Goal: Task Accomplishment & Management: Use online tool/utility

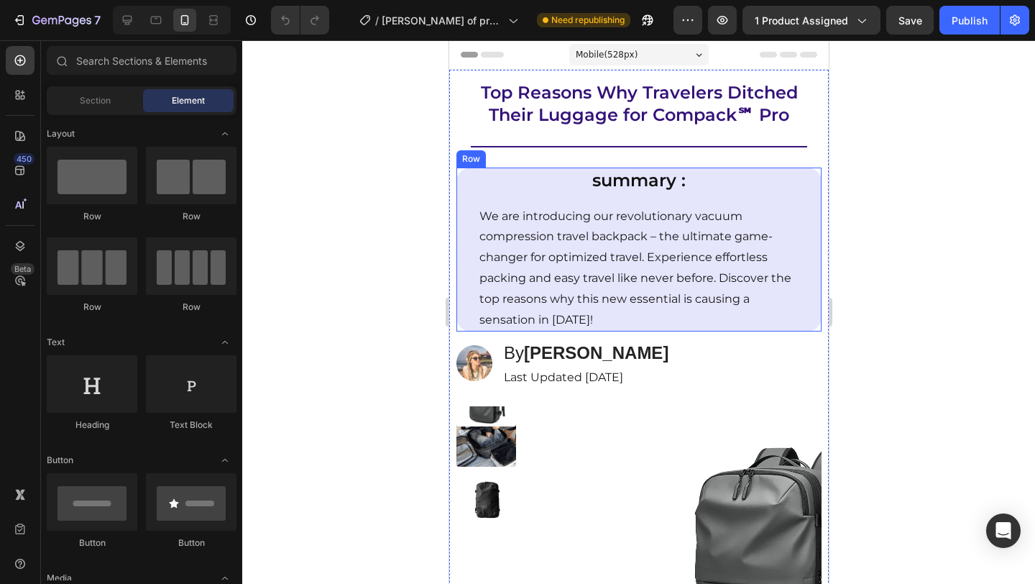
radio input "false"
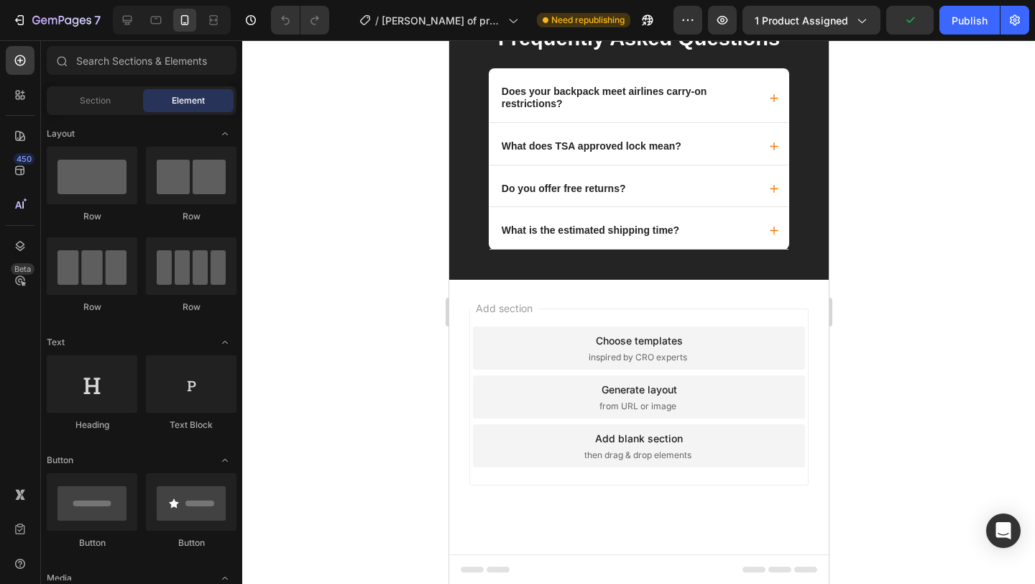
scroll to position [9768, 0]
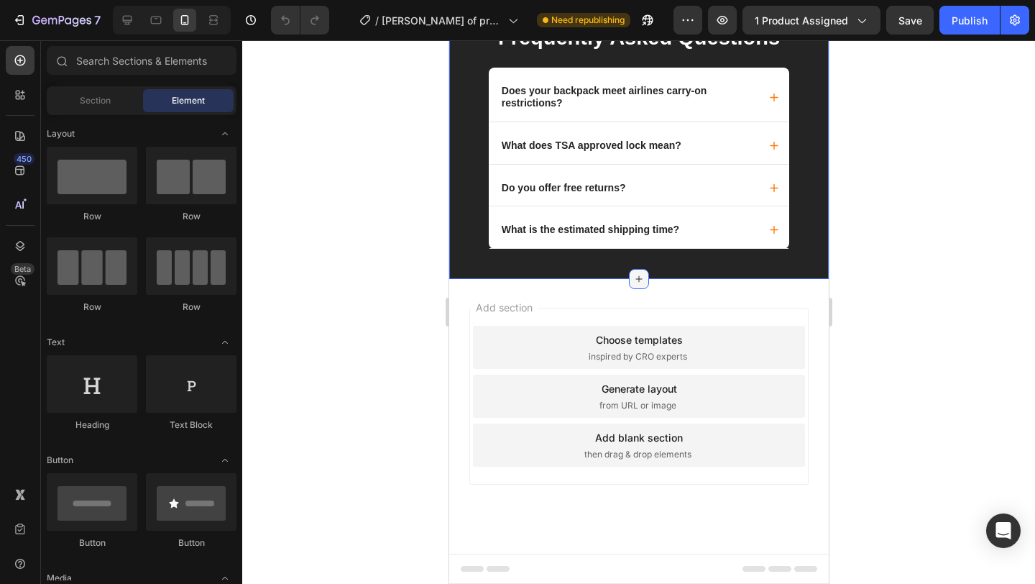
click at [632, 281] on icon at bounding box center [637, 278] width 11 height 11
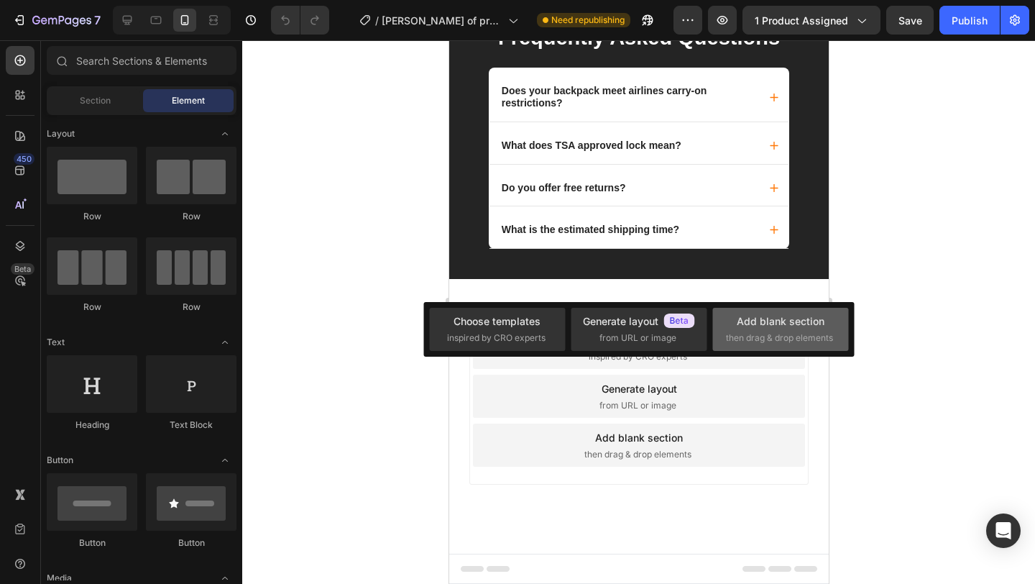
click at [766, 320] on div "Add blank section" at bounding box center [781, 320] width 88 height 15
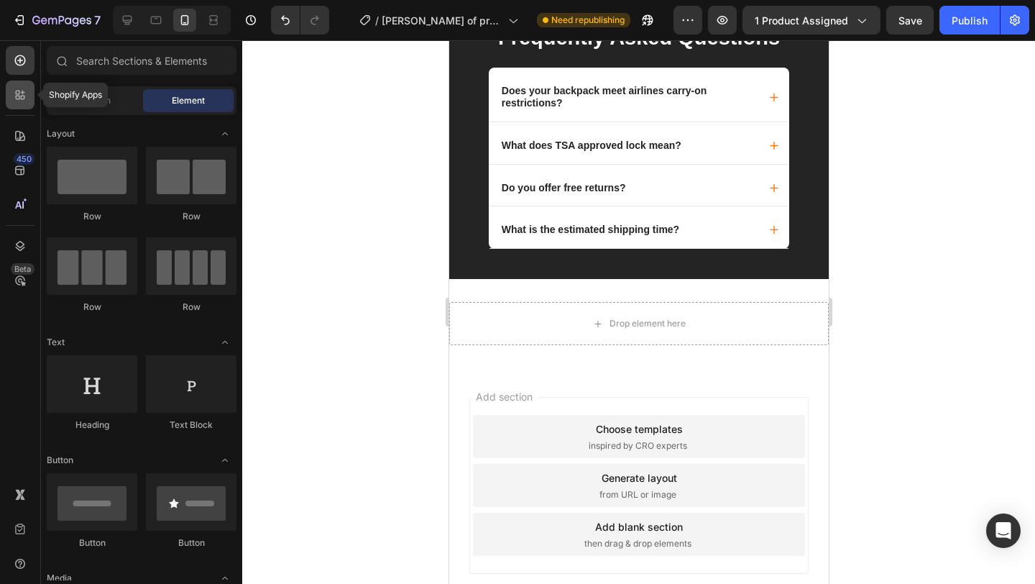
click at [27, 96] on div at bounding box center [20, 94] width 29 height 29
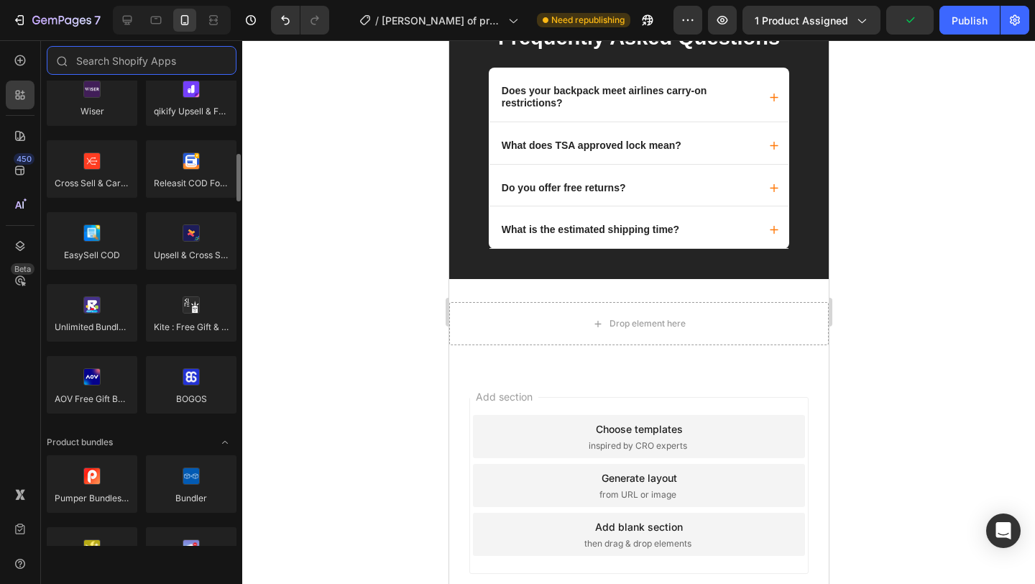
scroll to position [0, 0]
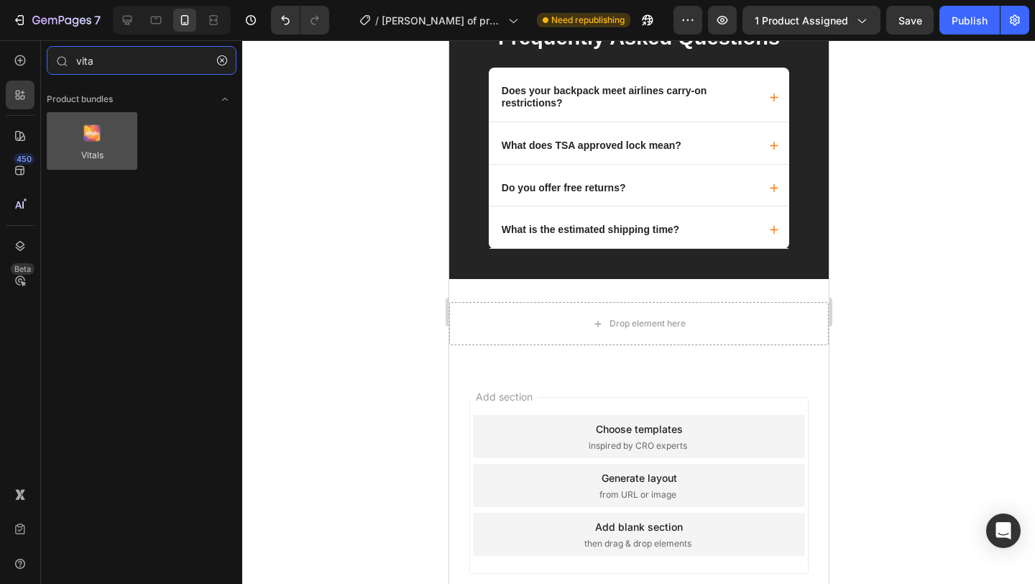
type input "vita"
click at [93, 149] on div at bounding box center [92, 140] width 91 height 57
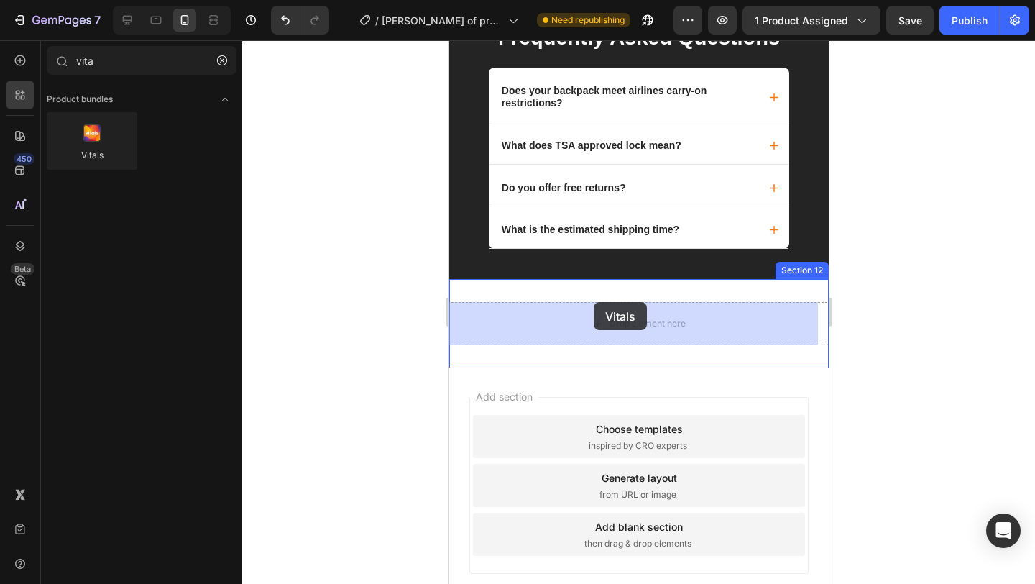
drag, startPoint x: 543, startPoint y: 188, endPoint x: 592, endPoint y: 302, distance: 124.3
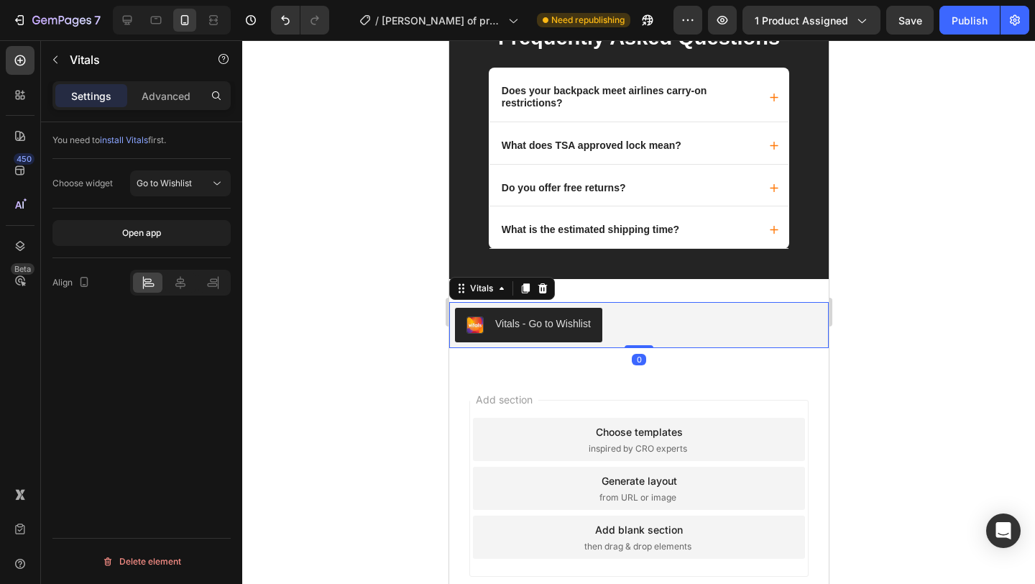
click at [540, 326] on div "Vitals - Go to Wishlist" at bounding box center [542, 323] width 96 height 15
click at [185, 190] on div "Go to Wishlist" at bounding box center [181, 183] width 88 height 14
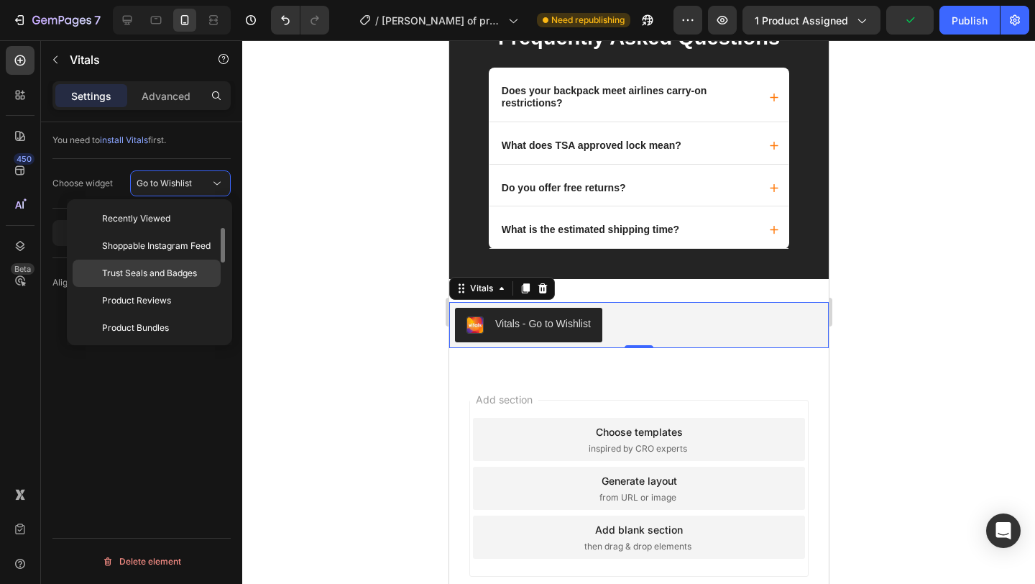
scroll to position [62, 0]
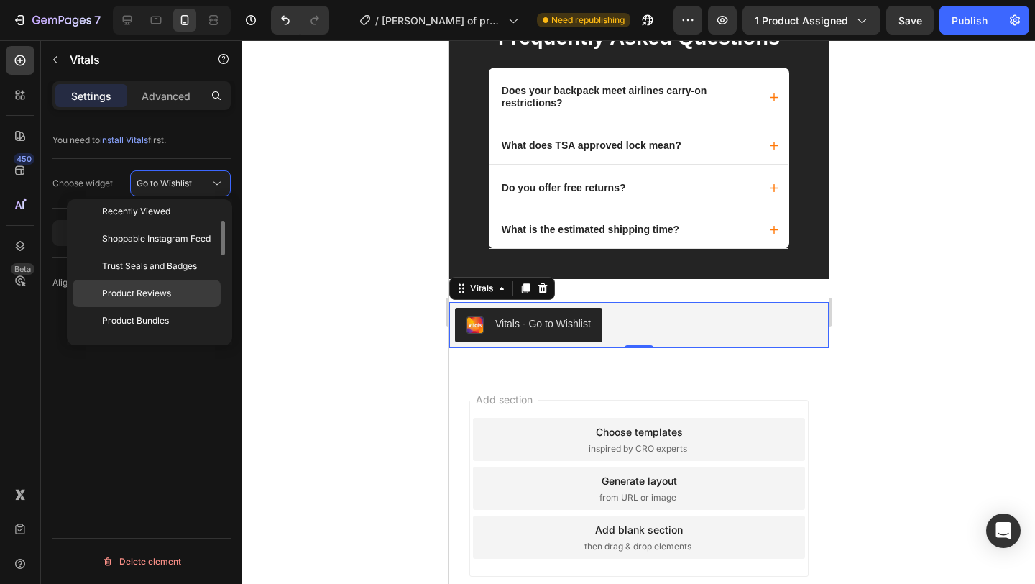
click at [159, 288] on span "Product Reviews" at bounding box center [136, 293] width 69 height 13
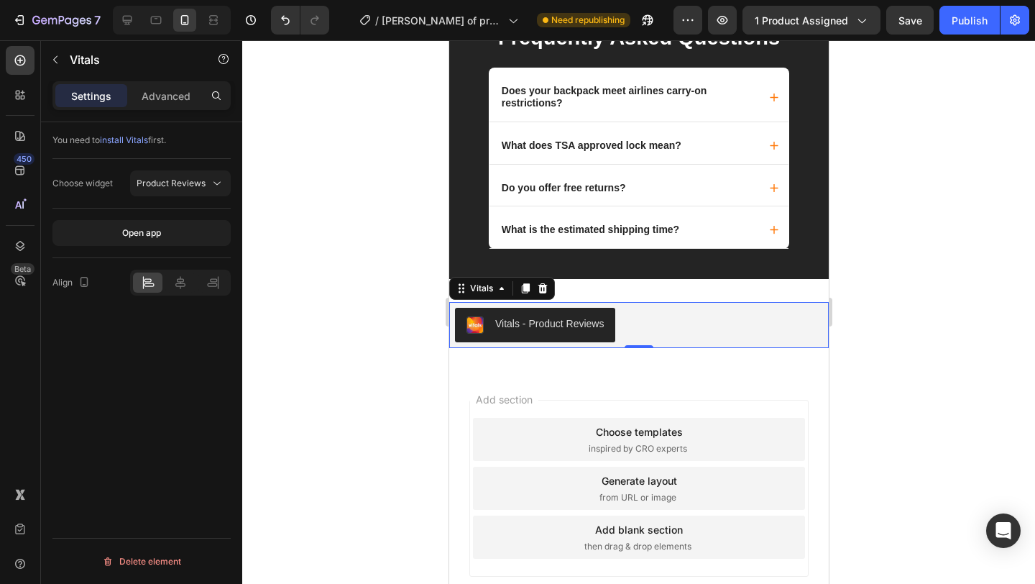
click at [890, 331] on div at bounding box center [638, 311] width 793 height 543
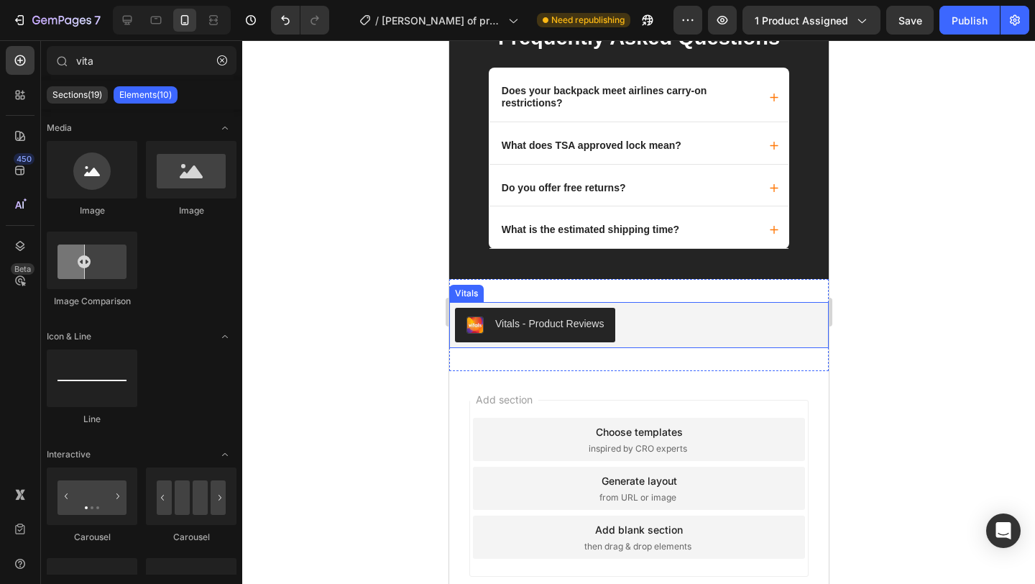
click at [640, 329] on div "Vitals - Product Reviews" at bounding box center [638, 325] width 368 height 34
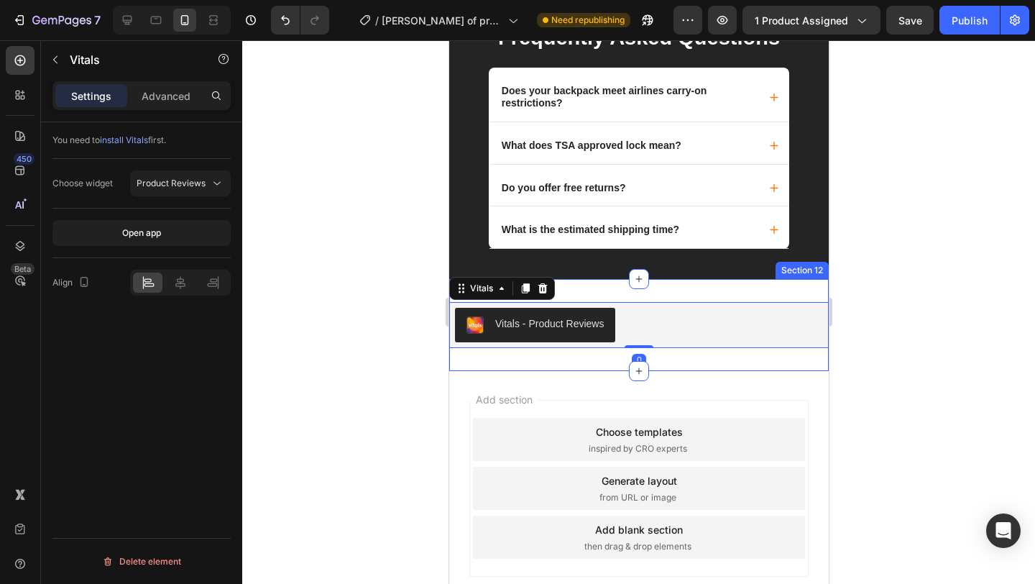
click at [678, 289] on div "Vitals - Product Reviews Vitals 0 Section 12" at bounding box center [637, 325] width 379 height 92
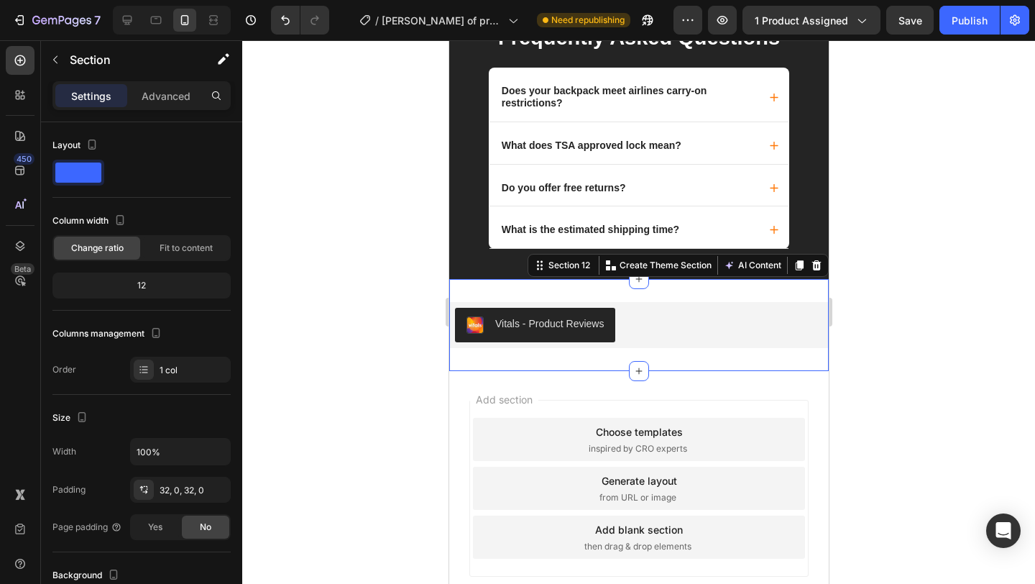
click at [656, 300] on div "Vitals - Product Reviews Vitals Section 12 You can create reusable sections Cre…" at bounding box center [637, 325] width 379 height 92
click at [931, 341] on div at bounding box center [638, 311] width 793 height 543
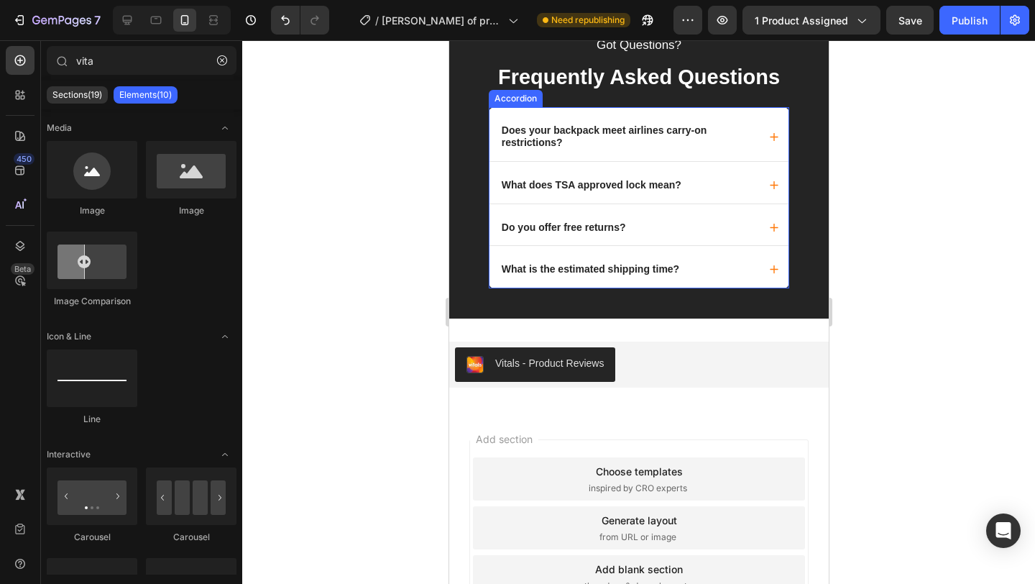
scroll to position [9776, 0]
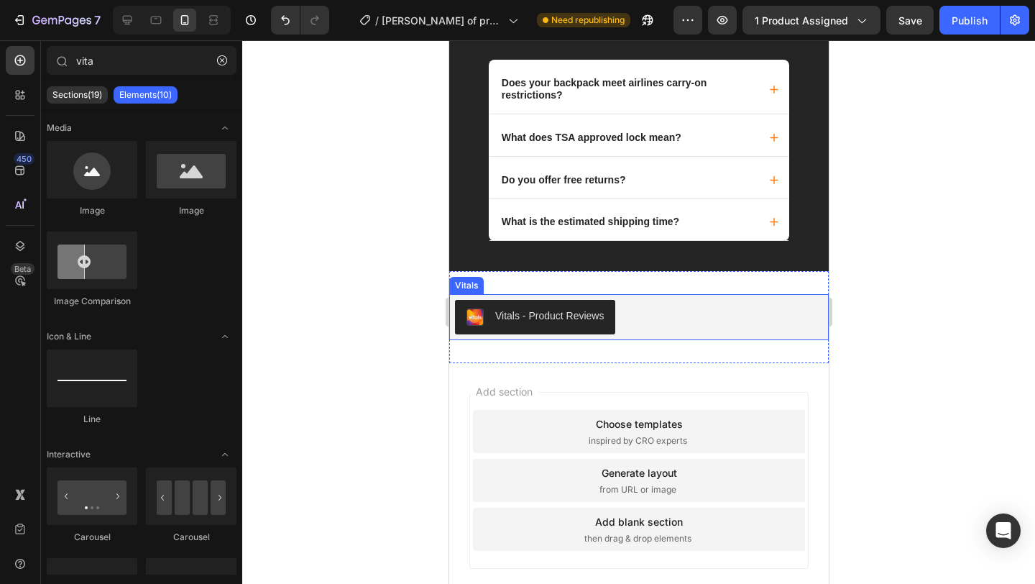
click at [660, 320] on div "Vitals - Product Reviews" at bounding box center [638, 317] width 368 height 34
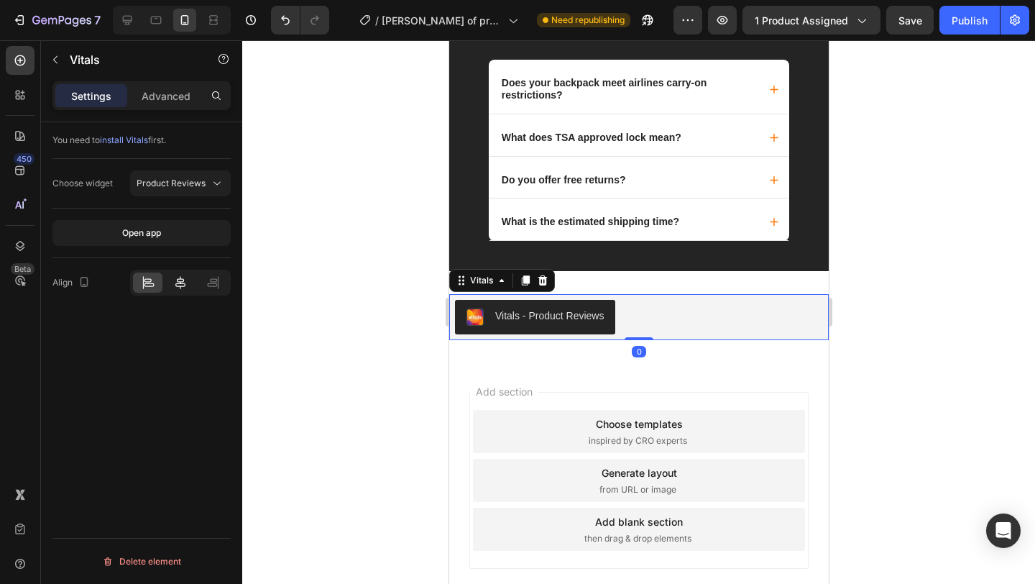
click at [177, 281] on icon at bounding box center [180, 282] width 14 height 14
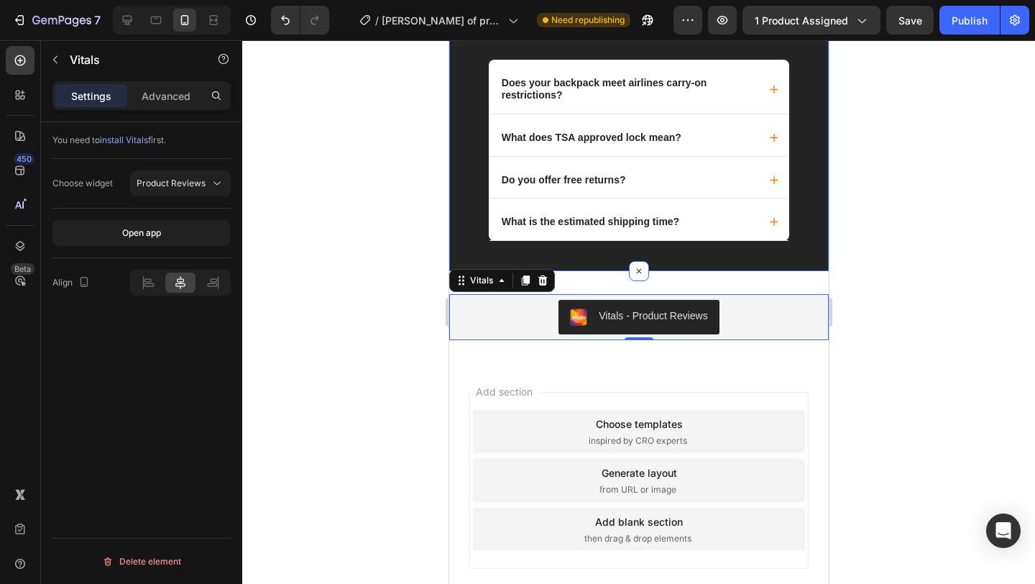
click at [880, 233] on div at bounding box center [638, 311] width 793 height 543
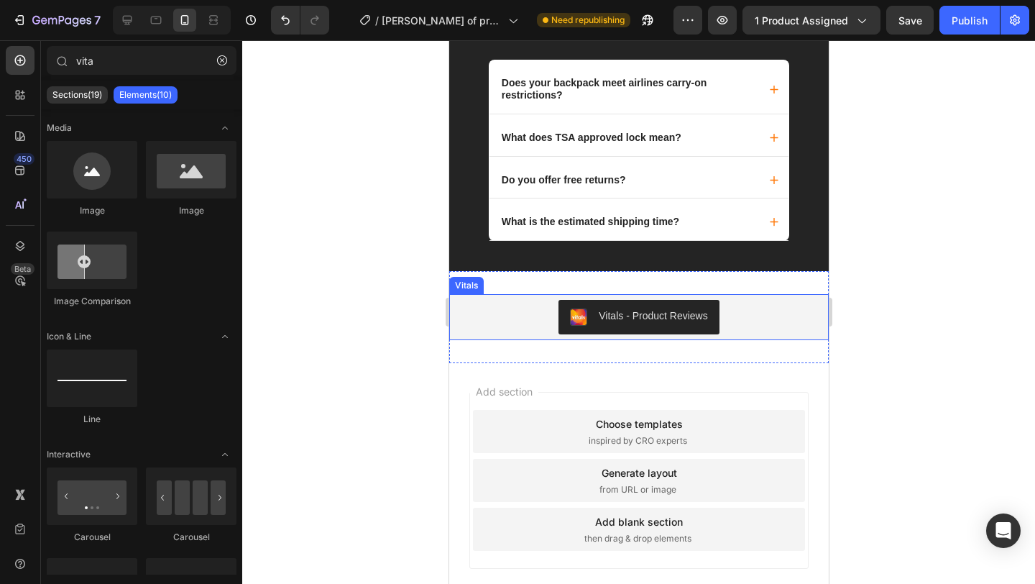
click at [630, 315] on div "Vitals - Product Reviews" at bounding box center [652, 315] width 109 height 15
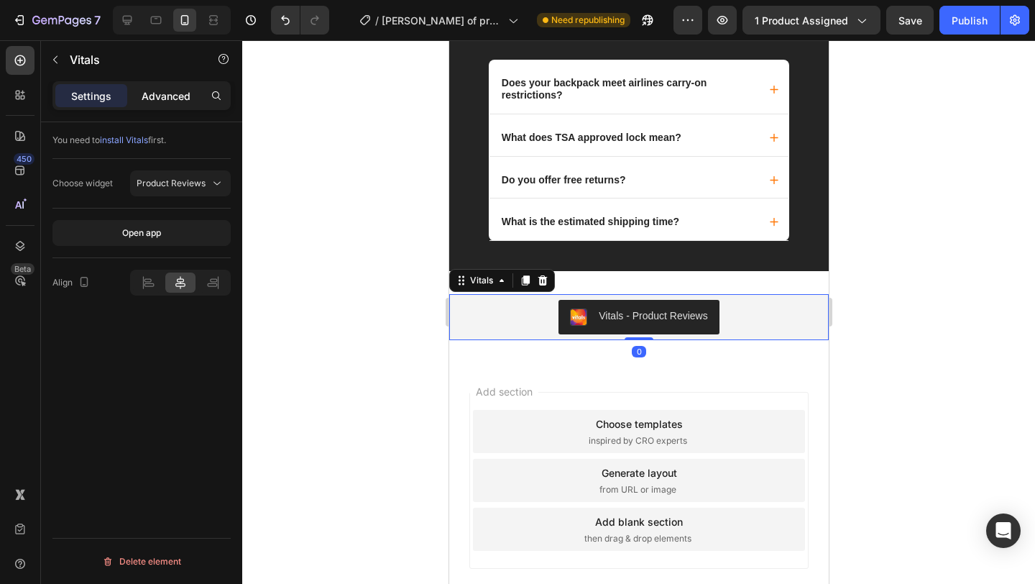
click at [175, 92] on p "Advanced" at bounding box center [166, 95] width 49 height 15
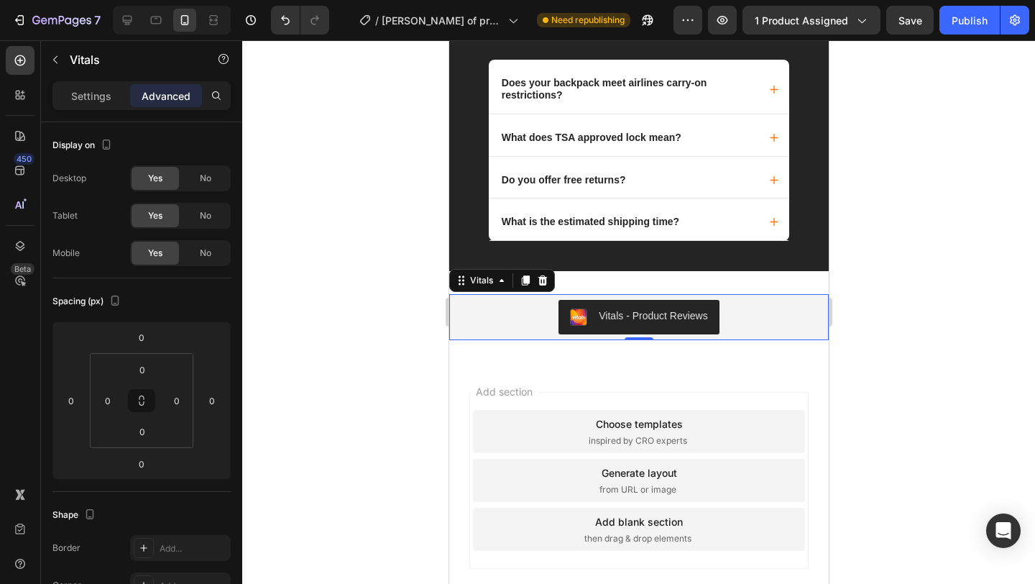
drag, startPoint x: 1020, startPoint y: 207, endPoint x: 956, endPoint y: 218, distance: 64.9
click at [1019, 207] on div at bounding box center [638, 311] width 793 height 543
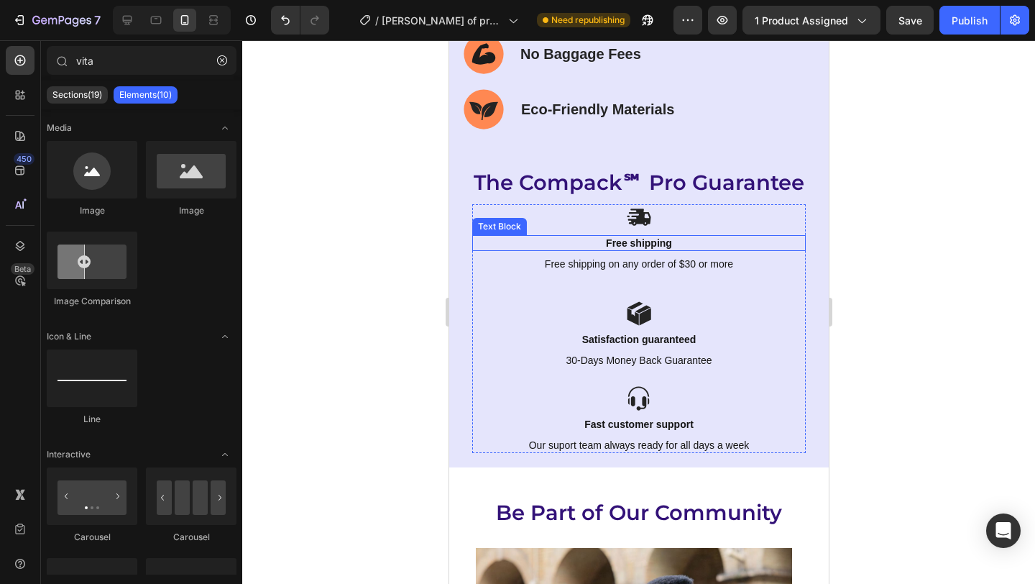
scroll to position [8756, 0]
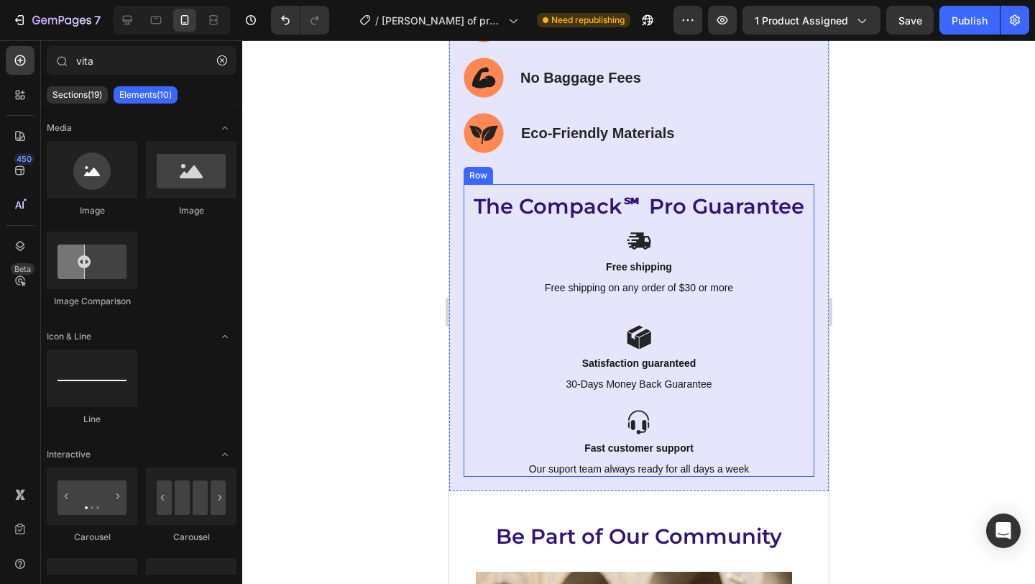
click at [796, 228] on div "The Compack℠ Pro Guarantee Heading Icon Free shipping Text Block Free shipping …" at bounding box center [638, 330] width 351 height 293
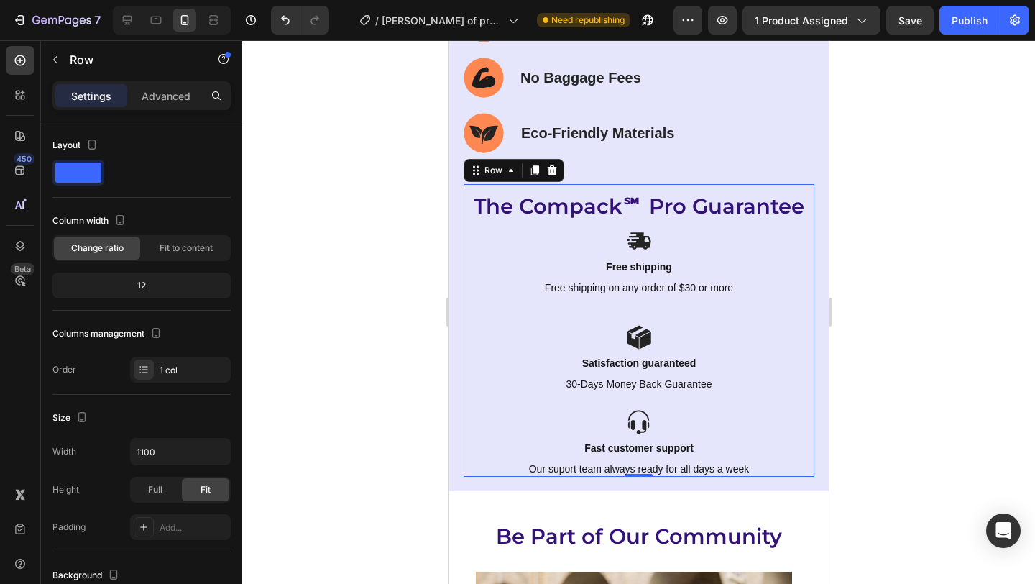
click at [861, 280] on div at bounding box center [638, 311] width 793 height 543
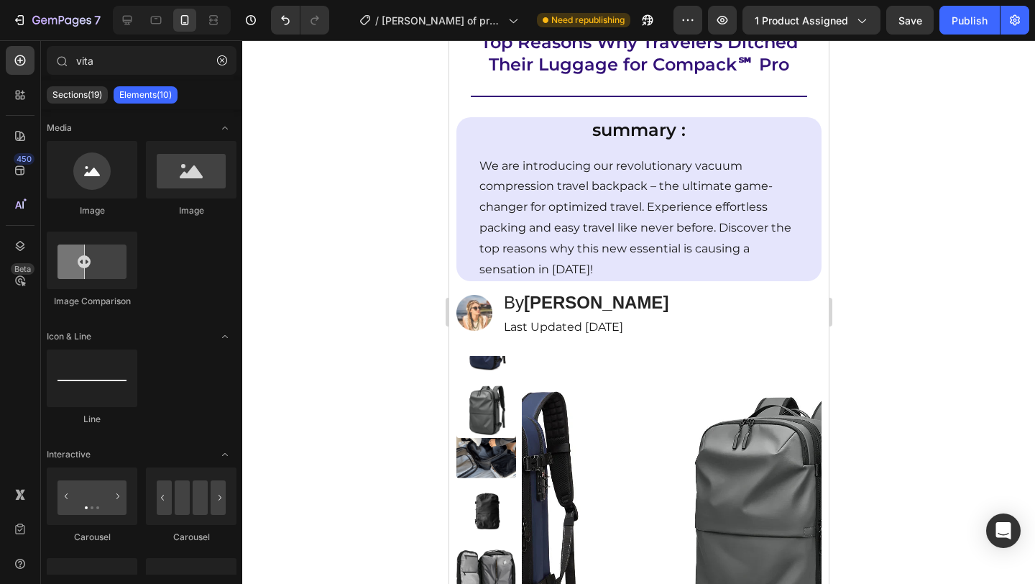
scroll to position [0, 0]
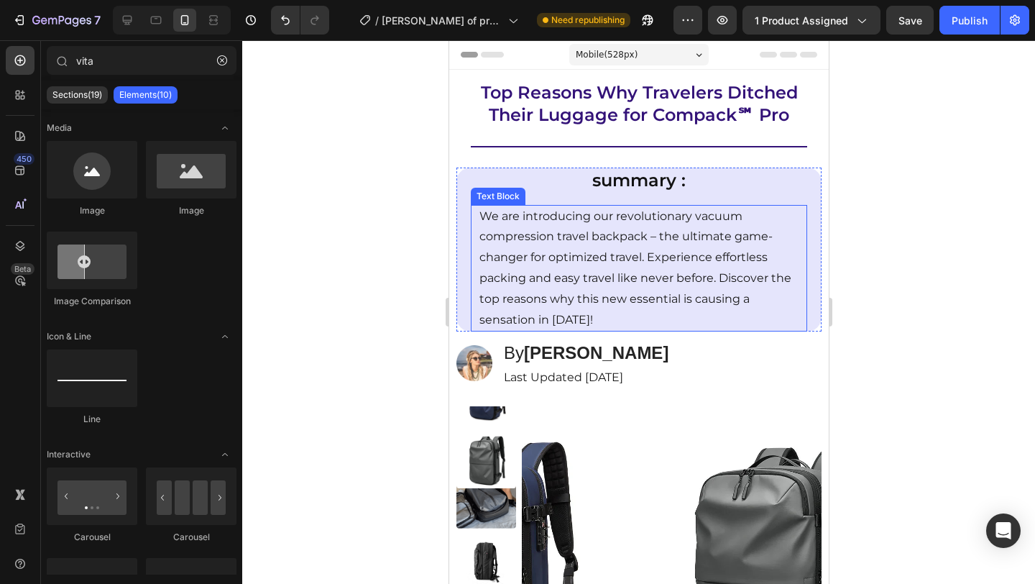
click at [673, 310] on p "We are introducing our revolutionary vacuum compression travel backpack – the u…" at bounding box center [638, 268] width 319 height 124
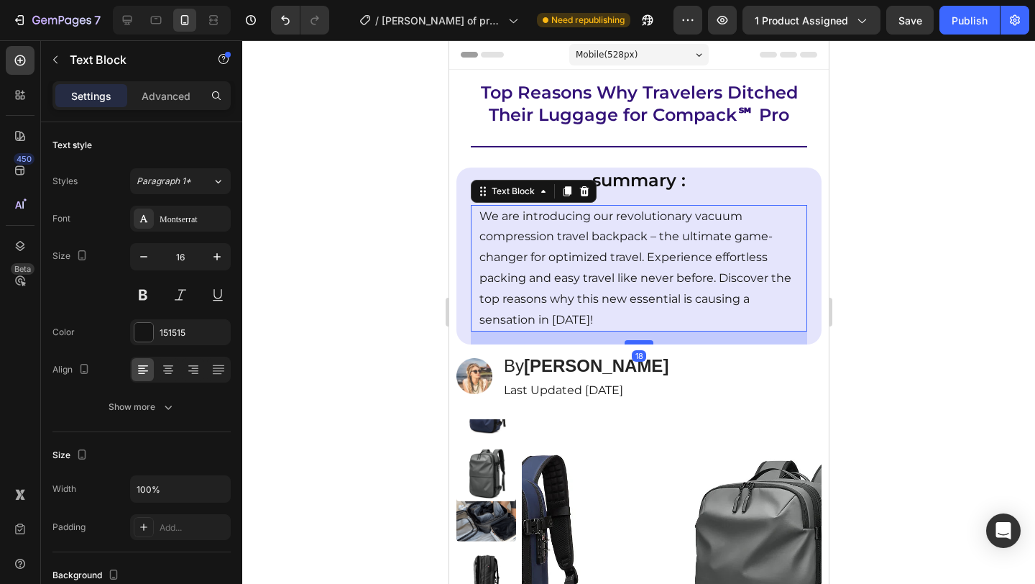
drag, startPoint x: 631, startPoint y: 330, endPoint x: 632, endPoint y: 343, distance: 13.0
click at [632, 343] on div at bounding box center [638, 342] width 29 height 4
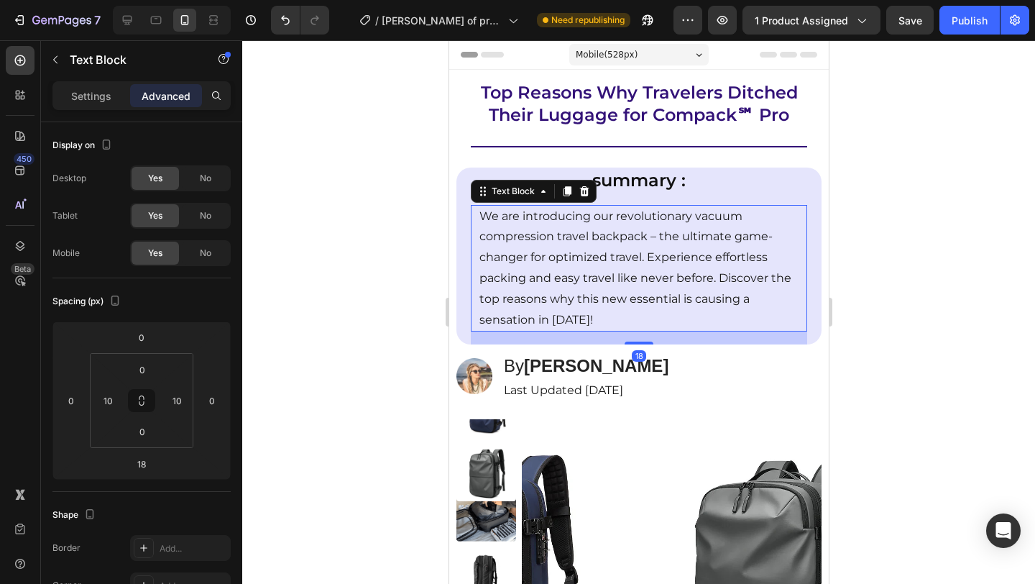
click at [875, 333] on div at bounding box center [638, 311] width 793 height 543
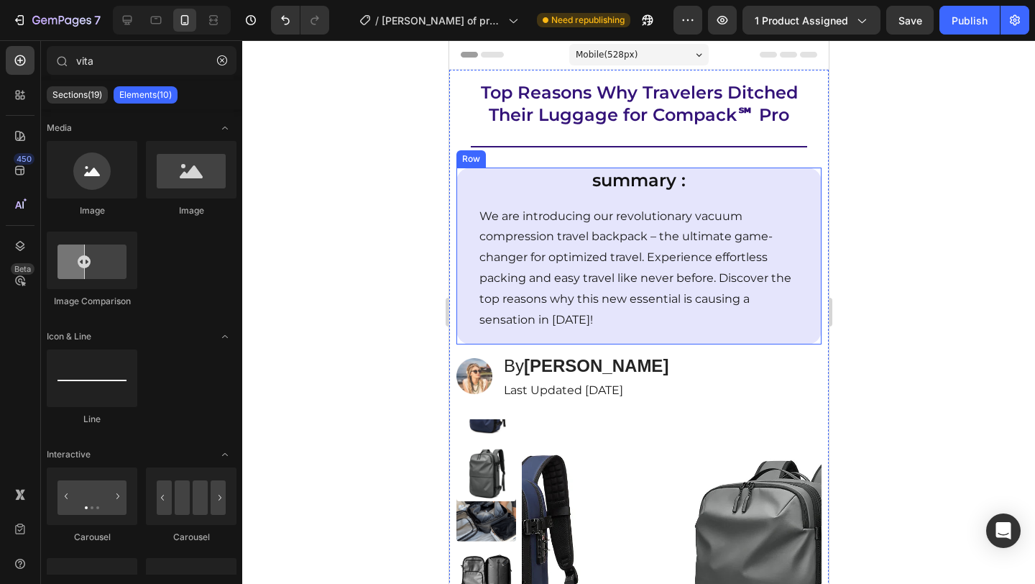
click at [647, 332] on div "We are introducing our revolutionary vacuum compression travel backpack – the u…" at bounding box center [638, 275] width 336 height 140
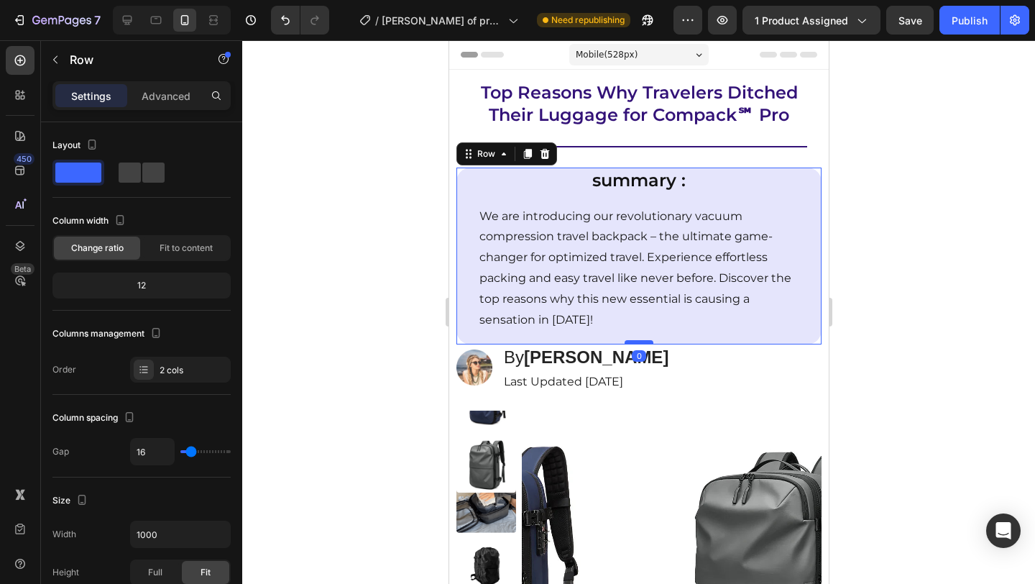
drag, startPoint x: 636, startPoint y: 351, endPoint x: 637, endPoint y: 339, distance: 12.2
click at [637, 340] on div at bounding box center [638, 342] width 29 height 4
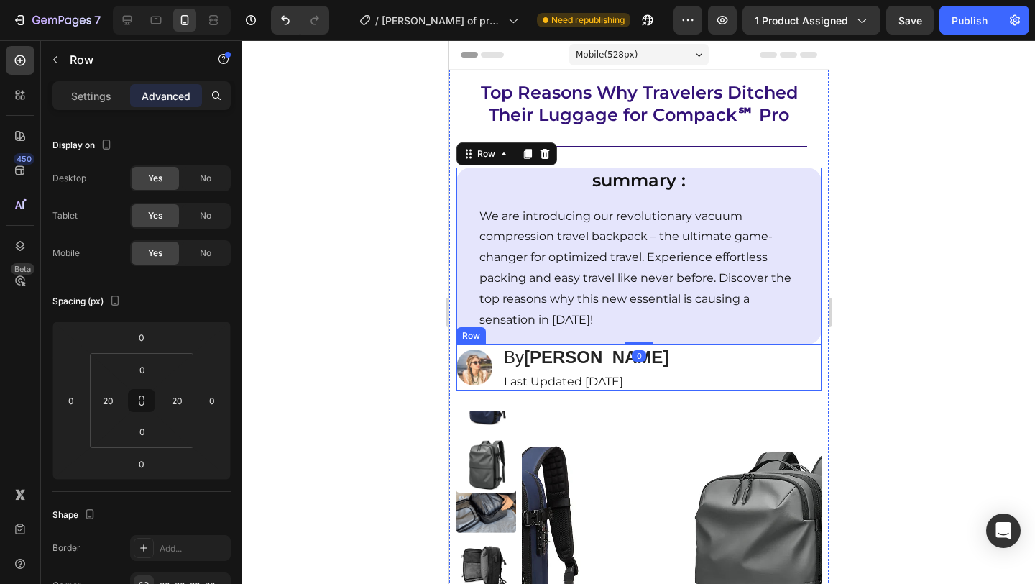
click at [716, 376] on div "Image By Jessica M. Heading Last Updated sept.2025 Text Block Row" at bounding box center [638, 367] width 365 height 46
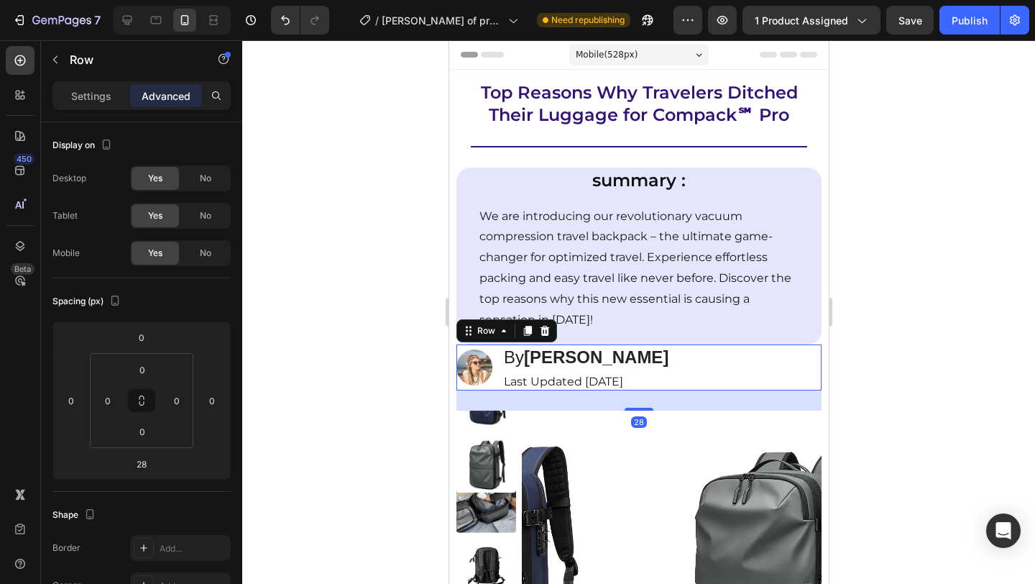
click at [905, 349] on div at bounding box center [638, 311] width 793 height 543
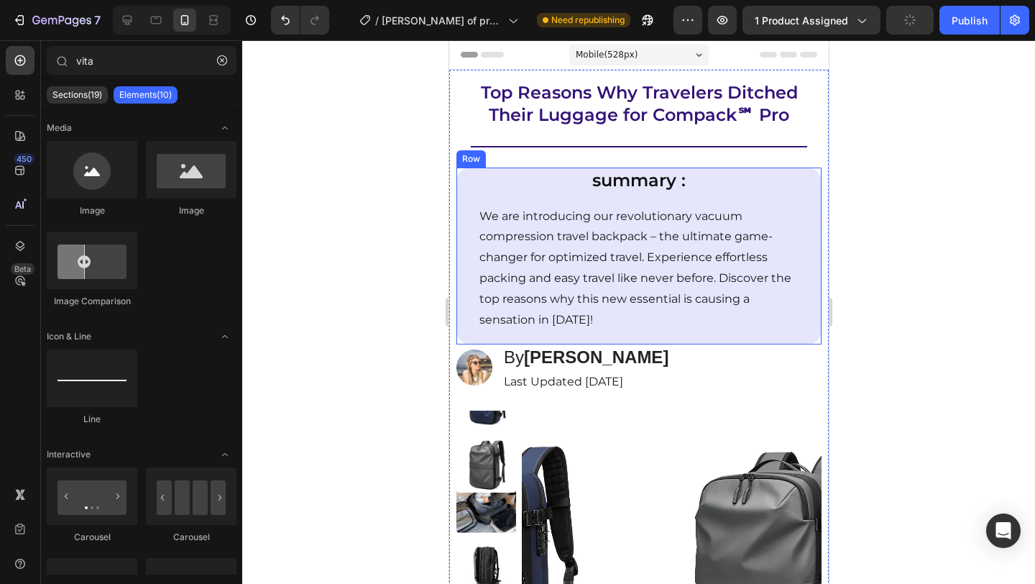
click at [690, 337] on div "We are introducing our revolutionary vacuum compression travel backpack – the u…" at bounding box center [638, 275] width 336 height 140
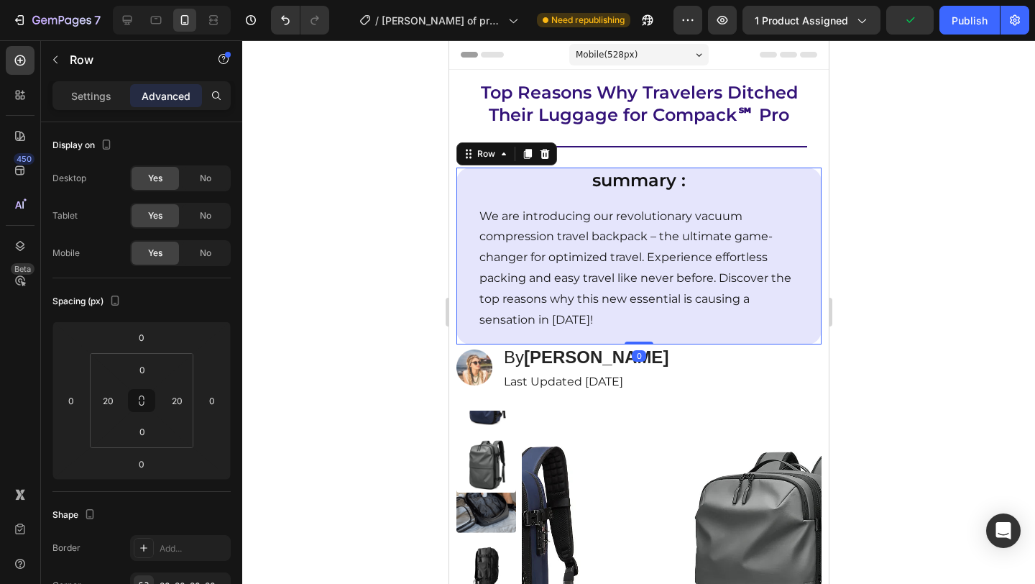
click at [627, 327] on div "summary : Heading We are introducing our revolutionary vacuum compression trave…" at bounding box center [638, 255] width 365 height 177
click at [876, 293] on div at bounding box center [638, 311] width 793 height 543
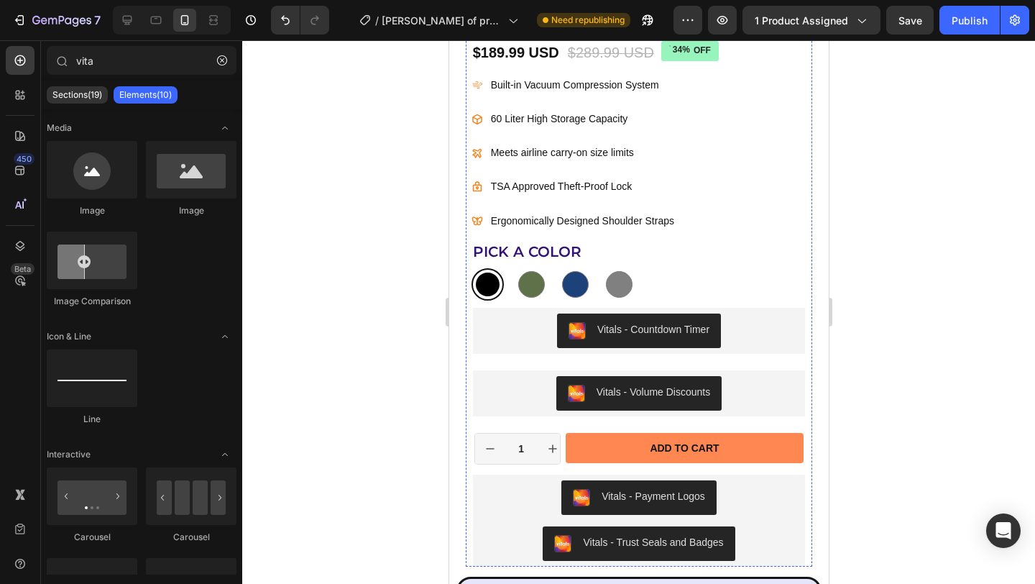
scroll to position [745, 0]
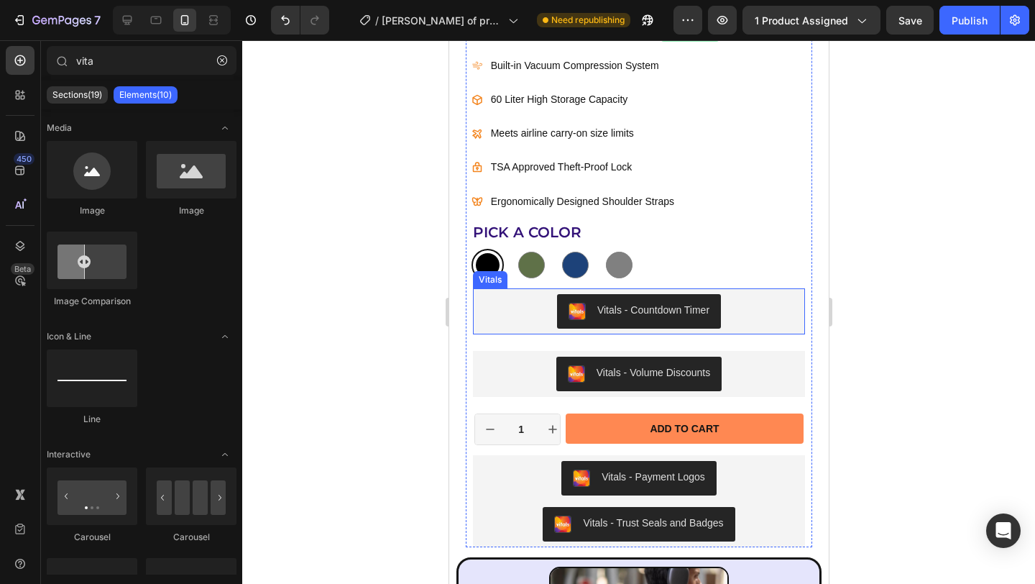
click at [763, 322] on div "Vitals - Countdown Timer" at bounding box center [638, 311] width 321 height 34
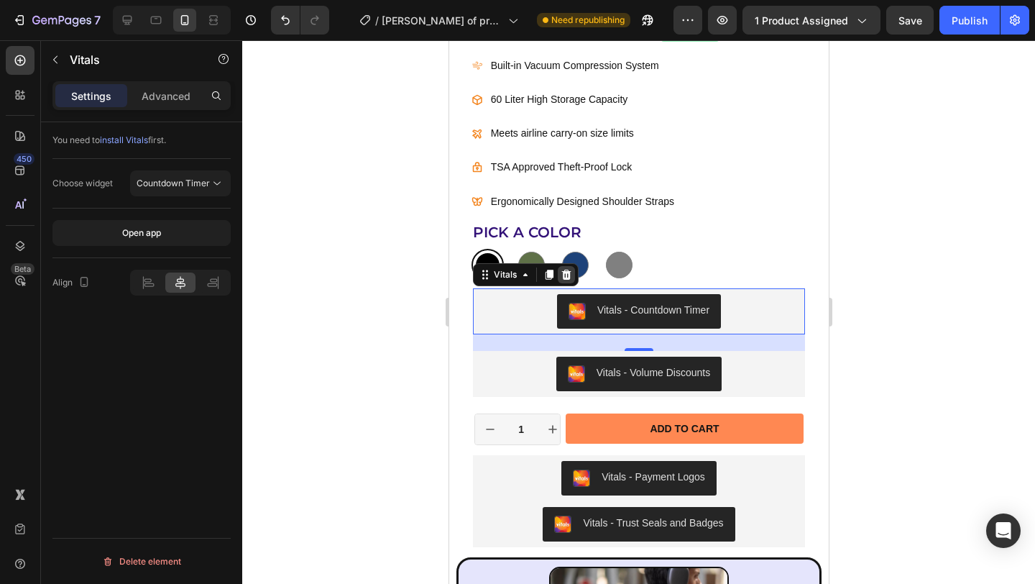
click at [567, 276] on icon at bounding box center [565, 275] width 9 height 10
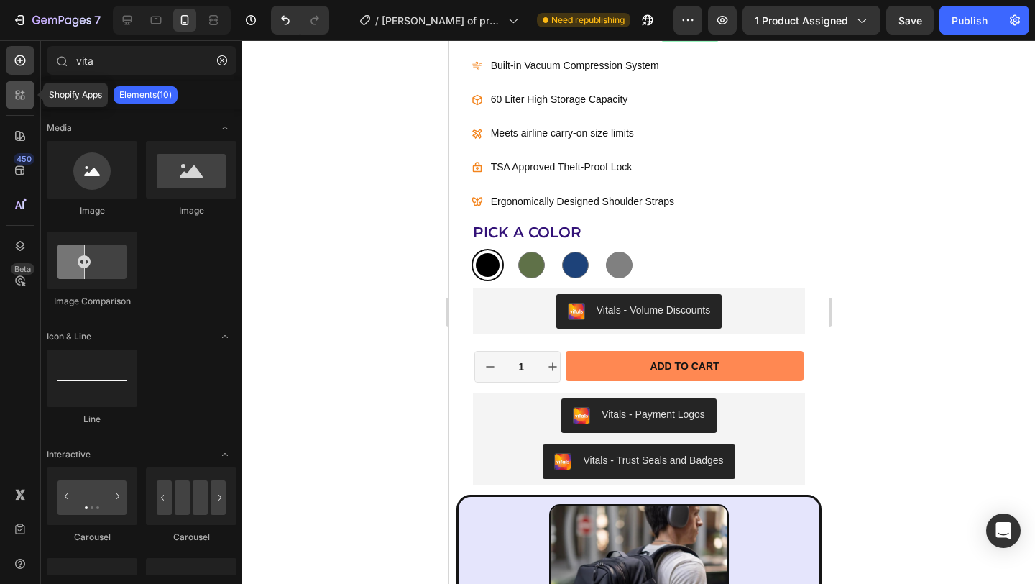
click at [25, 103] on div at bounding box center [20, 94] width 29 height 29
radio input "false"
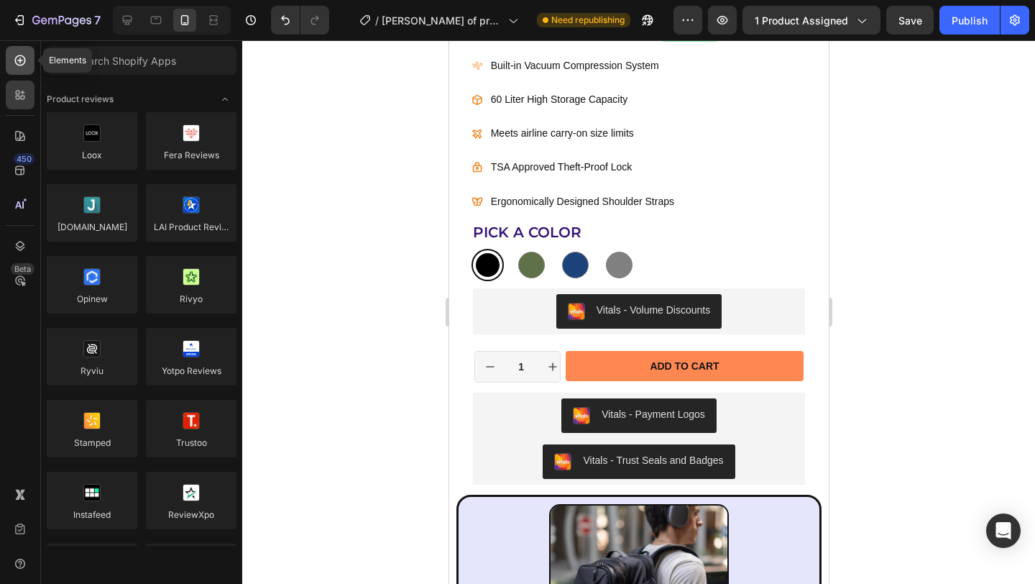
click at [19, 68] on div at bounding box center [20, 60] width 29 height 29
radio input "false"
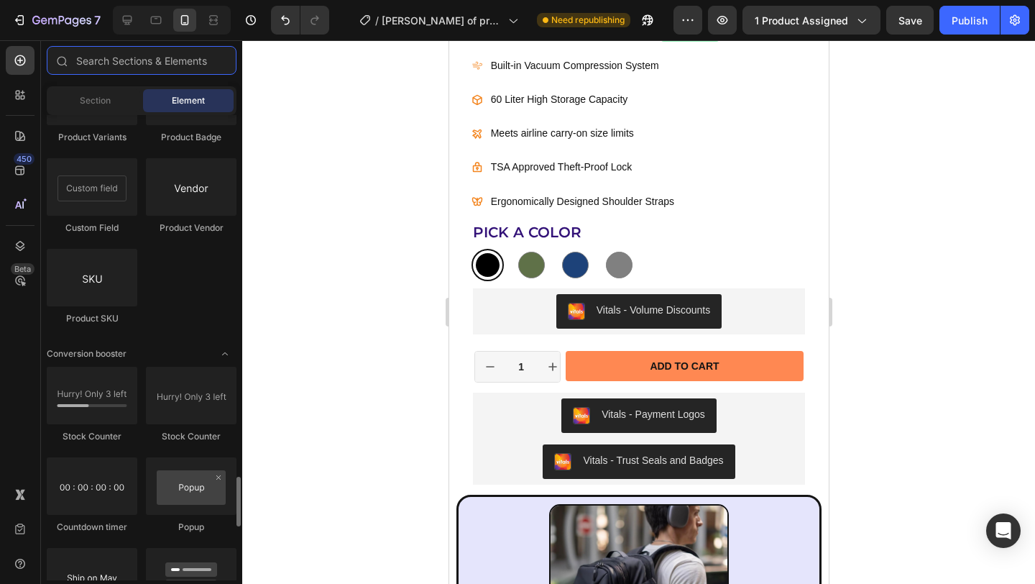
scroll to position [2848, 0]
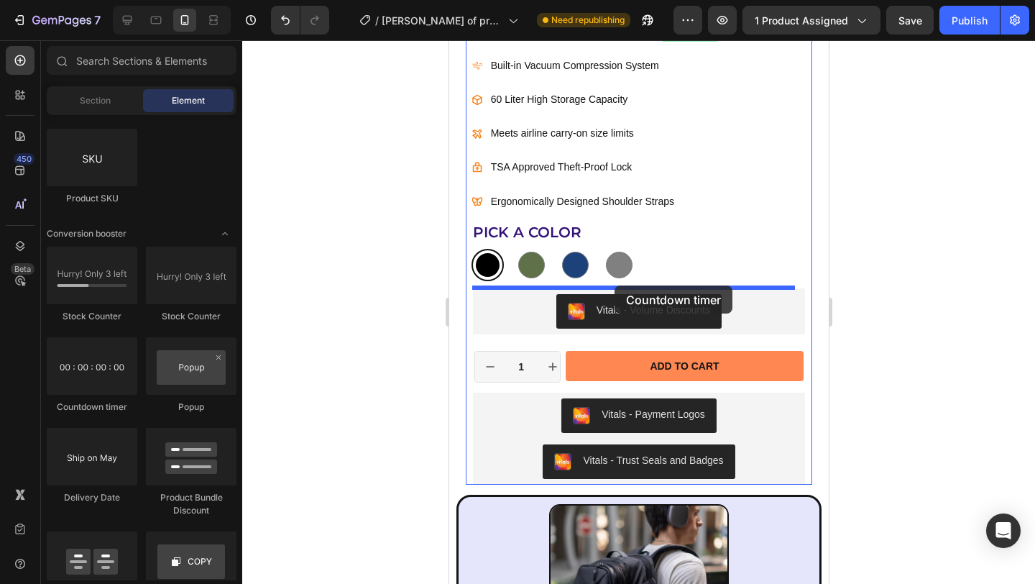
drag, startPoint x: 558, startPoint y: 408, endPoint x: 614, endPoint y: 285, distance: 134.8
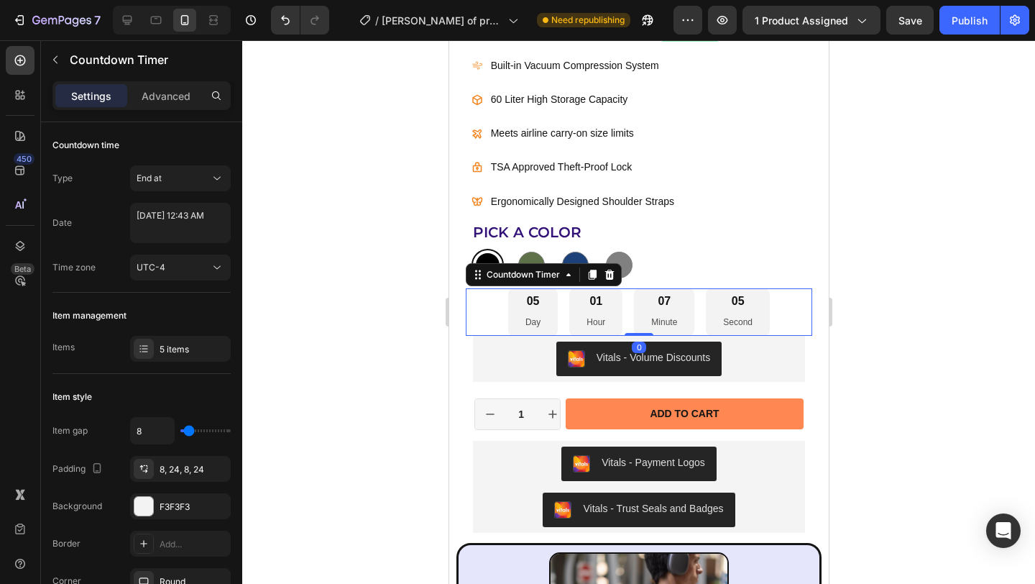
click at [907, 301] on div at bounding box center [638, 311] width 793 height 543
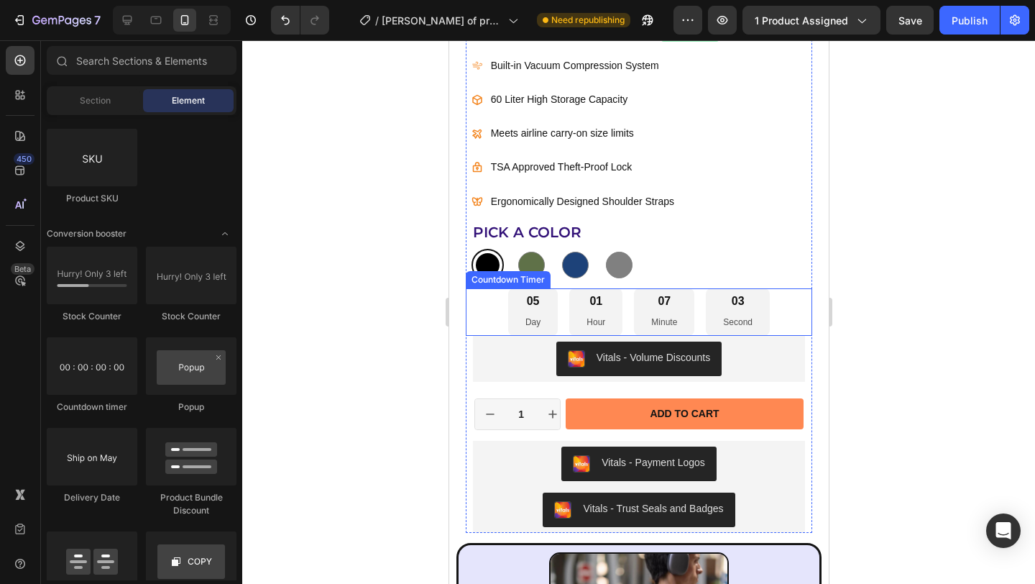
click at [747, 323] on div "03 Second" at bounding box center [737, 311] width 64 height 47
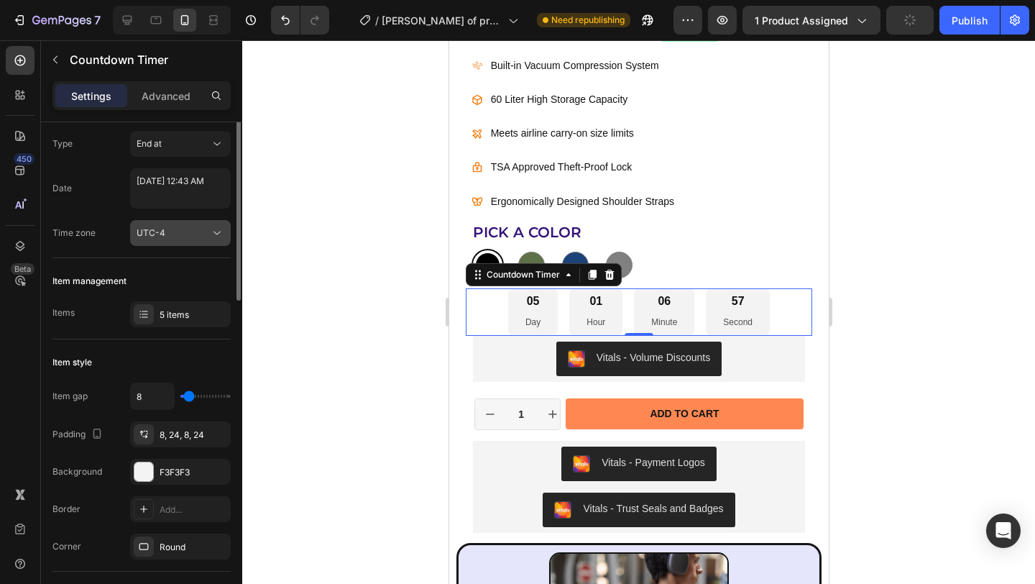
scroll to position [6, 0]
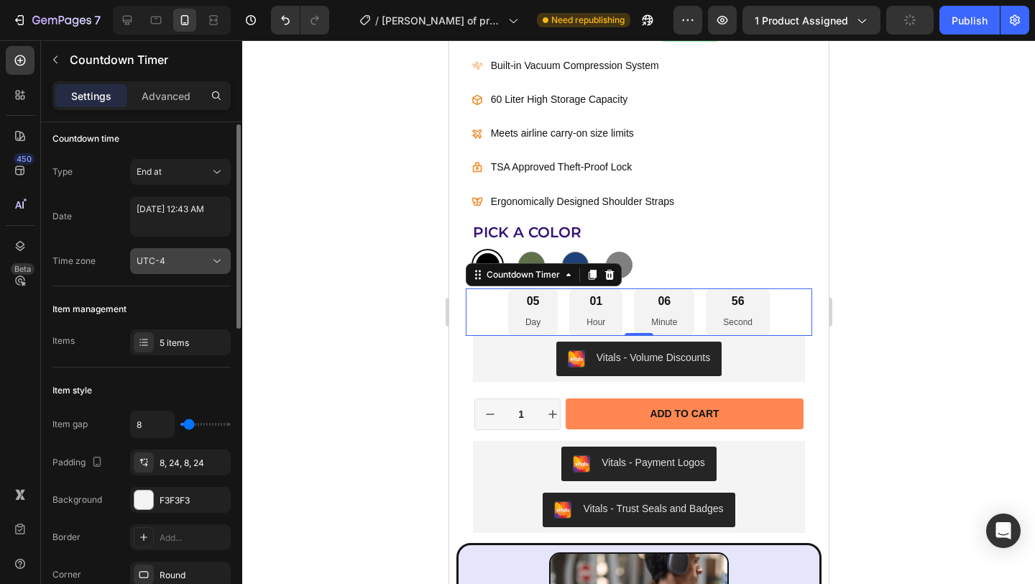
click at [192, 264] on div "UTC-4" at bounding box center [173, 260] width 73 height 13
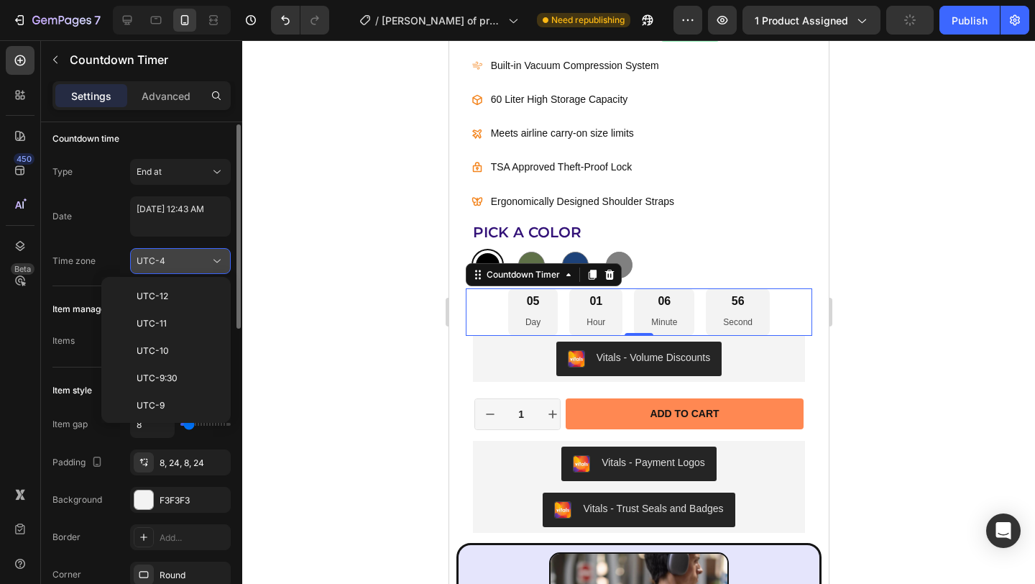
scroll to position [155, 0]
click at [192, 264] on div "UTC-4" at bounding box center [173, 260] width 73 height 13
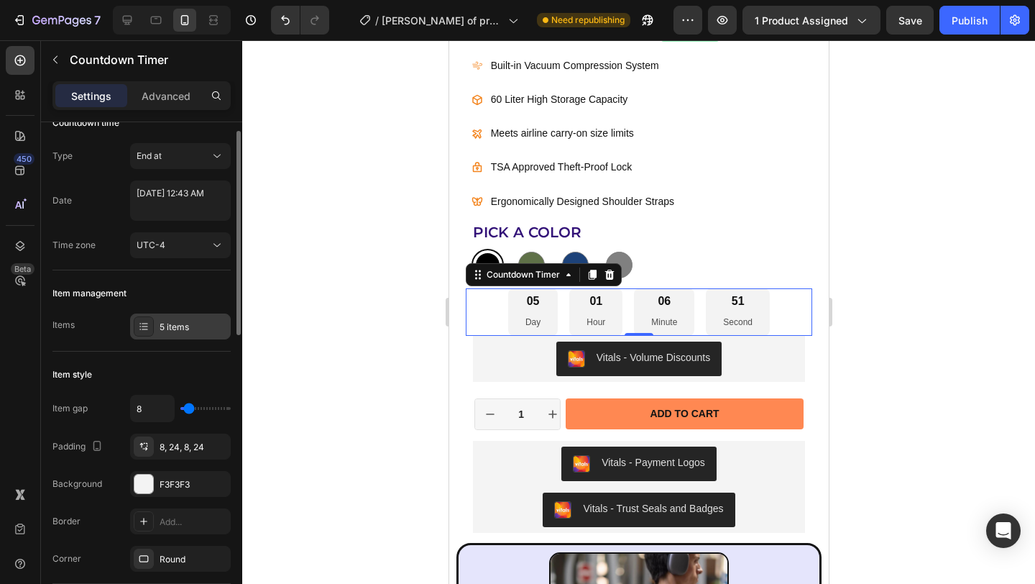
scroll to position [25, 0]
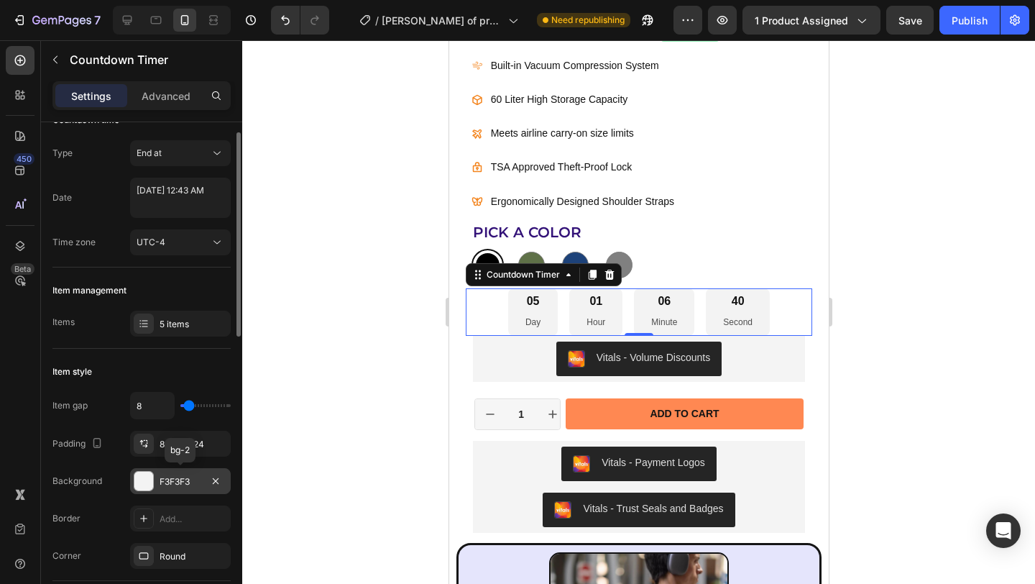
click at [185, 483] on div "F3F3F3" at bounding box center [181, 481] width 42 height 13
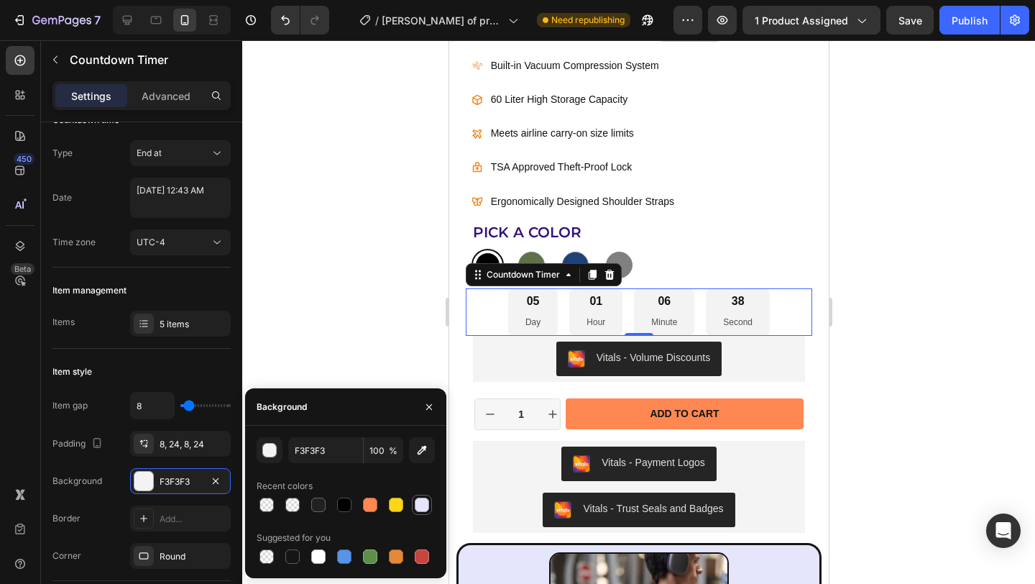
click at [418, 507] on div at bounding box center [422, 504] width 14 height 14
type input "E5E5FC"
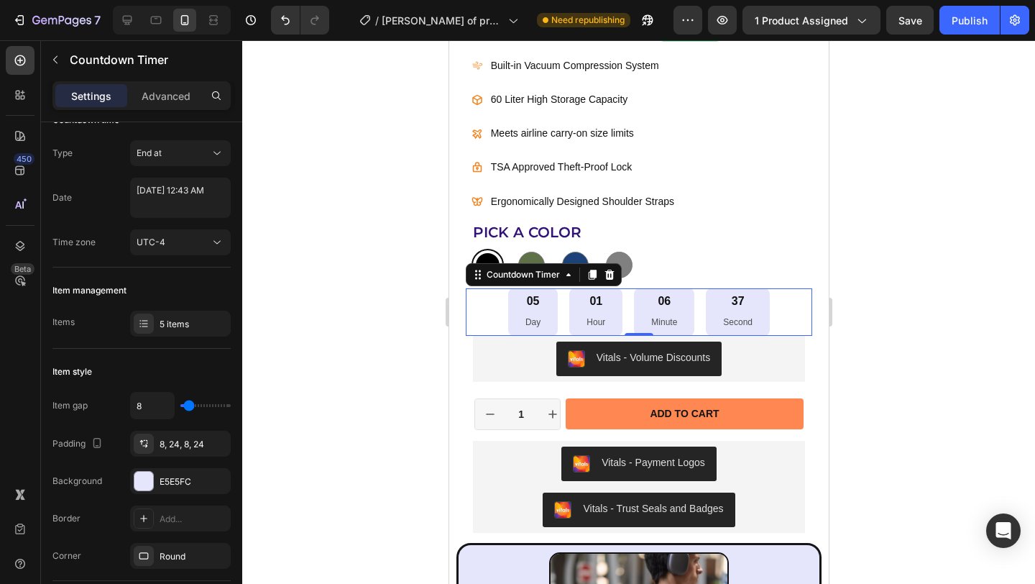
click at [905, 395] on div at bounding box center [638, 311] width 793 height 543
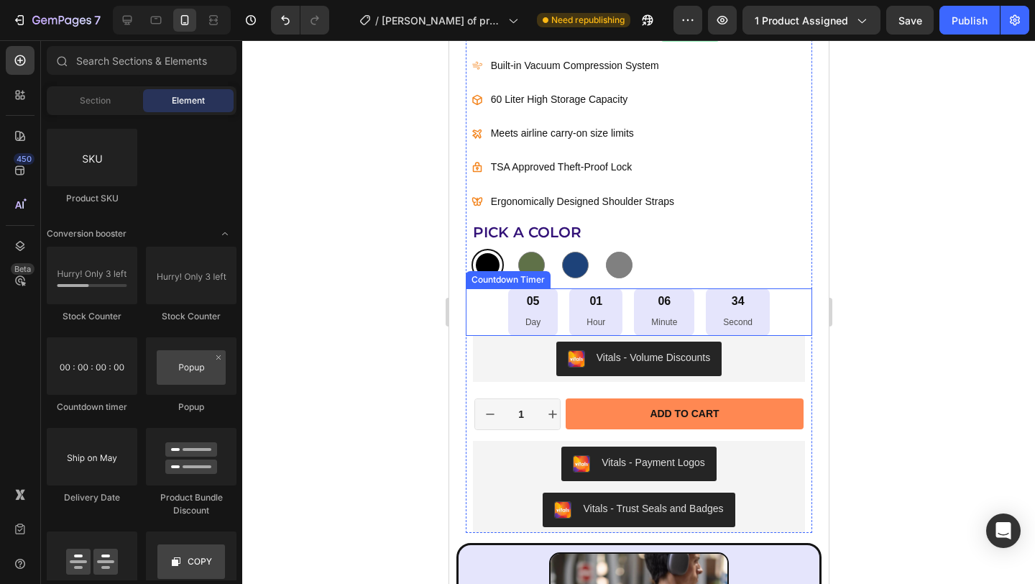
click at [685, 321] on div "06 Minute" at bounding box center [663, 311] width 60 height 47
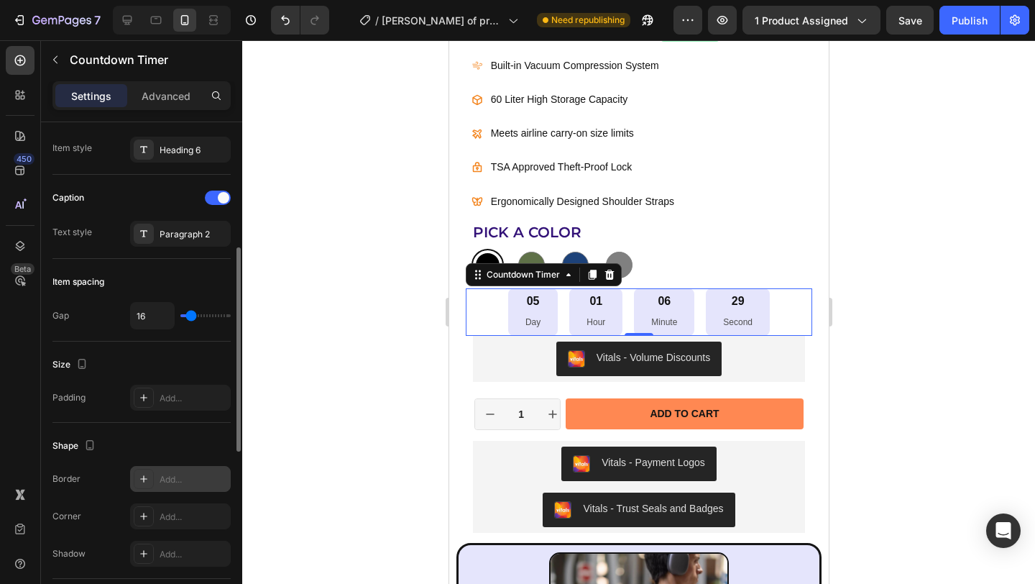
scroll to position [453, 0]
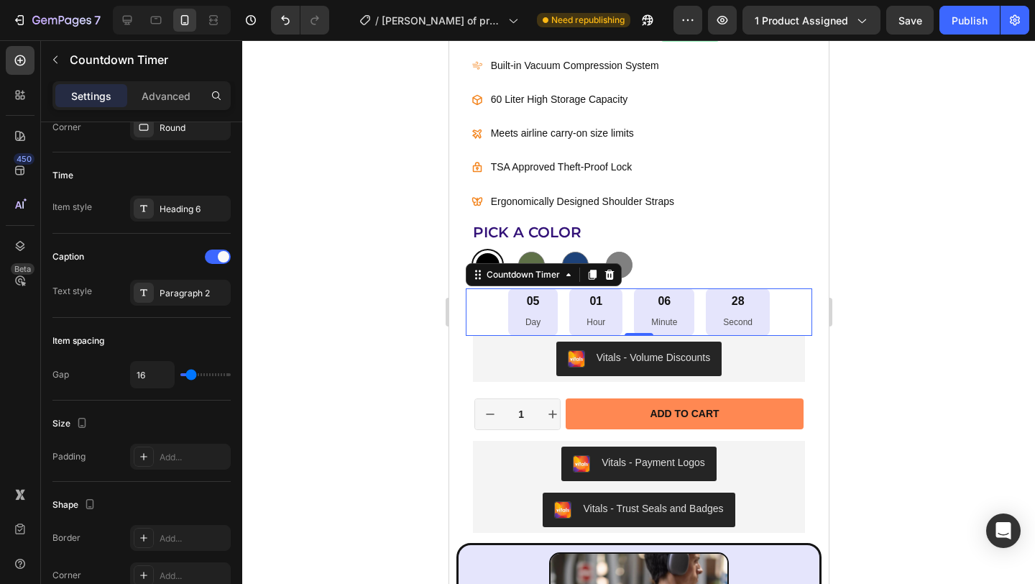
click at [785, 308] on div "05 Day 01 Hour 06 Minute 28 Second" at bounding box center [638, 311] width 347 height 47
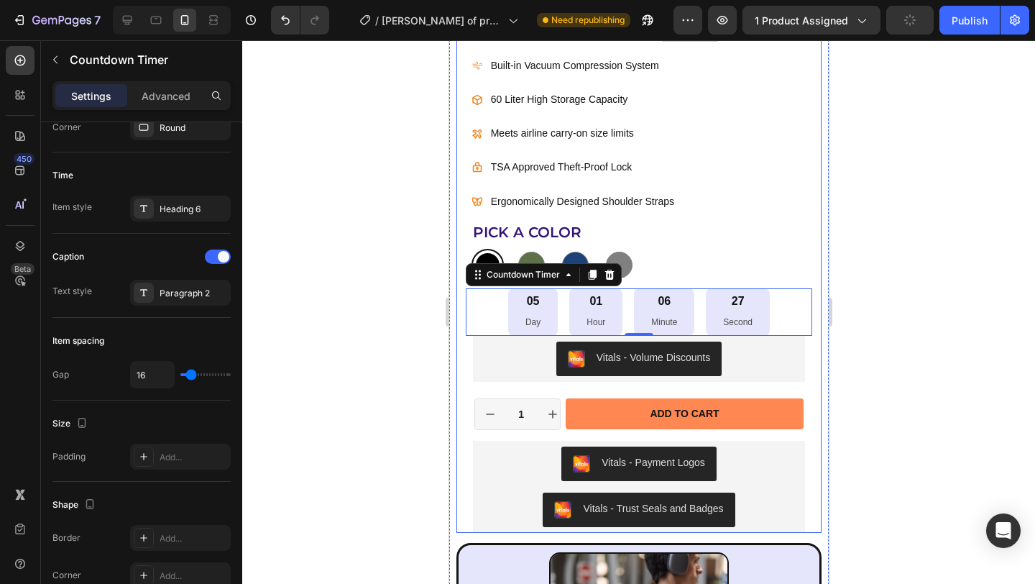
click at [808, 304] on div "Icon Icon Icon Icon Icon Icon List 175+ Verified Reviews! Text Block Row 34% OF…" at bounding box center [638, 250] width 365 height 564
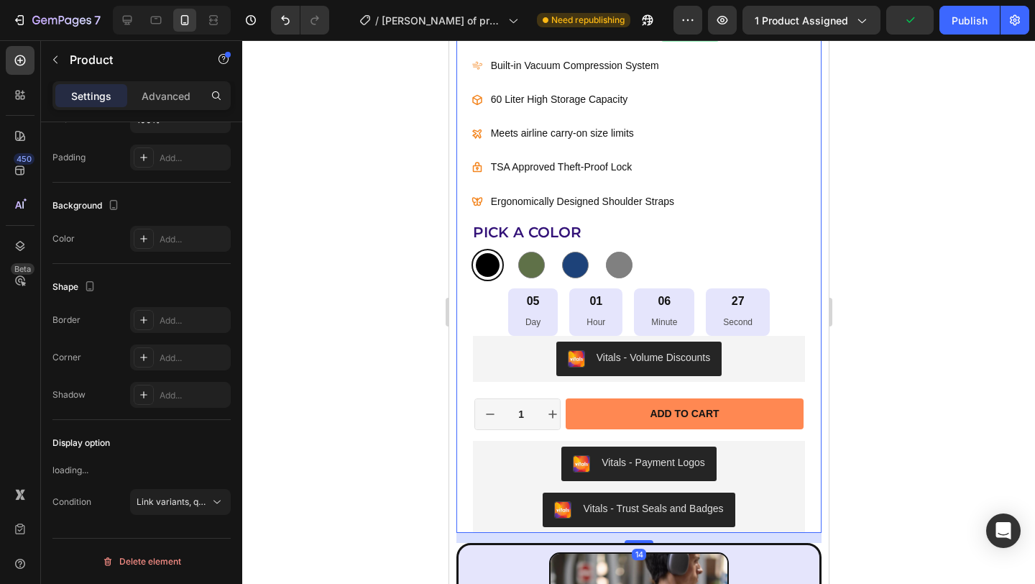
scroll to position [0, 0]
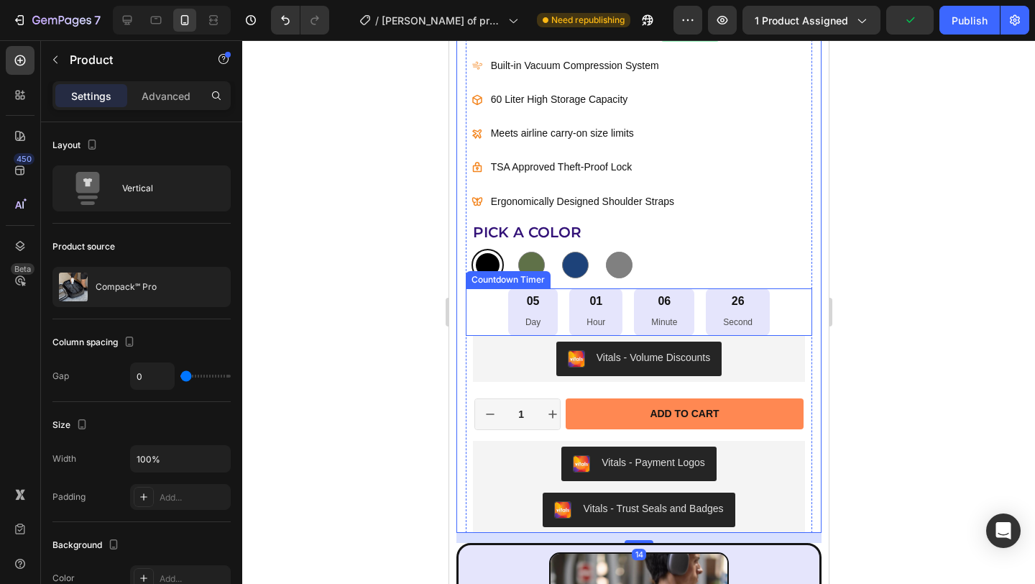
click at [768, 308] on div "05 Day 01 Hour 06 Minute 26 Second" at bounding box center [638, 311] width 347 height 47
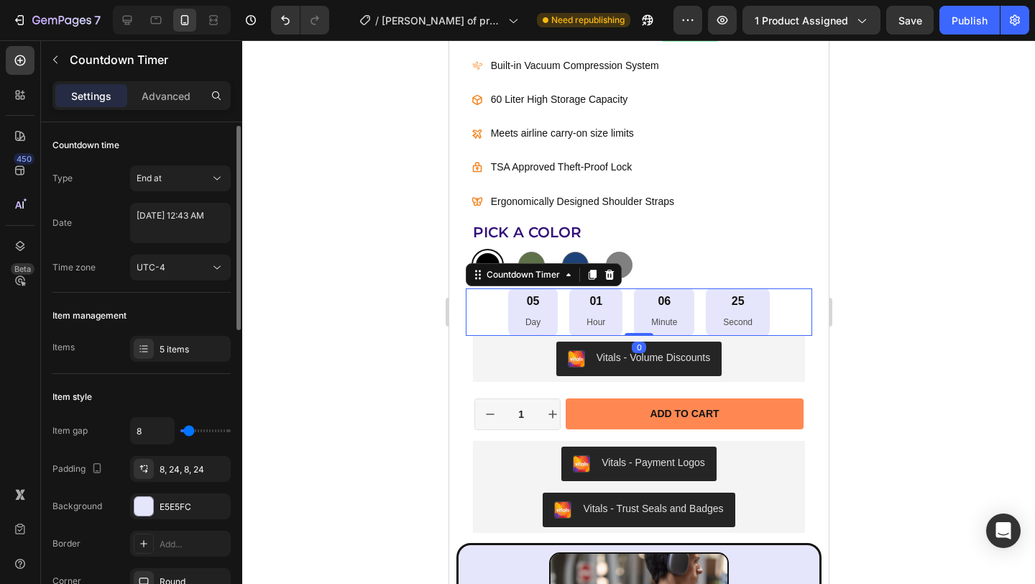
scroll to position [23, 0]
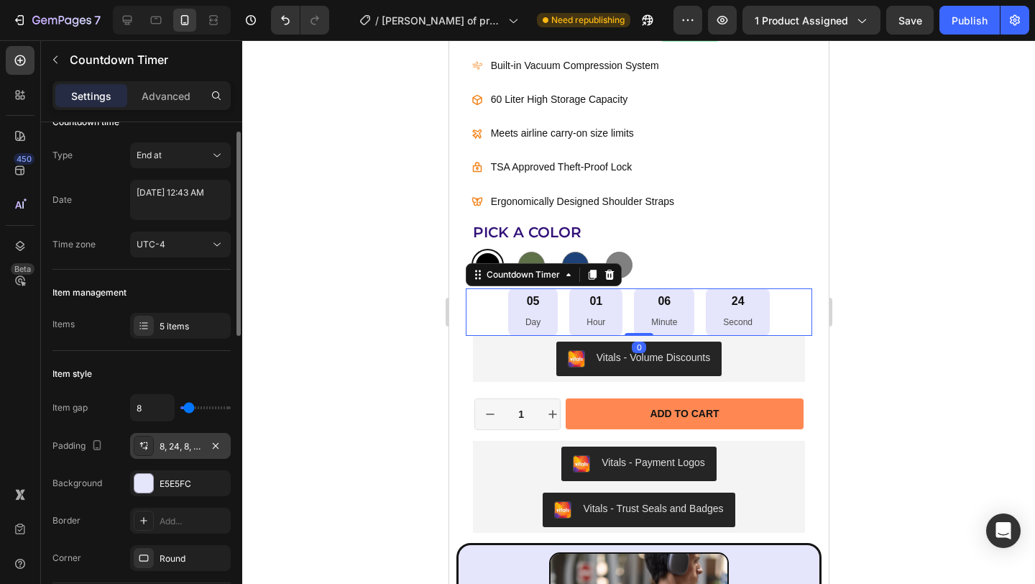
click at [177, 443] on div "8, 24, 8, 24" at bounding box center [181, 446] width 42 height 13
click at [100, 448] on icon "button" at bounding box center [97, 445] width 8 height 10
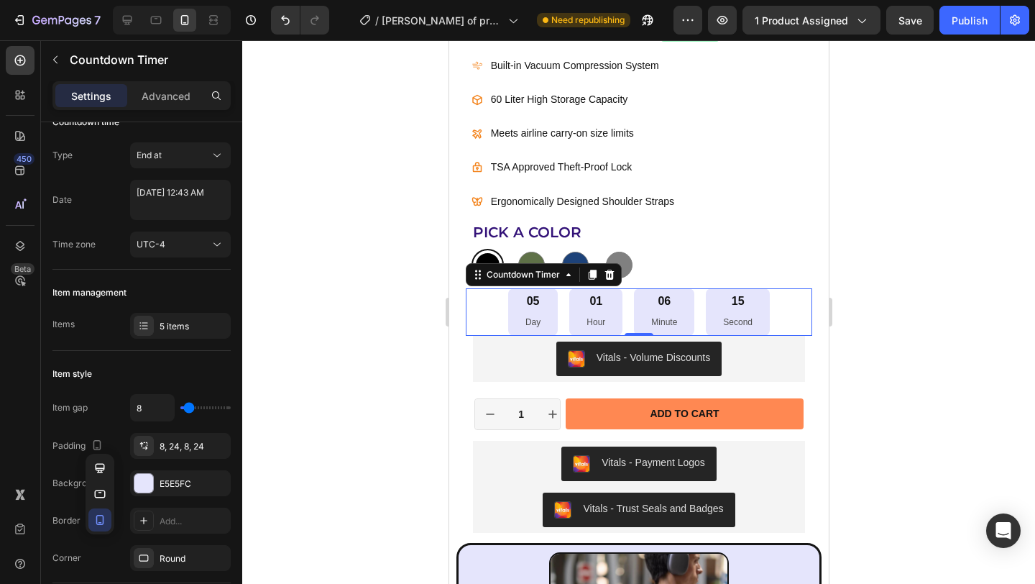
click at [320, 366] on div at bounding box center [638, 311] width 793 height 543
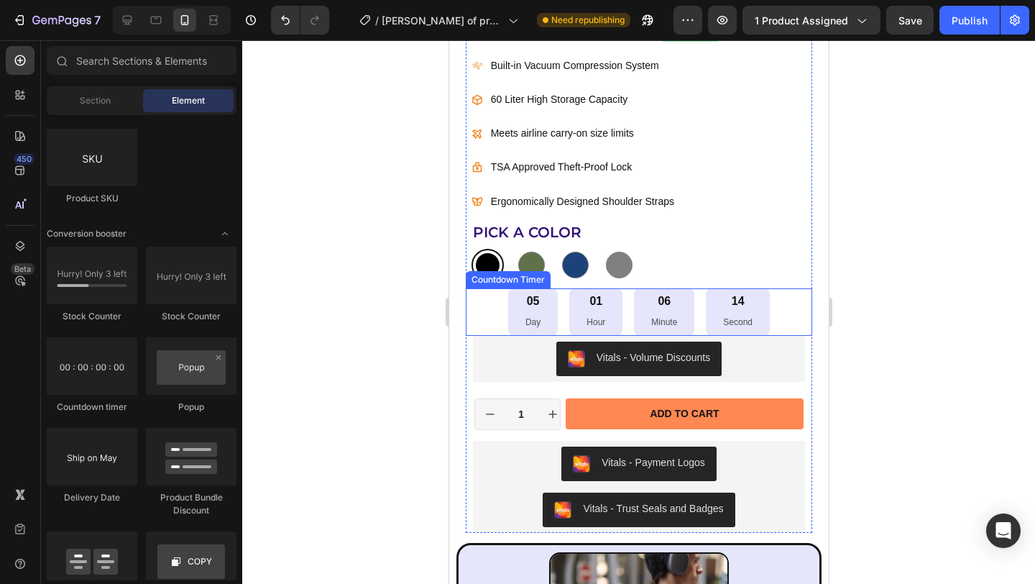
click at [765, 326] on div "05 Day 01 Hour 06 Minute 14 Second" at bounding box center [638, 311] width 347 height 47
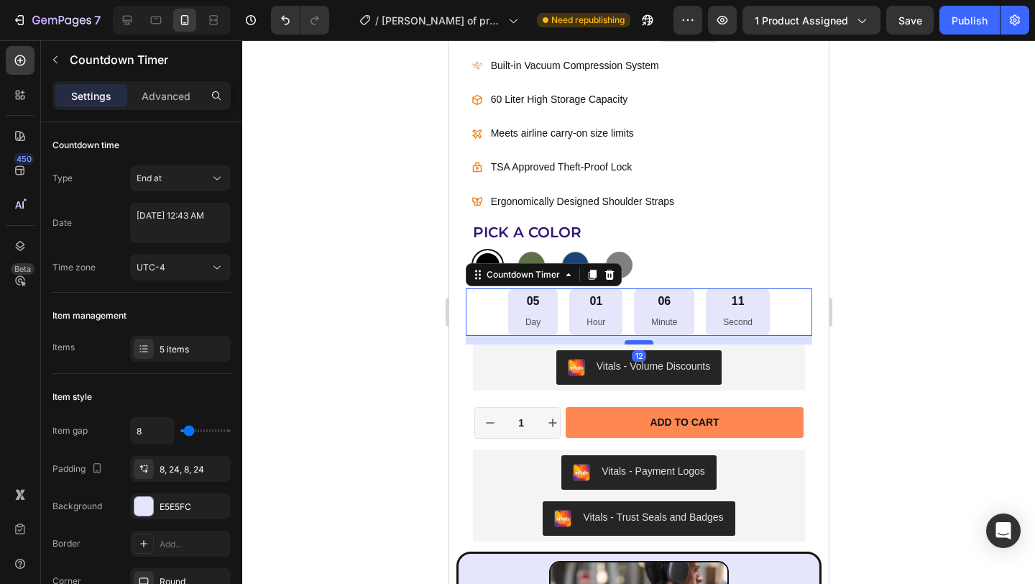
drag, startPoint x: 629, startPoint y: 333, endPoint x: 631, endPoint y: 343, distance: 9.6
click at [631, 343] on div at bounding box center [638, 342] width 29 height 4
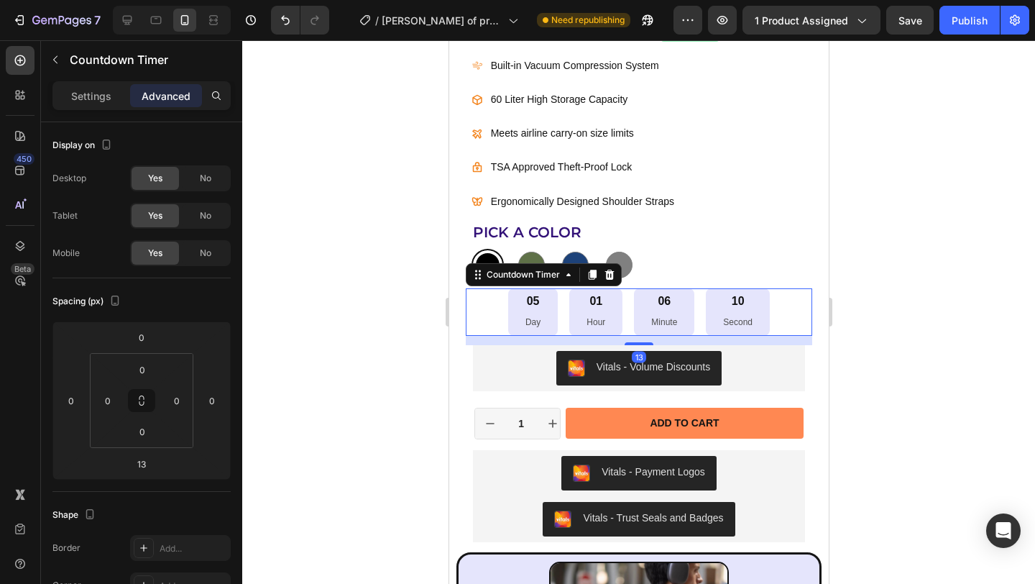
click at [916, 335] on div at bounding box center [638, 311] width 793 height 543
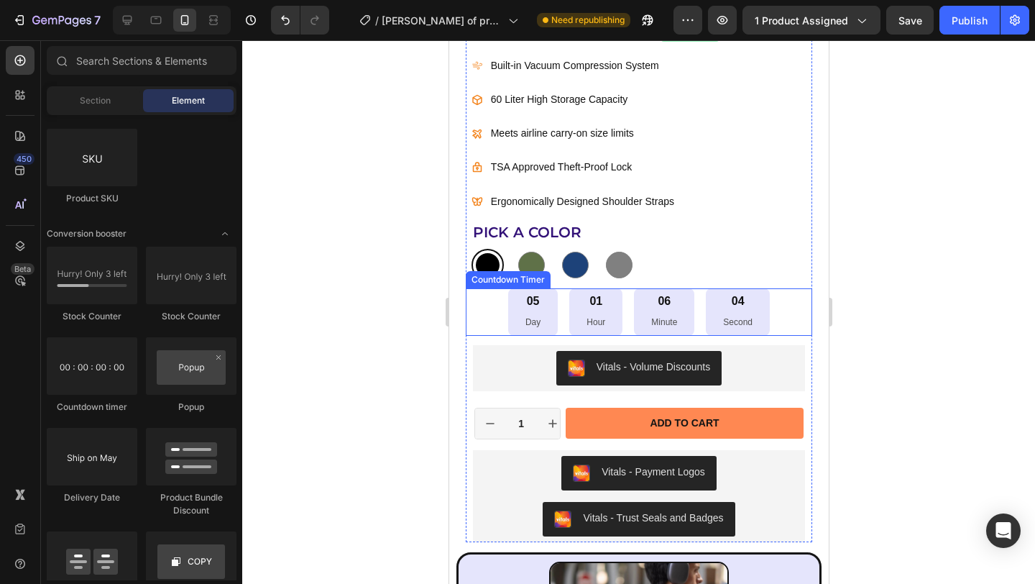
click at [777, 310] on div "05 Day 01 Hour 06 Minute 04 Second" at bounding box center [638, 311] width 347 height 47
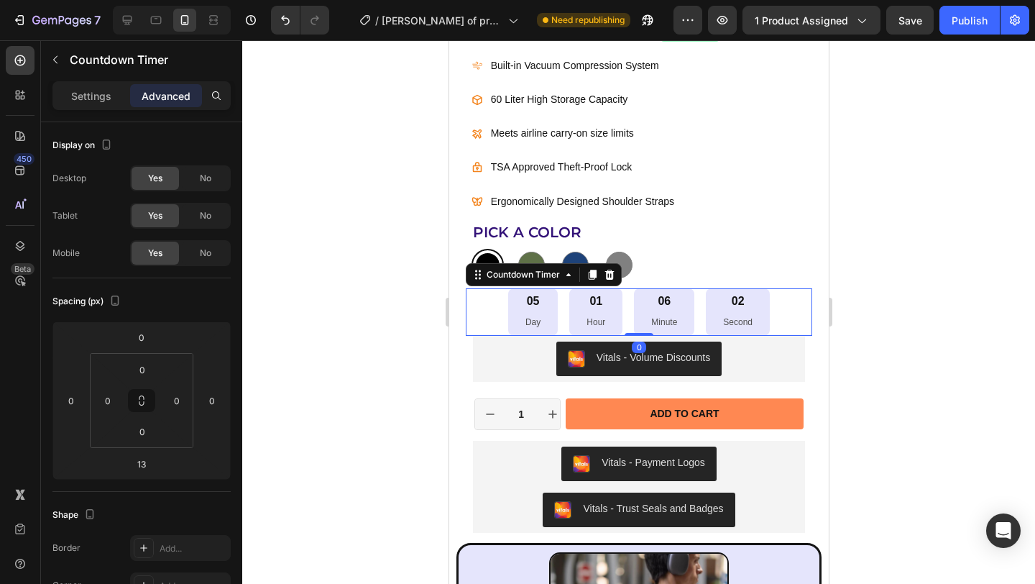
drag, startPoint x: 634, startPoint y: 339, endPoint x: 635, endPoint y: 328, distance: 11.5
click at [635, 328] on div "05 Day 01 Hour 06 Minute 02 Second Countdown Timer 0" at bounding box center [638, 311] width 347 height 47
type input "0"
click at [648, 310] on div "06 Minute" at bounding box center [663, 311] width 60 height 47
click at [891, 308] on div at bounding box center [638, 311] width 793 height 543
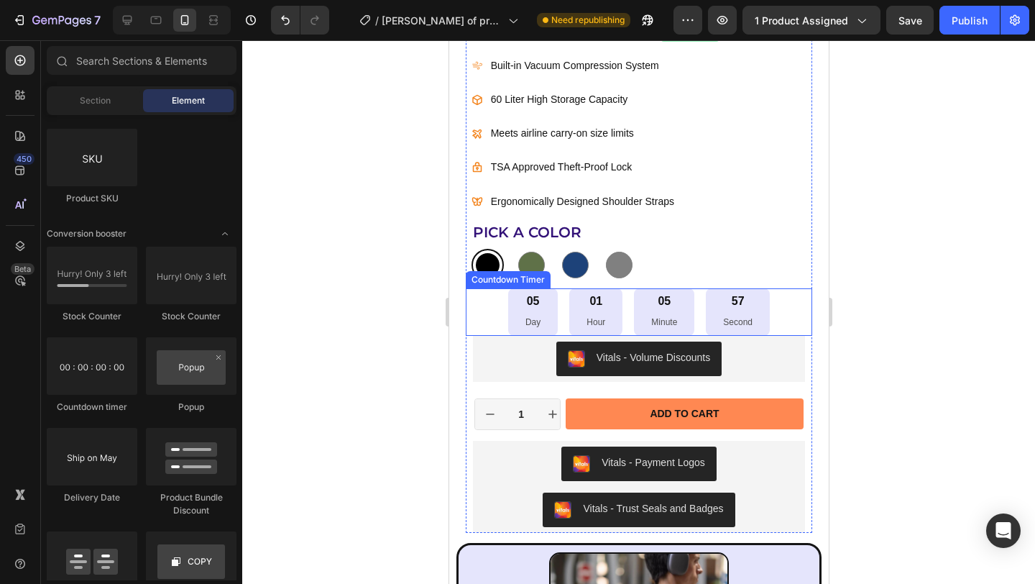
click at [474, 313] on div "05 Day 01 Hour 05 Minute 57 Second" at bounding box center [638, 311] width 347 height 47
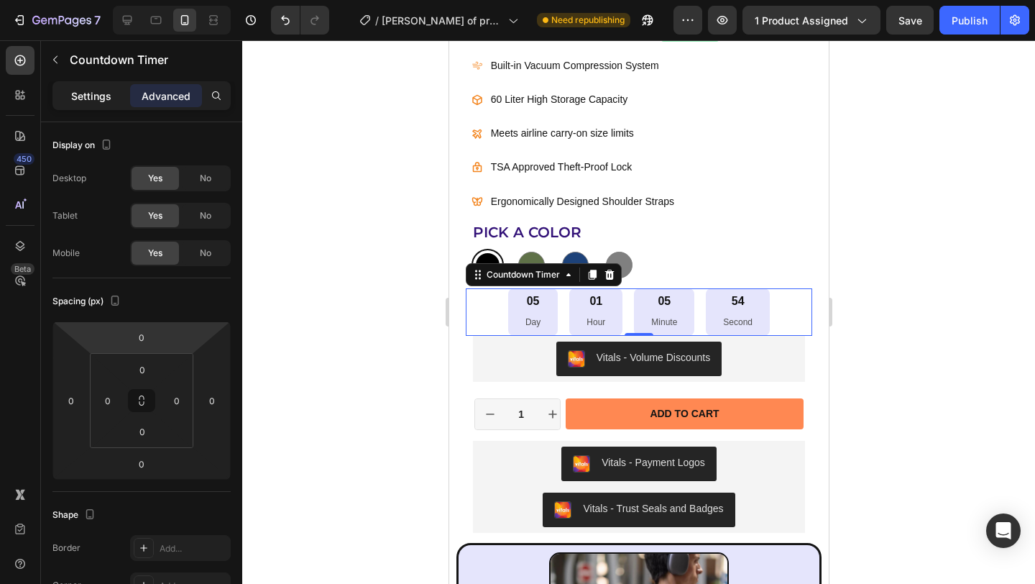
click at [83, 99] on p "Settings" at bounding box center [91, 95] width 40 height 15
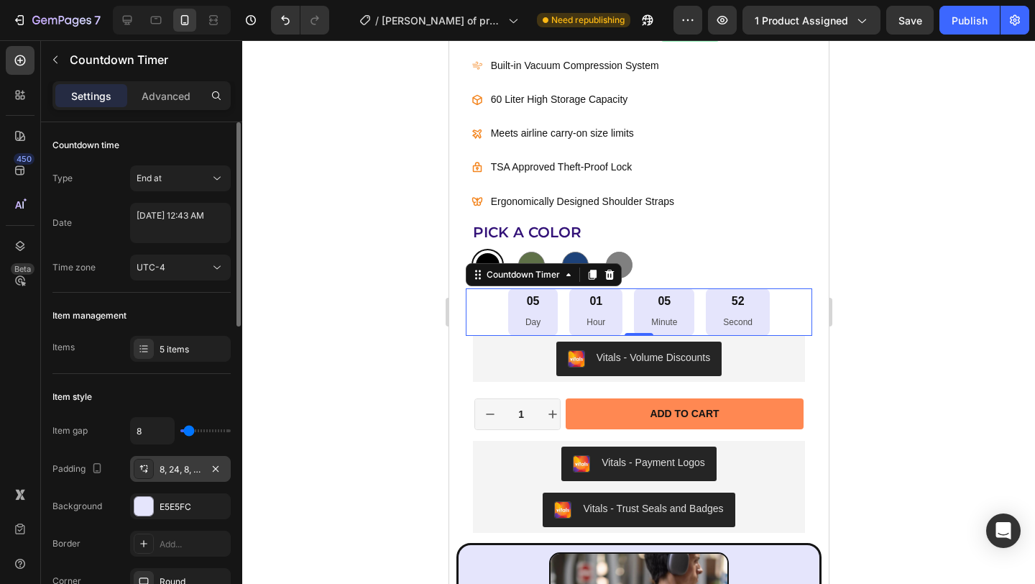
click at [180, 466] on div "8, 24, 8, 24" at bounding box center [181, 469] width 42 height 13
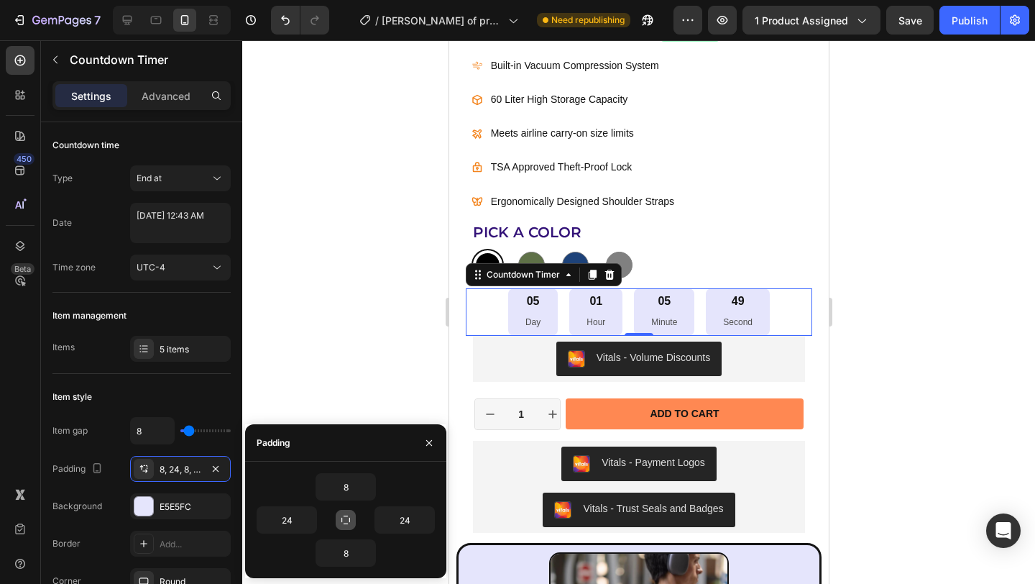
click at [341, 517] on icon "button" at bounding box center [345, 519] width 11 height 11
type input "8"
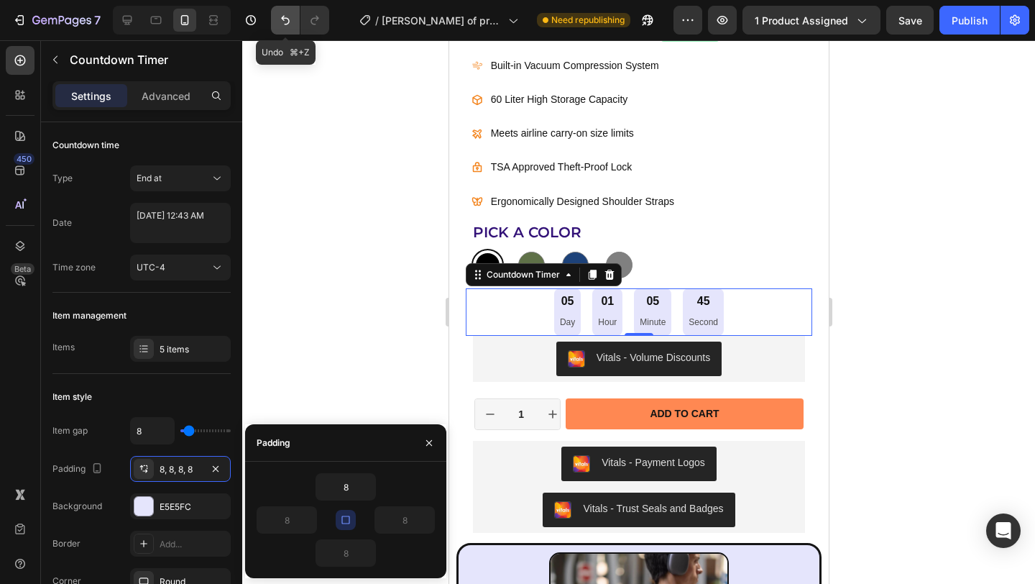
click at [282, 17] on icon "Undo/Redo" at bounding box center [285, 20] width 9 height 9
type input "24"
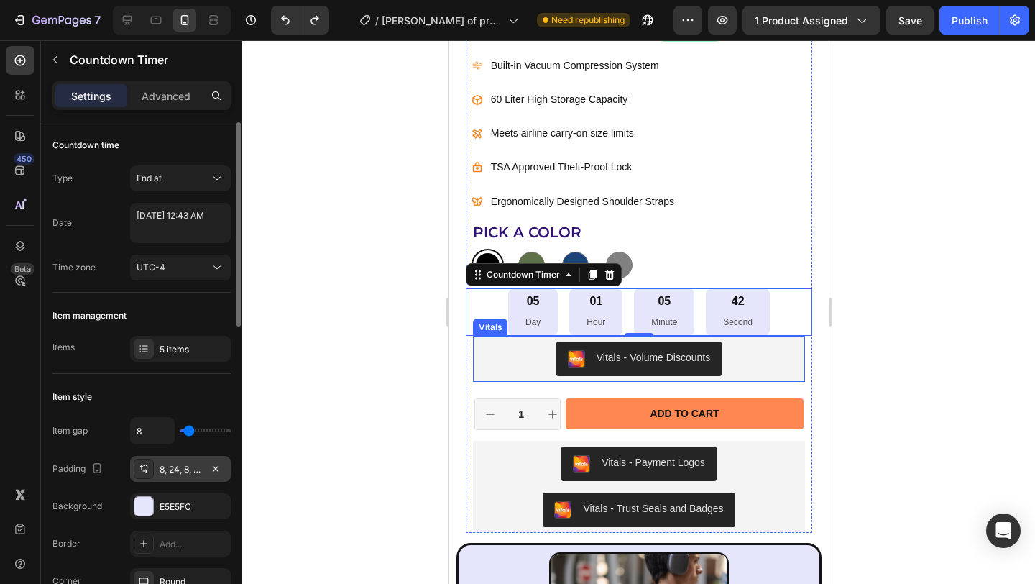
click at [198, 463] on div "8, 24, 8, 24" at bounding box center [181, 469] width 42 height 13
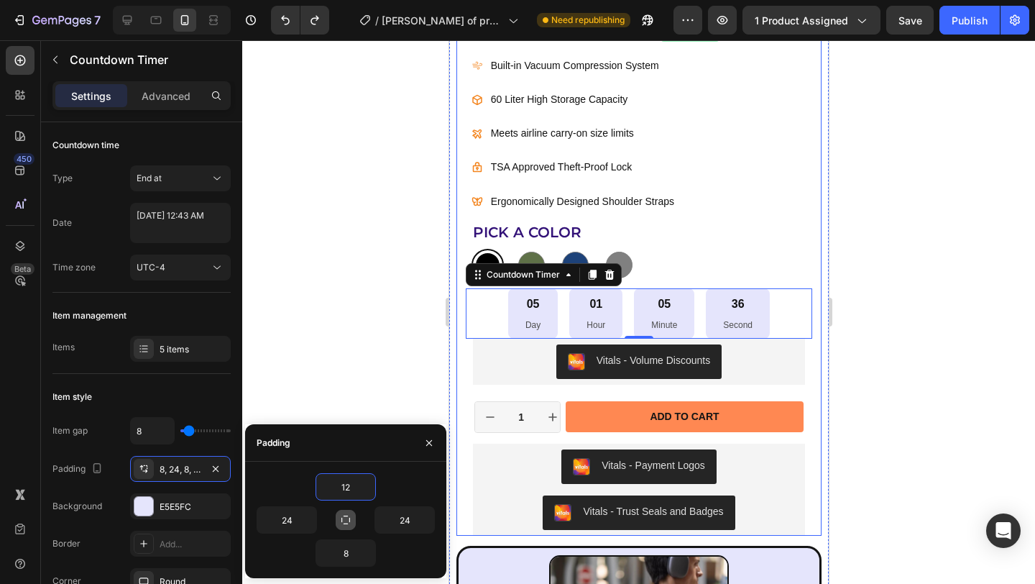
type input "1"
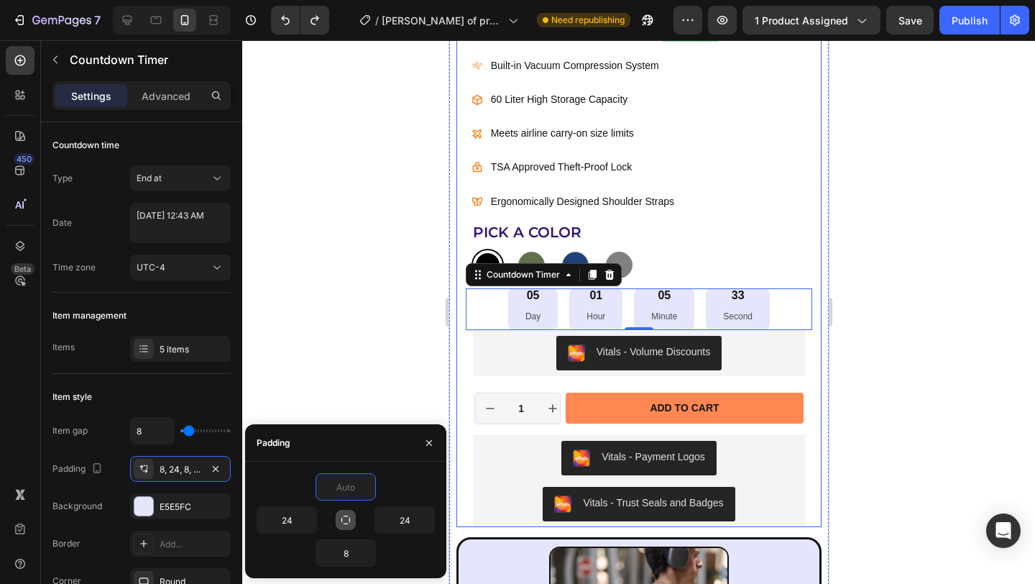
type input "8"
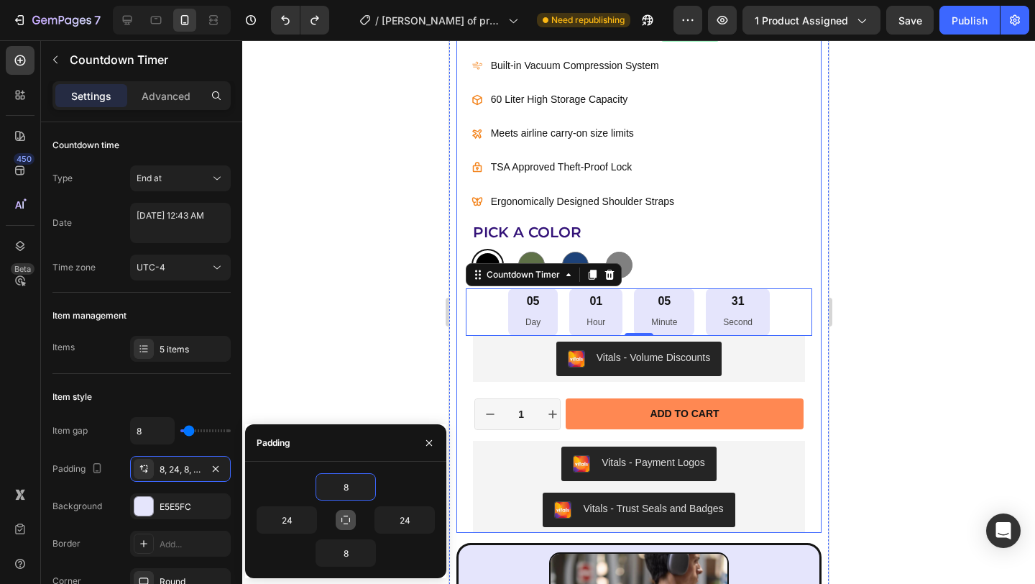
click at [912, 292] on div at bounding box center [638, 311] width 793 height 543
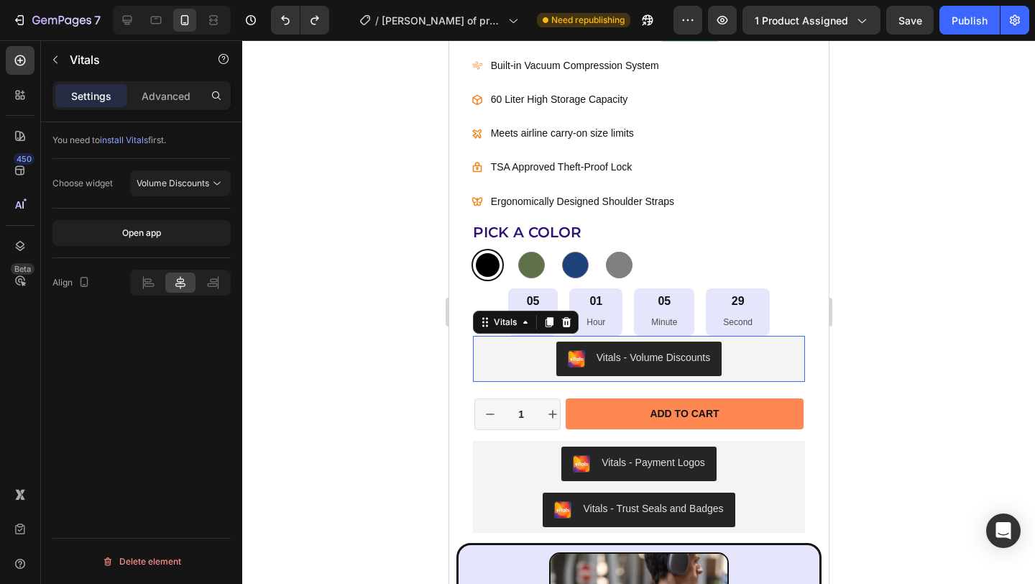
click at [787, 351] on div "Vitals - Volume Discounts" at bounding box center [638, 358] width 321 height 34
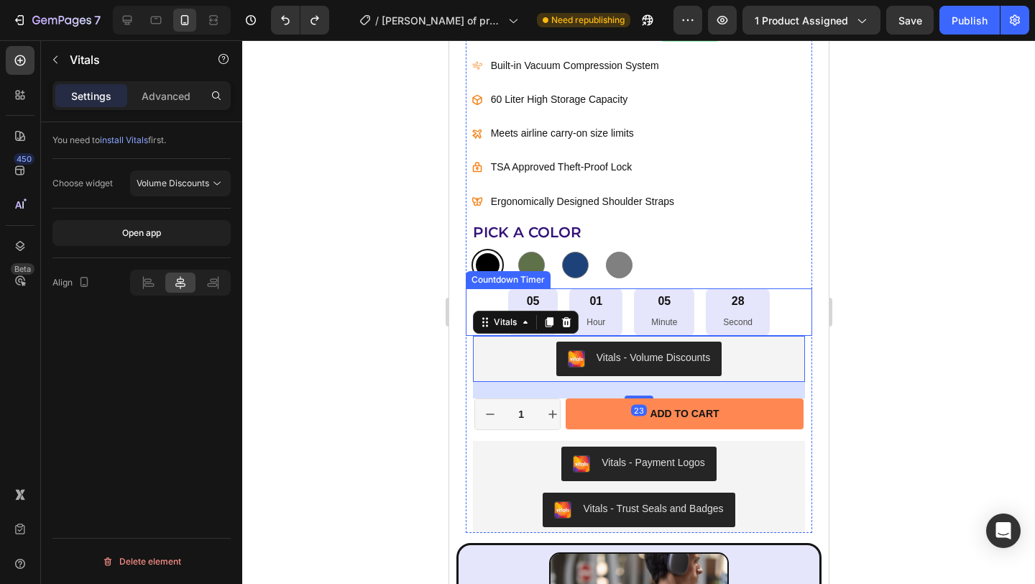
click at [789, 307] on div "05 Day 01 Hour 05 Minute 28 Second" at bounding box center [638, 311] width 347 height 47
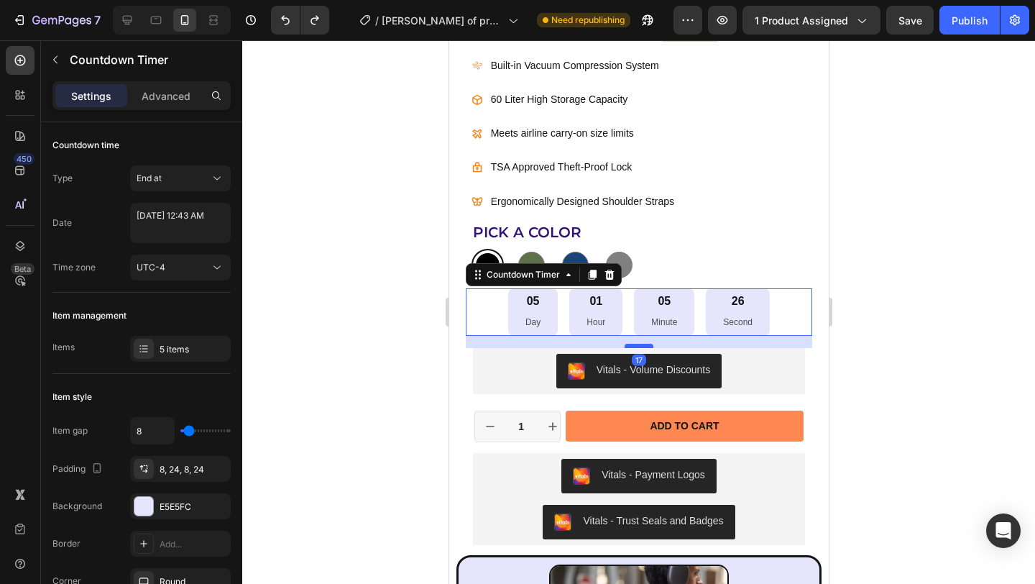
drag, startPoint x: 632, startPoint y: 333, endPoint x: 632, endPoint y: 346, distance: 12.2
click at [632, 346] on div at bounding box center [638, 346] width 29 height 4
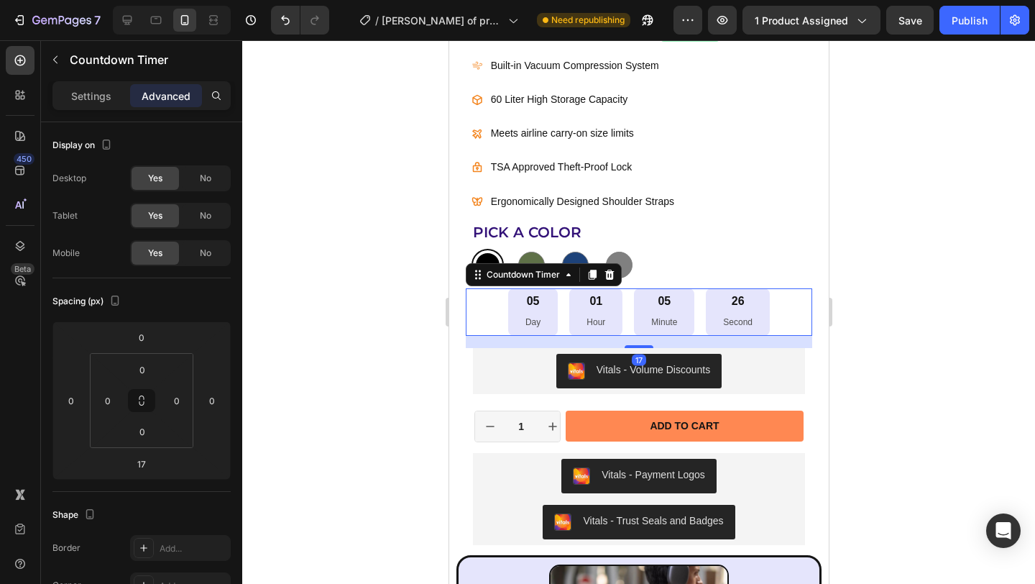
click at [920, 335] on div at bounding box center [638, 311] width 793 height 543
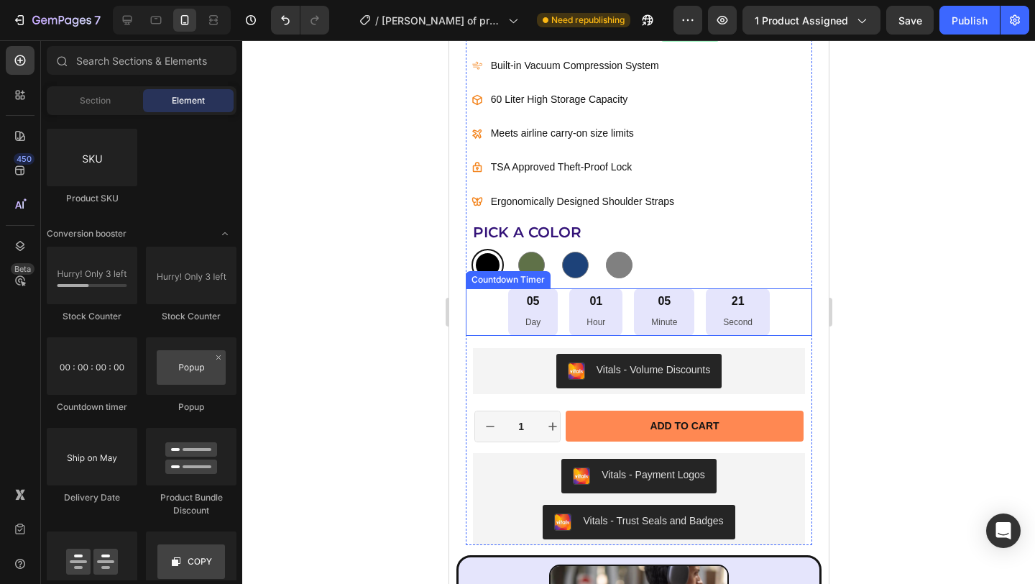
click at [515, 305] on div "05 Day" at bounding box center [532, 311] width 50 height 47
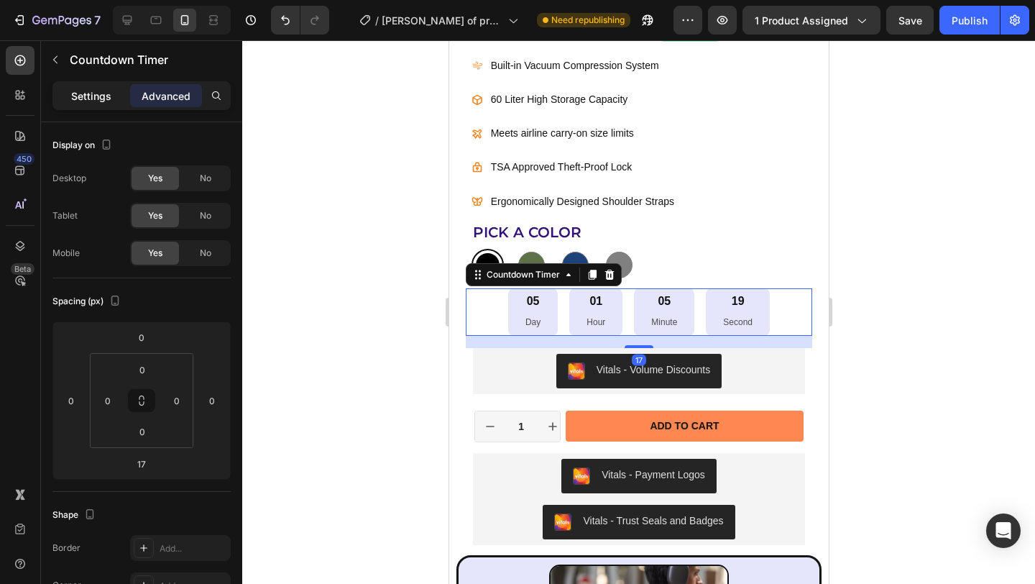
click at [94, 101] on p "Settings" at bounding box center [91, 95] width 40 height 15
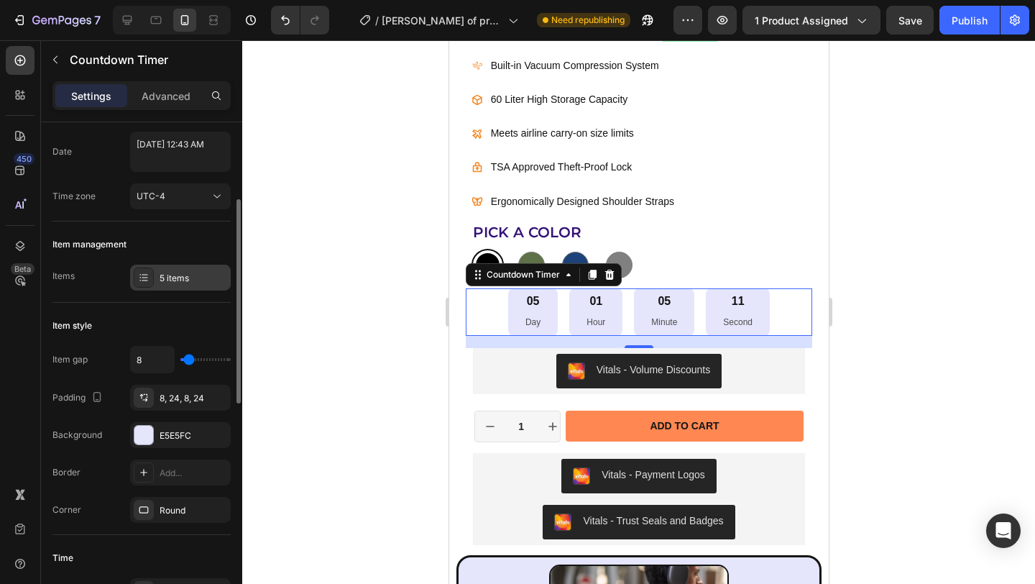
scroll to position [106, 0]
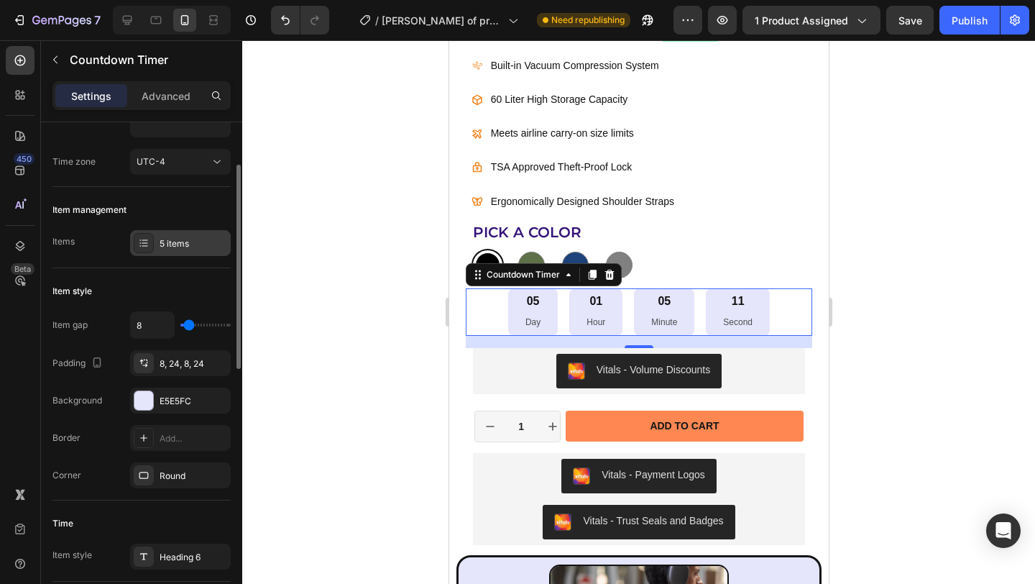
click at [194, 254] on div "5 items" at bounding box center [180, 243] width 101 height 26
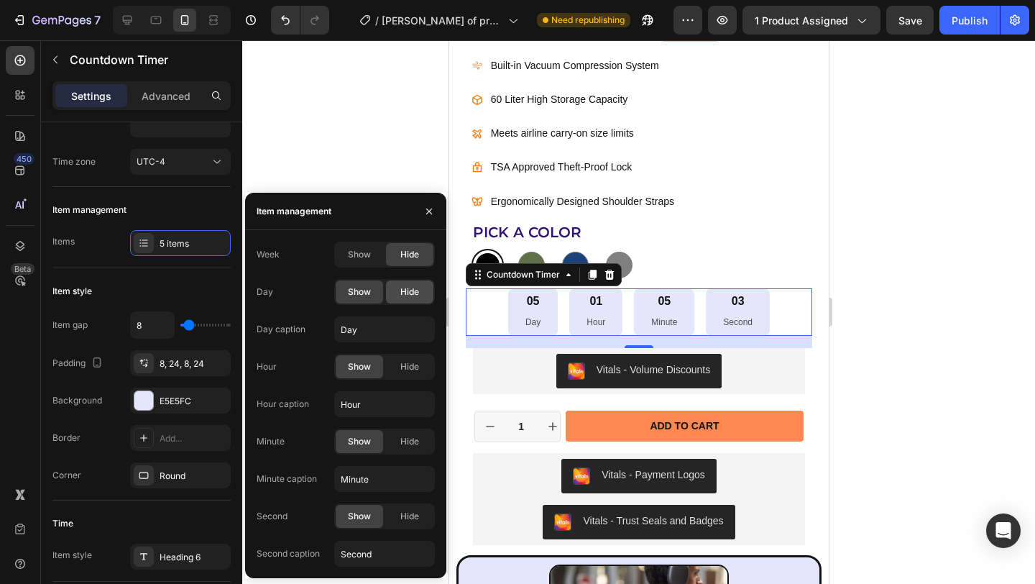
click at [417, 298] on div "Hide" at bounding box center [409, 291] width 47 height 23
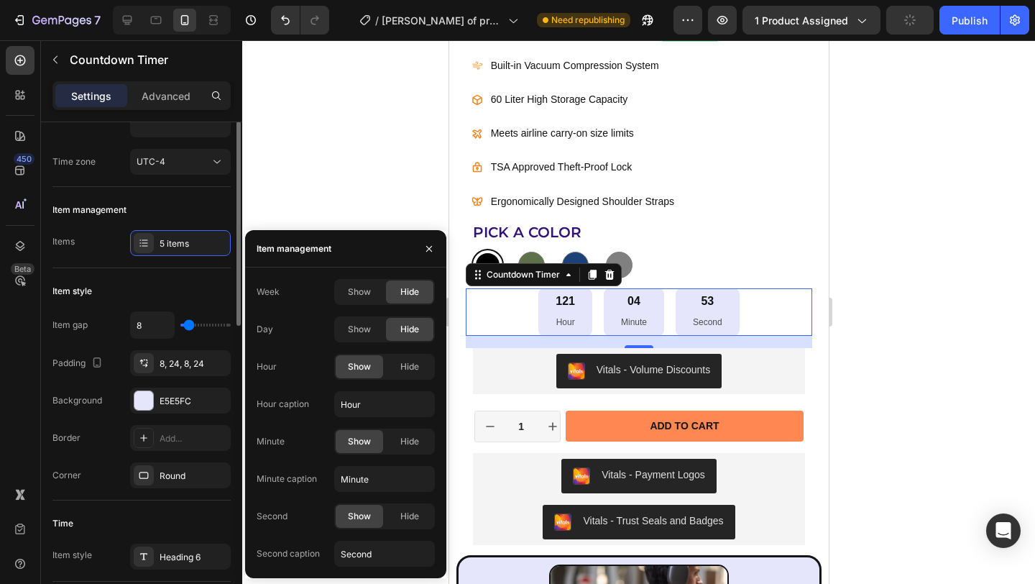
scroll to position [75, 0]
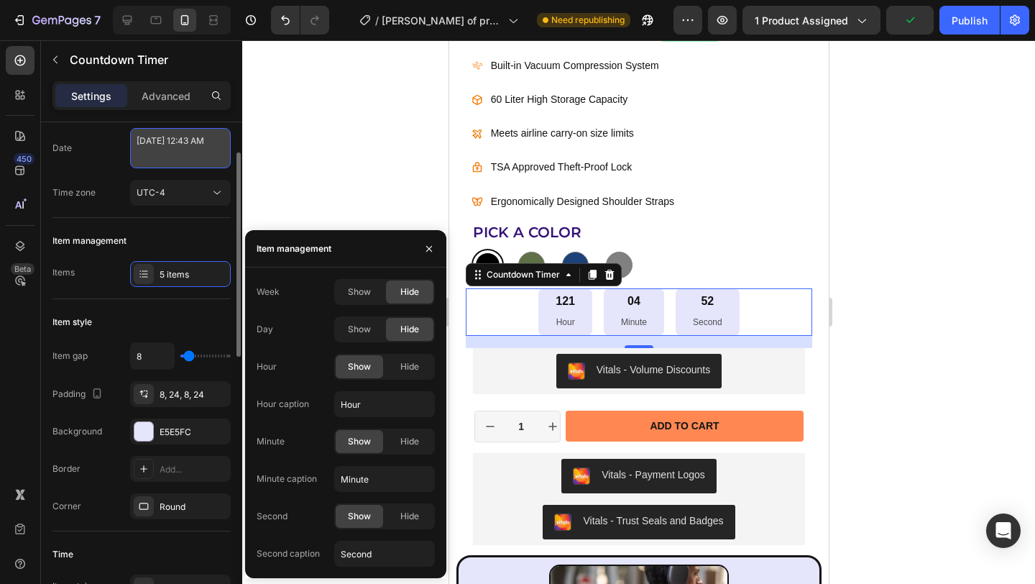
select select "43"
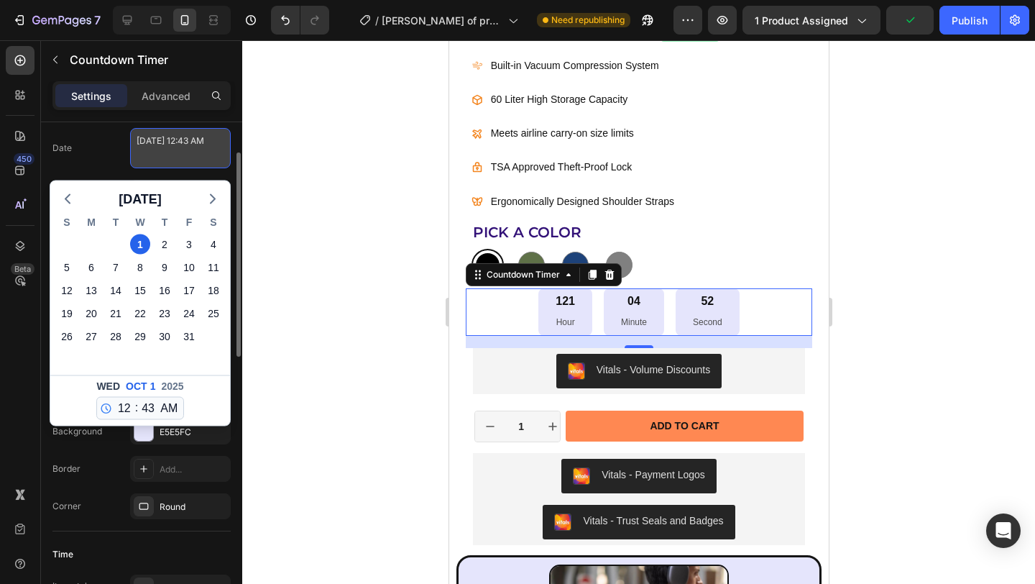
click at [185, 148] on textarea "October 01 2025 12:43 AM" at bounding box center [180, 148] width 101 height 40
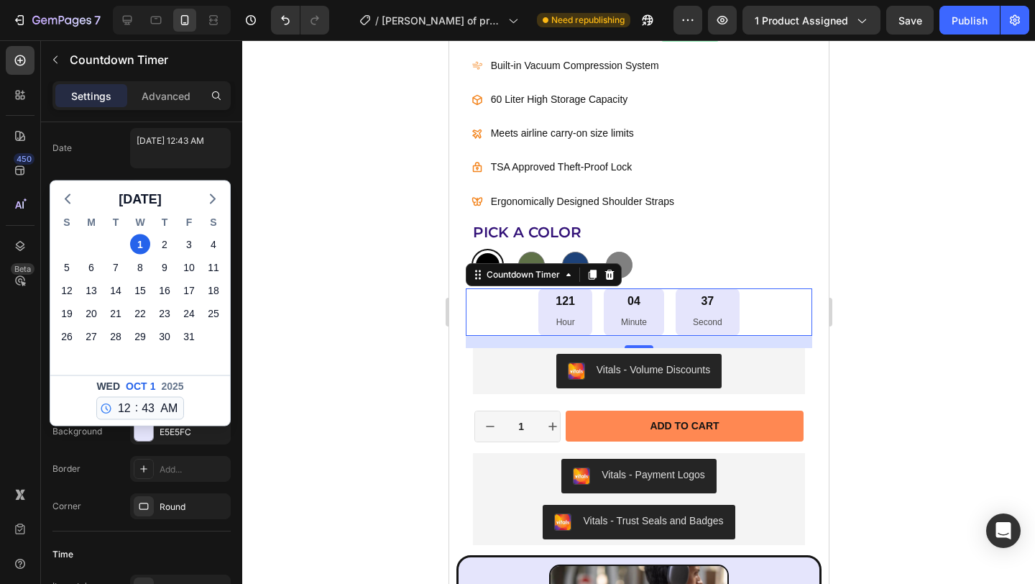
click at [287, 154] on div at bounding box center [638, 311] width 793 height 543
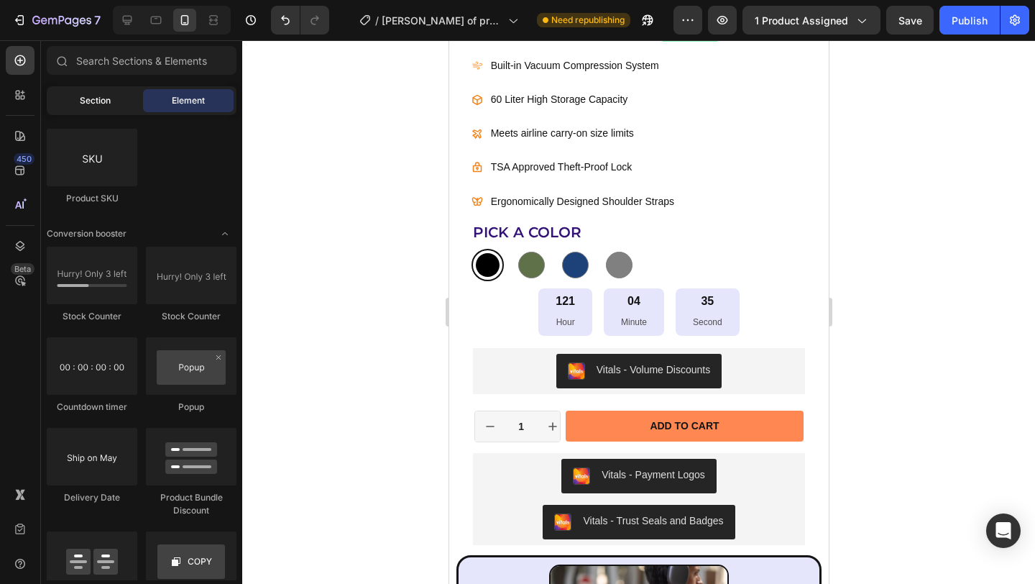
click at [116, 105] on div "Section" at bounding box center [95, 100] width 91 height 23
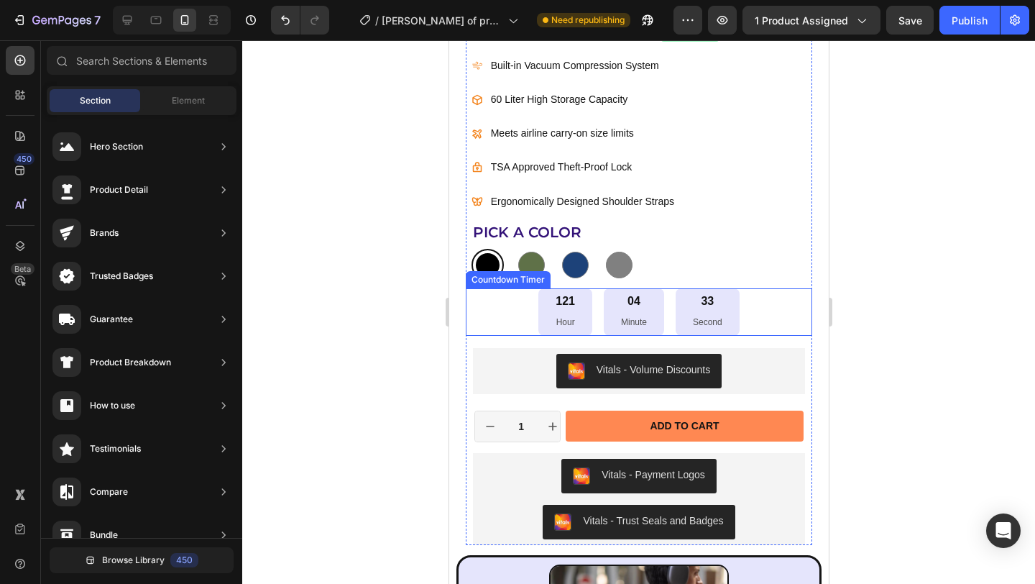
click at [774, 313] on div "121 Hour 04 Minute 33 Second" at bounding box center [638, 311] width 347 height 47
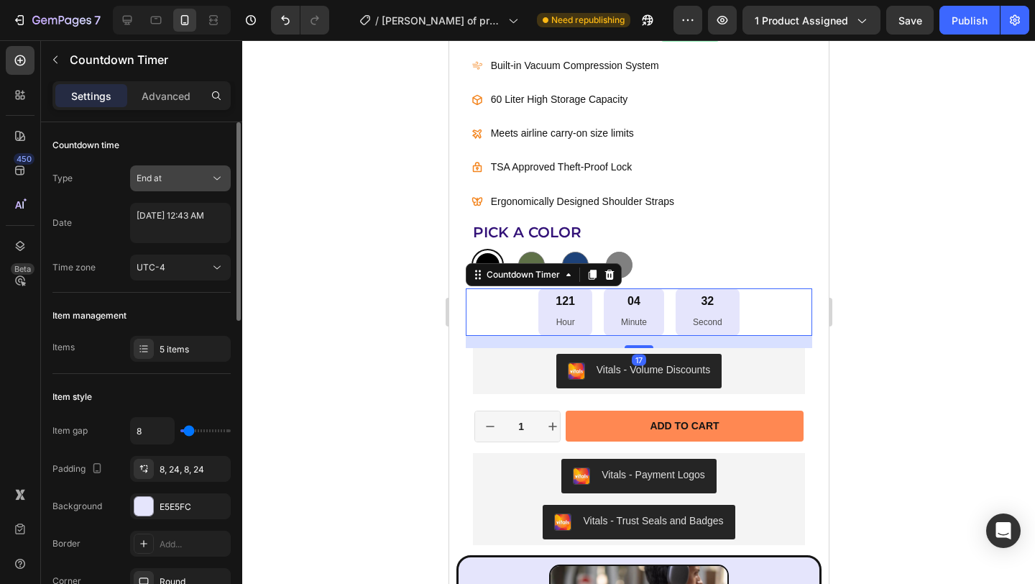
click at [203, 184] on div "End at" at bounding box center [173, 178] width 73 height 13
click at [187, 272] on div "UTC-4" at bounding box center [173, 267] width 73 height 13
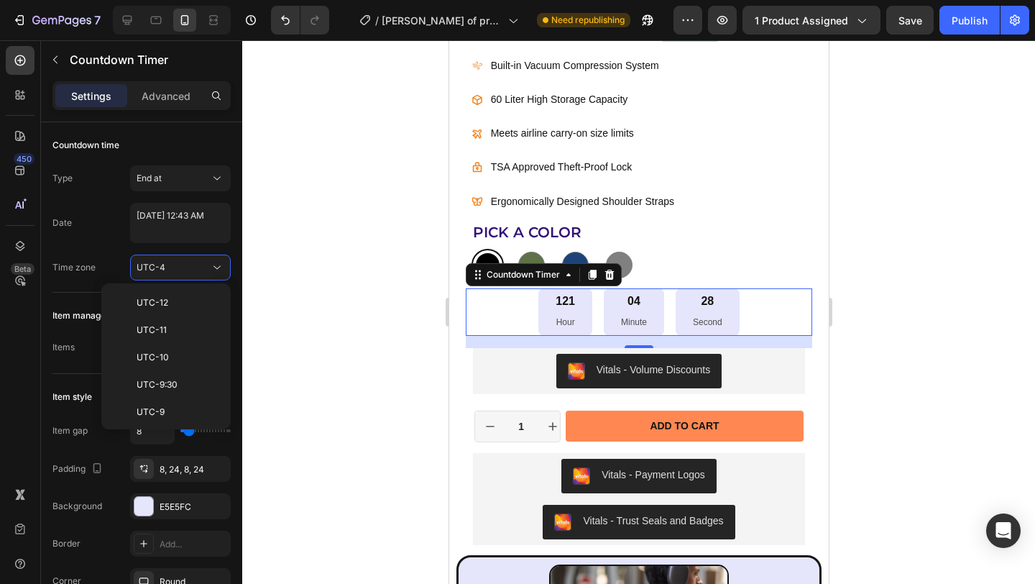
scroll to position [155, 0]
click at [163, 308] on p "UTC-7" at bounding box center [175, 311] width 76 height 13
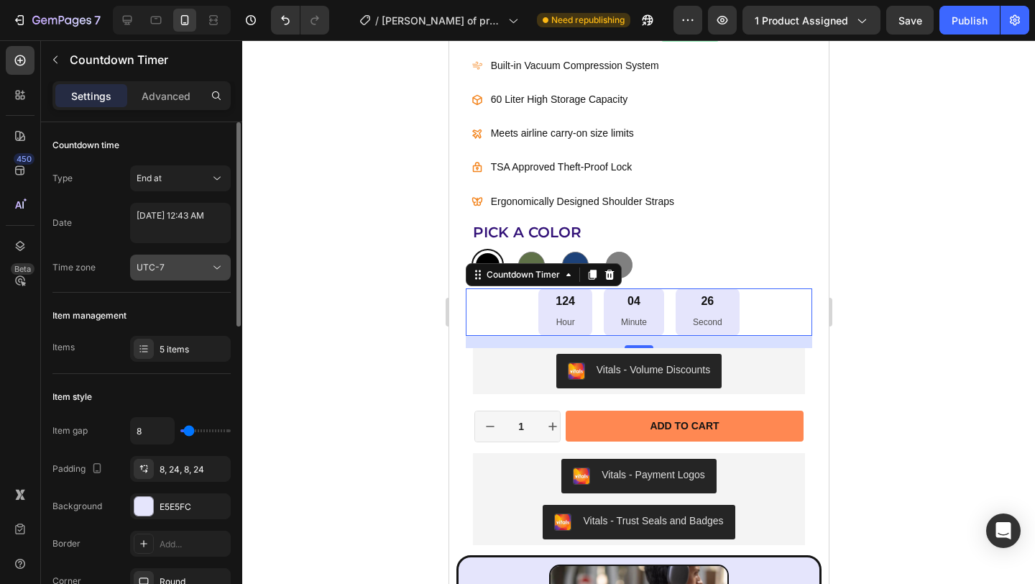
click at [183, 264] on div "UTC-7" at bounding box center [173, 267] width 73 height 13
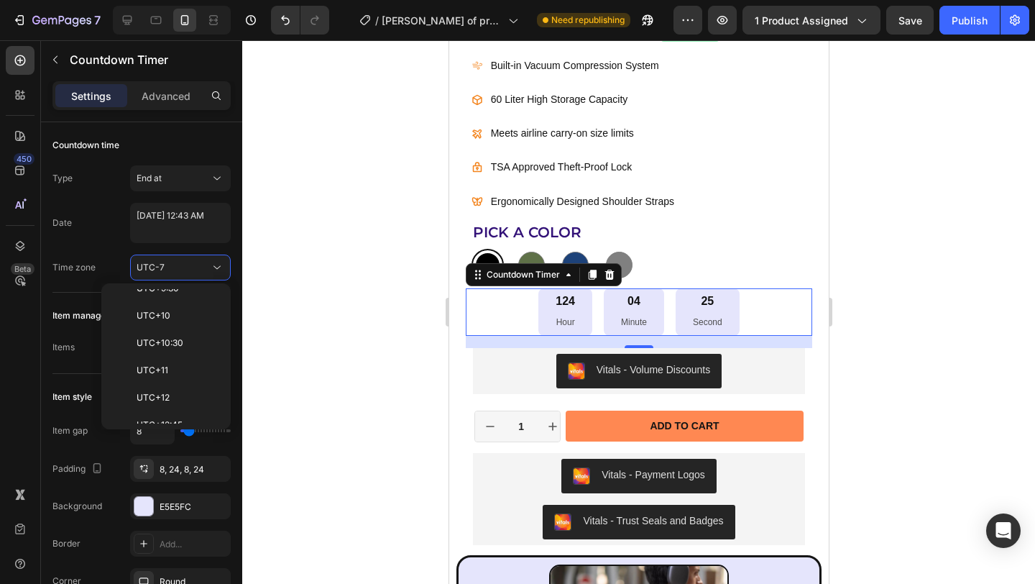
scroll to position [849, 0]
click at [179, 358] on p "UTC+11" at bounding box center [175, 355] width 76 height 13
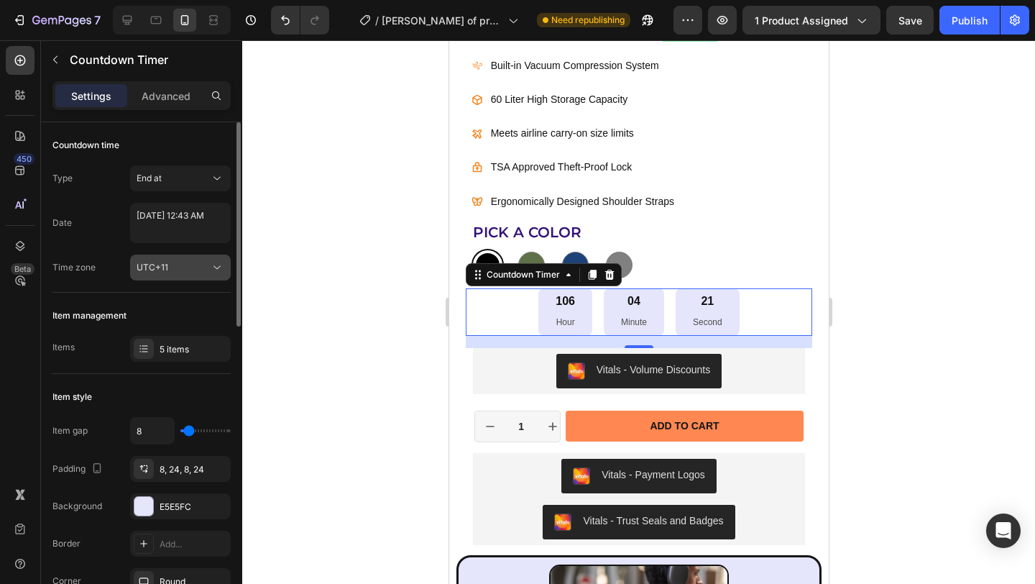
click at [203, 262] on div "UTC+11" at bounding box center [173, 267] width 73 height 13
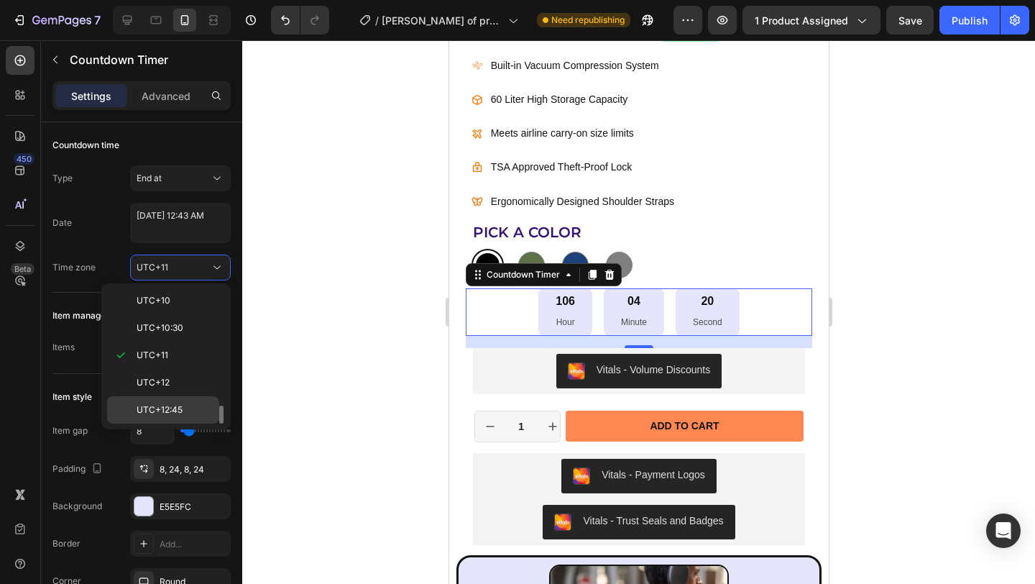
click at [169, 408] on span "UTC+12:45" at bounding box center [160, 409] width 46 height 13
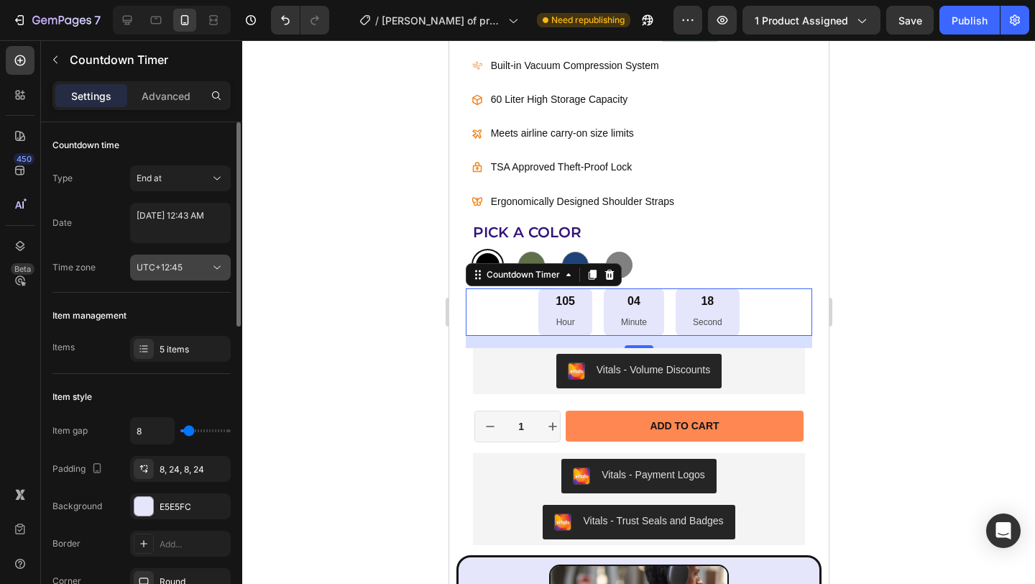
click at [201, 268] on div "UTC+12:45" at bounding box center [173, 267] width 73 height 13
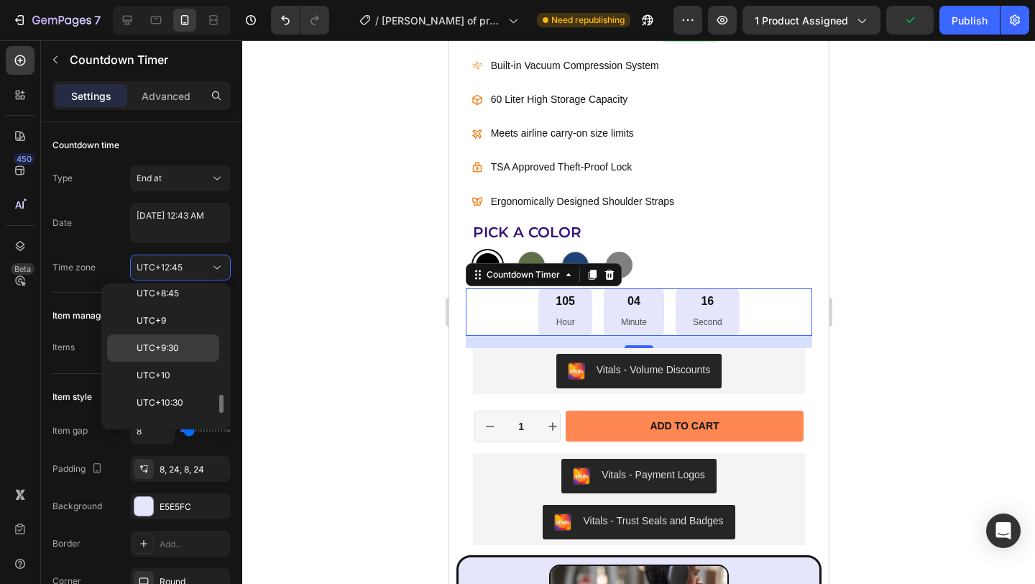
scroll to position [771, 0]
click at [188, 321] on p "UTC+9" at bounding box center [175, 323] width 76 height 13
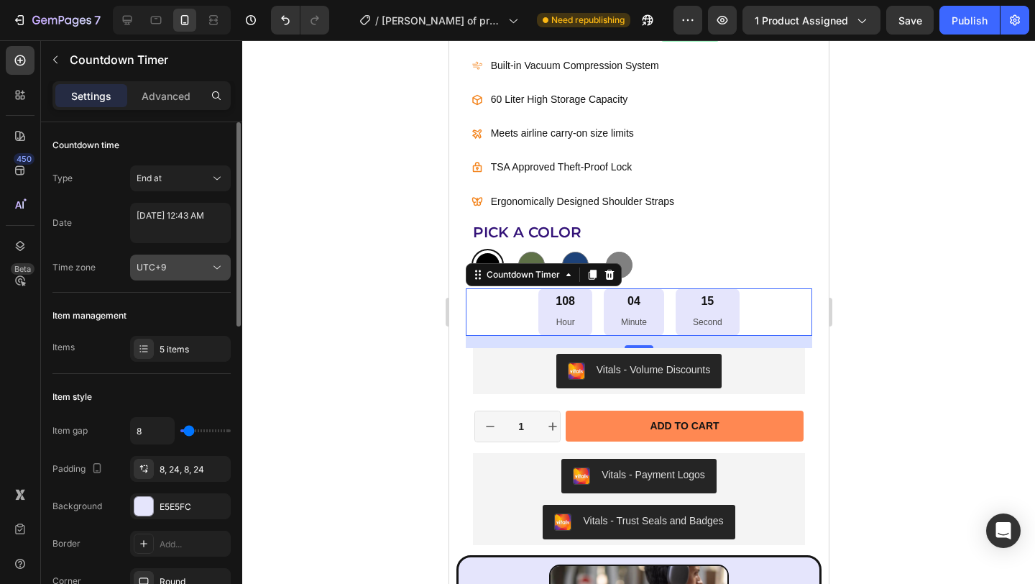
click at [175, 264] on div "UTC+9" at bounding box center [173, 267] width 73 height 13
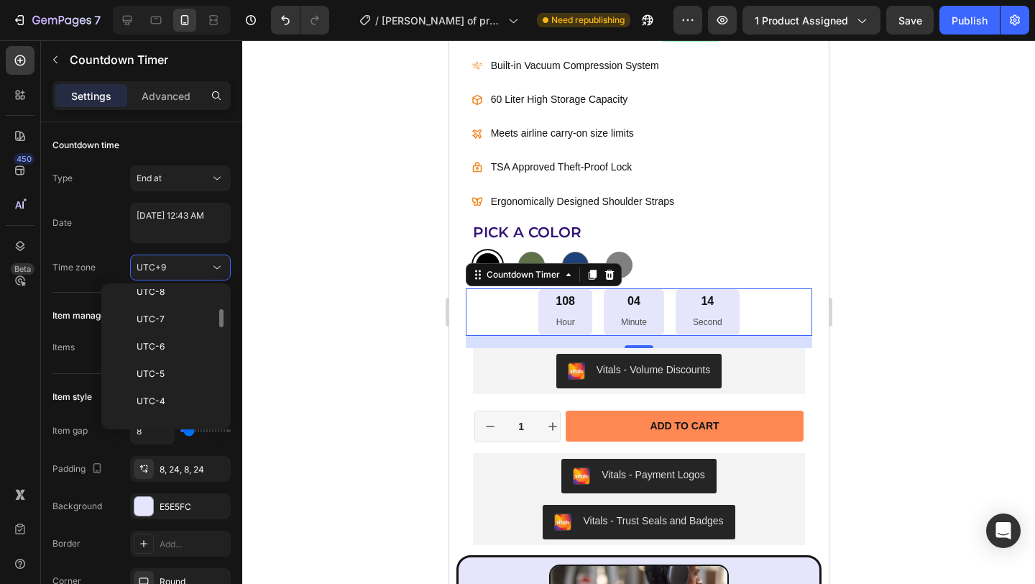
scroll to position [0, 0]
click at [190, 318] on div "UTC-11" at bounding box center [163, 329] width 112 height 27
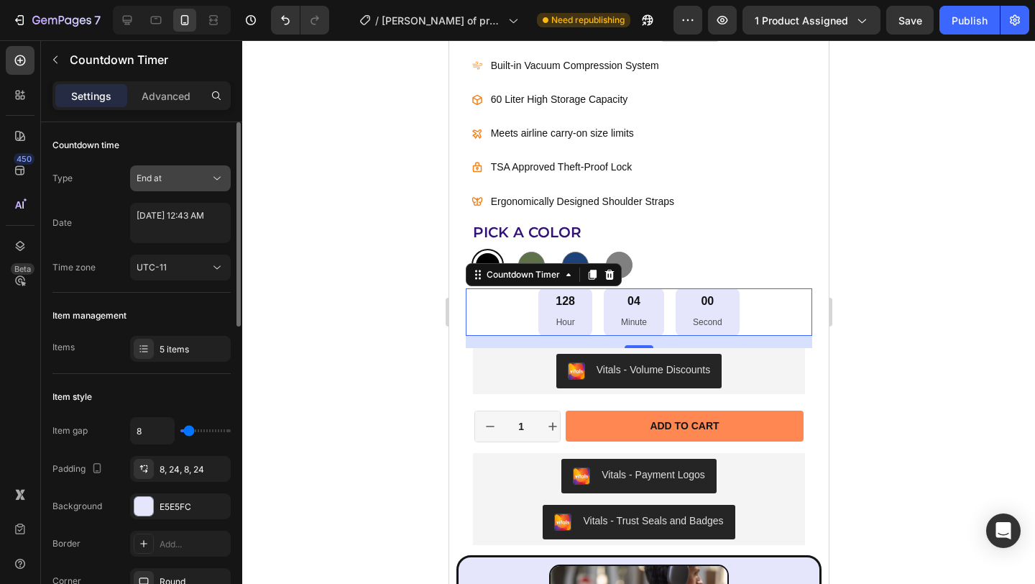
click at [210, 185] on button "End at" at bounding box center [180, 178] width 101 height 26
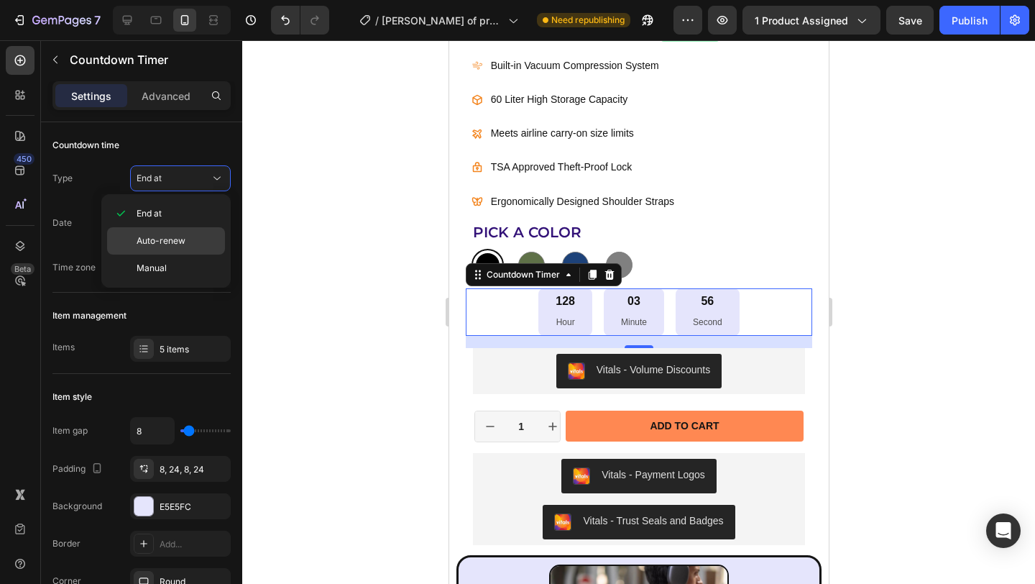
click at [193, 241] on p "Auto-renew" at bounding box center [178, 240] width 82 height 13
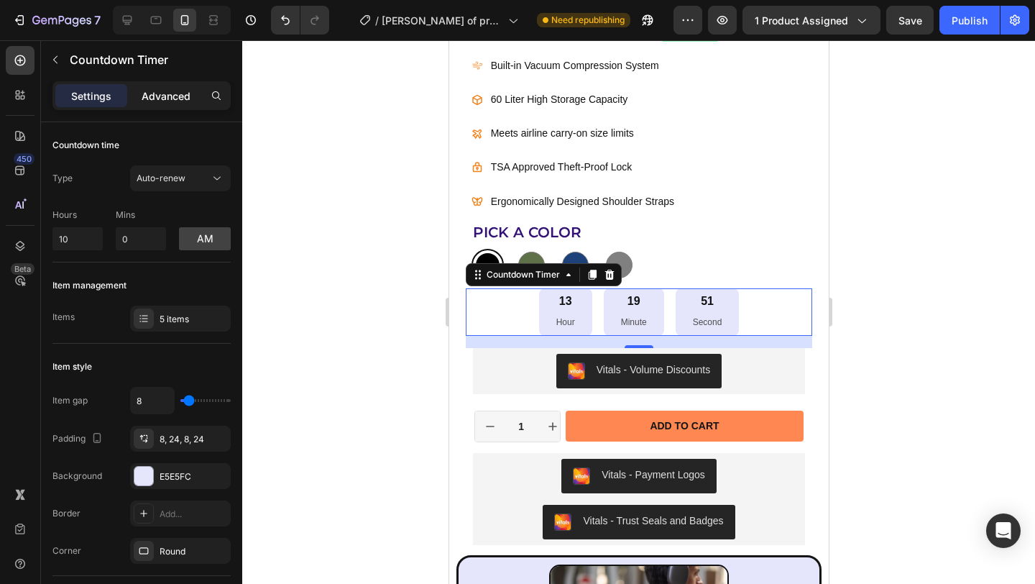
click at [176, 96] on p "Advanced" at bounding box center [166, 95] width 49 height 15
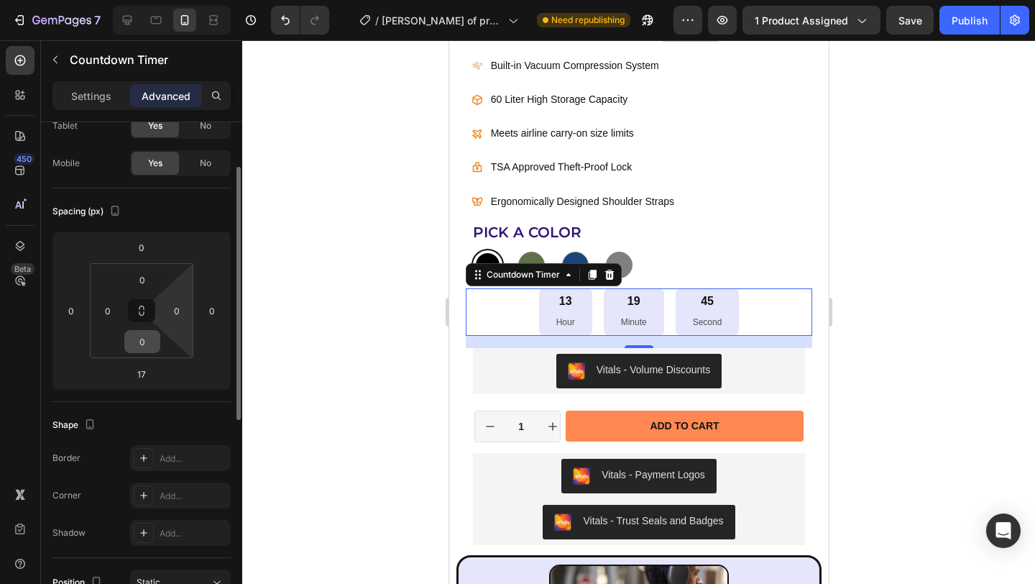
scroll to position [121, 0]
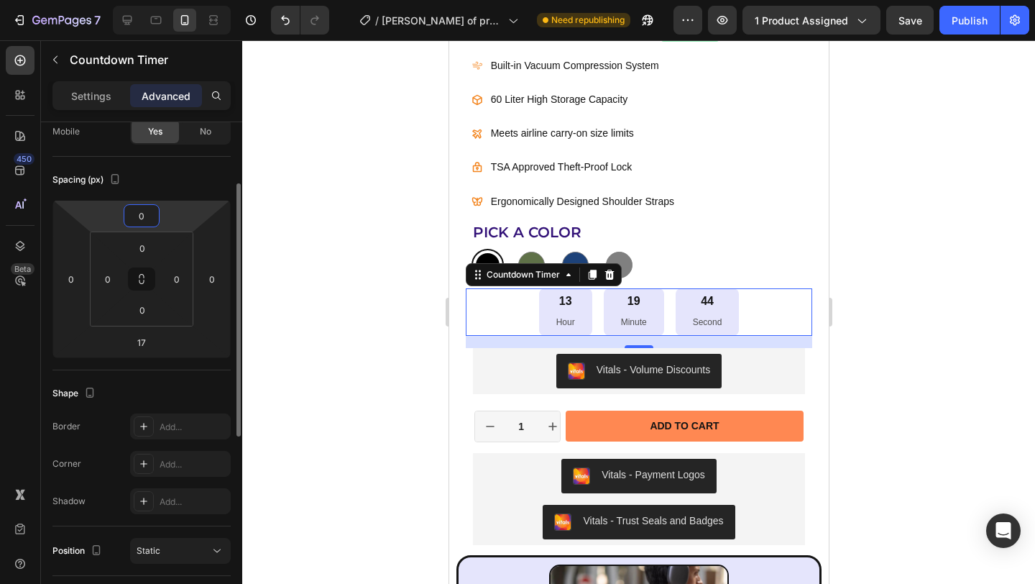
click at [142, 215] on input "0" at bounding box center [141, 216] width 29 height 22
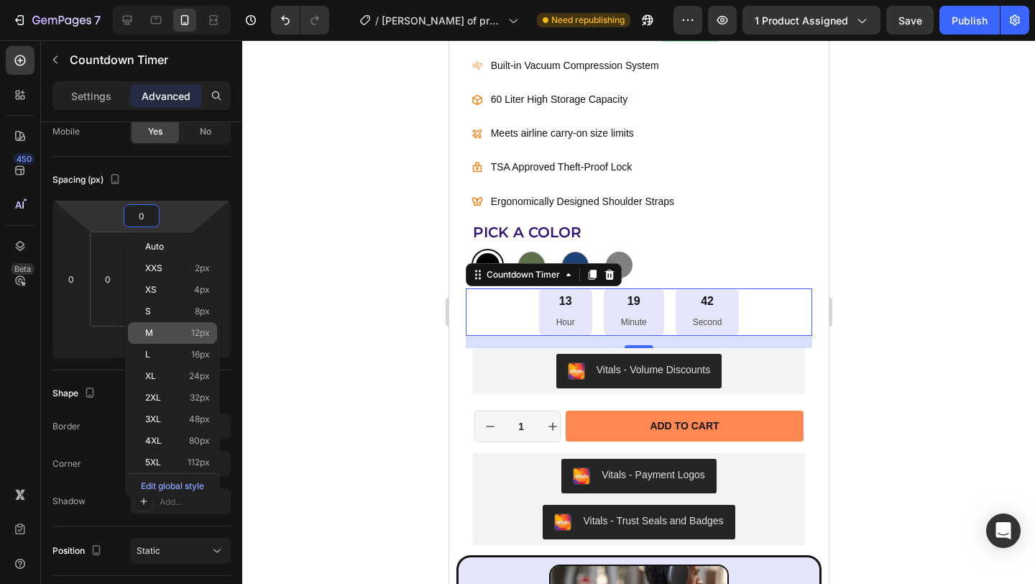
click at [181, 332] on p "M 12px" at bounding box center [177, 333] width 65 height 10
type input "12"
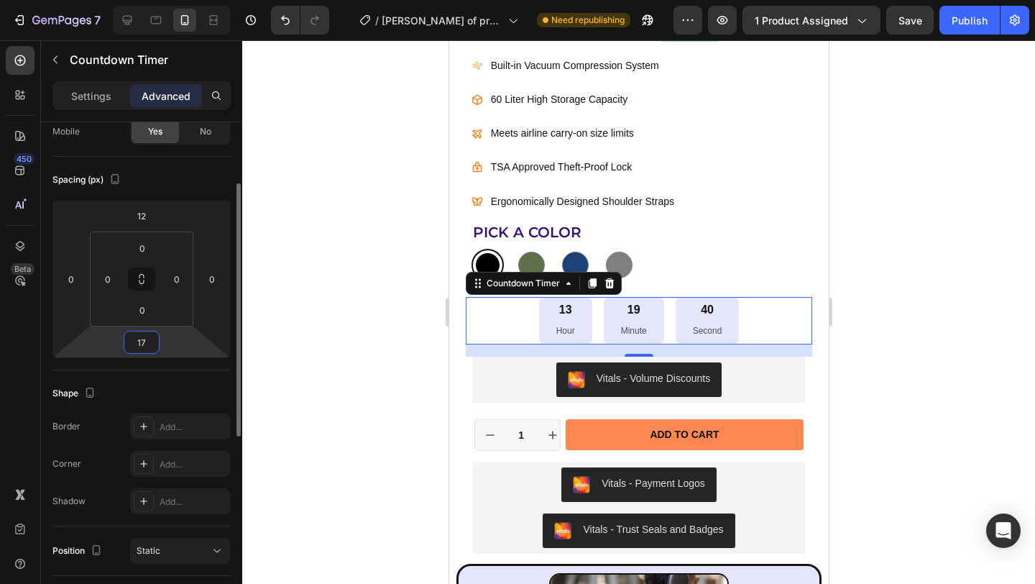
click at [142, 342] on input "17" at bounding box center [141, 342] width 29 height 22
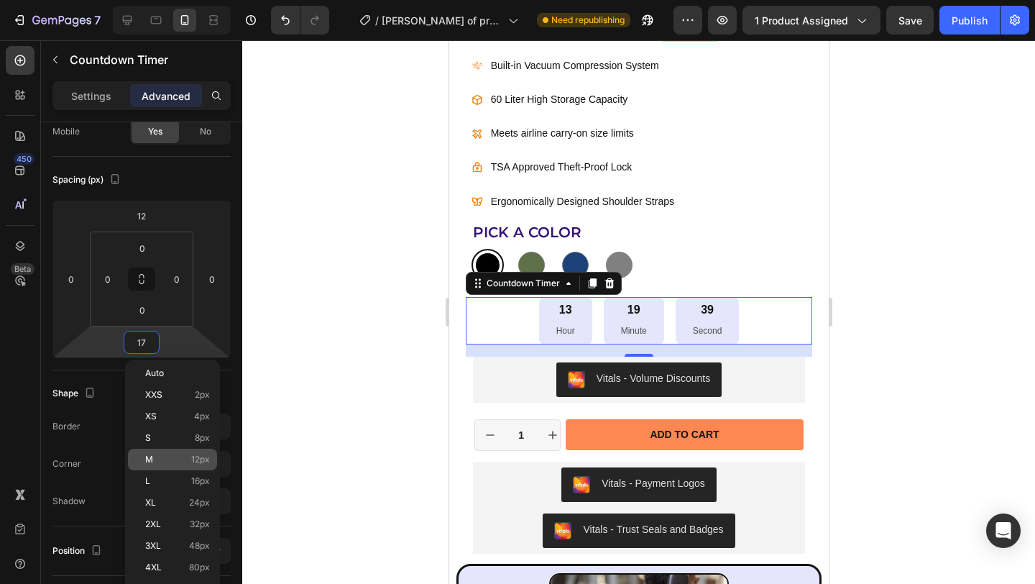
click at [189, 459] on p "M 12px" at bounding box center [177, 459] width 65 height 10
type input "12"
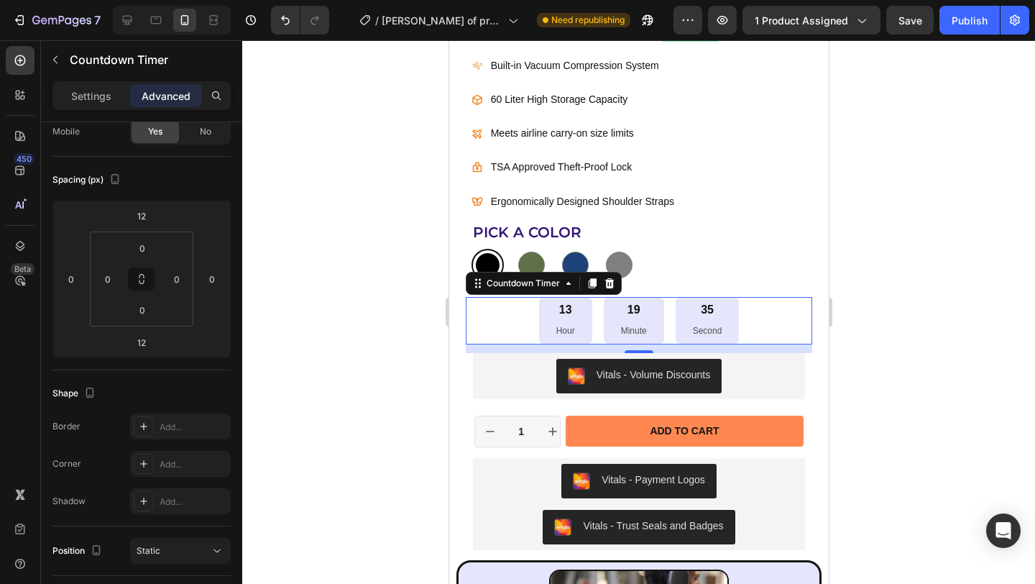
click at [276, 310] on div at bounding box center [638, 311] width 793 height 543
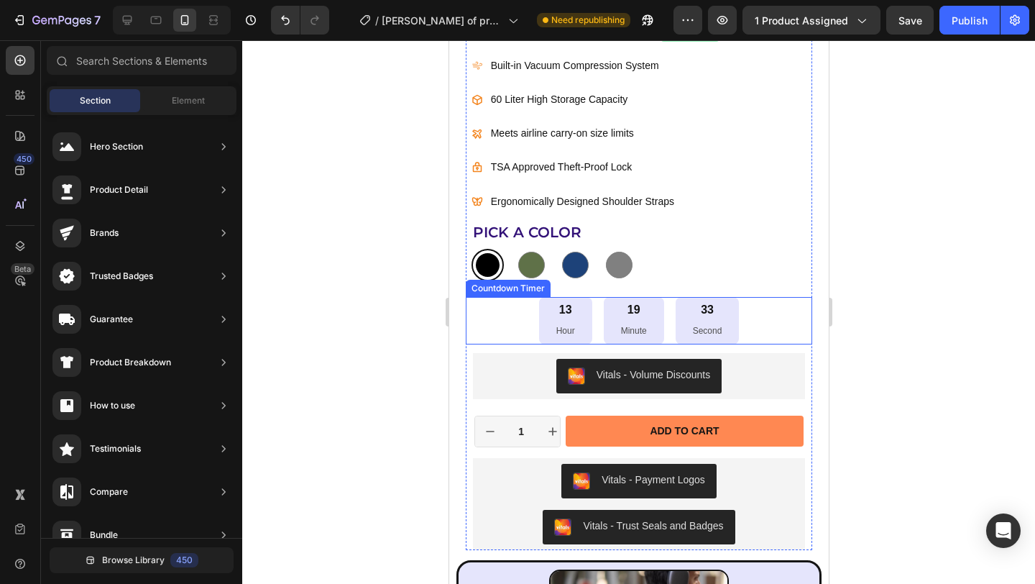
click at [761, 320] on div "13 Hour 19 Minute 33 Second" at bounding box center [638, 320] width 347 height 47
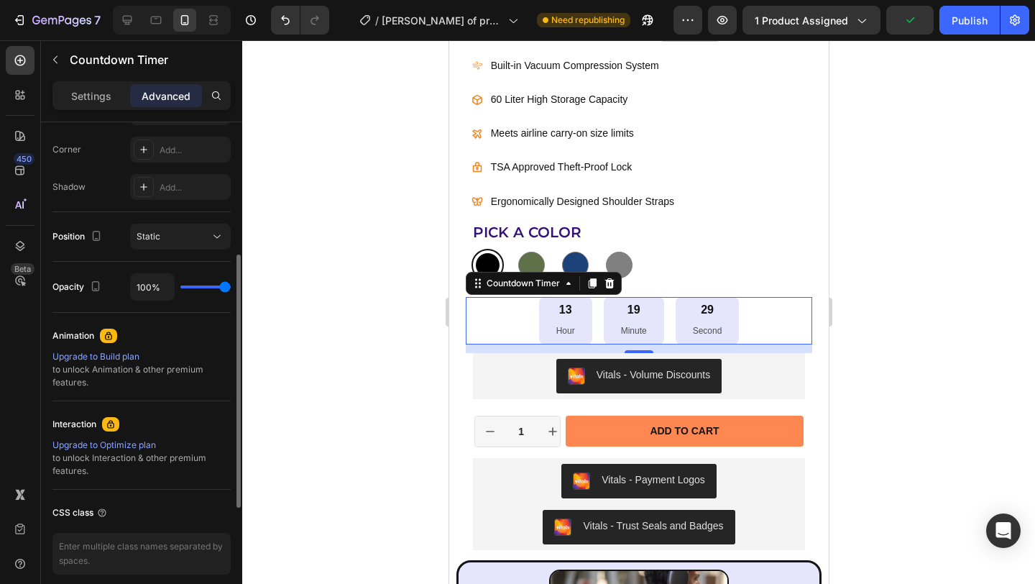
scroll to position [0, 0]
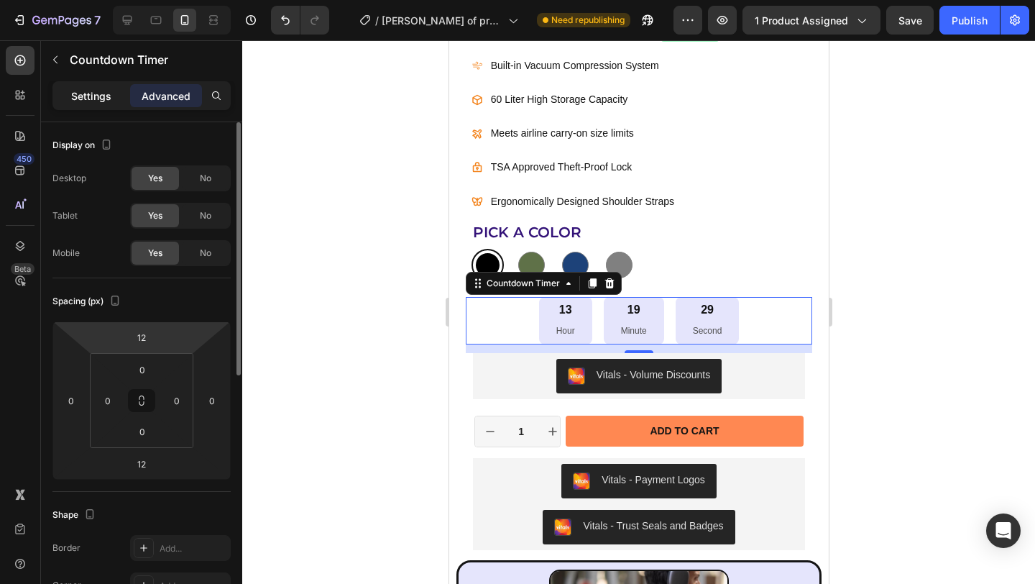
click at [84, 100] on p "Settings" at bounding box center [91, 95] width 40 height 15
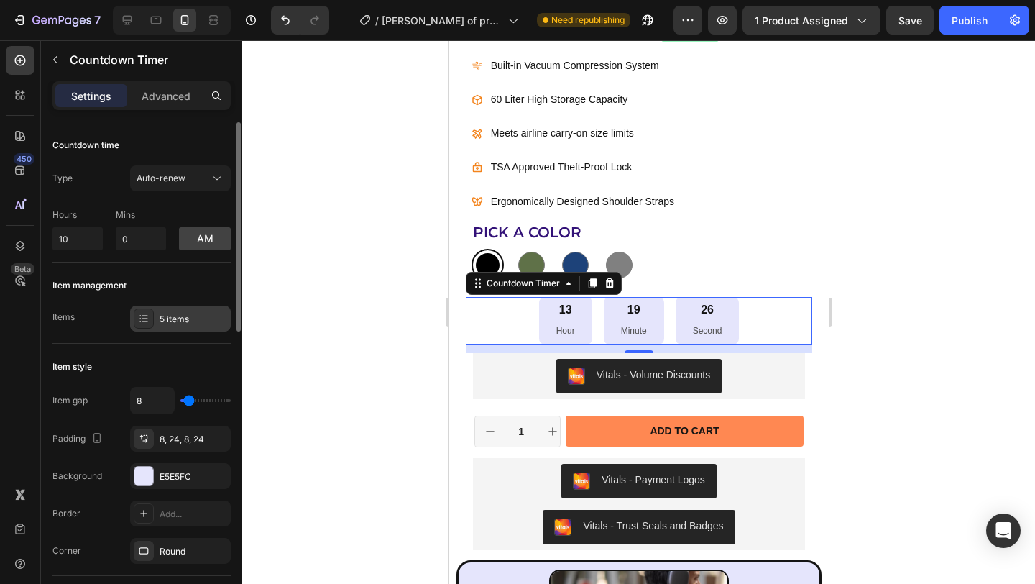
click at [188, 316] on div "5 items" at bounding box center [194, 319] width 68 height 13
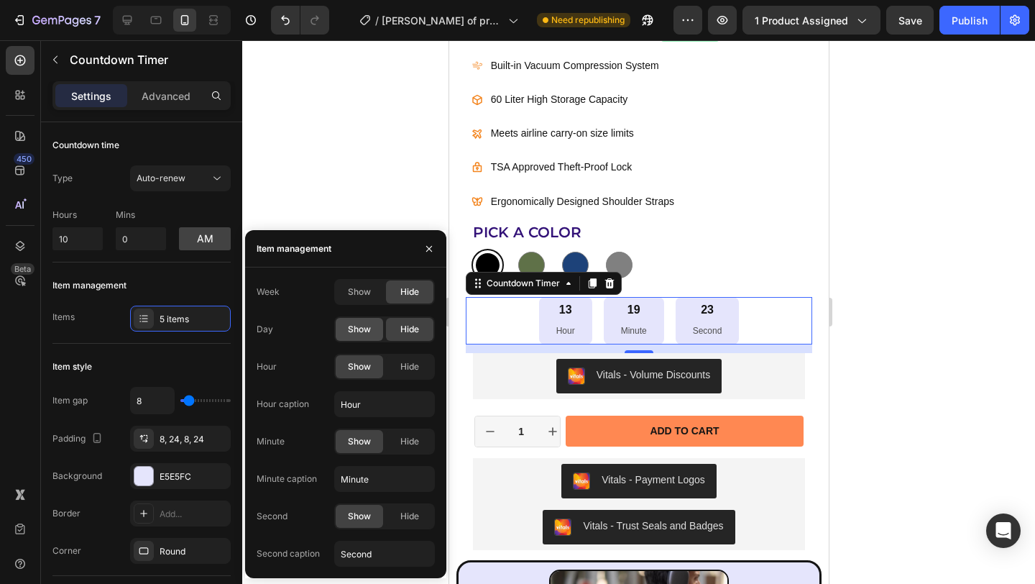
click at [351, 323] on span "Show" at bounding box center [359, 329] width 23 height 13
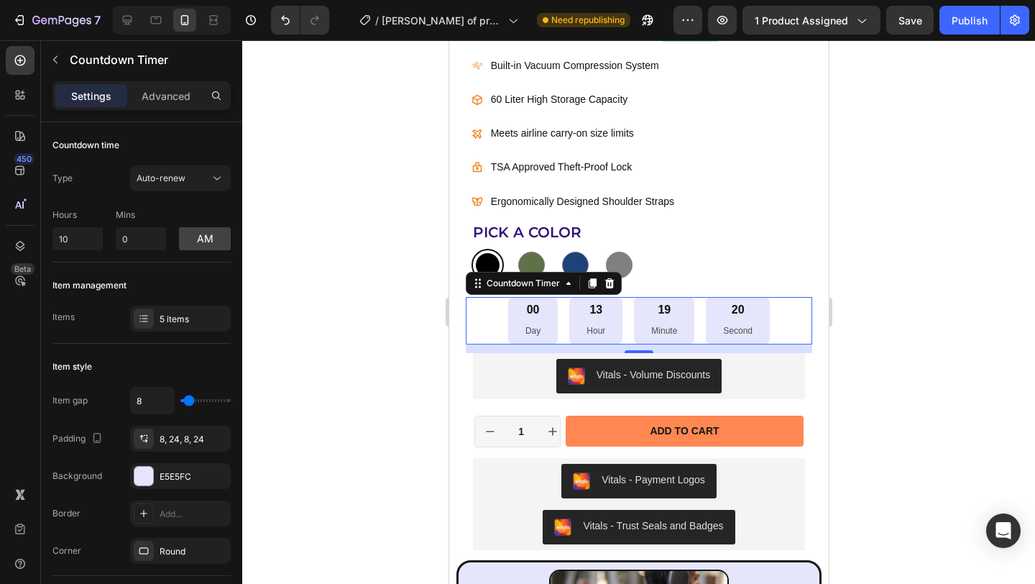
click at [940, 358] on div at bounding box center [638, 311] width 793 height 543
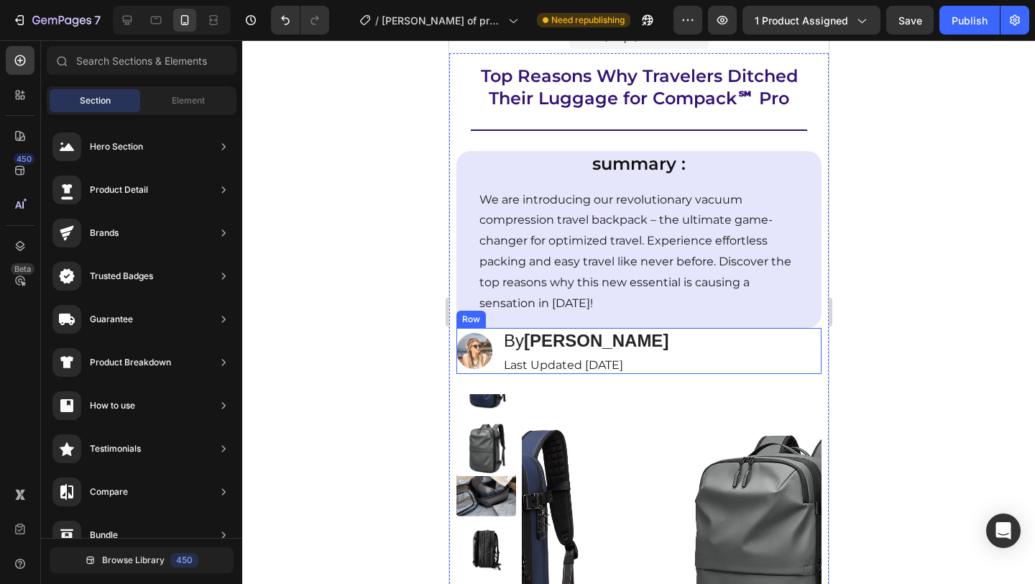
scroll to position [40, 0]
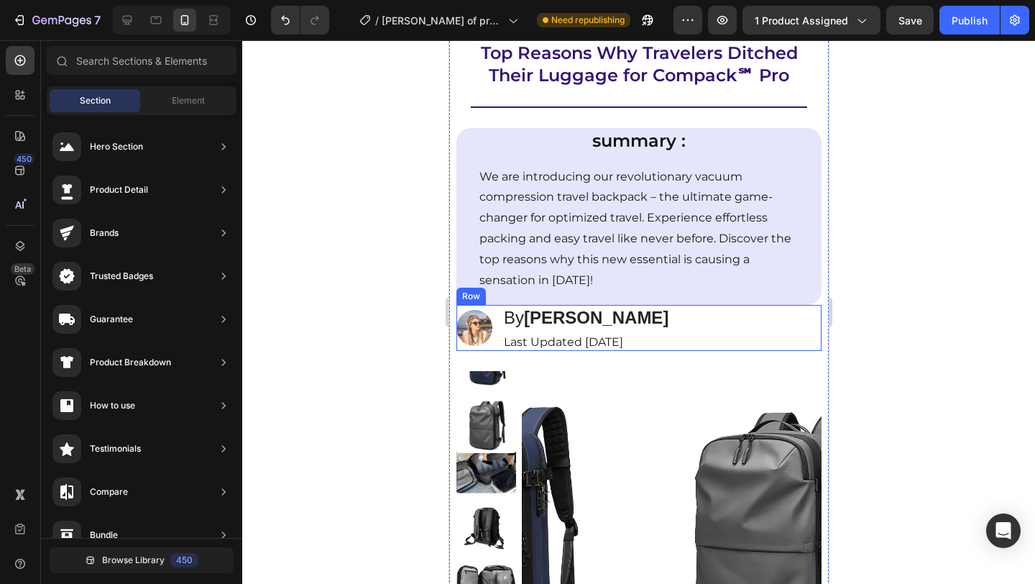
click at [687, 329] on div "Image By Jessica M. Heading Last Updated sept.2025 Text Block Row" at bounding box center [638, 328] width 365 height 46
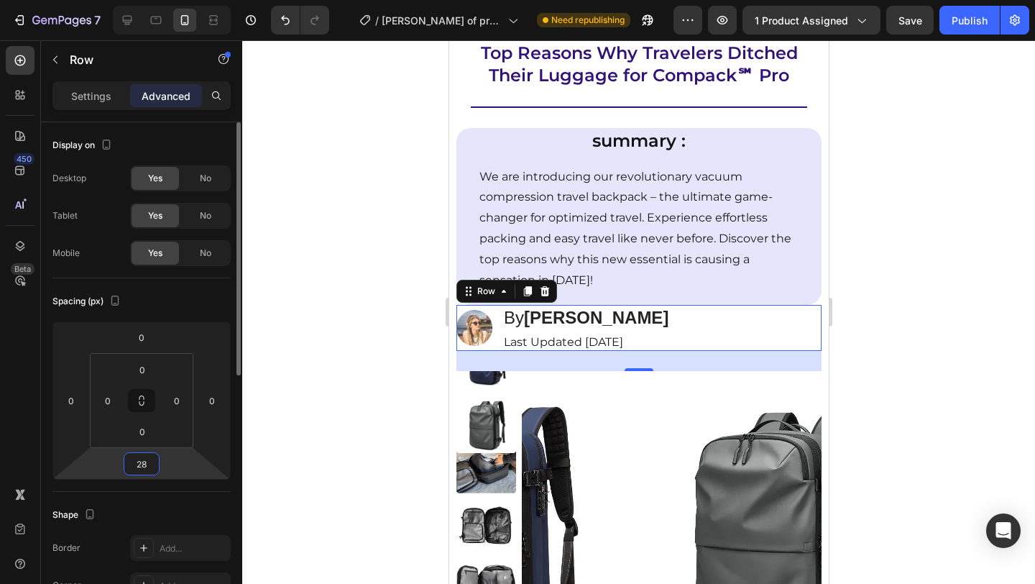
click at [129, 466] on input "28" at bounding box center [141, 464] width 29 height 22
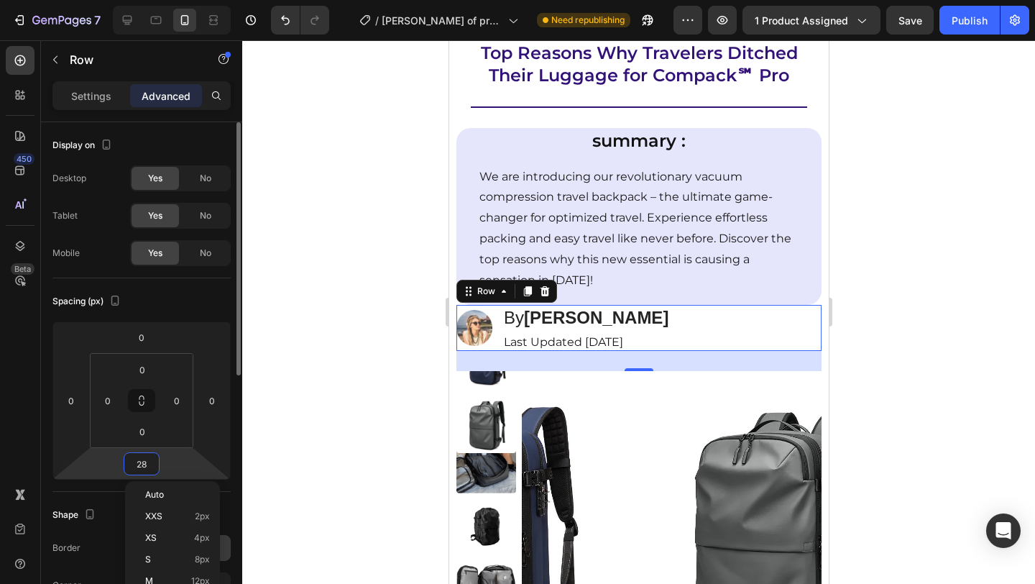
scroll to position [28, 0]
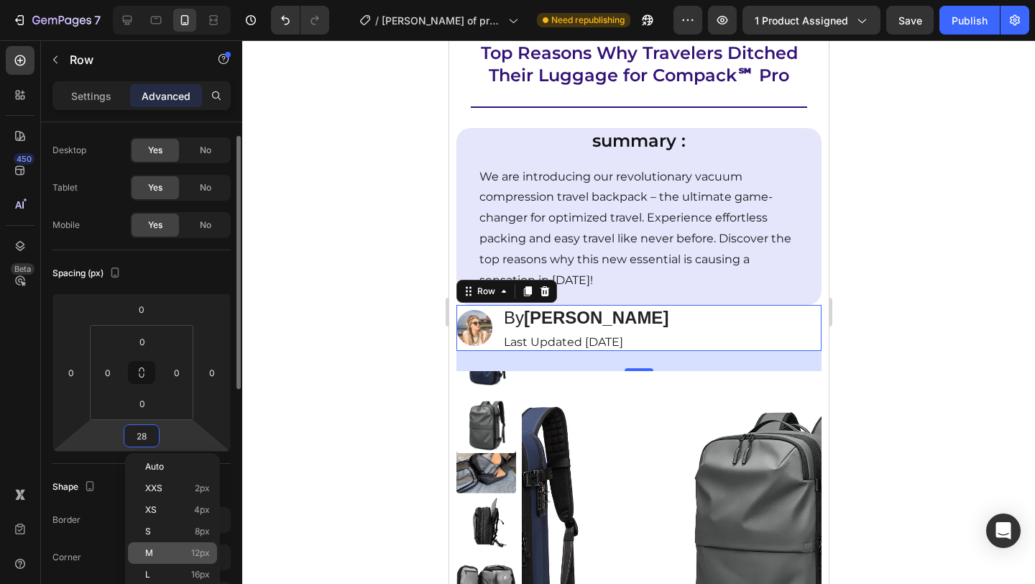
click at [198, 543] on div "M 12px" at bounding box center [172, 553] width 89 height 22
type input "12"
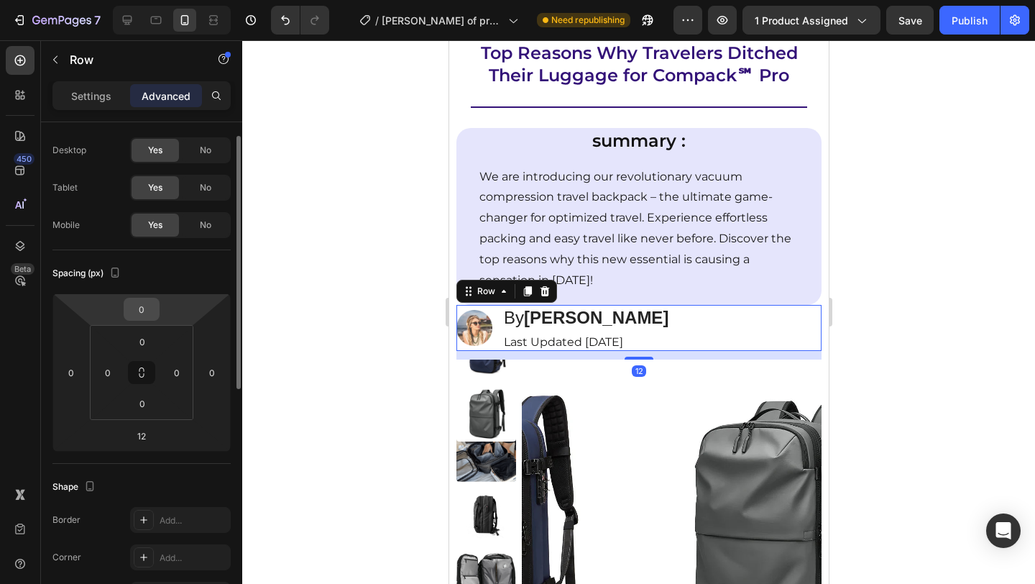
click at [148, 306] on input "0" at bounding box center [141, 309] width 29 height 22
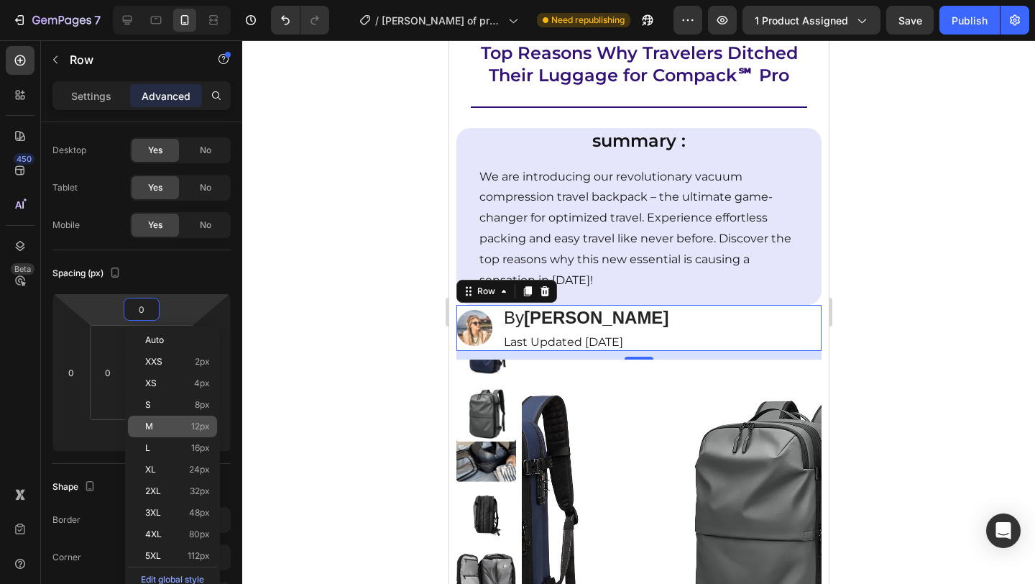
click at [184, 432] on div "M 12px" at bounding box center [172, 426] width 89 height 22
type input "12"
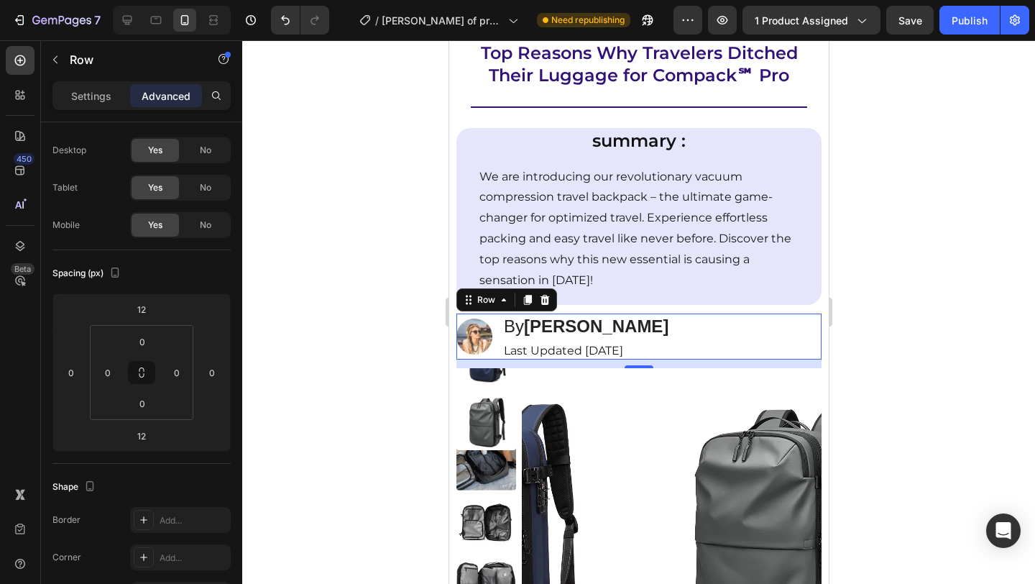
click at [924, 383] on div at bounding box center [638, 311] width 793 height 543
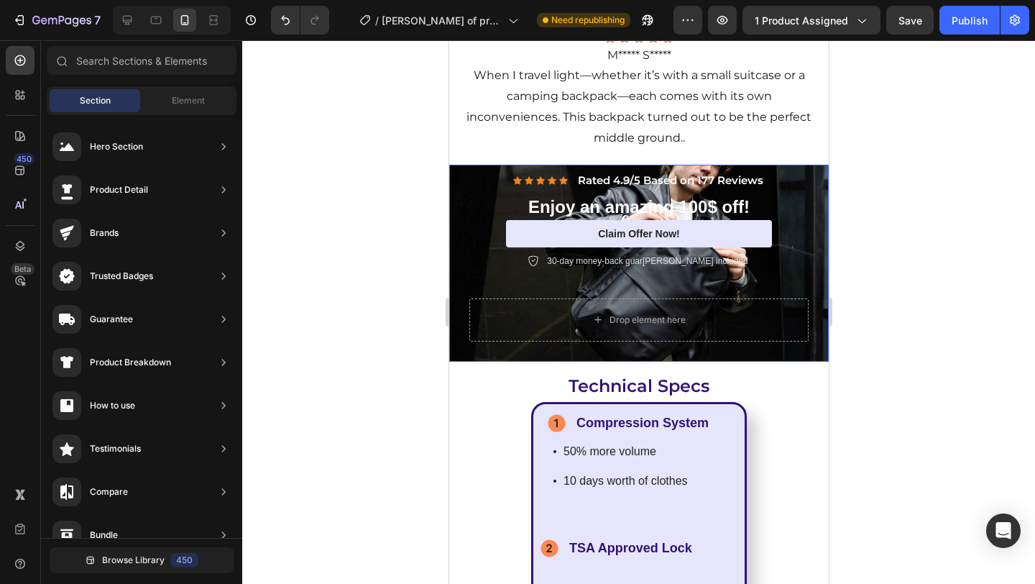
scroll to position [5221, 0]
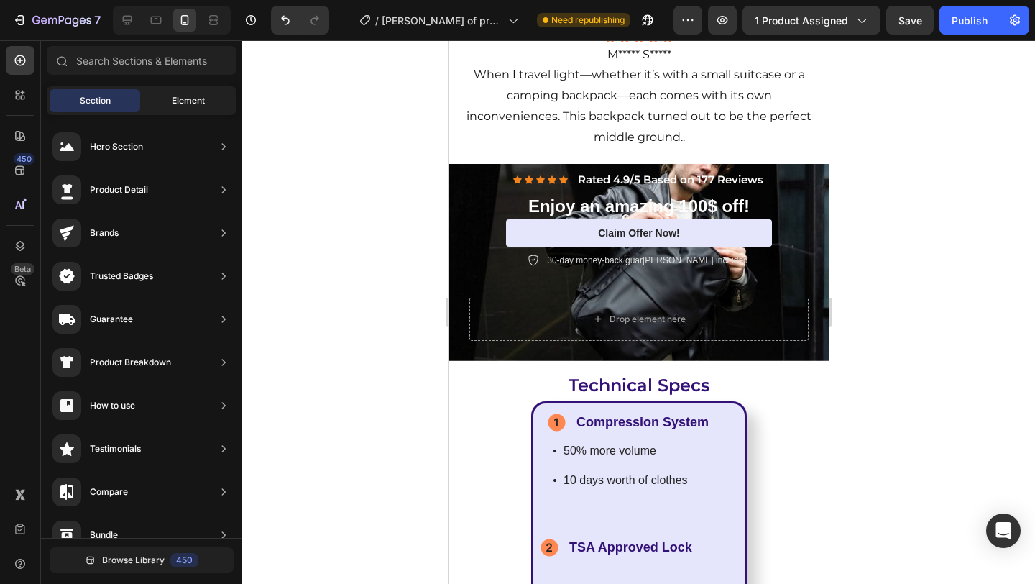
click at [185, 107] on div "Element" at bounding box center [188, 100] width 91 height 23
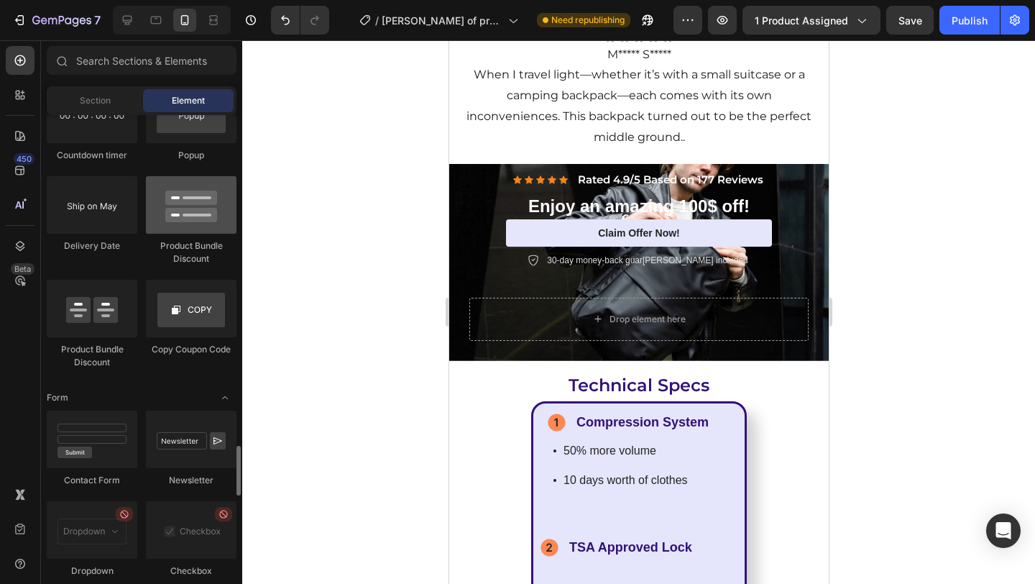
scroll to position [3057, 0]
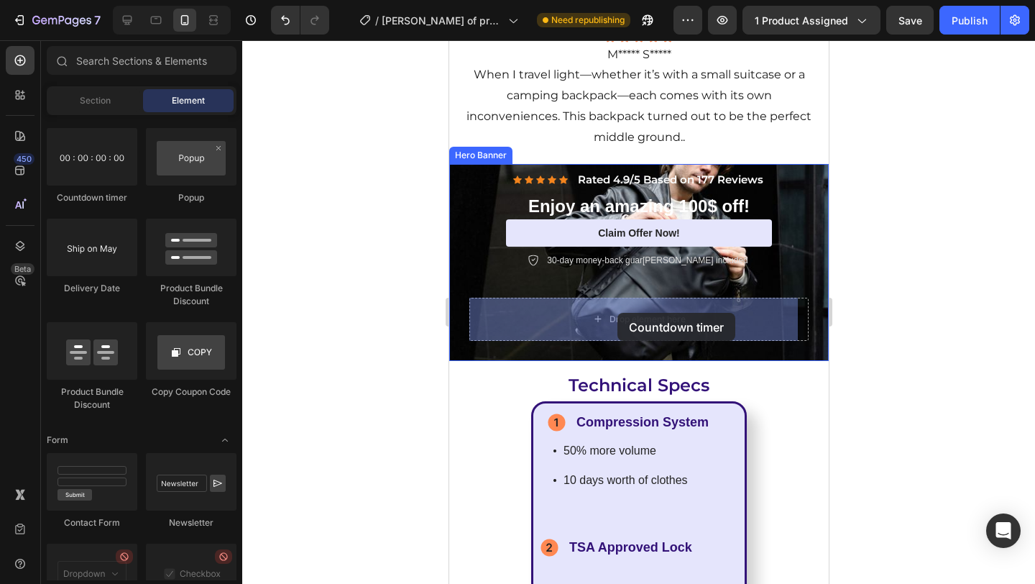
drag, startPoint x: 535, startPoint y: 192, endPoint x: 1299, endPoint y: 377, distance: 786.8
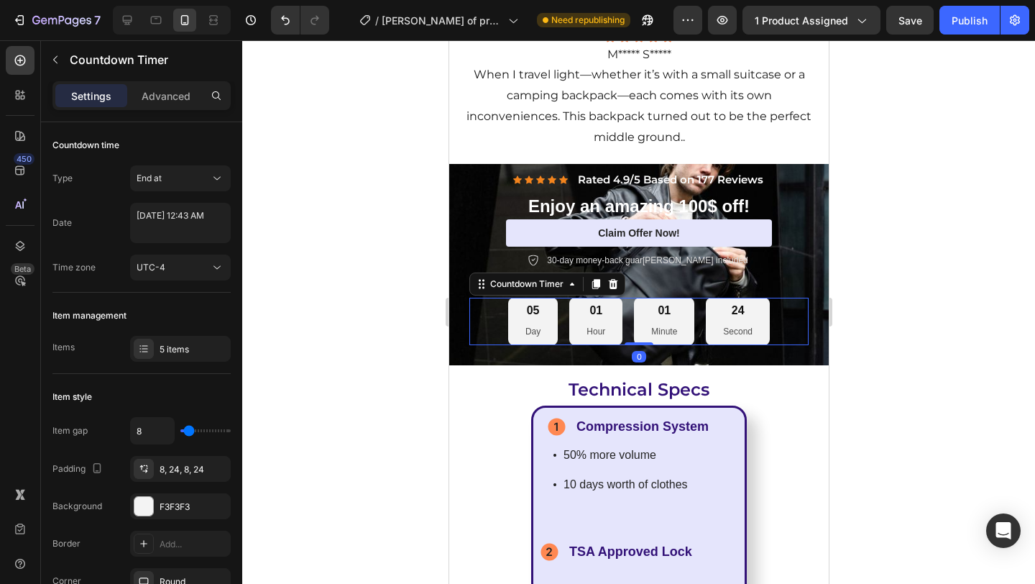
click at [900, 303] on div at bounding box center [638, 311] width 793 height 543
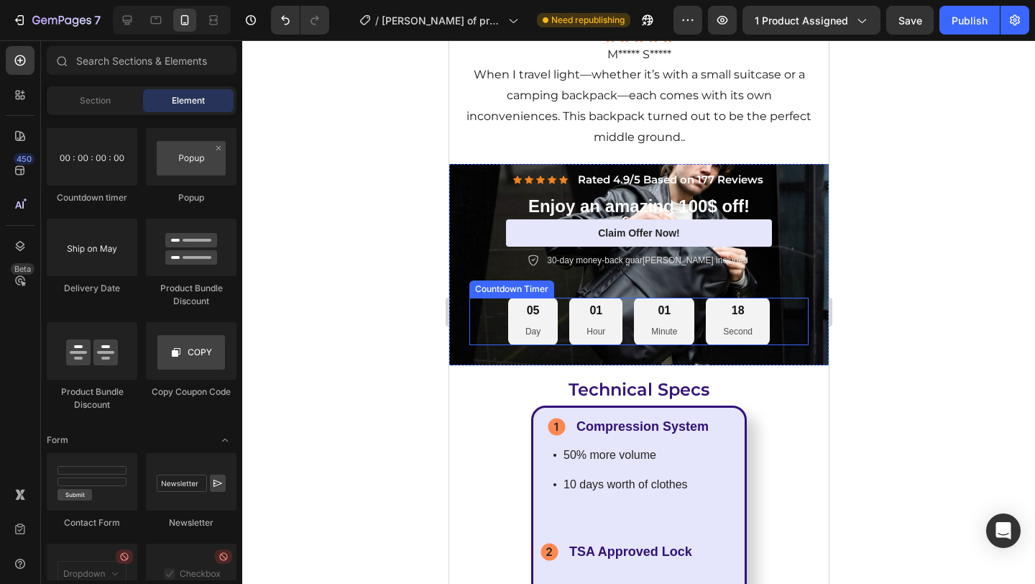
click at [773, 328] on div "05 Day 01 Hour 01 Minute 18 Second" at bounding box center [638, 321] width 339 height 47
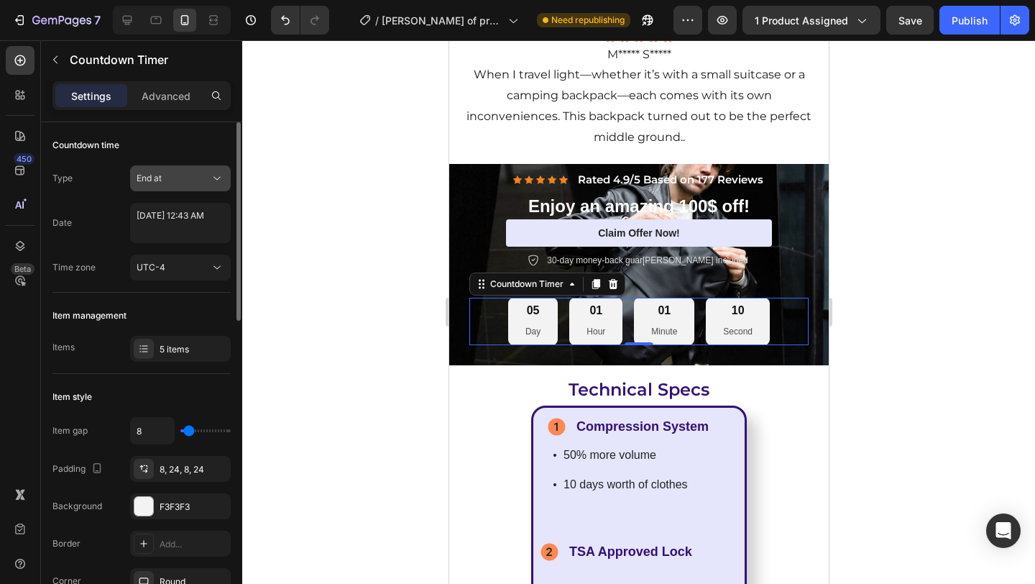
click at [186, 180] on div "End at" at bounding box center [173, 178] width 73 height 13
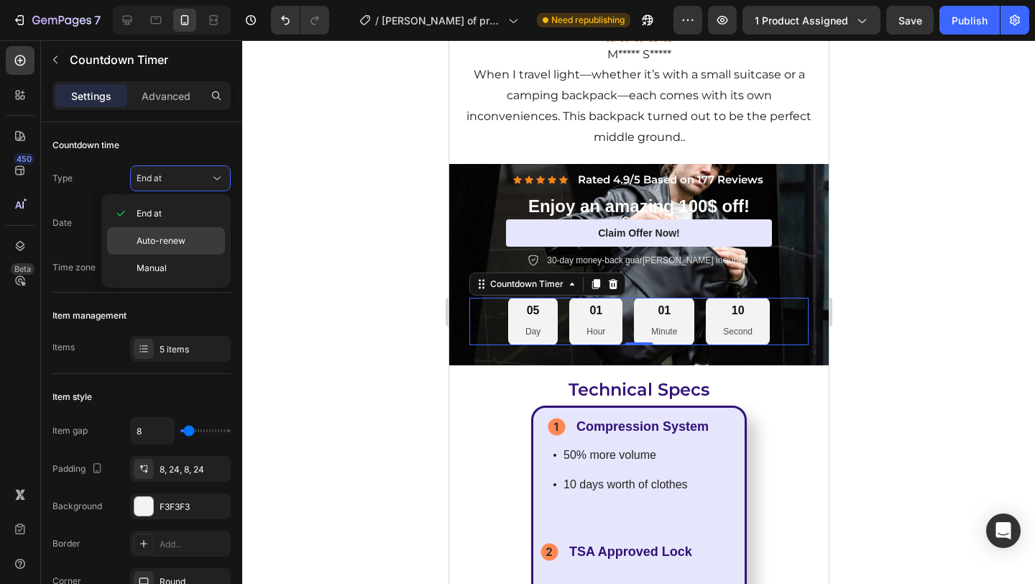
drag, startPoint x: 181, startPoint y: 245, endPoint x: 221, endPoint y: 226, distance: 44.4
click at [181, 245] on span "Auto-renew" at bounding box center [161, 240] width 49 height 13
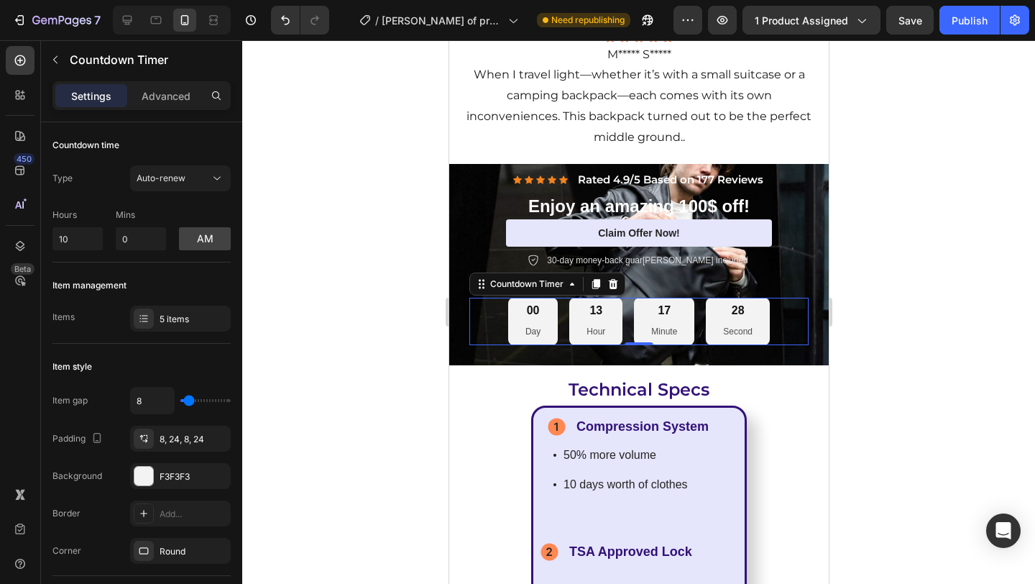
click at [870, 304] on div at bounding box center [638, 311] width 793 height 543
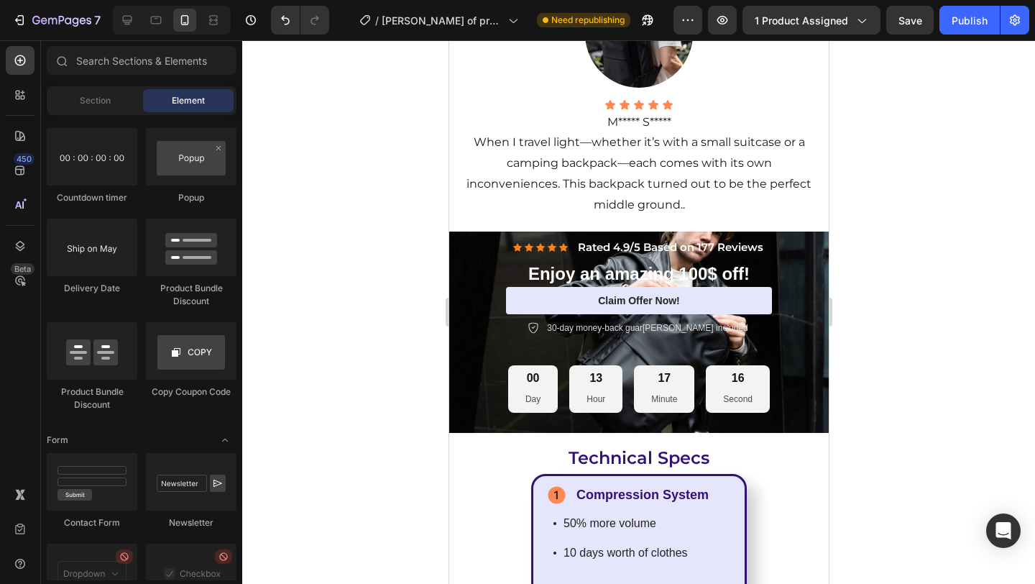
scroll to position [5277, 0]
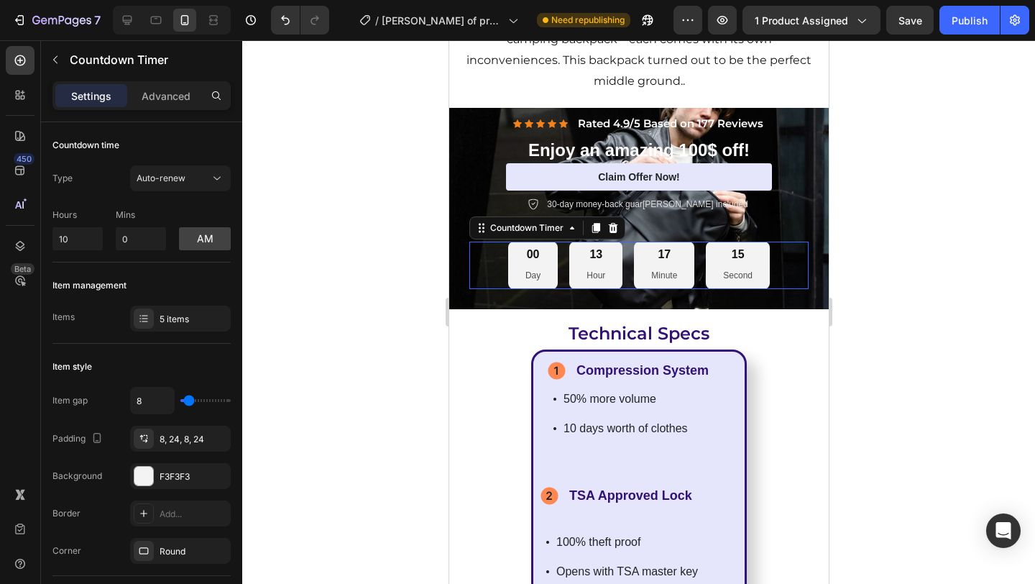
click at [757, 269] on div "15 Second" at bounding box center [737, 264] width 64 height 47
click at [163, 476] on div "F3F3F3" at bounding box center [181, 476] width 42 height 13
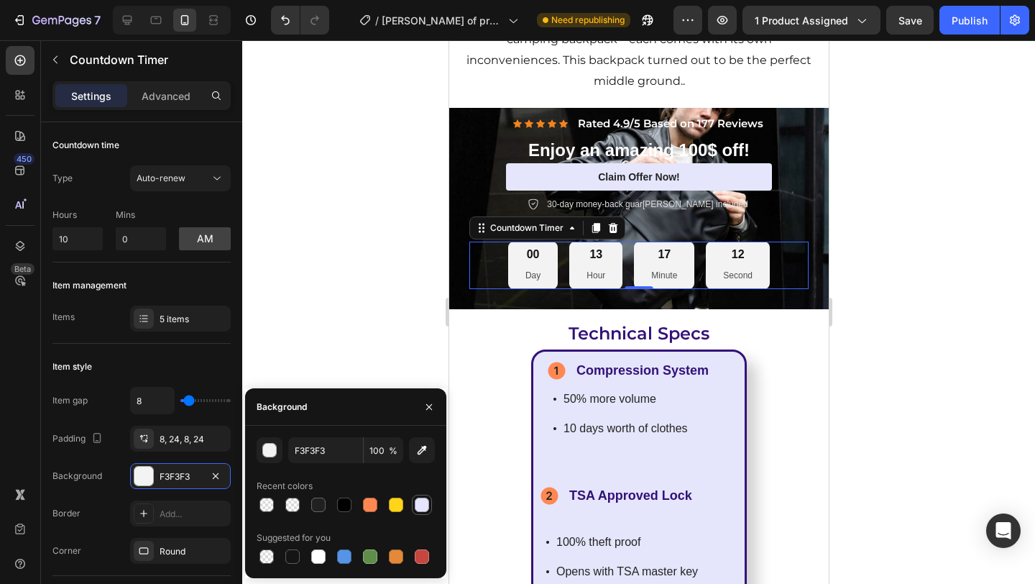
click at [420, 504] on div at bounding box center [422, 504] width 14 height 14
click at [364, 505] on div at bounding box center [370, 504] width 14 height 14
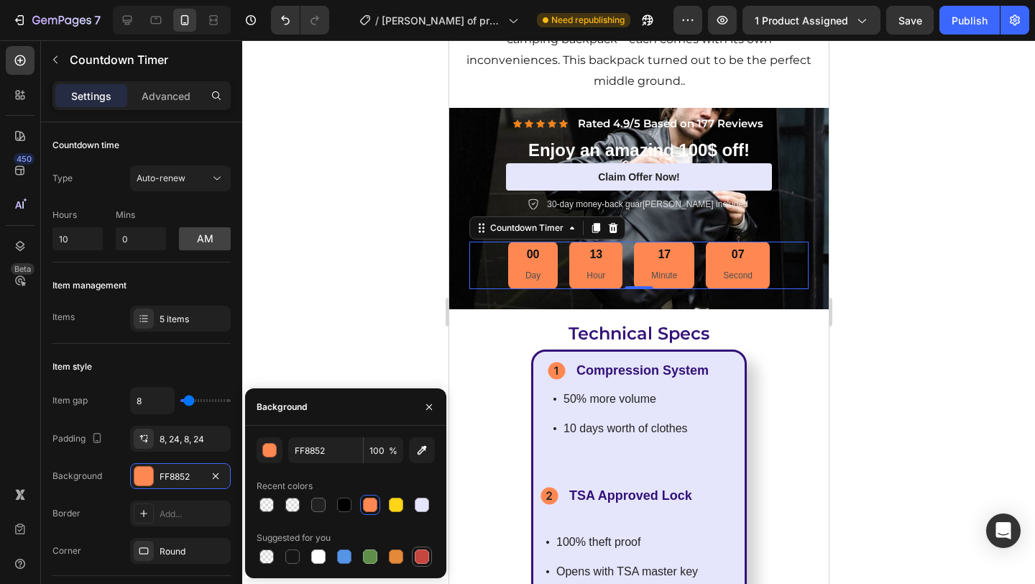
click at [412, 558] on div at bounding box center [422, 556] width 20 height 20
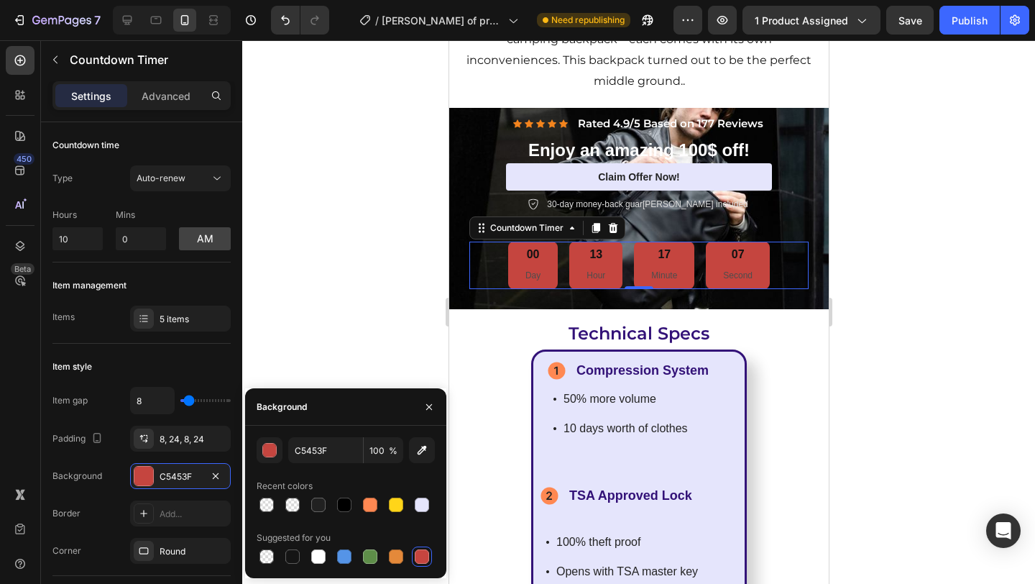
click at [416, 557] on div at bounding box center [422, 556] width 14 height 14
click at [395, 507] on div at bounding box center [396, 504] width 14 height 14
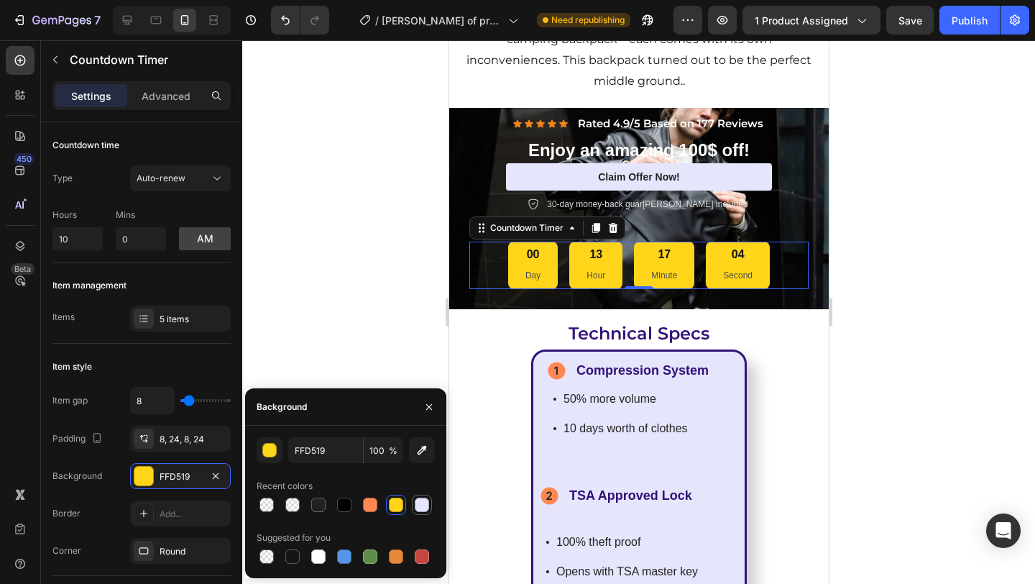
click at [425, 507] on div at bounding box center [422, 504] width 14 height 14
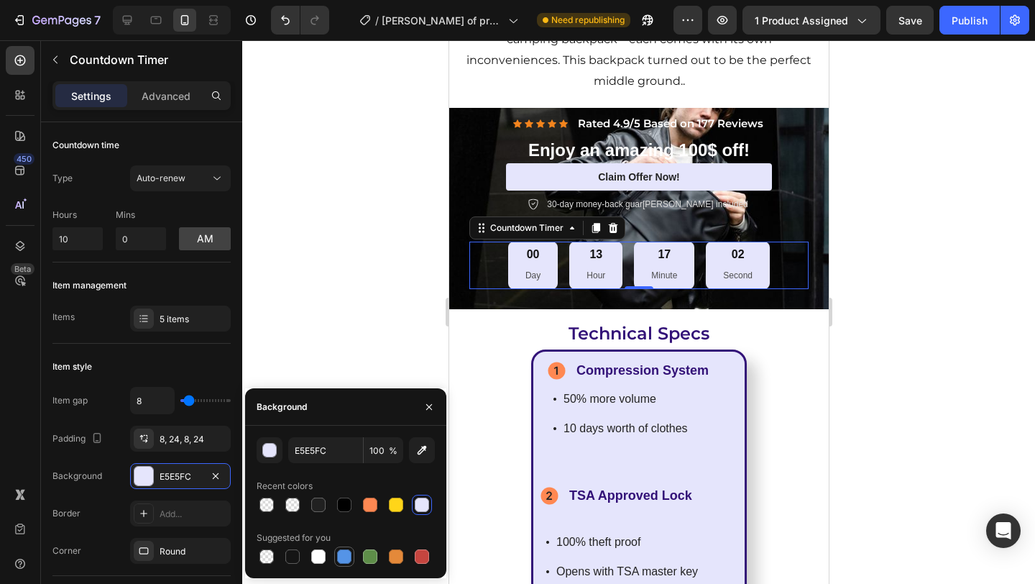
click at [345, 556] on div at bounding box center [344, 556] width 14 height 14
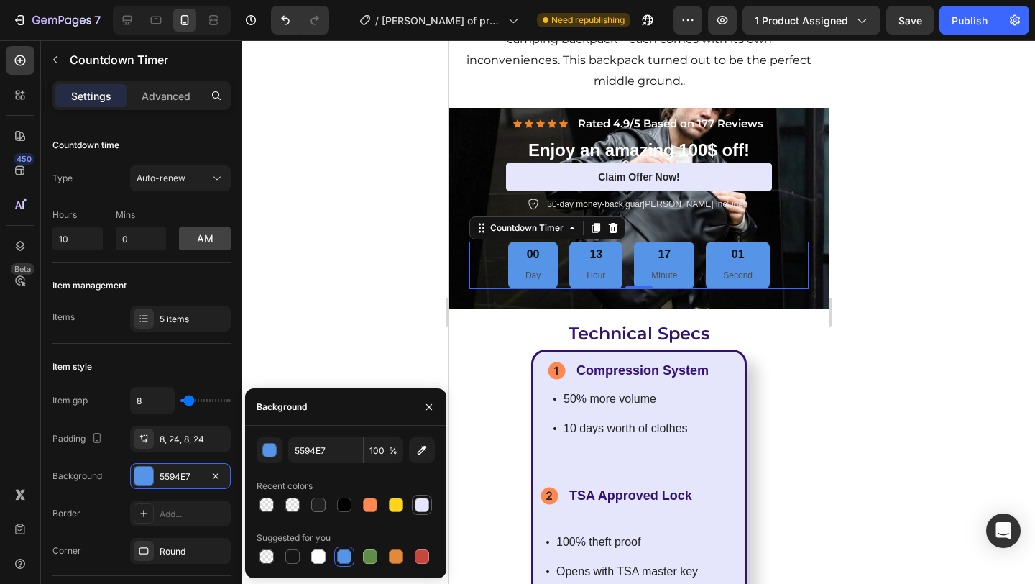
click at [418, 507] on div at bounding box center [422, 504] width 14 height 14
type input "E5E5FC"
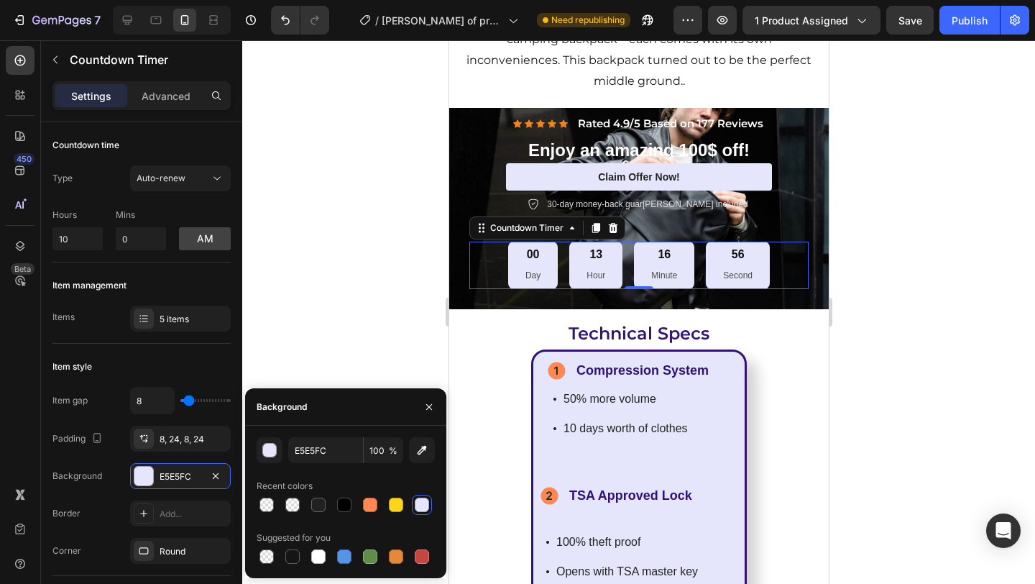
click at [866, 349] on div at bounding box center [638, 311] width 793 height 543
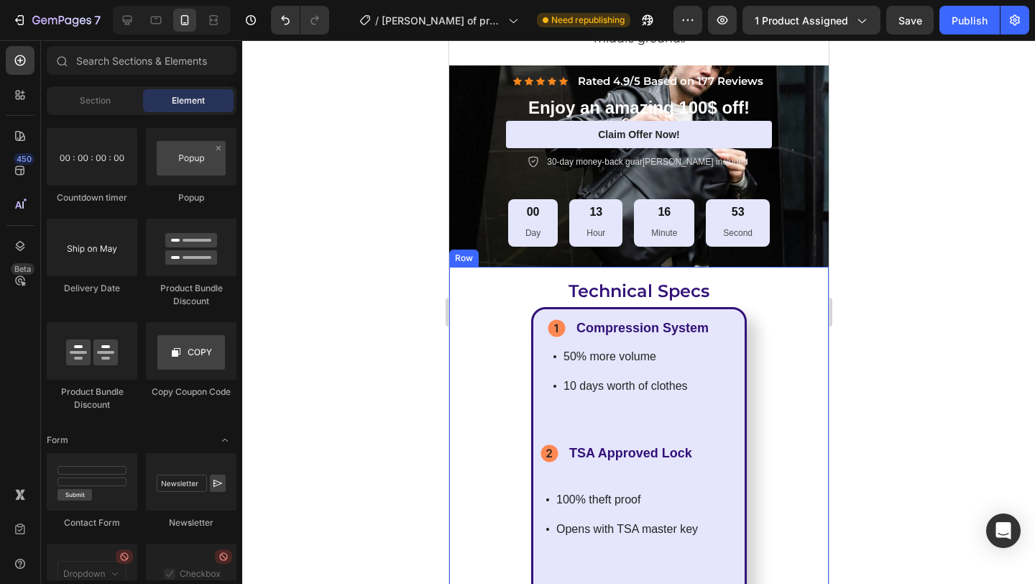
scroll to position [5321, 0]
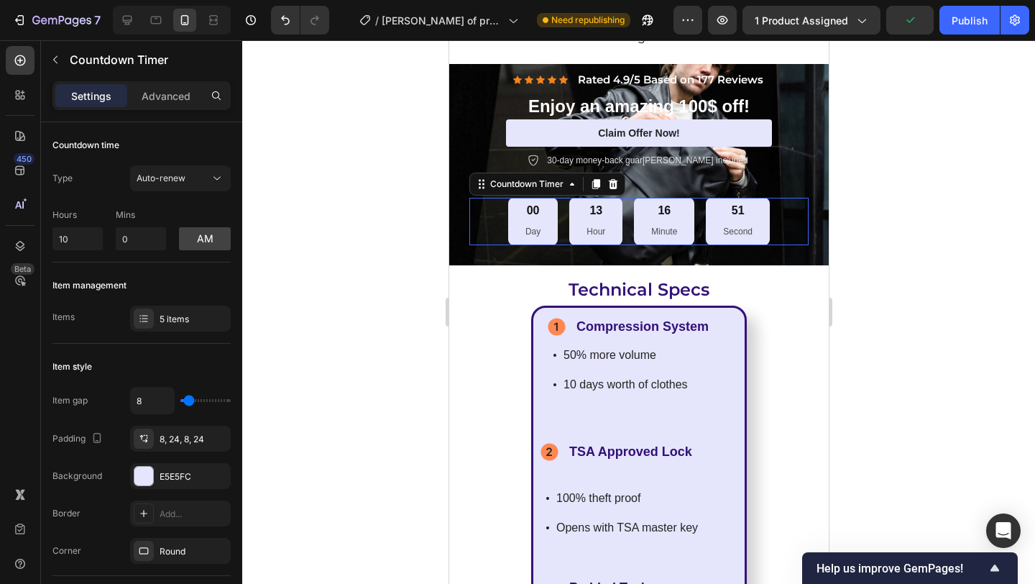
click at [688, 238] on div "00 Day 13 Hour 16 Minute 51 Second" at bounding box center [638, 221] width 262 height 47
click at [918, 294] on div at bounding box center [638, 311] width 793 height 543
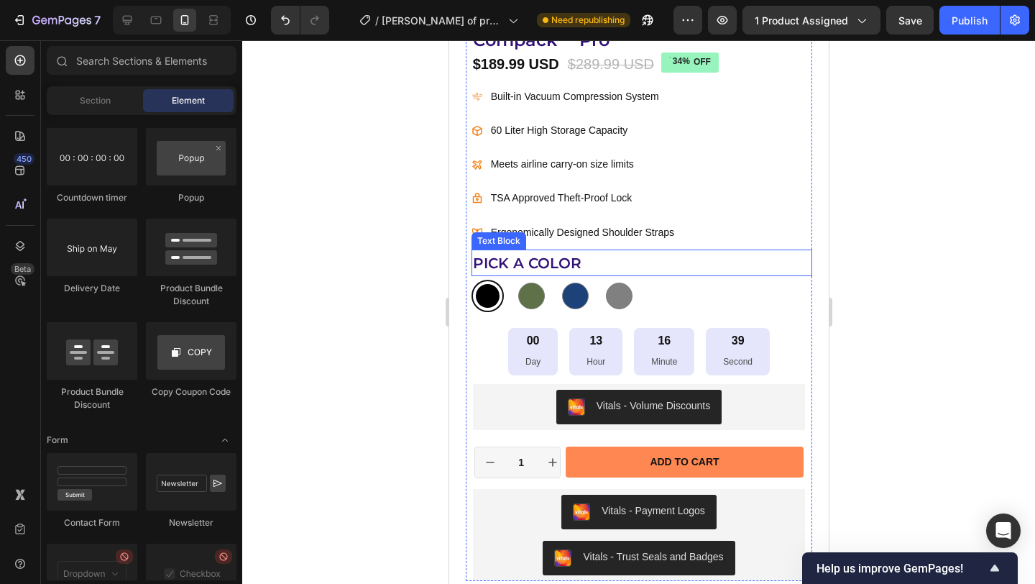
scroll to position [795, 0]
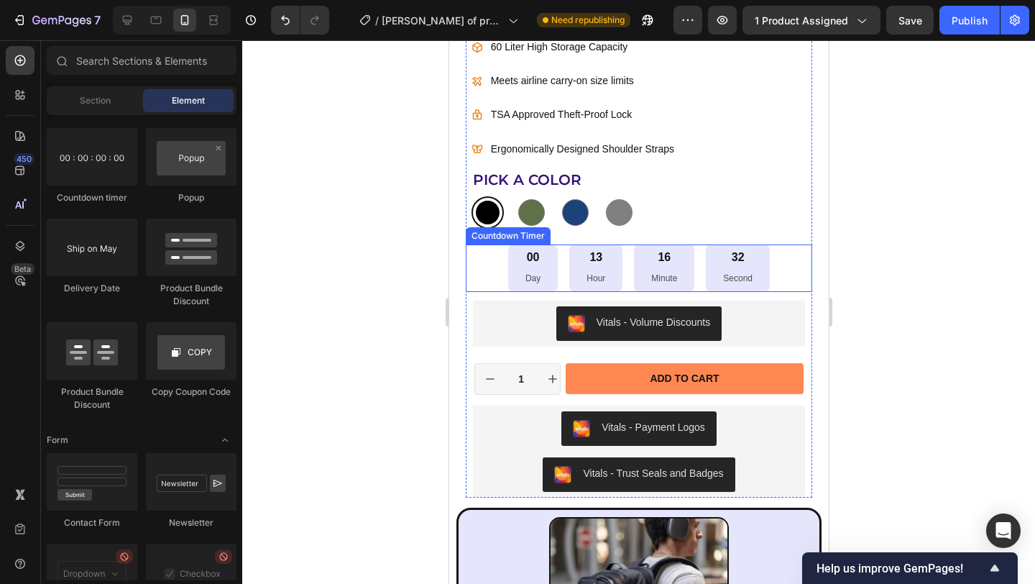
click at [750, 270] on div "32 Second" at bounding box center [737, 267] width 64 height 47
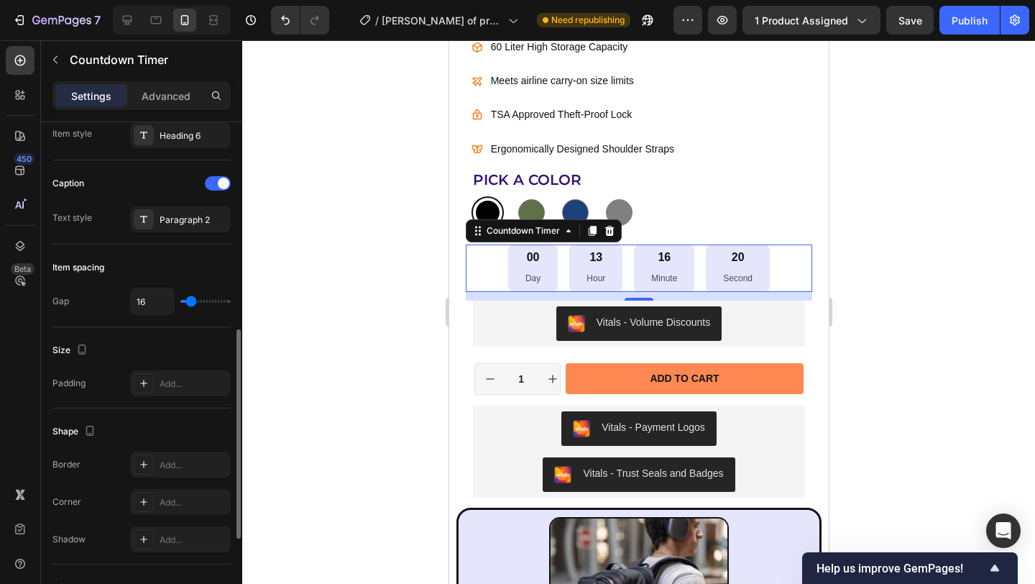
scroll to position [546, 0]
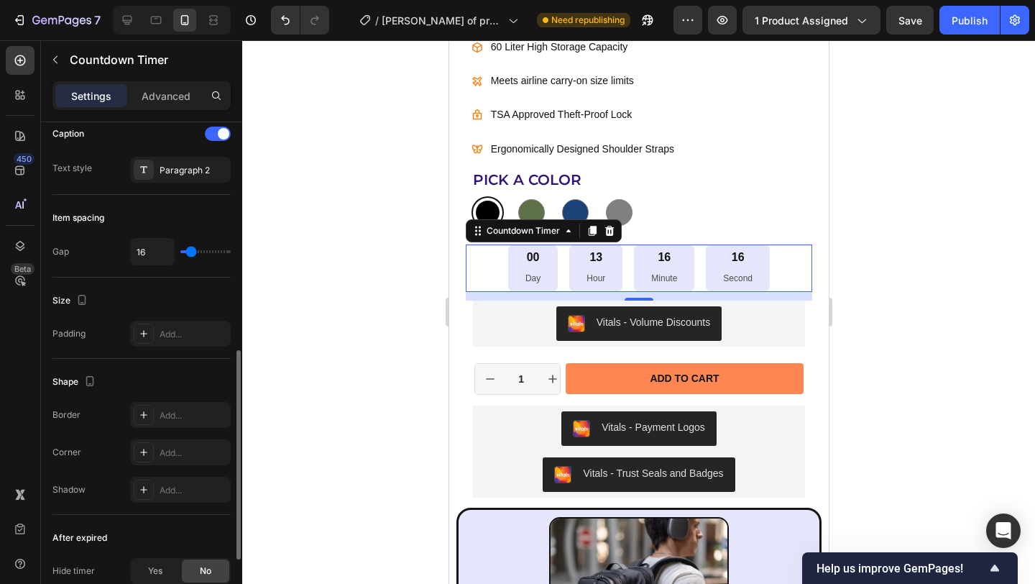
type input "14"
type input "5"
type input "2"
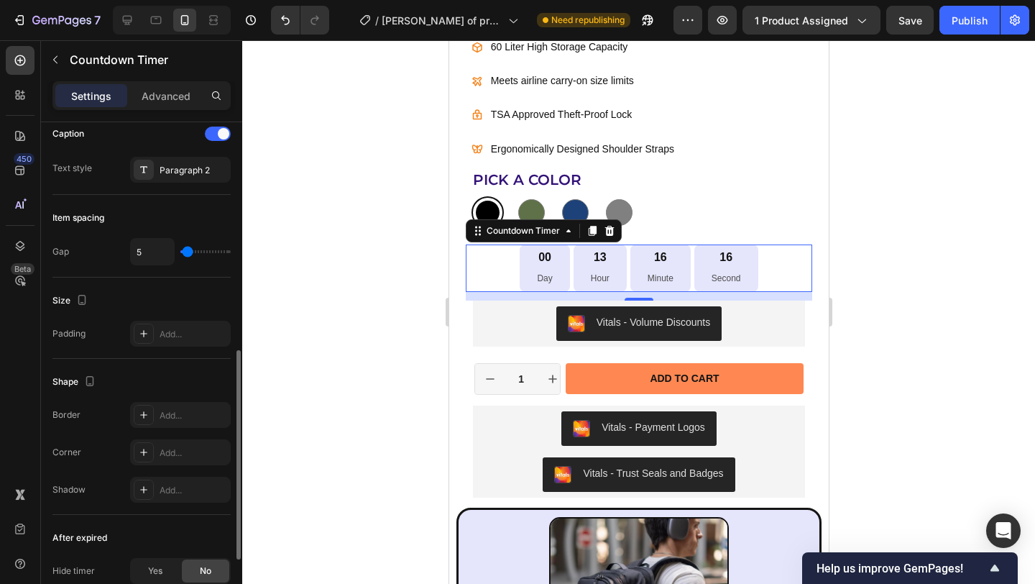
type input "2"
type input "0"
type input "2"
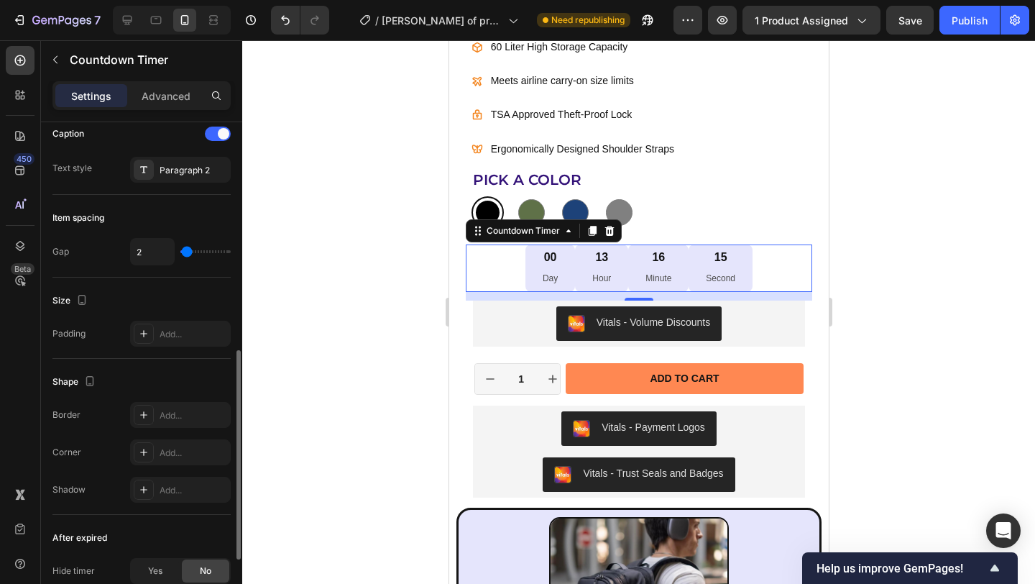
type input "27"
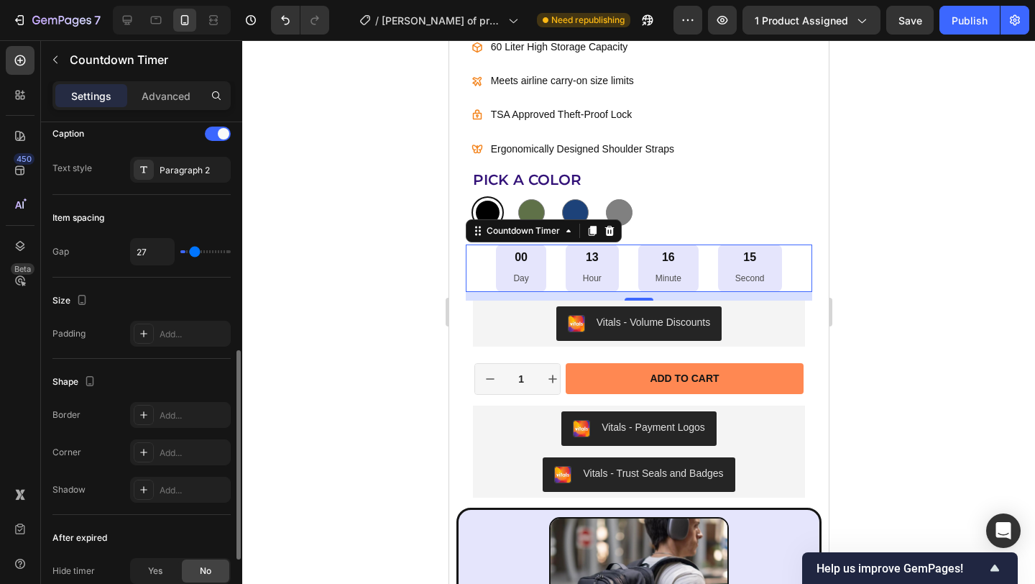
type input "29"
type input "31"
type input "37"
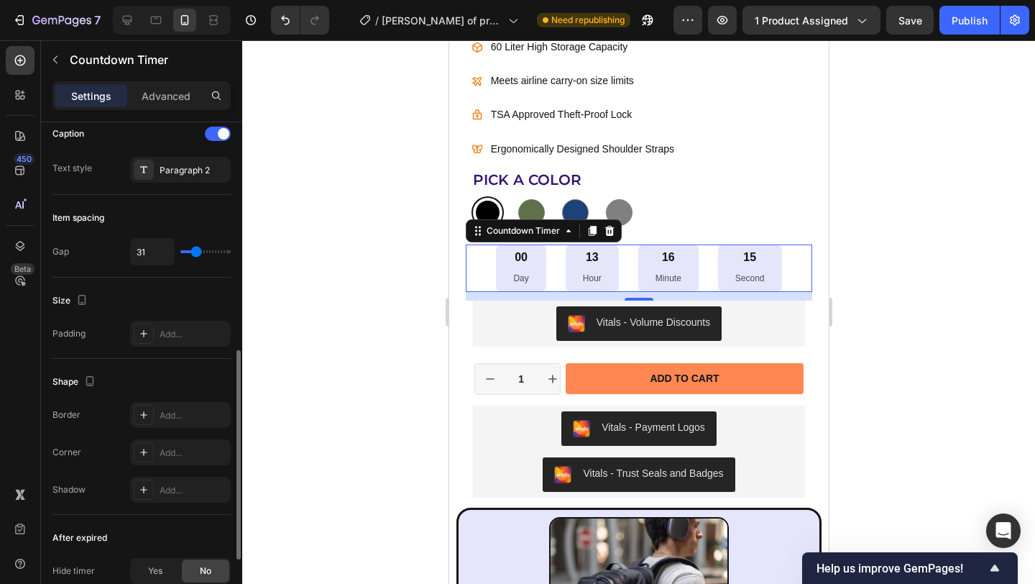
type input "37"
type input "38"
type input "37"
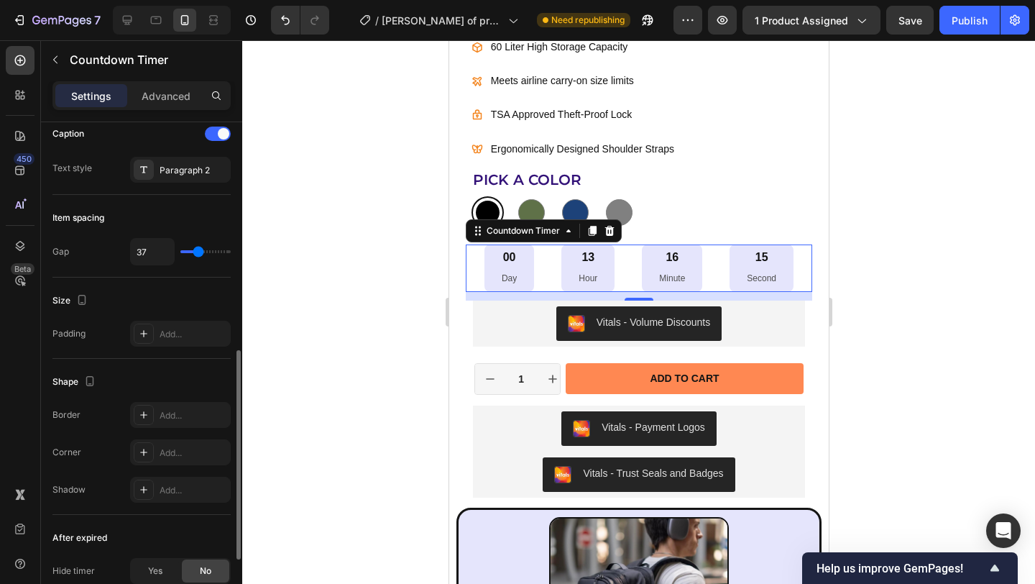
type input "36"
type input "35"
type input "33"
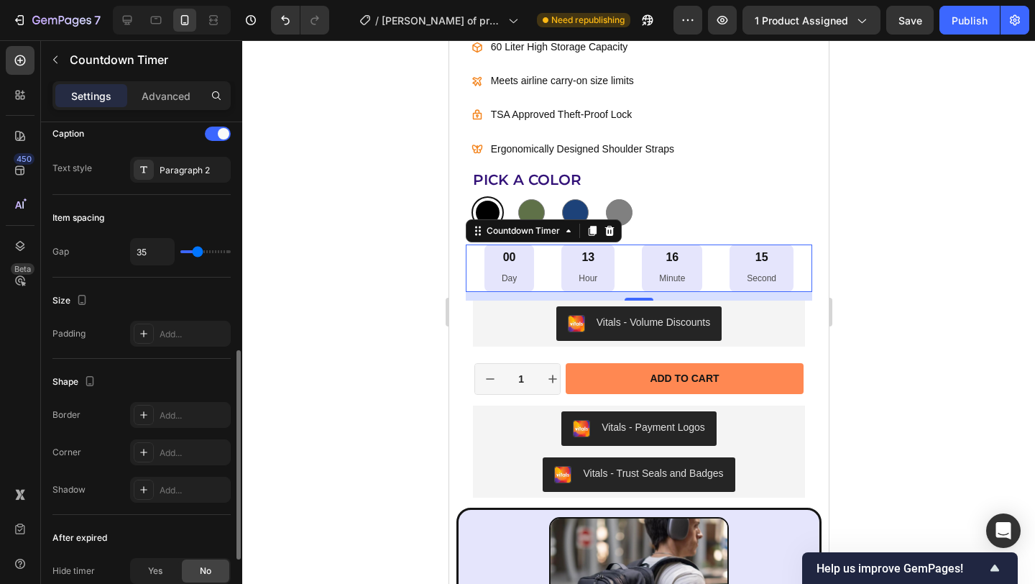
type input "33"
type input "32"
type input "31"
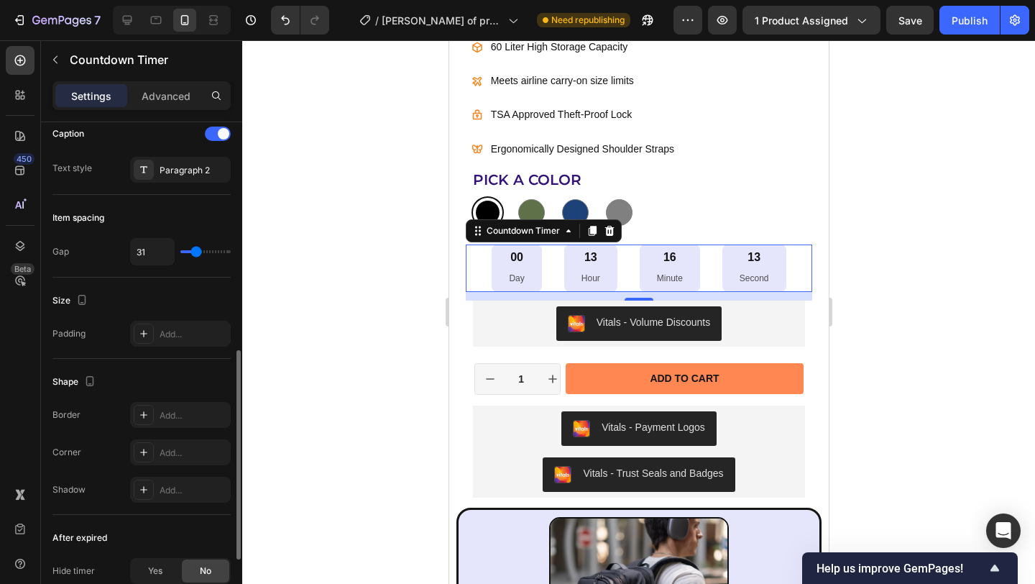
type input "30"
type input "29"
type input "28"
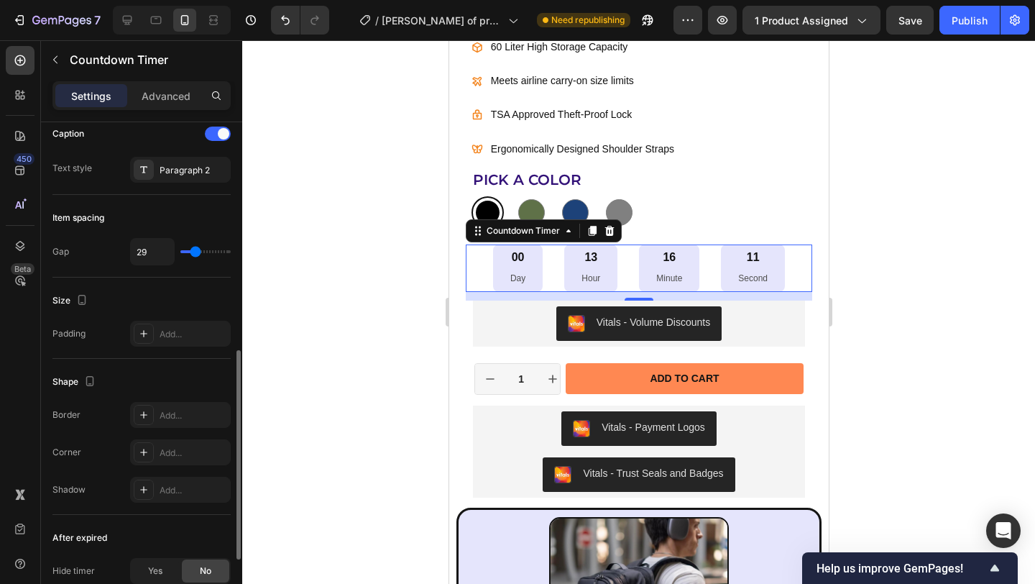
type input "28"
type input "24"
type input "23"
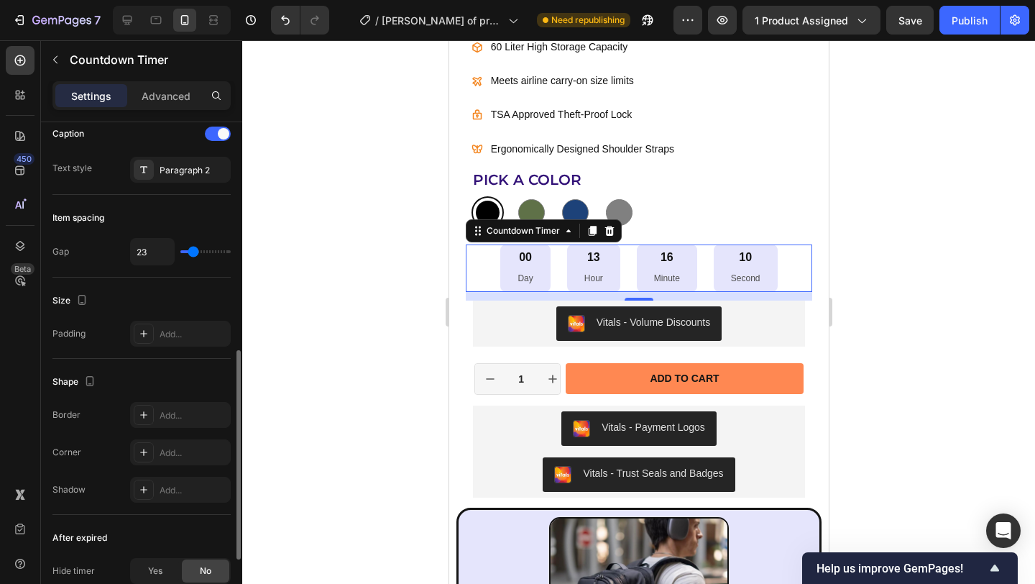
type input "22"
type input "21"
type input "20"
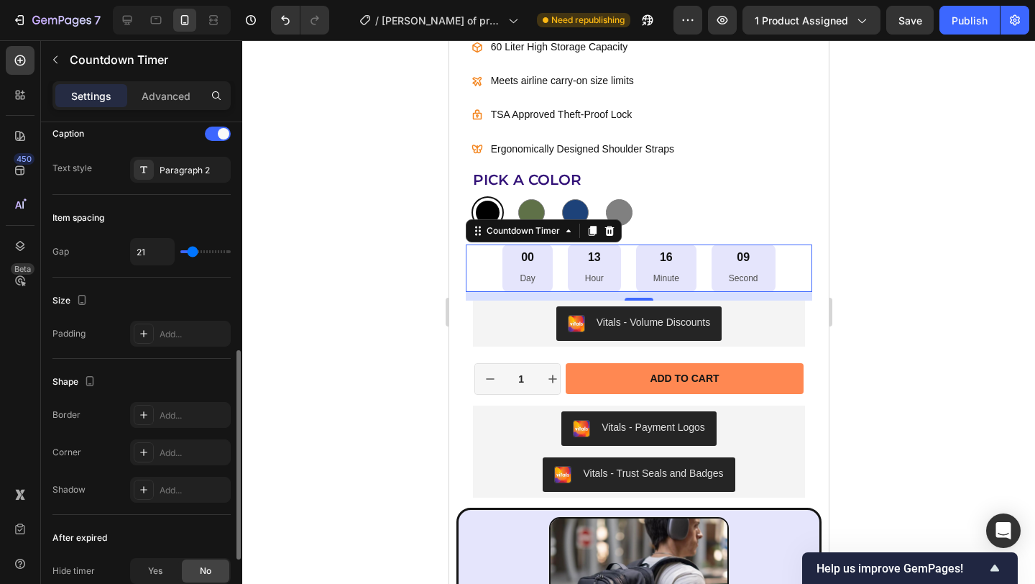
type input "20"
type input "19"
type input "20"
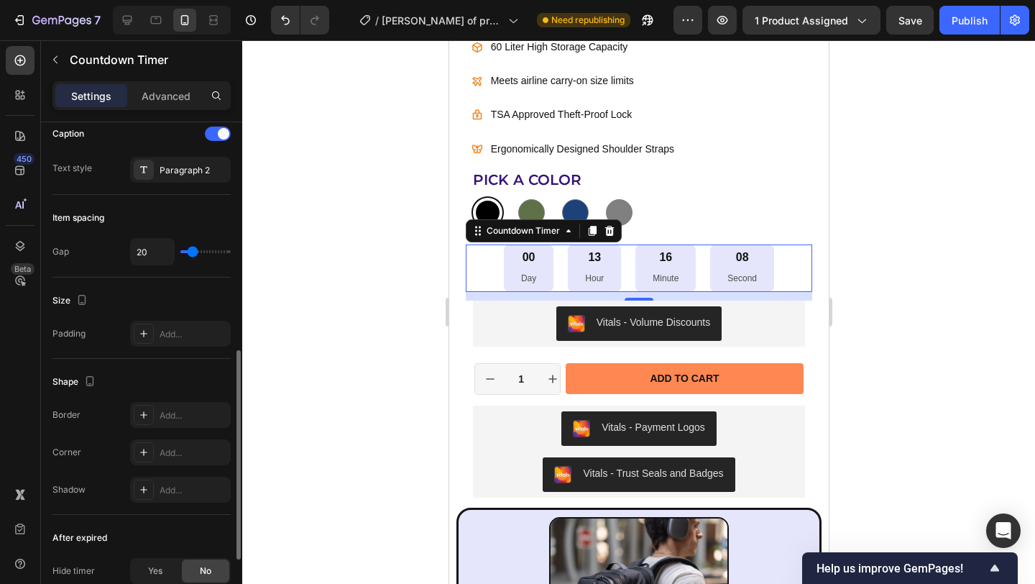
type input "21"
type input "22"
type input "21"
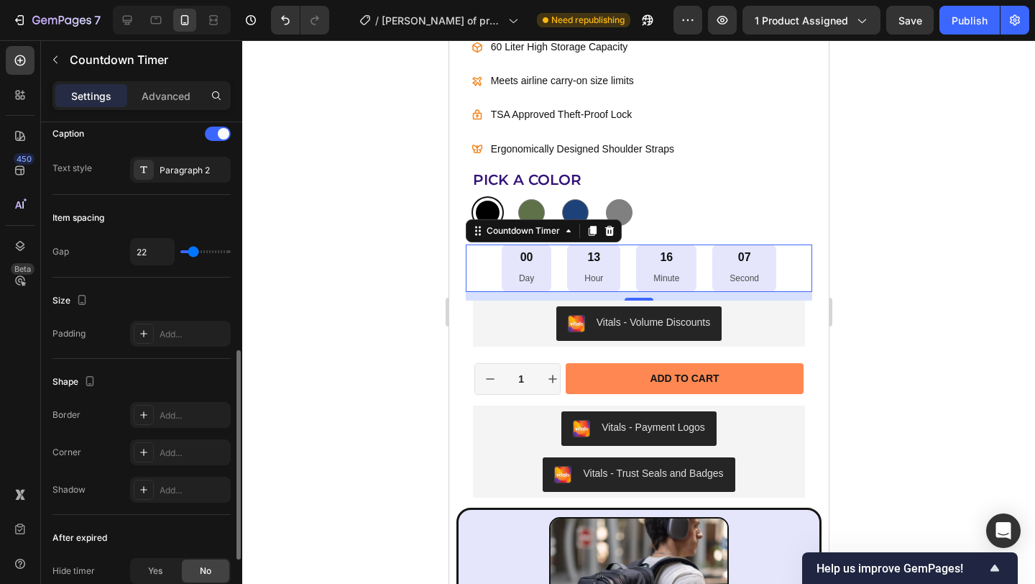
type input "21"
type input "20"
click at [193, 250] on input "range" at bounding box center [205, 251] width 50 height 3
click at [392, 282] on div at bounding box center [638, 311] width 793 height 543
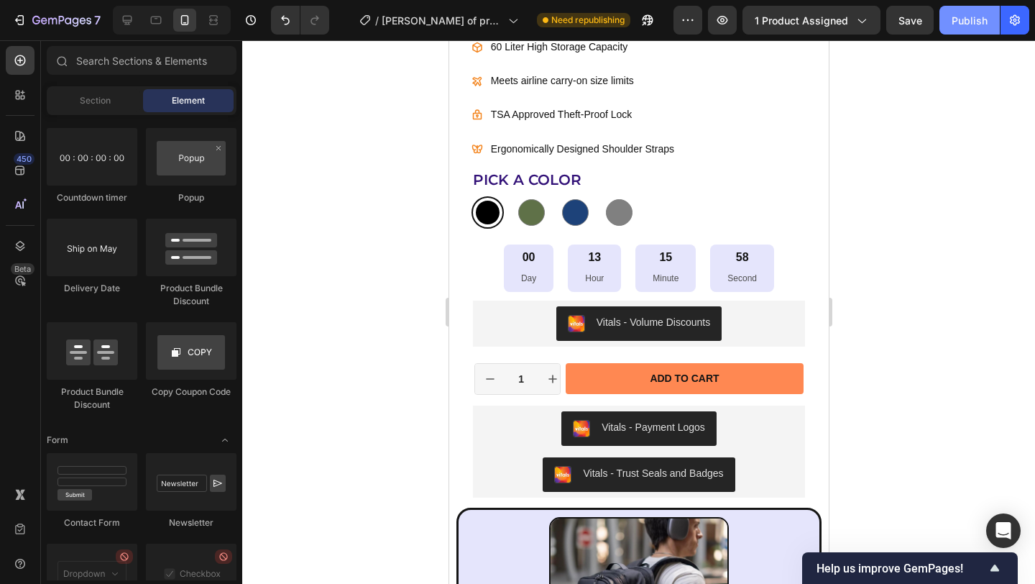
click at [967, 22] on div "Publish" at bounding box center [970, 20] width 36 height 15
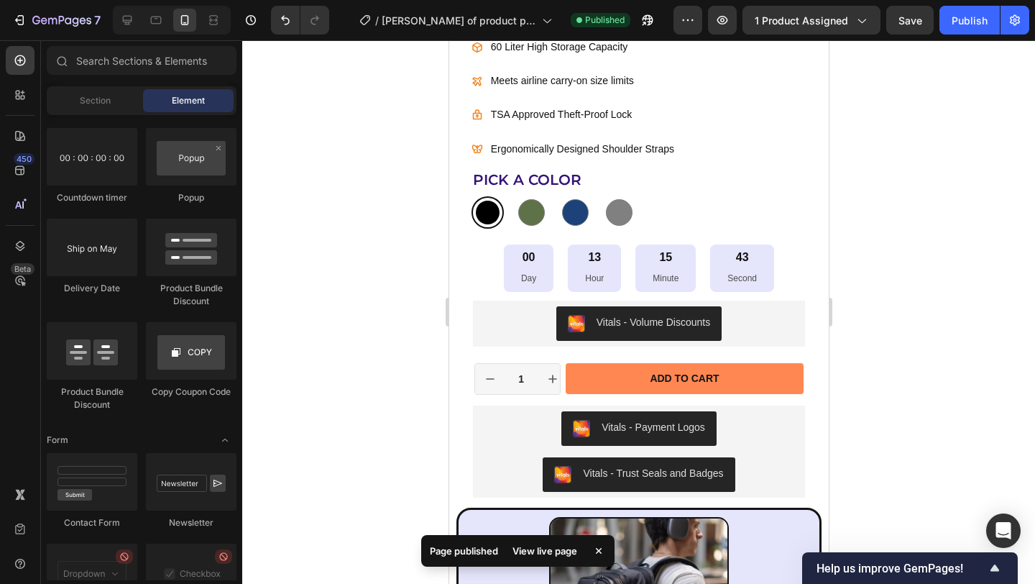
click at [548, 553] on div "View live page" at bounding box center [545, 550] width 82 height 20
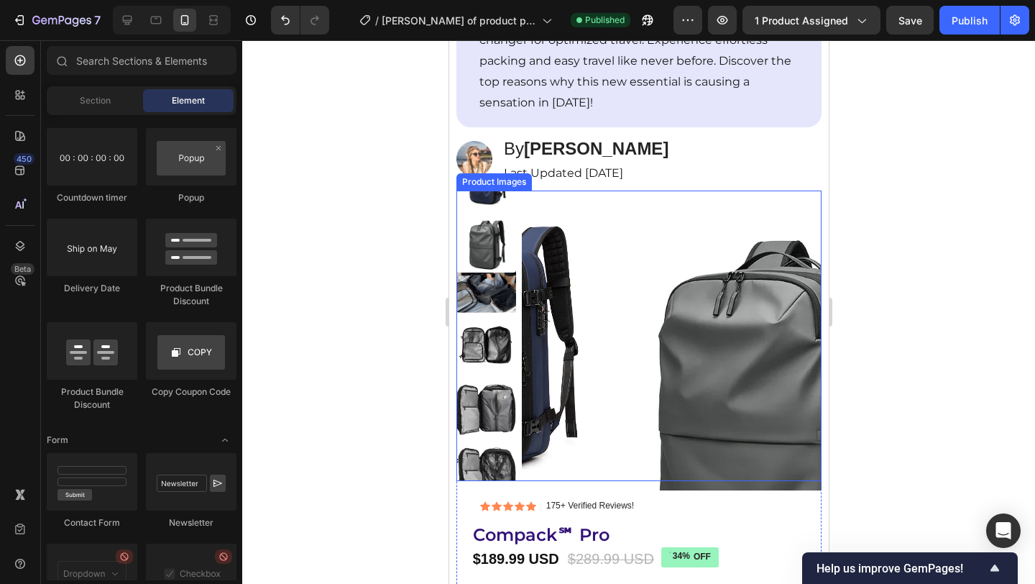
scroll to position [186, 0]
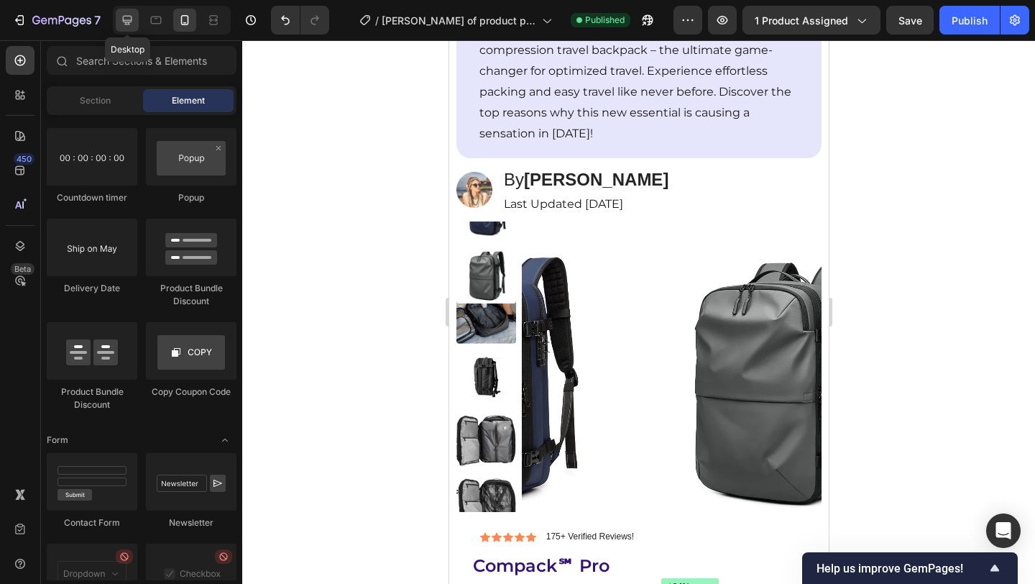
click at [130, 22] on icon at bounding box center [127, 20] width 9 height 9
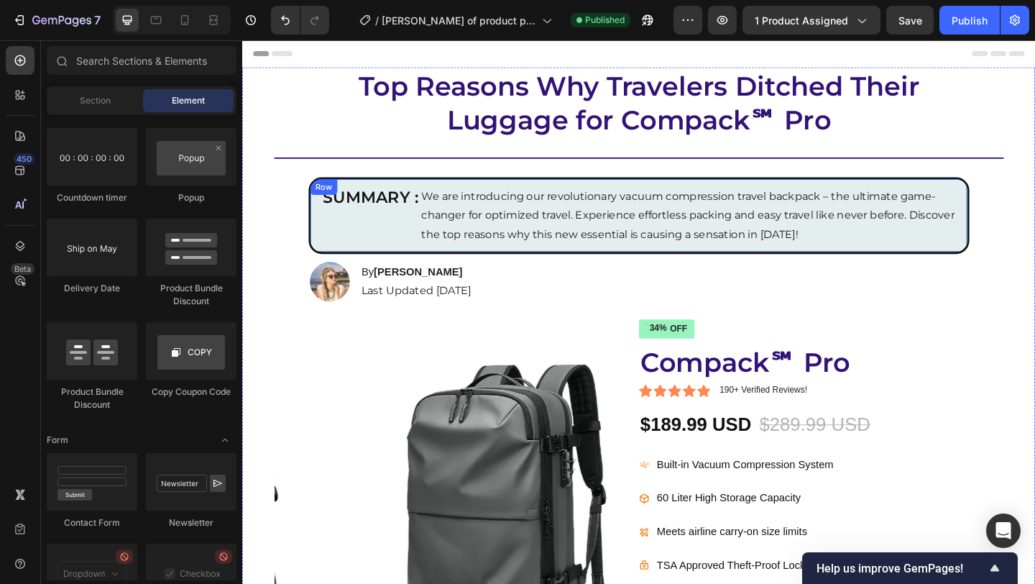
click at [319, 252] on div "SUMMARY : Heading" at bounding box center [375, 230] width 119 height 65
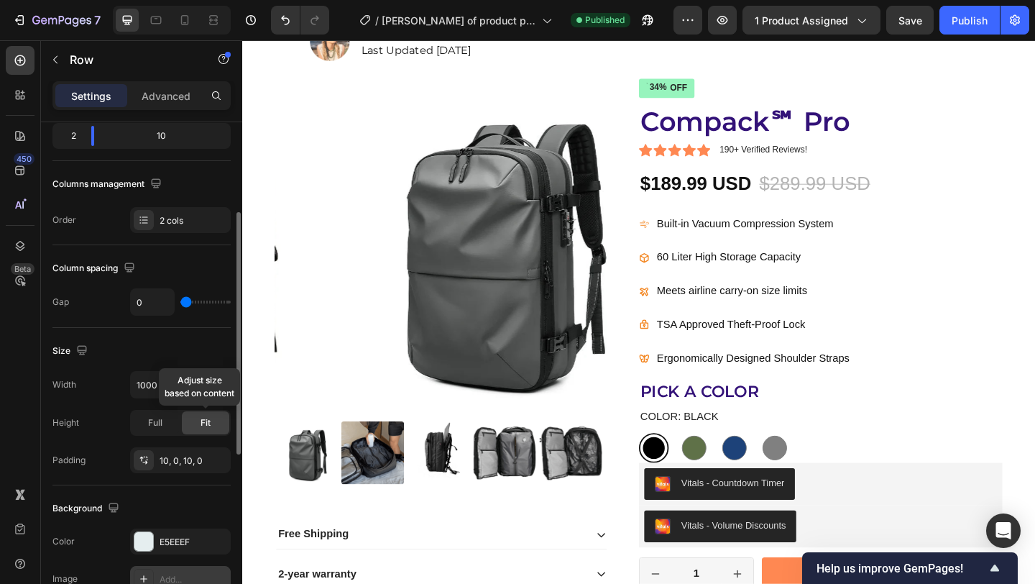
scroll to position [349, 0]
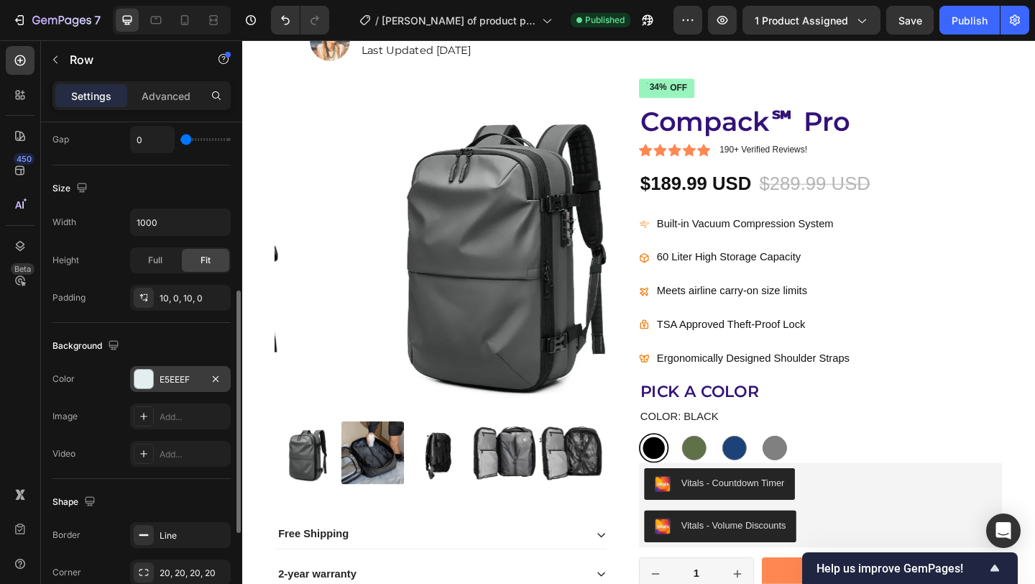
click at [190, 385] on div "E5EEEF" at bounding box center [180, 379] width 101 height 26
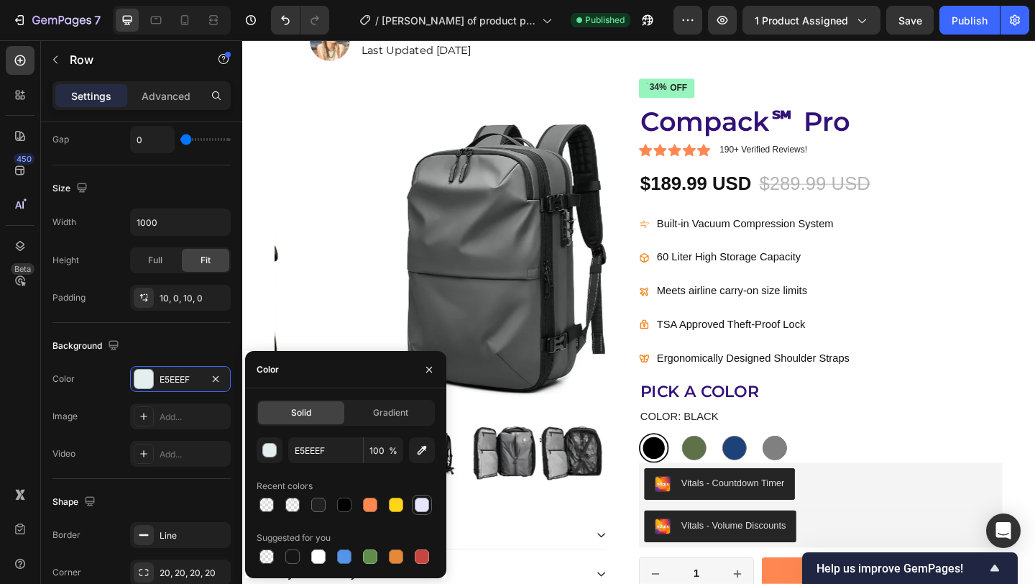
click at [417, 509] on div at bounding box center [422, 504] width 14 height 14
type input "E5E5FC"
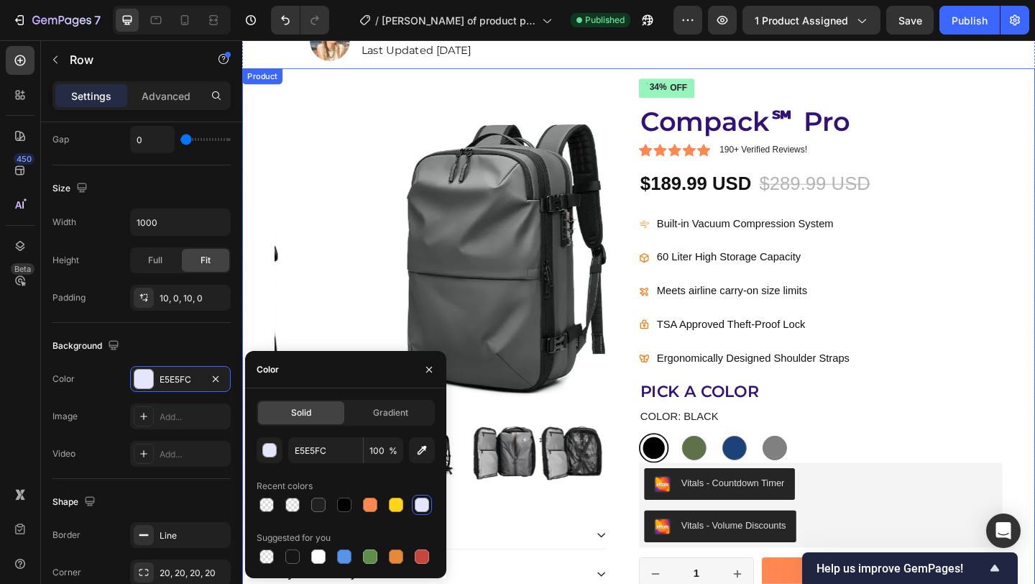
click at [1034, 293] on div "Product Images Free Shipping 2-year warranty Money Back Guarantee Accordion Ico…" at bounding box center [673, 455] width 862 height 770
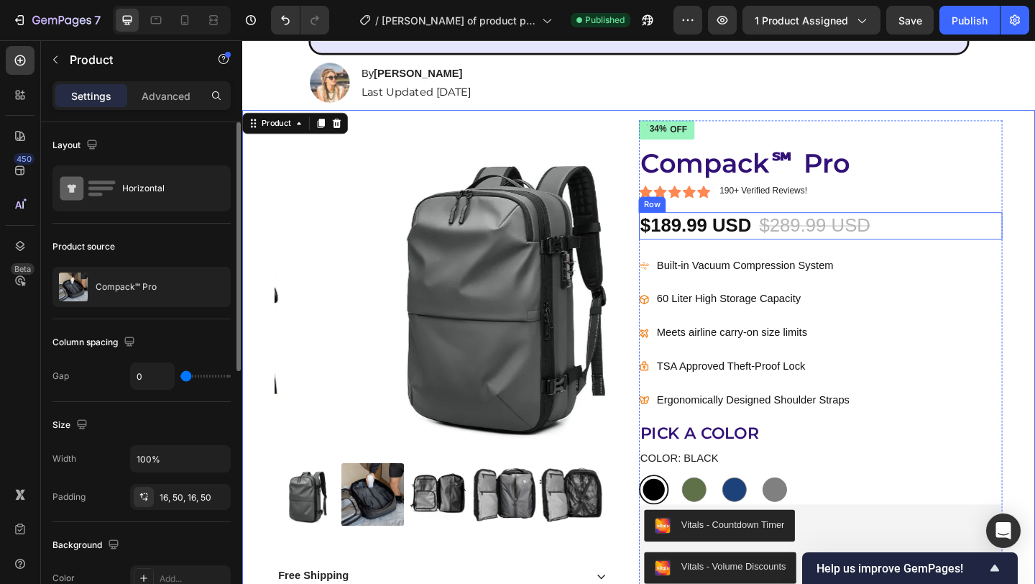
scroll to position [410, 0]
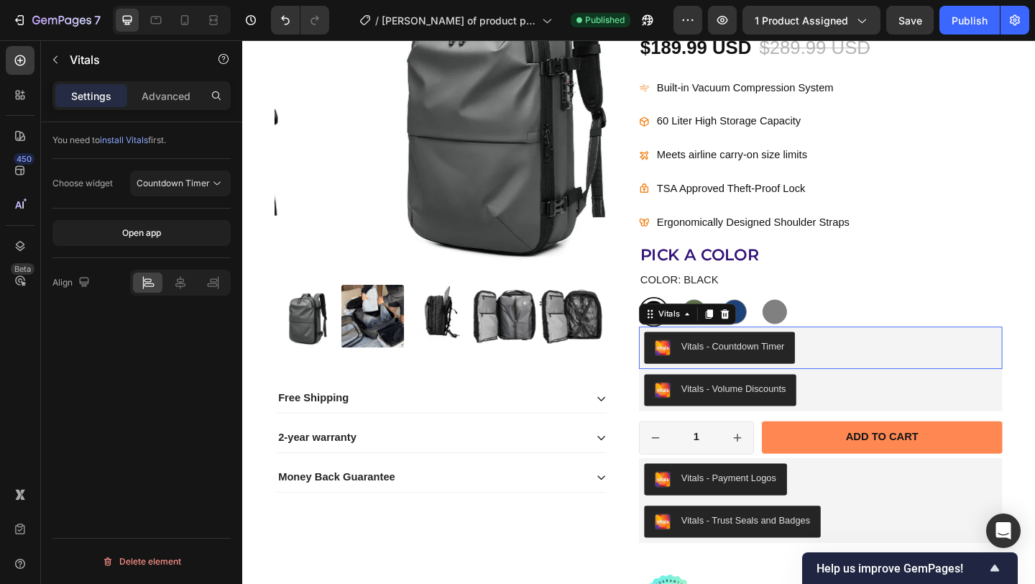
click at [784, 374] on div "Vitals - Countdown Timer" at bounding box center [775, 373] width 112 height 15
click at [763, 339] on icon at bounding box center [767, 338] width 9 height 10
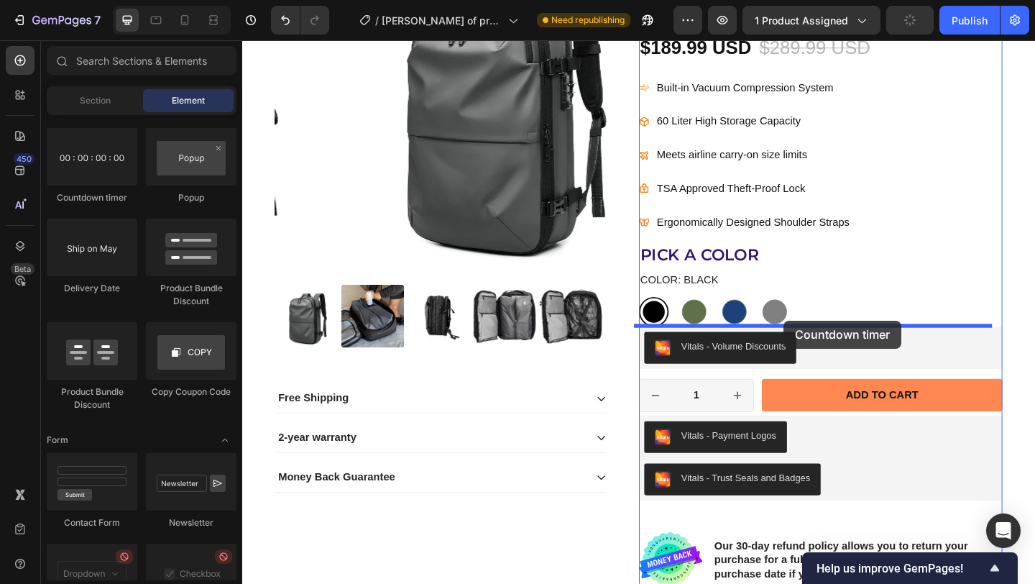
drag, startPoint x: 352, startPoint y: 213, endPoint x: 916, endPoint y: 346, distance: 578.8
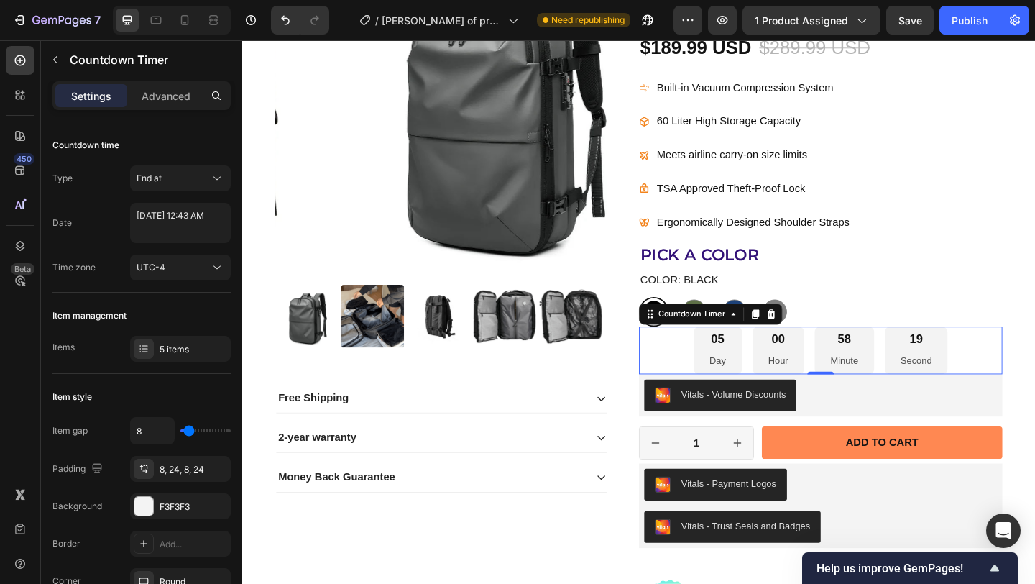
click at [691, 377] on div "05 Day 00 Hour 58 Minute 19 Second" at bounding box center [870, 377] width 395 height 52
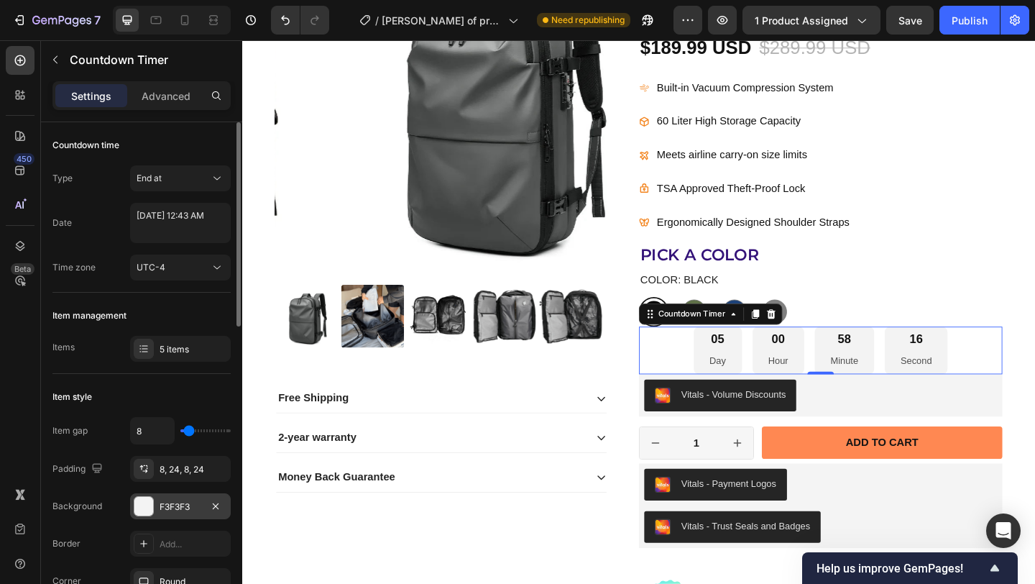
click at [178, 507] on div "F3F3F3" at bounding box center [181, 506] width 42 height 13
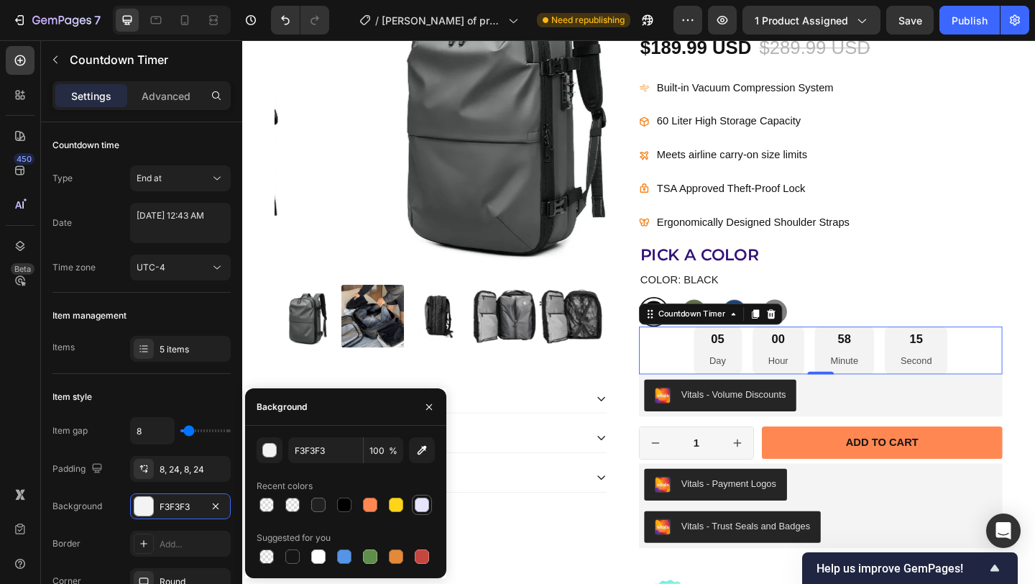
click at [420, 502] on div at bounding box center [422, 504] width 14 height 14
type input "E5E5FC"
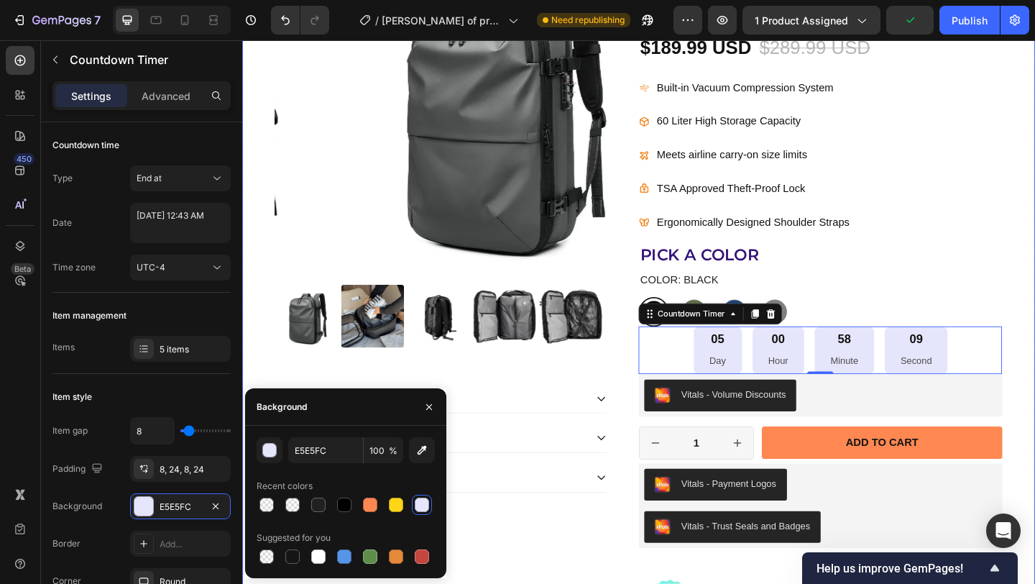
click at [268, 398] on div "Product Images Free Shipping 2-year warranty Money Back Guarantee Accordion Ico…" at bounding box center [673, 310] width 862 height 777
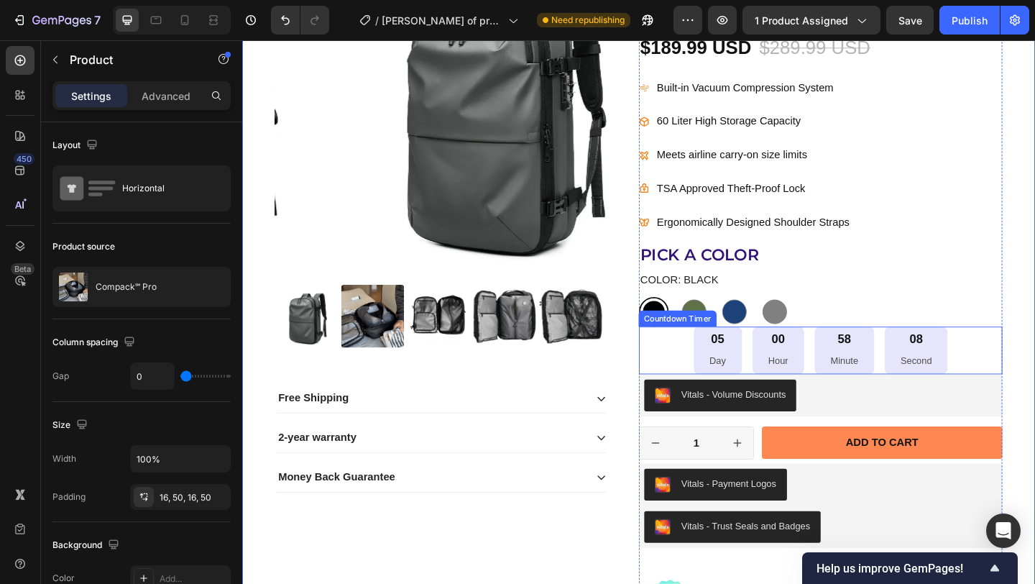
click at [1014, 374] on div "05 Day 00 Hour 58 Minute 08 Second" at bounding box center [870, 377] width 395 height 52
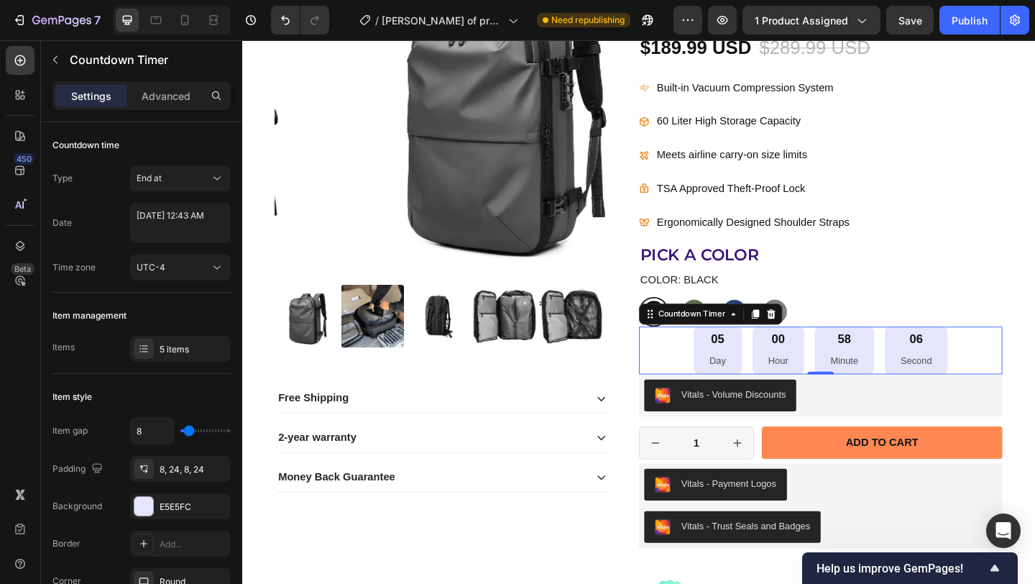
click at [147, 83] on div "Settings Advanced" at bounding box center [141, 95] width 178 height 29
click at [150, 93] on p "Advanced" at bounding box center [166, 95] width 49 height 15
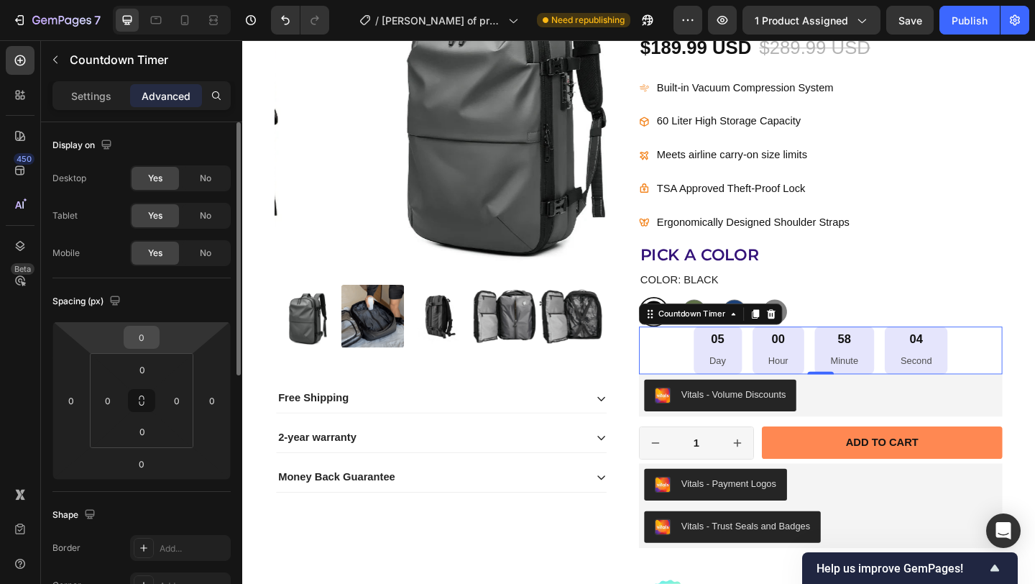
click at [160, 0] on html "7 / chris of product page Need republishing Preview 1 product assigned Save Pub…" at bounding box center [517, 0] width 1035 height 0
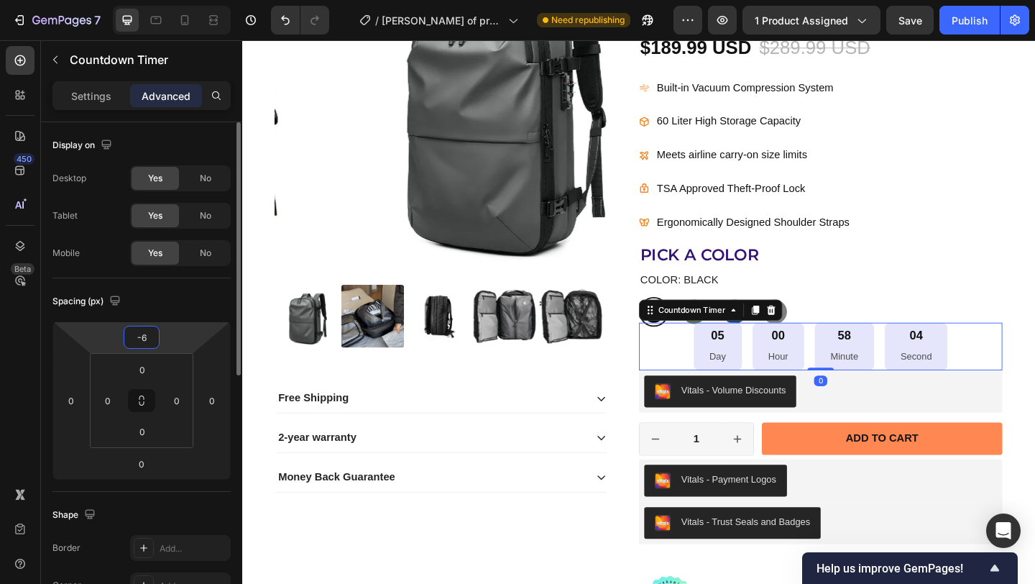
click at [132, 342] on input "-6" at bounding box center [141, 337] width 29 height 22
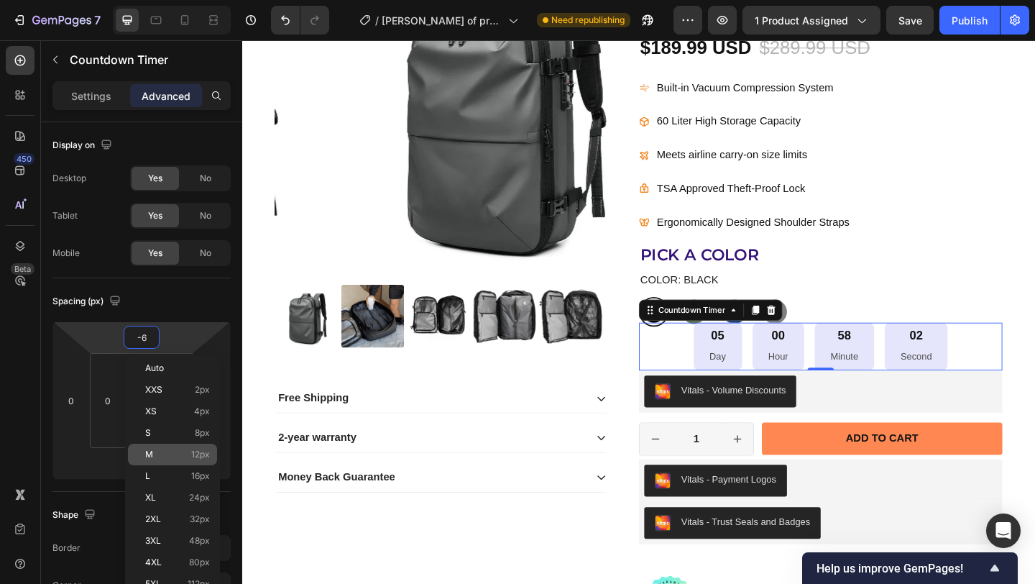
click at [197, 453] on span "12px" at bounding box center [200, 454] width 19 height 10
type input "12"
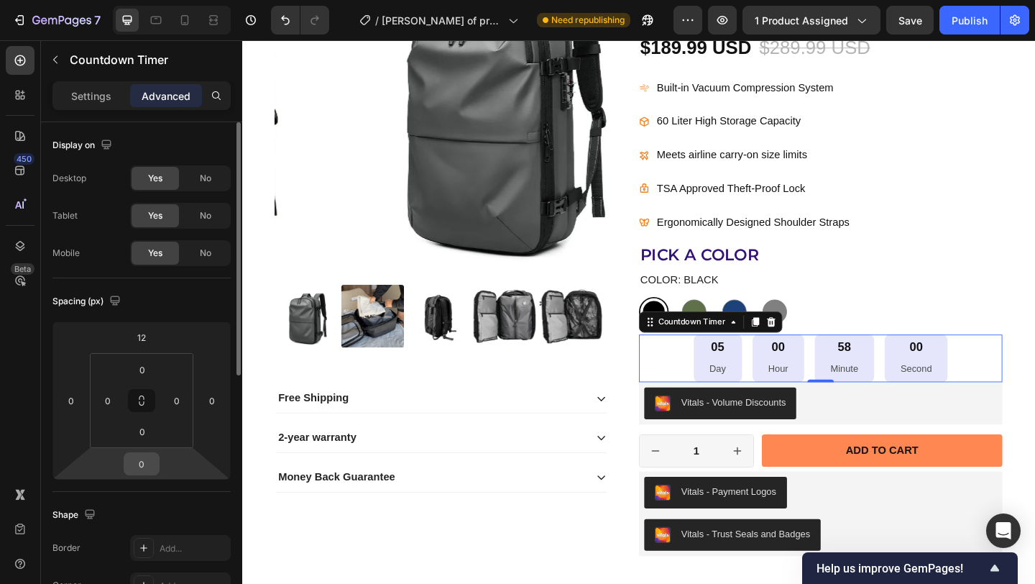
click at [157, 461] on div "0" at bounding box center [142, 463] width 36 height 23
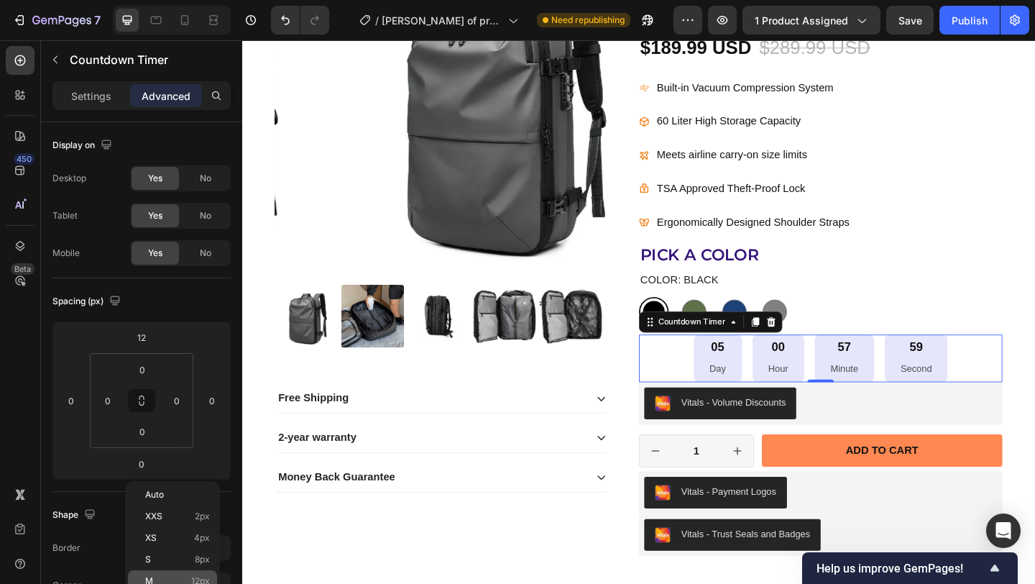
click at [199, 578] on span "12px" at bounding box center [200, 581] width 19 height 10
type input "12"
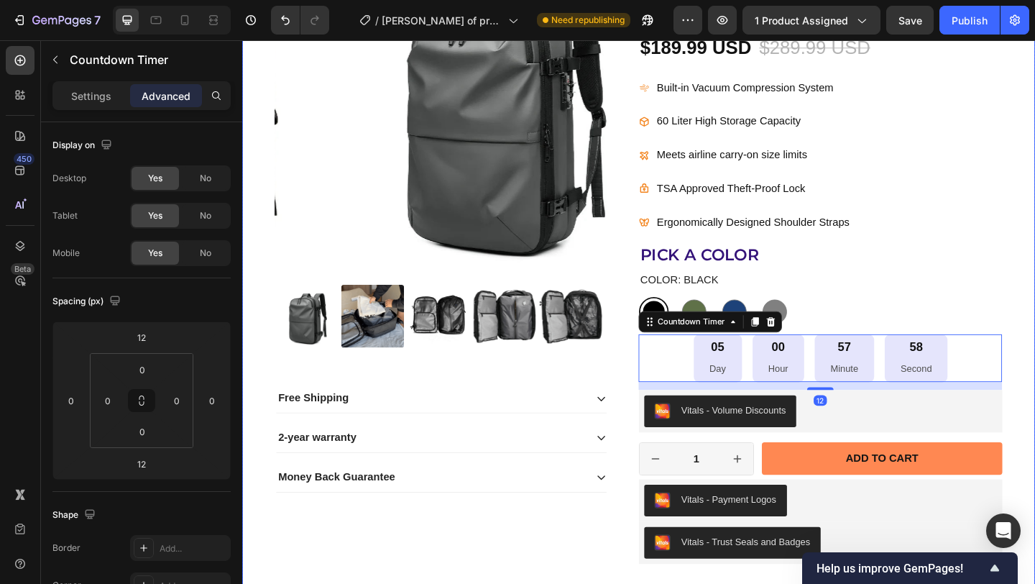
click at [1034, 305] on div "Product Images Free Shipping 2-year warranty Money Back Guarantee Accordion Ico…" at bounding box center [673, 319] width 862 height 794
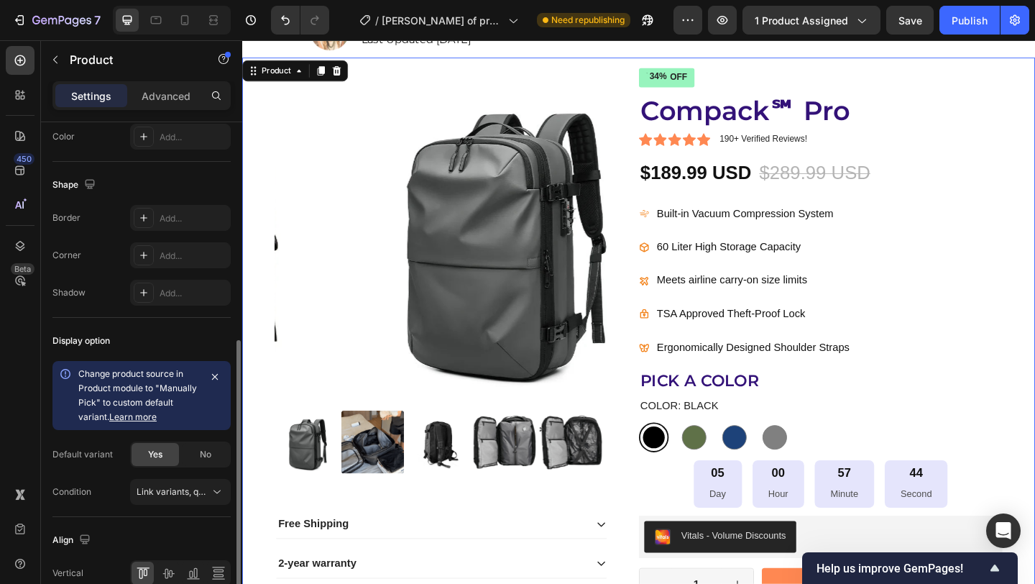
scroll to position [485, 0]
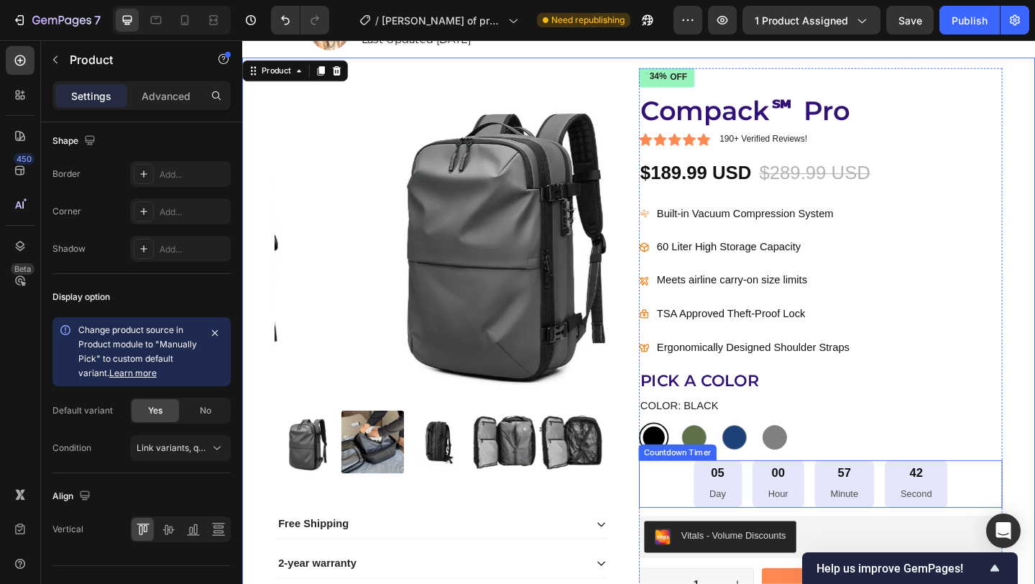
click at [1023, 523] on div "05 Day 00 Hour 57 Minute 42 Second" at bounding box center [870, 523] width 395 height 52
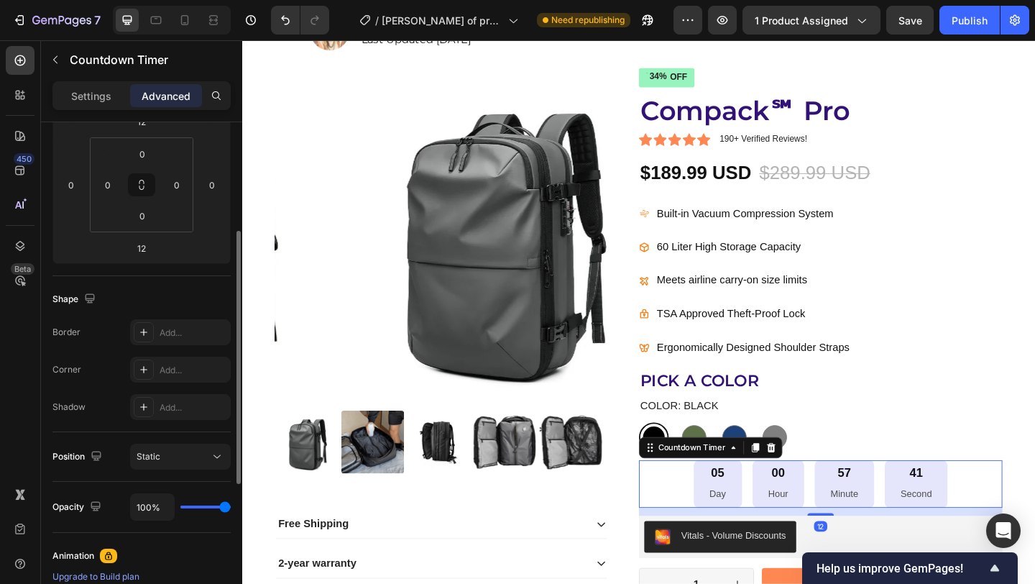
scroll to position [495, 0]
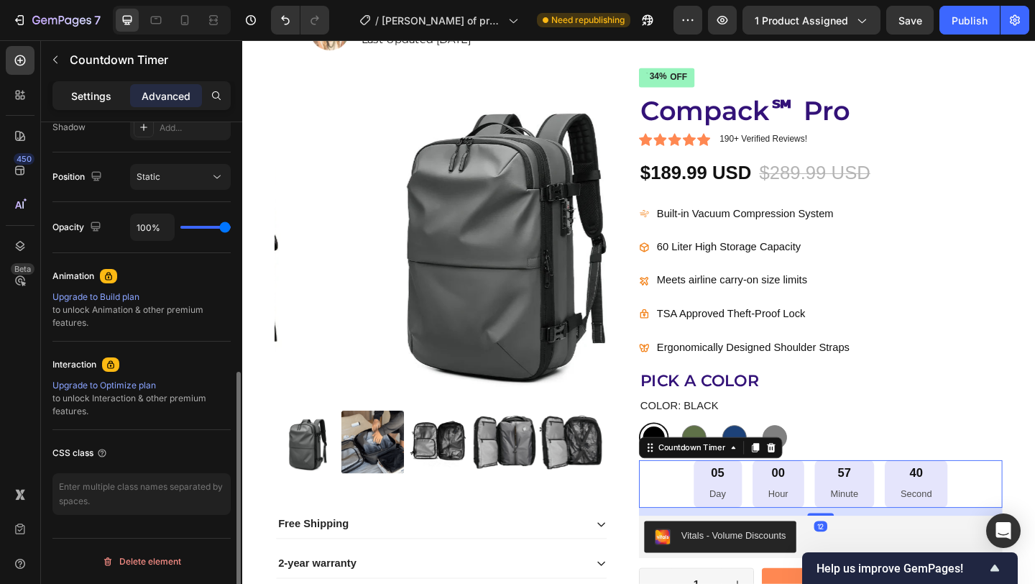
click at [94, 97] on p "Settings" at bounding box center [91, 95] width 40 height 15
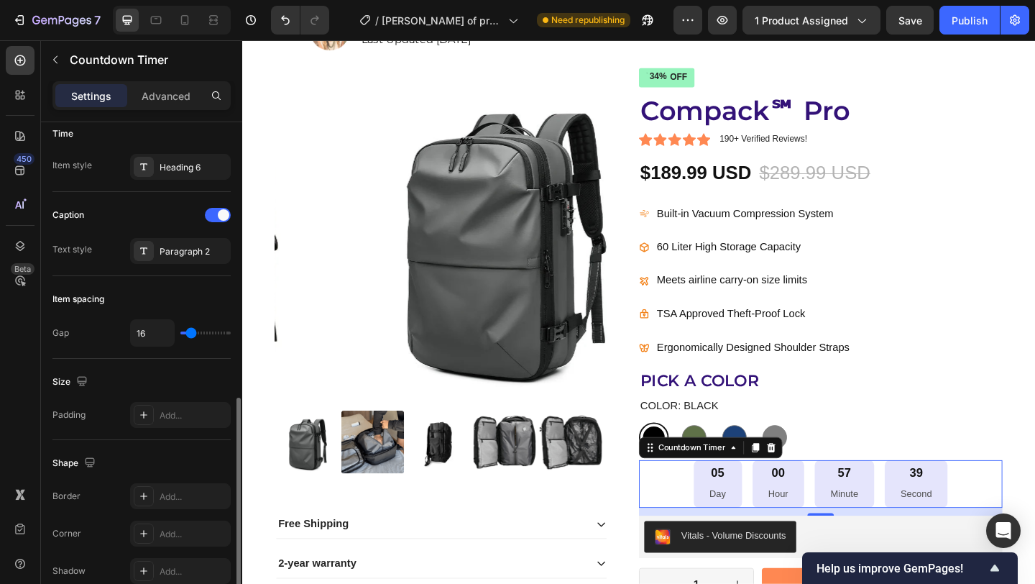
scroll to position [732, 0]
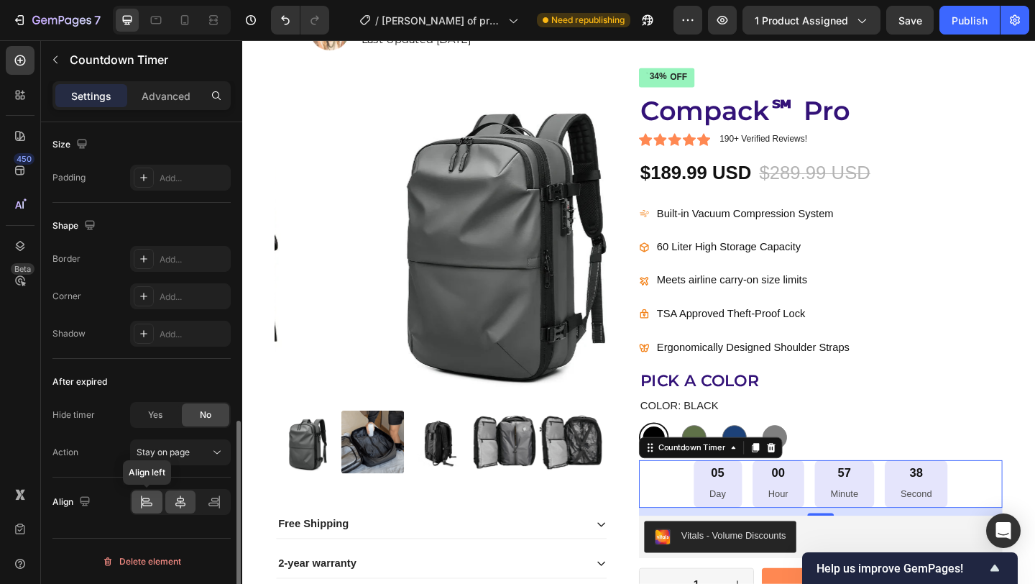
click at [144, 499] on icon at bounding box center [146, 501] width 14 height 14
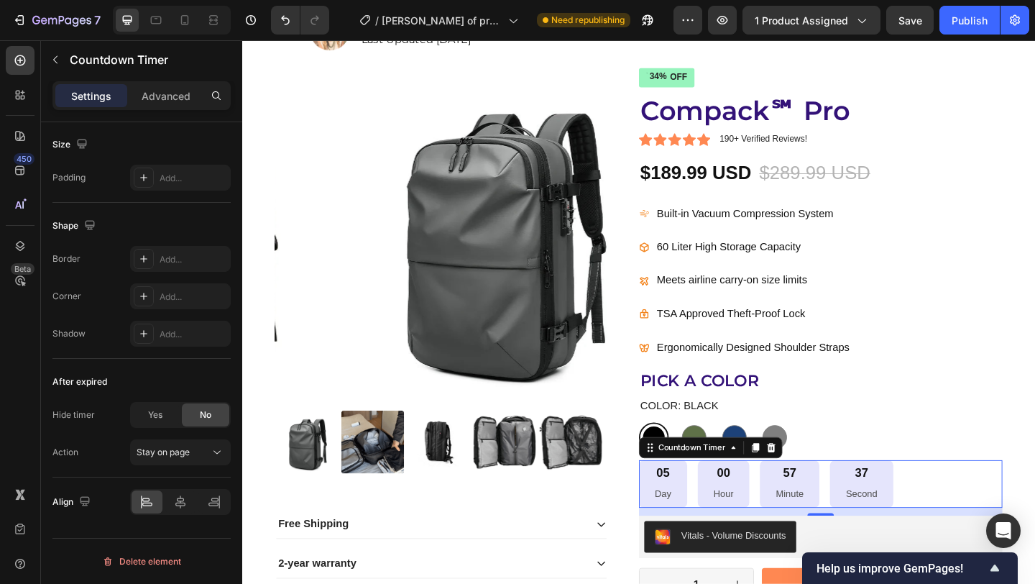
click at [1034, 438] on div "Product Images Free Shipping 2-year warranty Money Back Guarantee Accordion Ico…" at bounding box center [673, 456] width 862 height 794
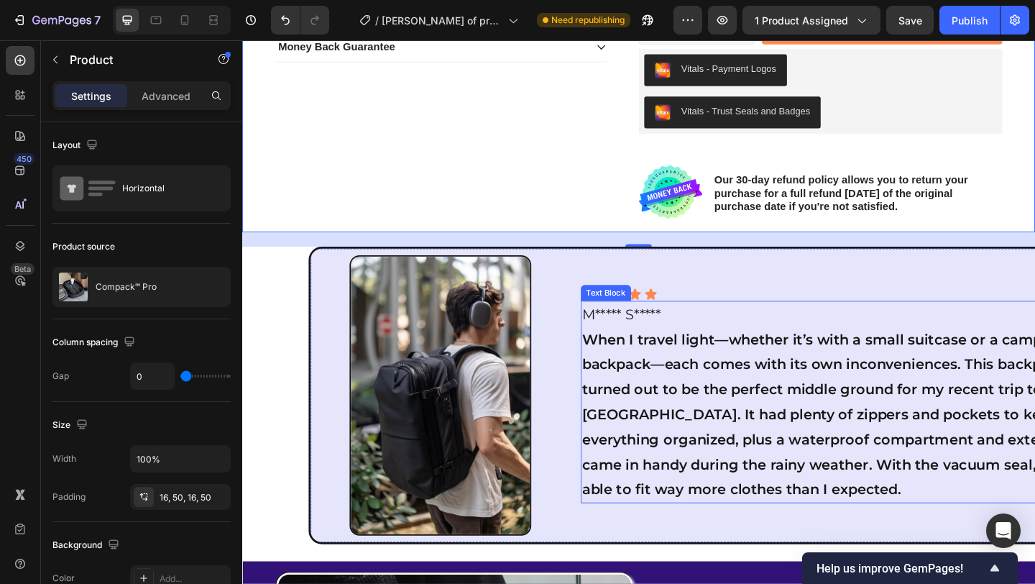
scroll to position [1175, 0]
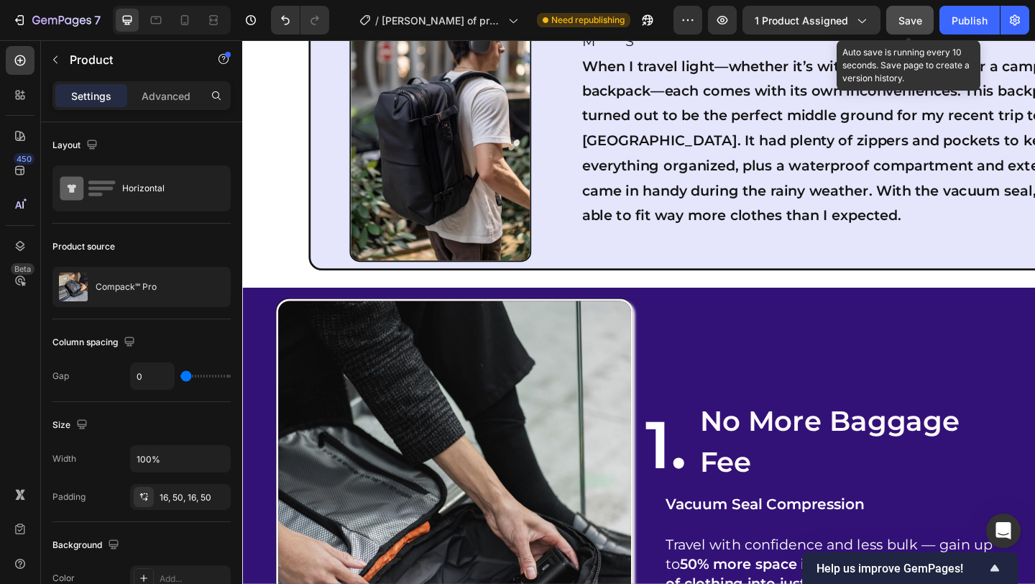
click at [913, 19] on span "Save" at bounding box center [910, 20] width 24 height 12
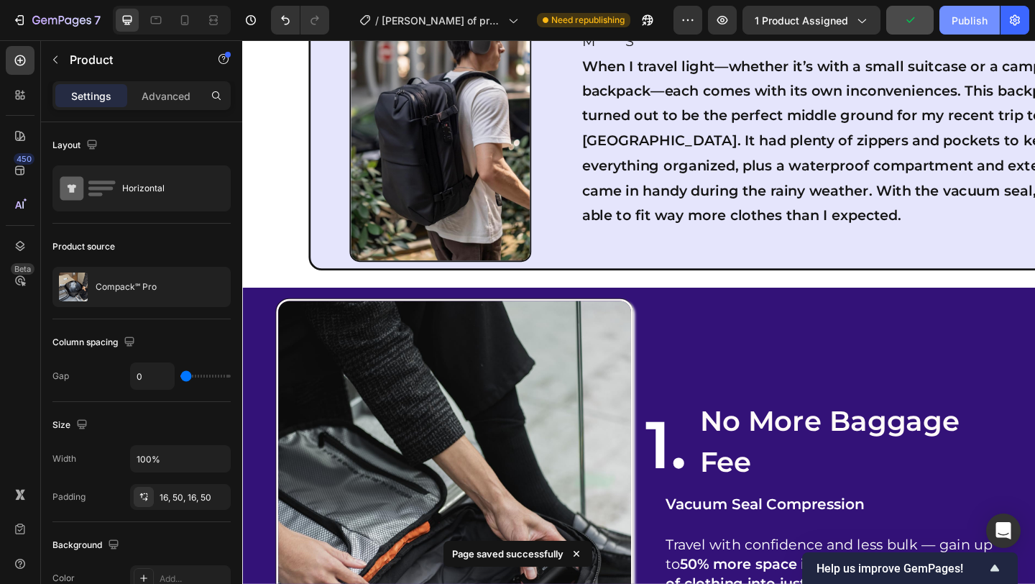
click at [970, 19] on div "Publish" at bounding box center [970, 20] width 36 height 15
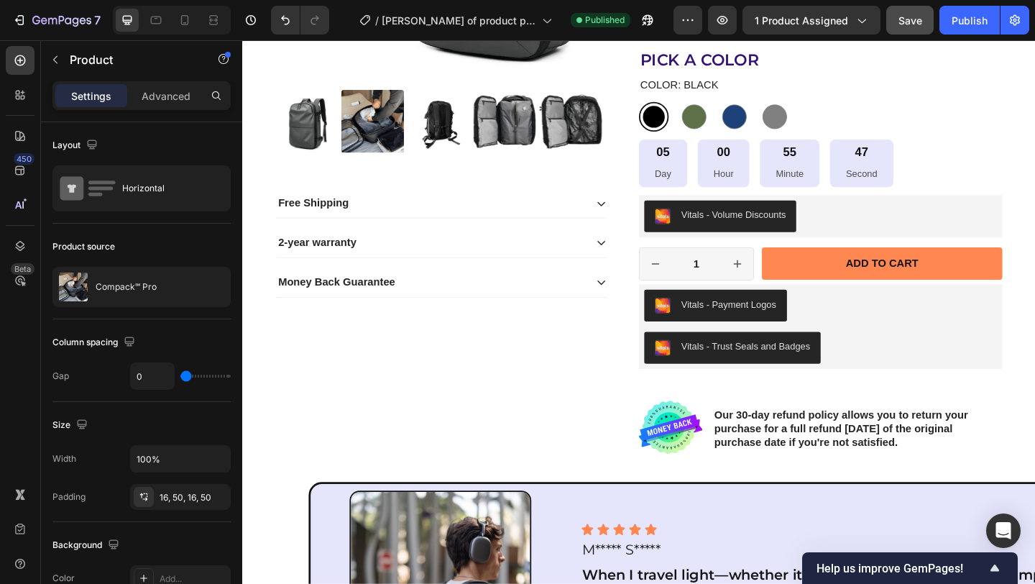
scroll to position [622, 0]
click at [1034, 417] on div "Product Images Free Shipping 2-year warranty Money Back Guarantee Accordion Ico…" at bounding box center [673, 107] width 862 height 794
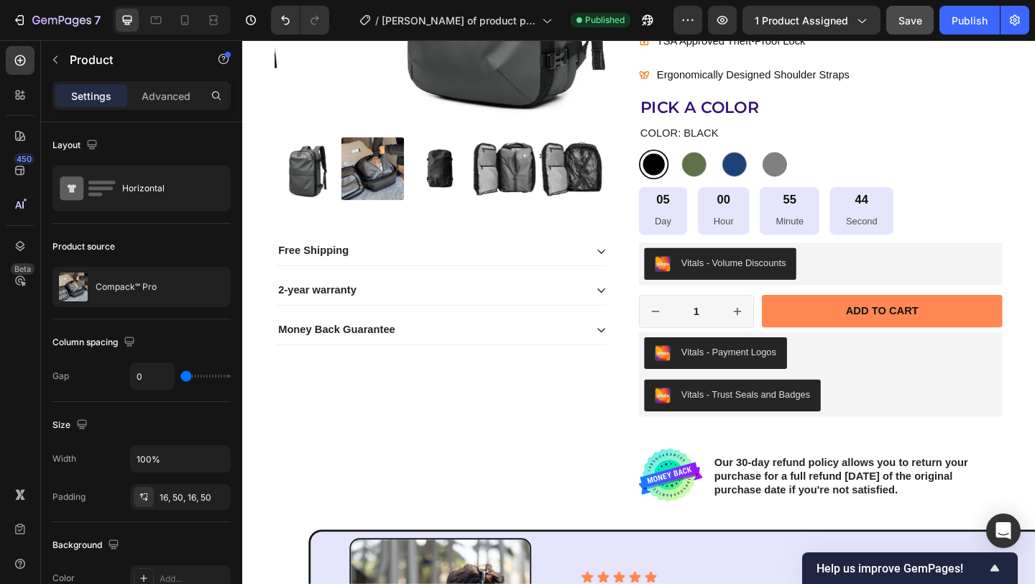
scroll to position [236, 0]
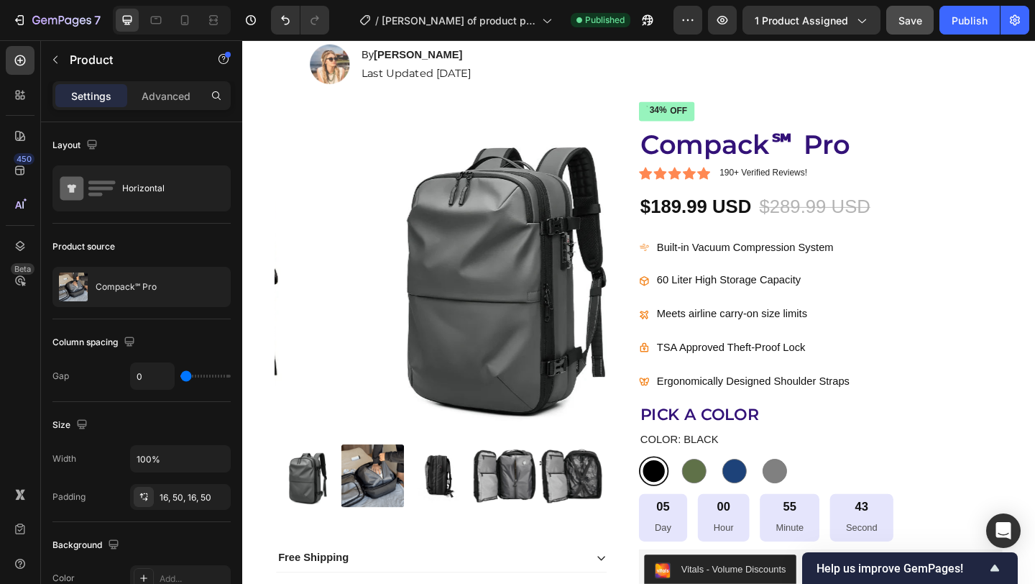
click at [1034, 192] on div "Product Images Free Shipping 2-year warranty Money Back Guarantee Accordion Ico…" at bounding box center [673, 493] width 862 height 794
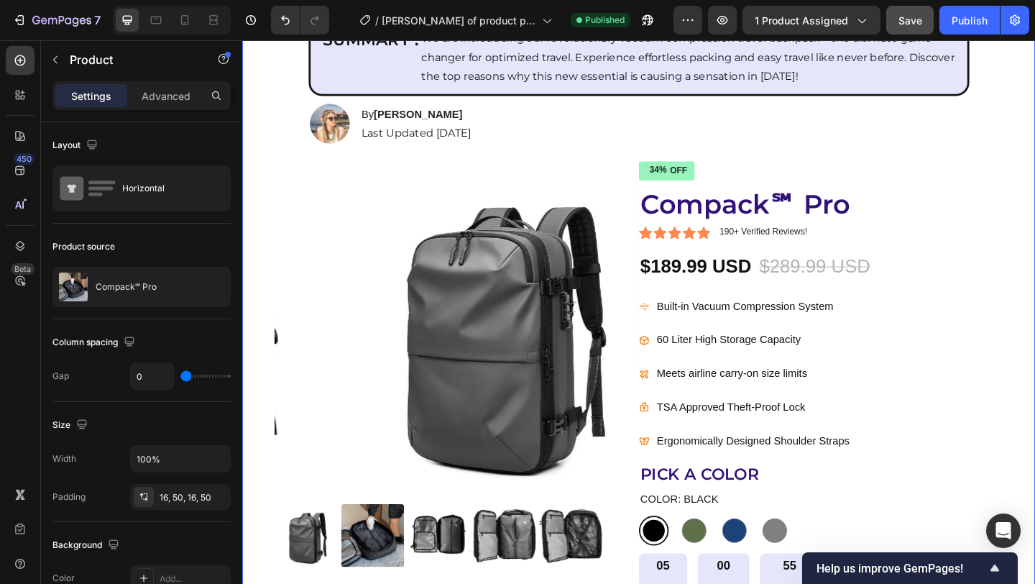
scroll to position [164, 0]
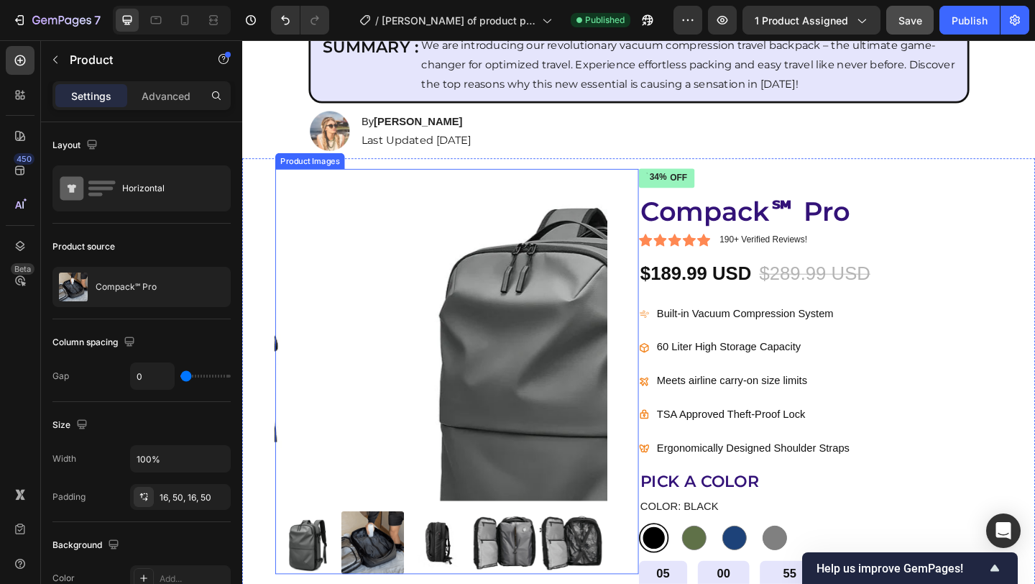
click at [343, 243] on img at bounding box center [523, 360] width 361 height 361
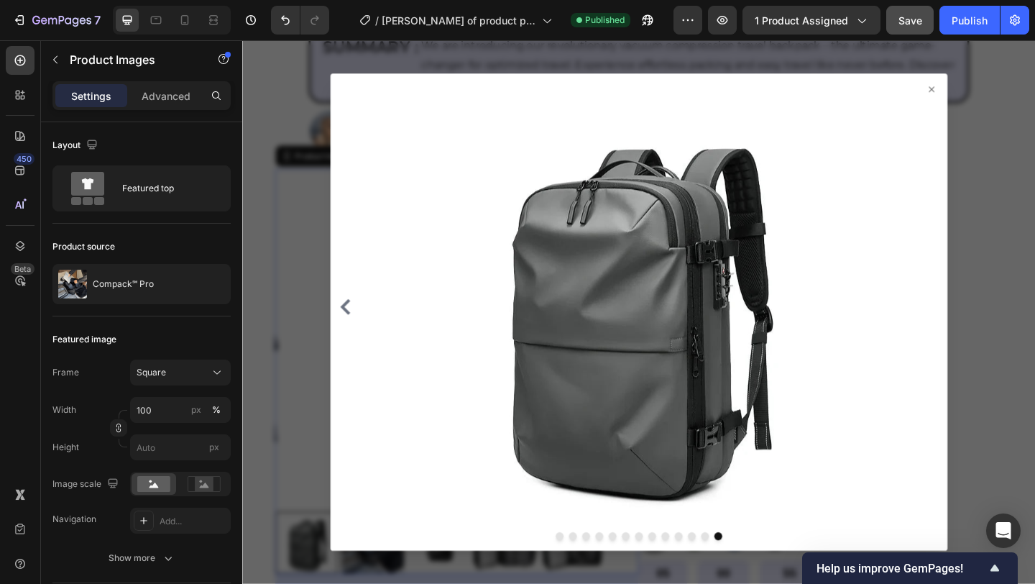
click at [986, 93] on icon at bounding box center [991, 93] width 11 height 11
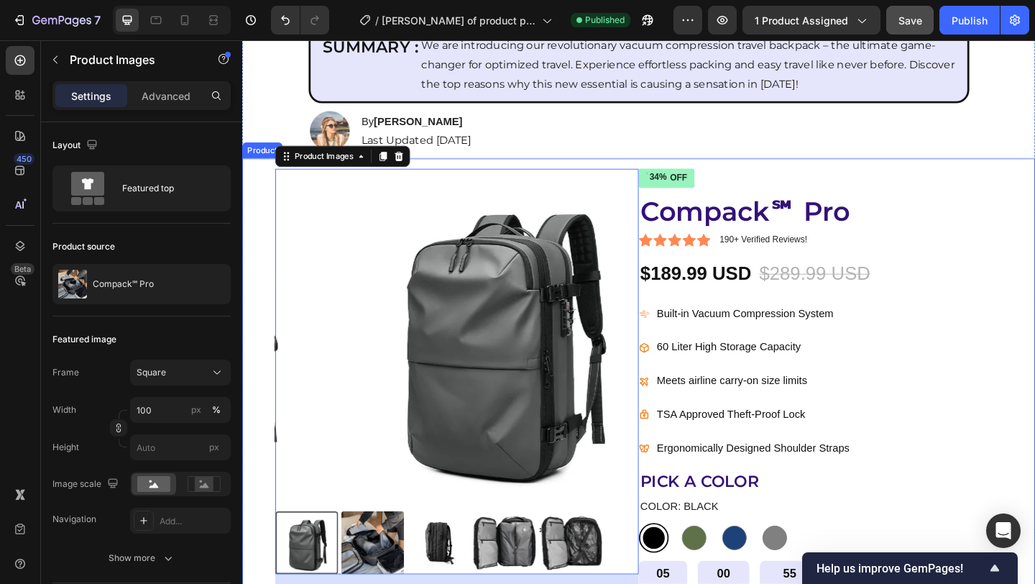
click at [796, 172] on div "Product Images 55 Free Shipping 2-year warranty Money Back Guarantee Accordion …" at bounding box center [673, 565] width 862 height 794
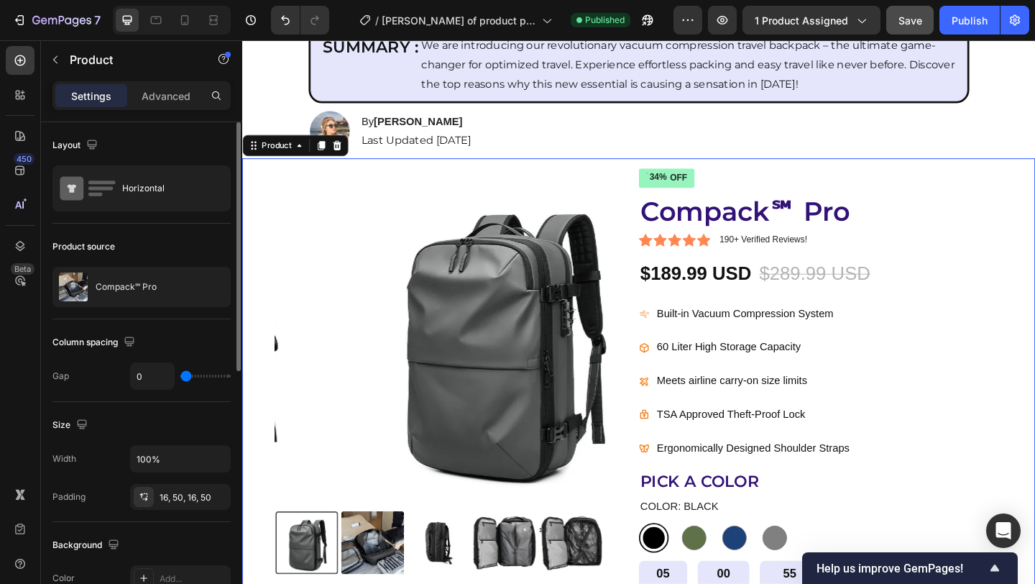
type input "23"
type input "80"
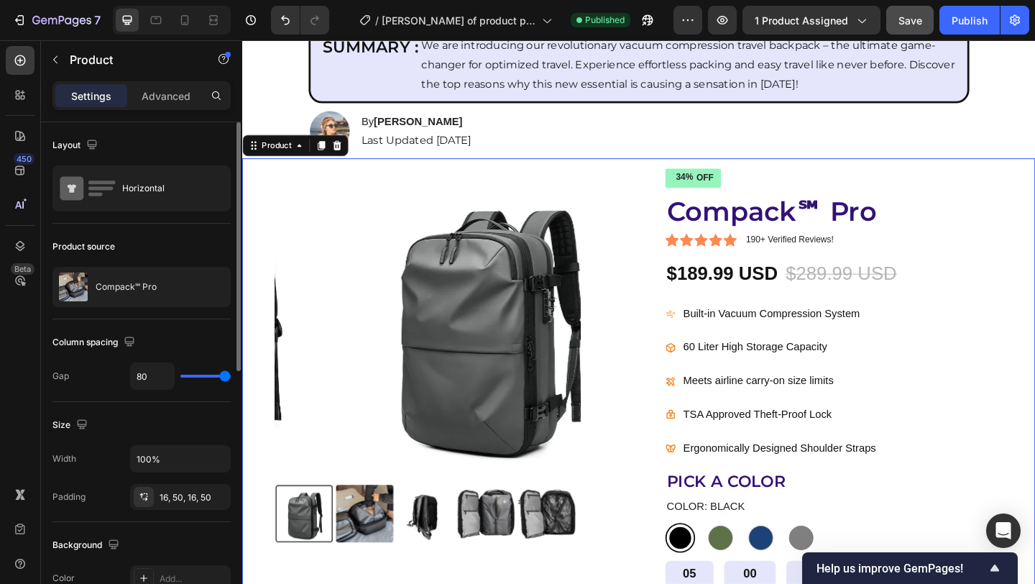
type input "79"
type input "71"
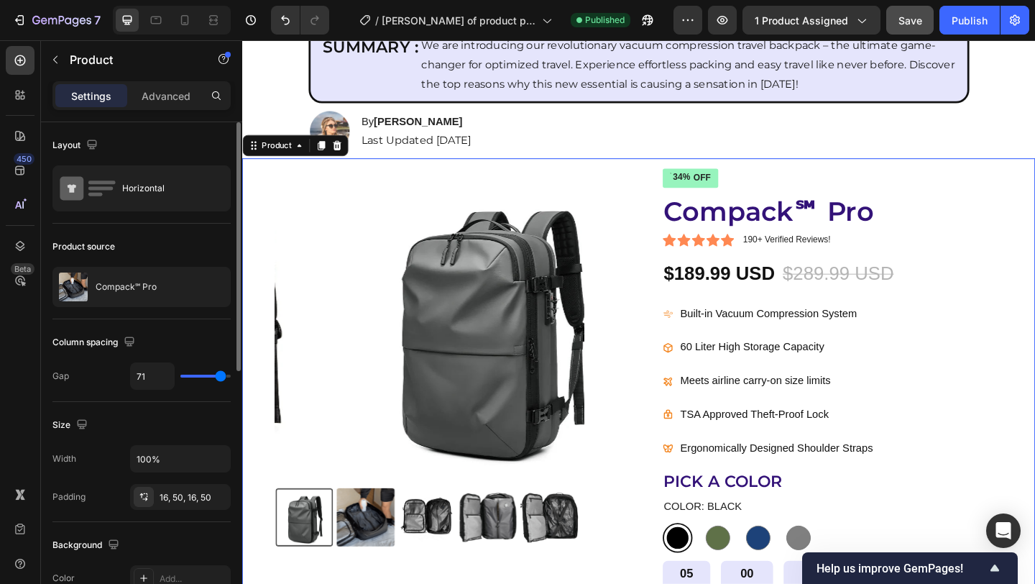
type input "72"
type input "80"
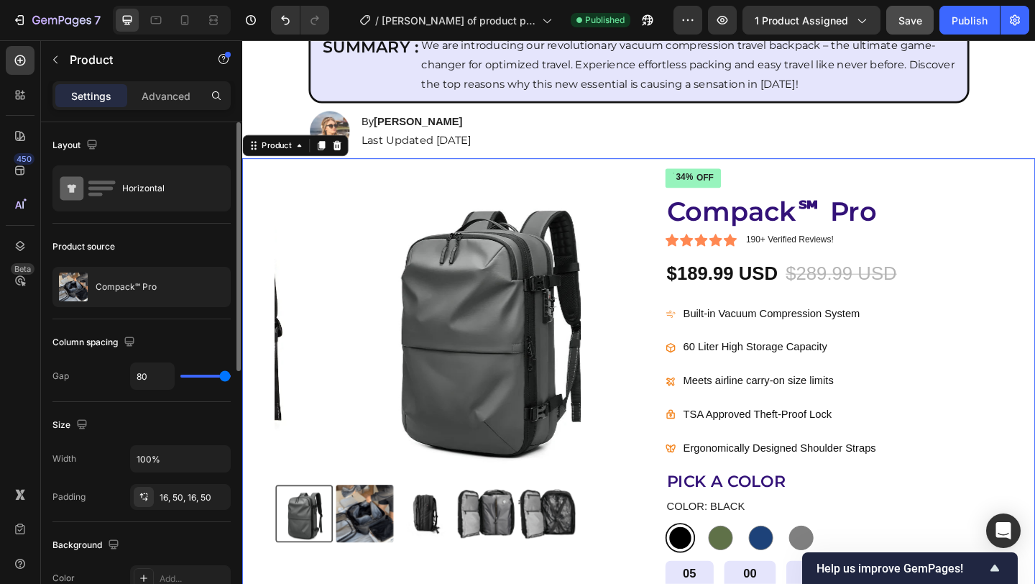
type input "51"
type input "25"
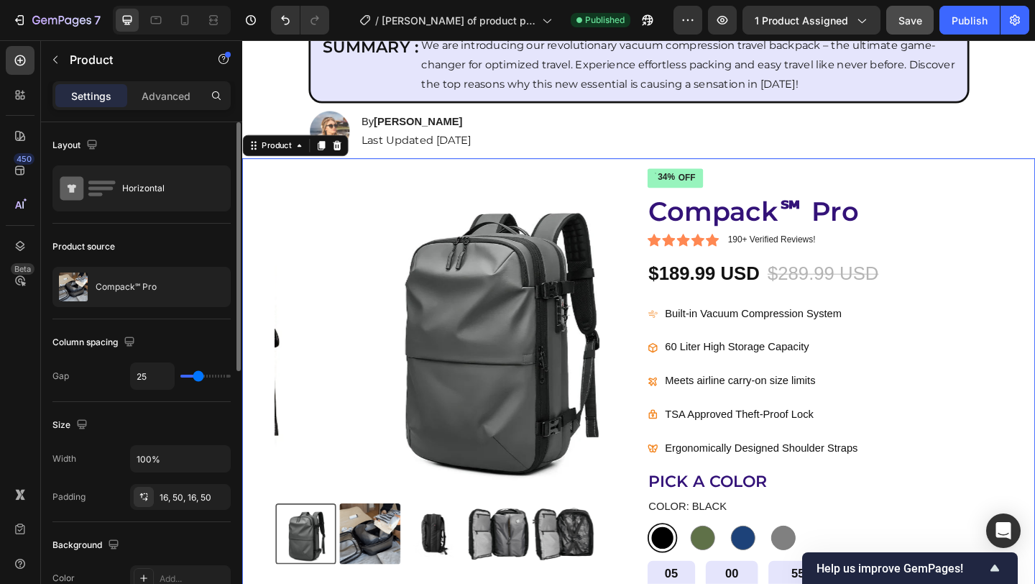
type input "26"
type input "27"
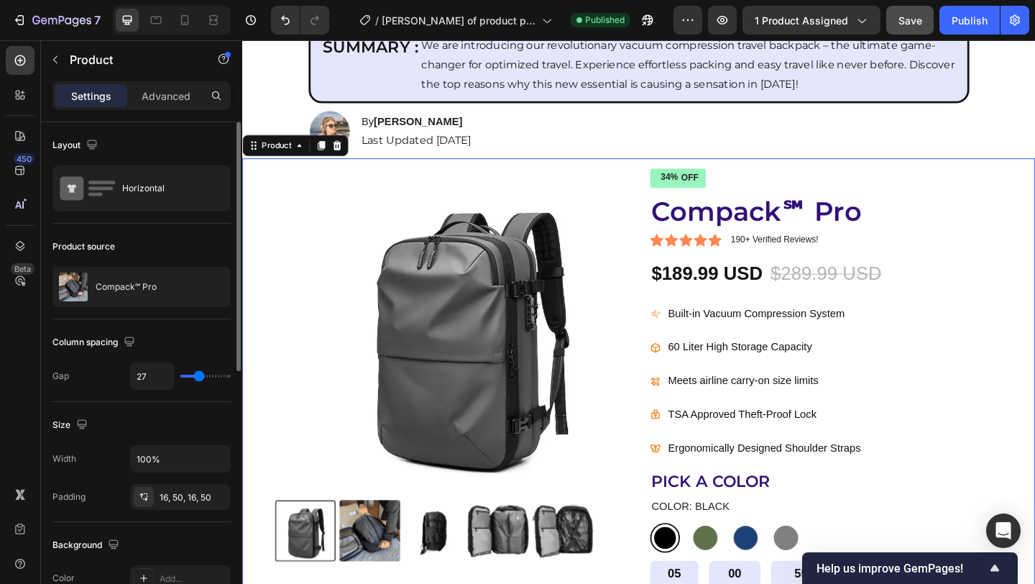
type input "34"
type input "36"
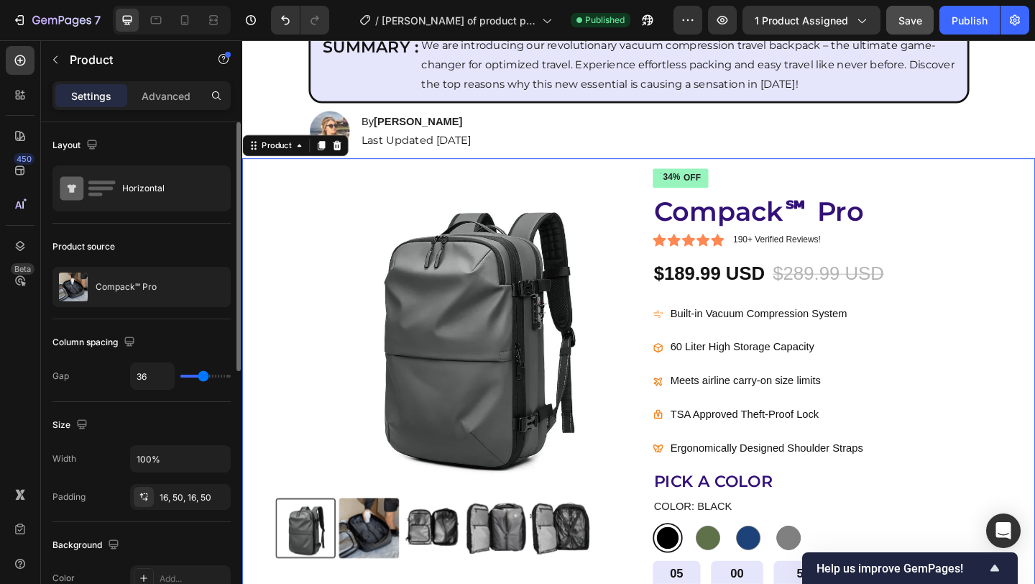
type input "41"
type input "43"
type input "48"
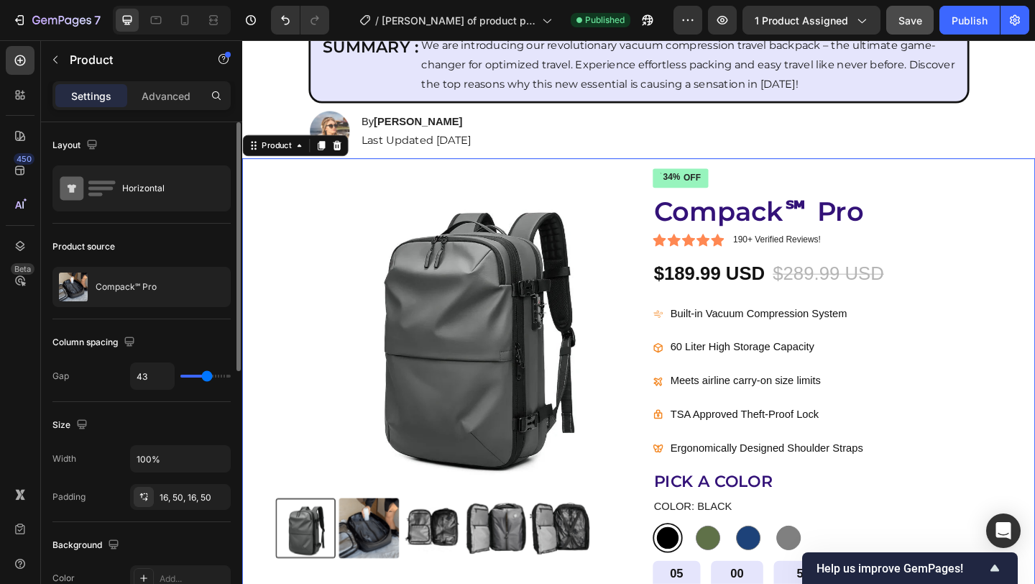
type input "48"
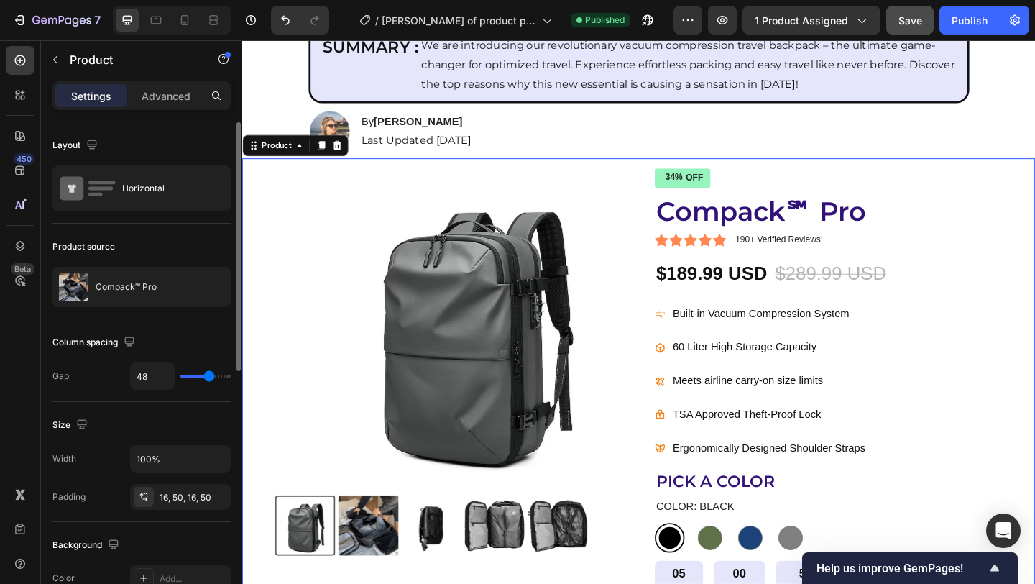
type input "47"
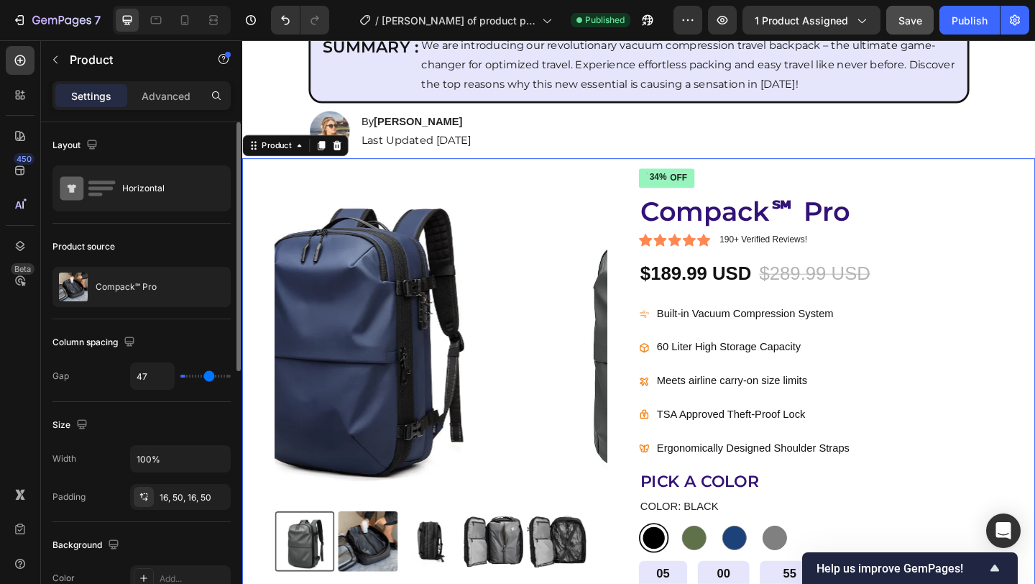
type input "0"
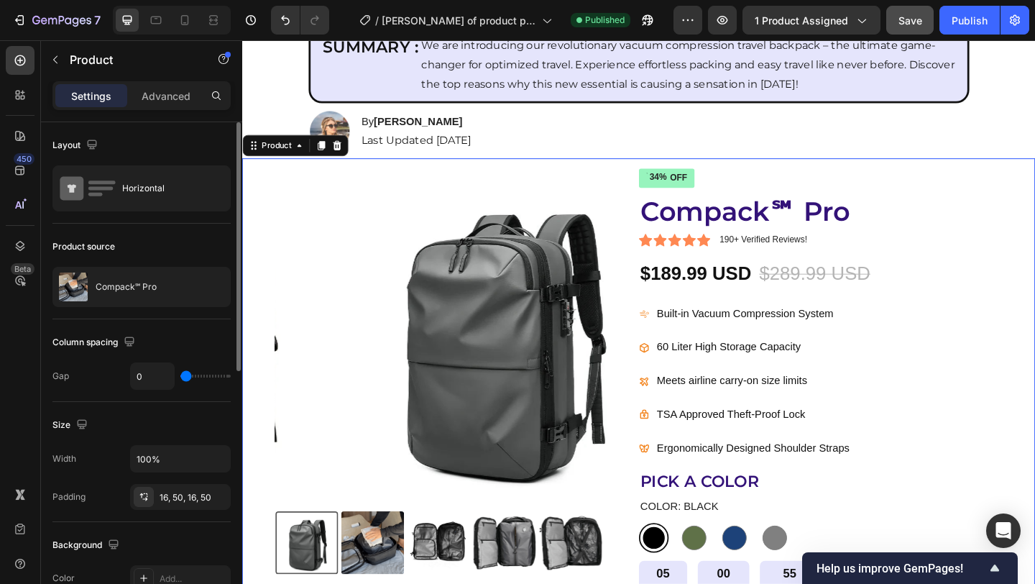
drag, startPoint x: 227, startPoint y: 372, endPoint x: 130, endPoint y: 372, distance: 97.0
click at [180, 374] on input "range" at bounding box center [205, 375] width 50 height 3
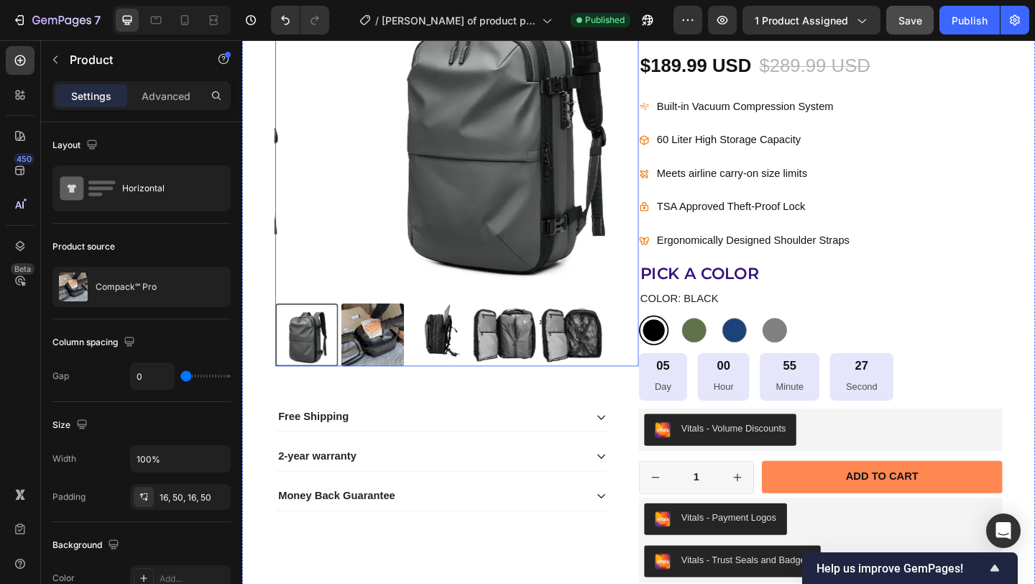
scroll to position [448, 0]
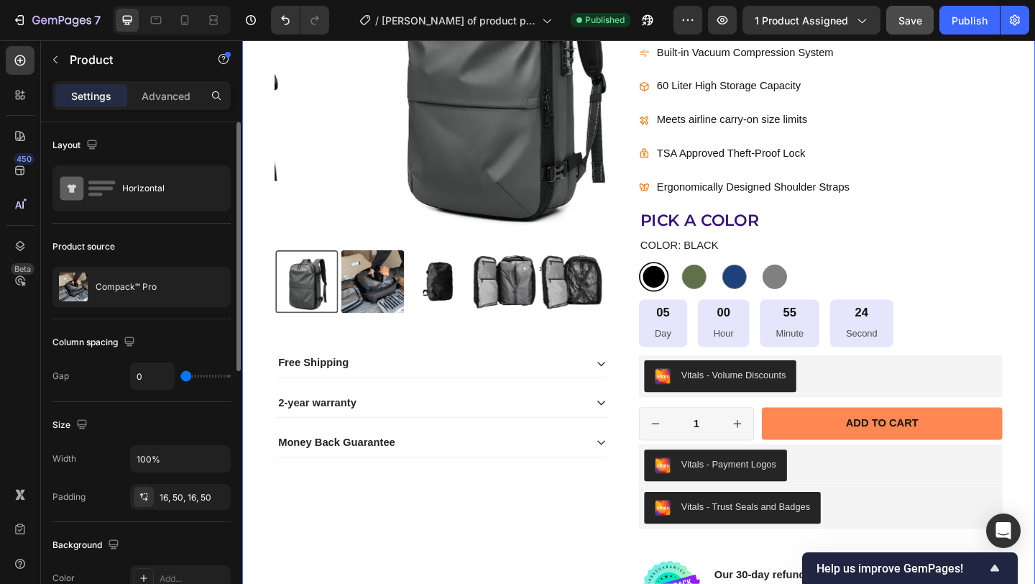
type input "19"
type input "30"
type input "51"
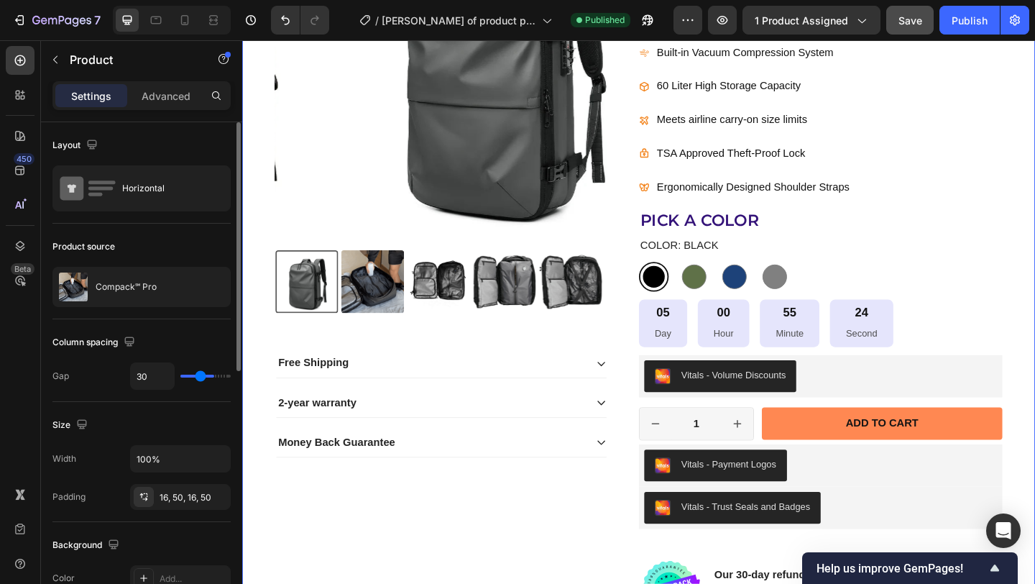
type input "51"
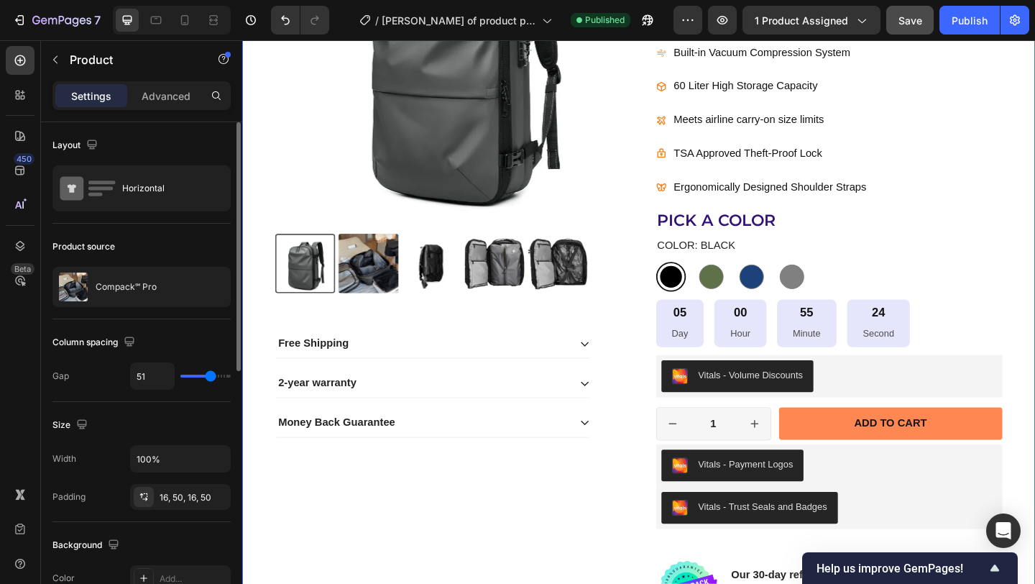
type input "64"
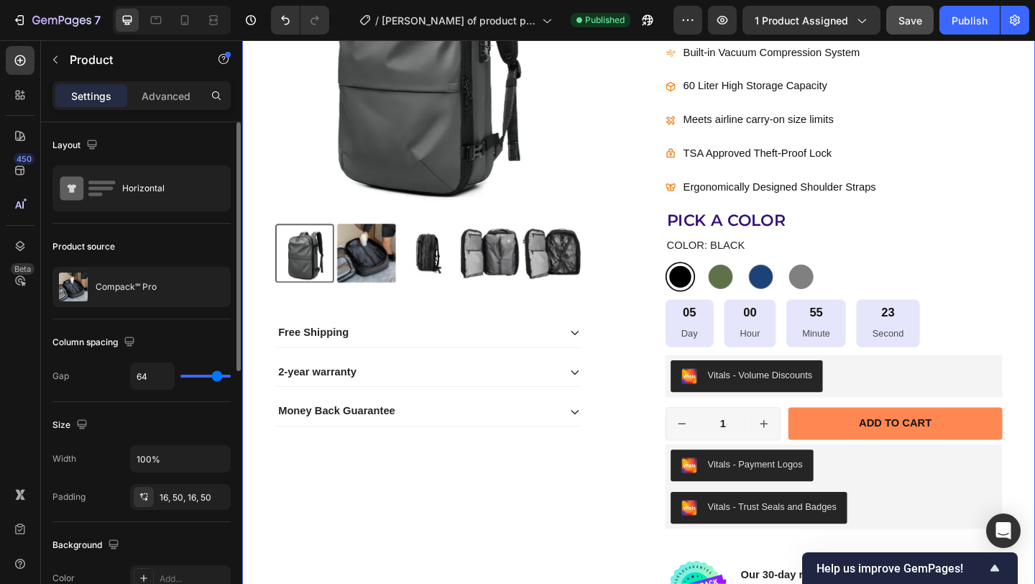
type input "80"
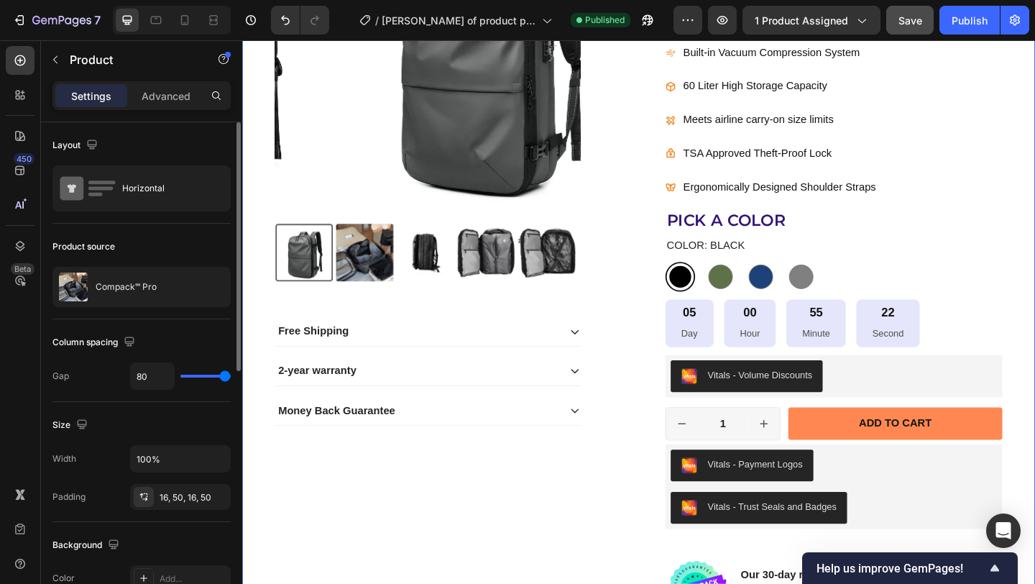
drag, startPoint x: 185, startPoint y: 379, endPoint x: 23, endPoint y: 362, distance: 163.3
type input "80"
click at [231, 376] on input "range" at bounding box center [205, 375] width 50 height 3
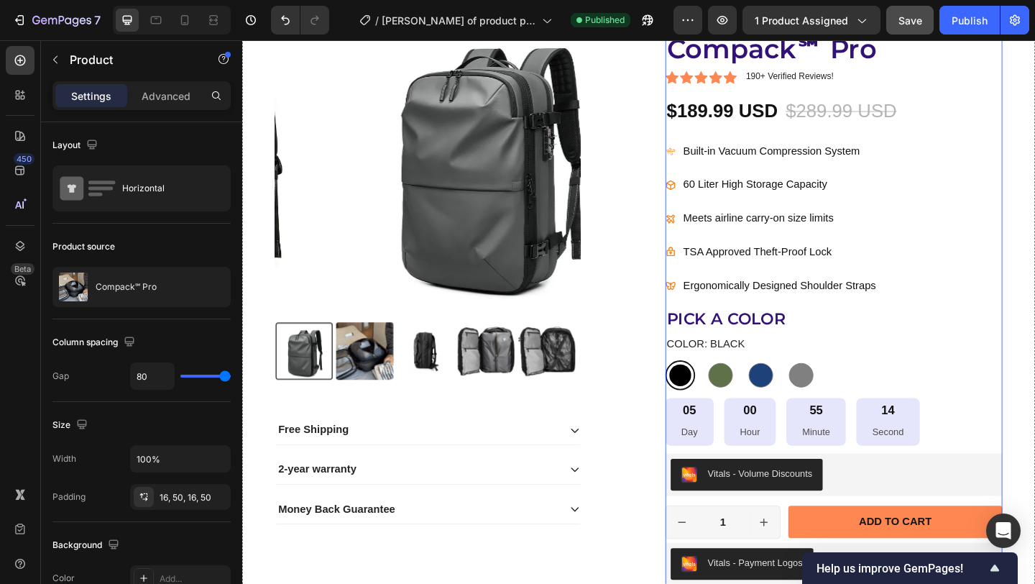
scroll to position [329, 0]
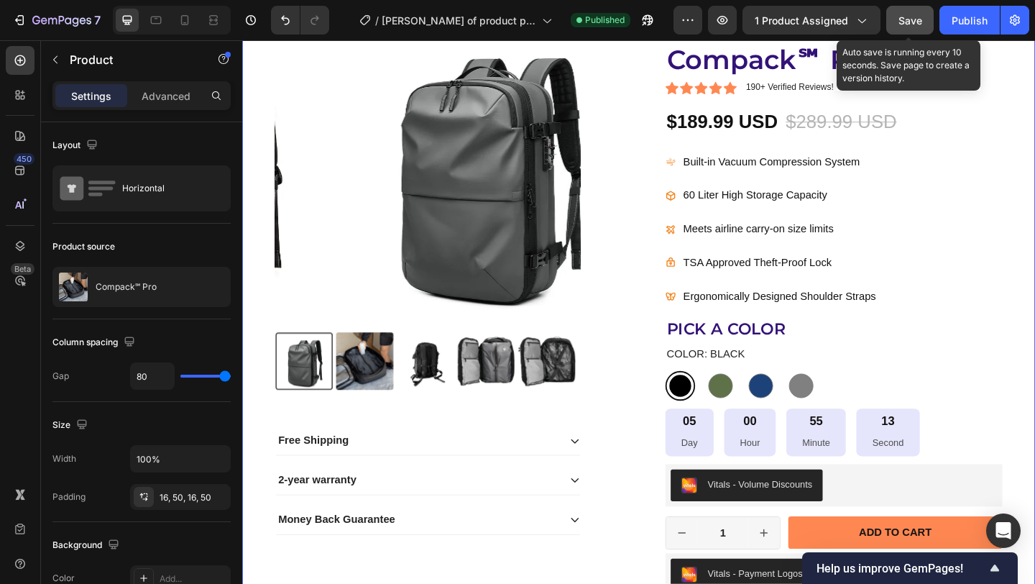
click at [919, 24] on span "Save" at bounding box center [910, 20] width 24 height 12
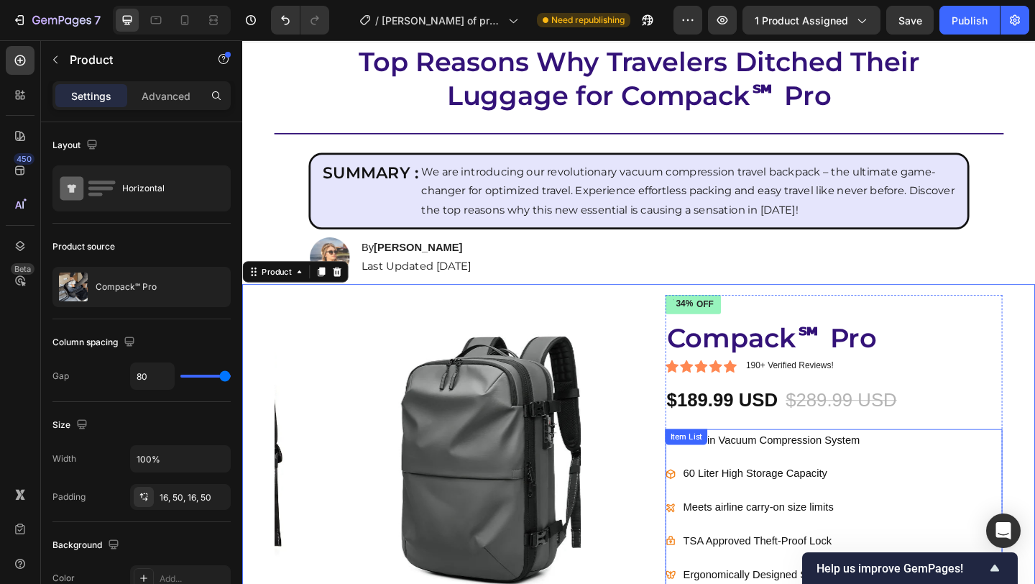
scroll to position [0, 0]
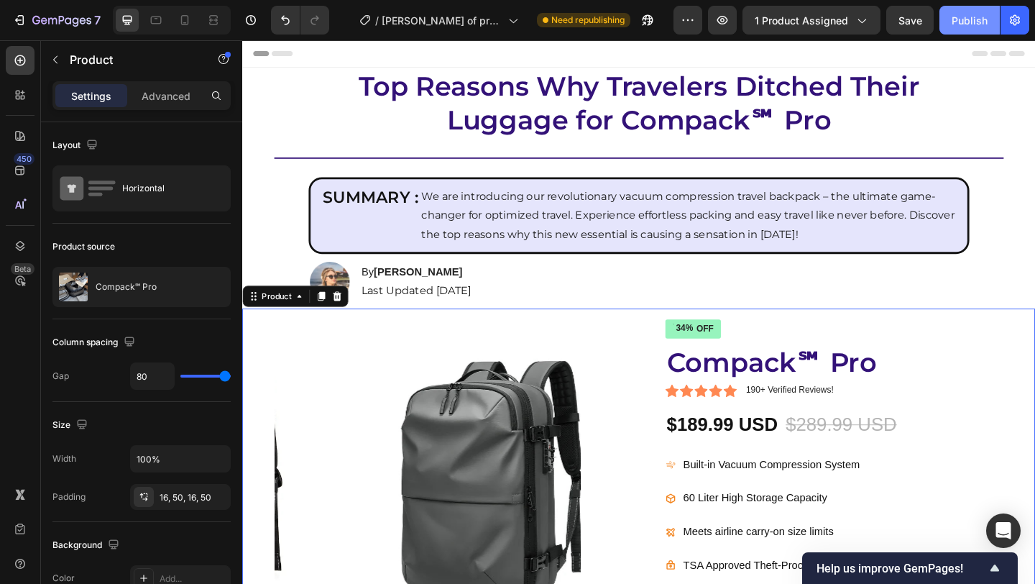
click at [969, 15] on div "Publish" at bounding box center [970, 20] width 36 height 15
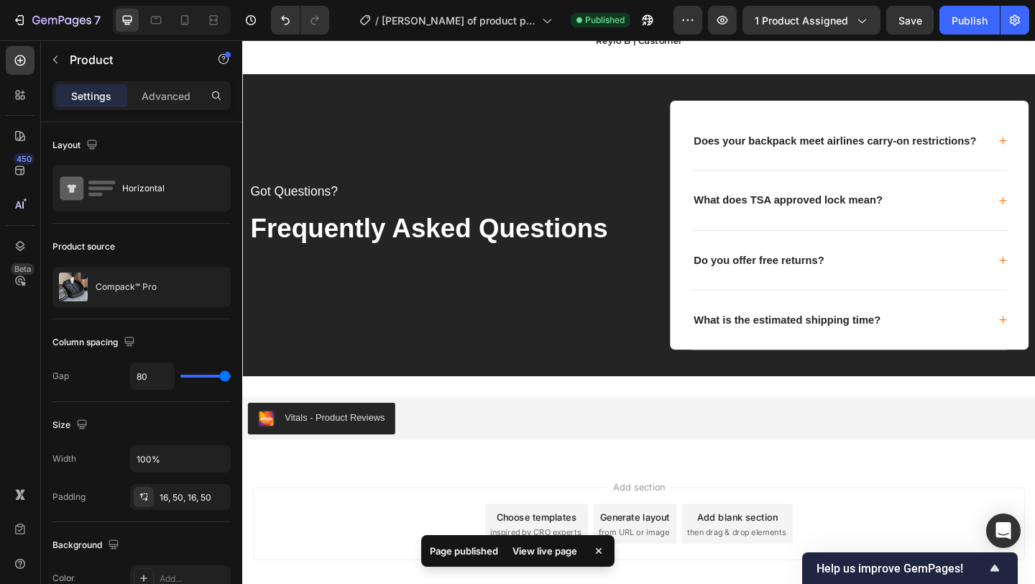
scroll to position [6307, 0]
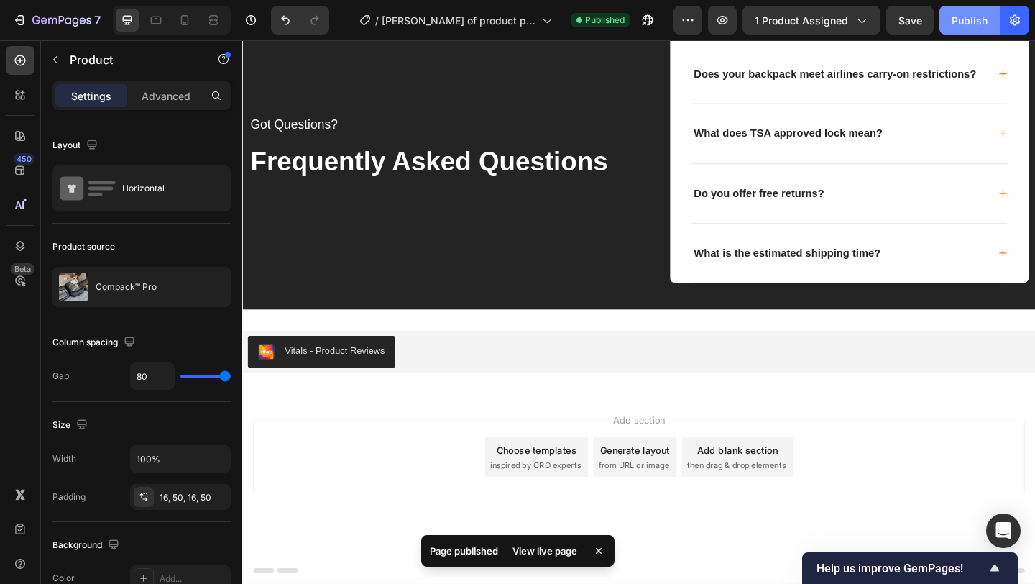
click at [966, 17] on div "Publish" at bounding box center [970, 20] width 36 height 15
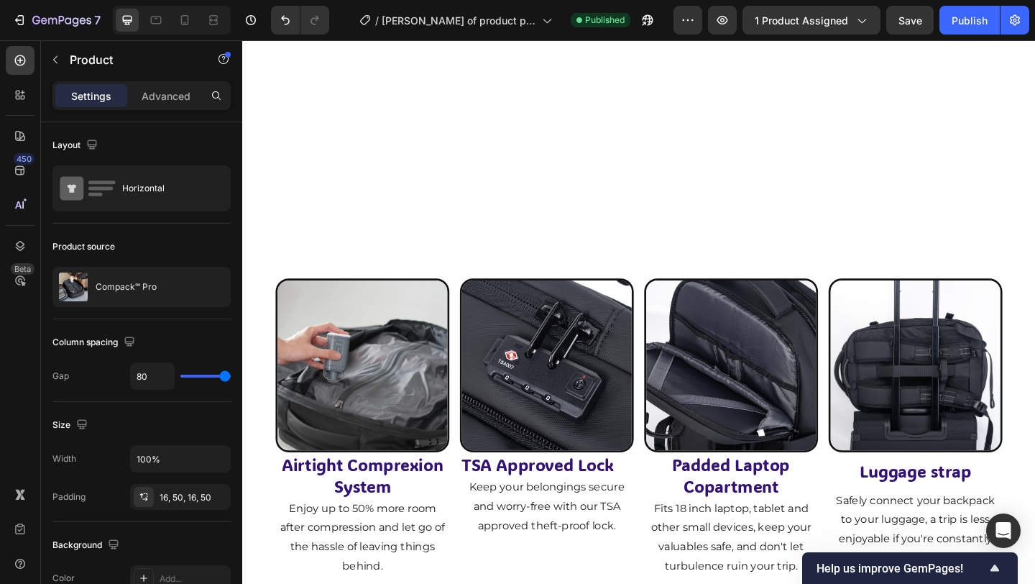
scroll to position [4584, 0]
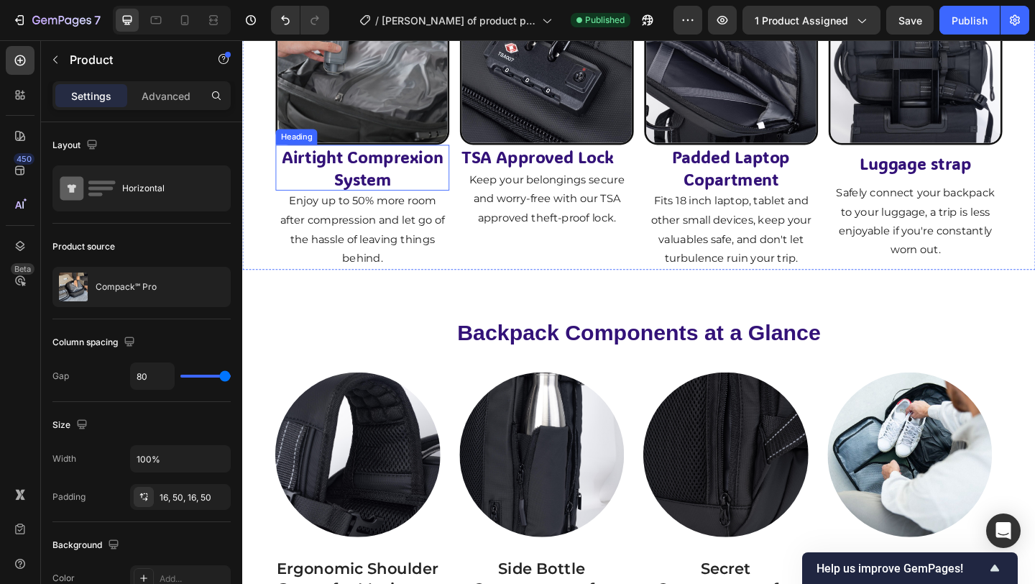
click at [387, 176] on h2 "Airtight Comprexion System" at bounding box center [372, 179] width 189 height 50
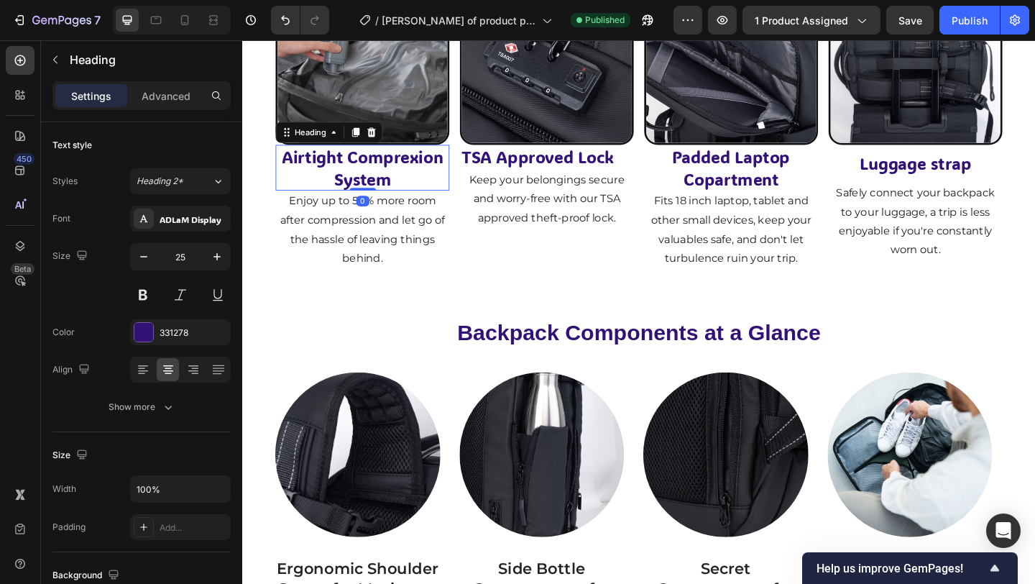
click at [429, 167] on h2 "Airtight Comprexion System" at bounding box center [372, 179] width 189 height 50
click at [425, 169] on p "Airtight Comprexion System" at bounding box center [373, 178] width 186 height 47
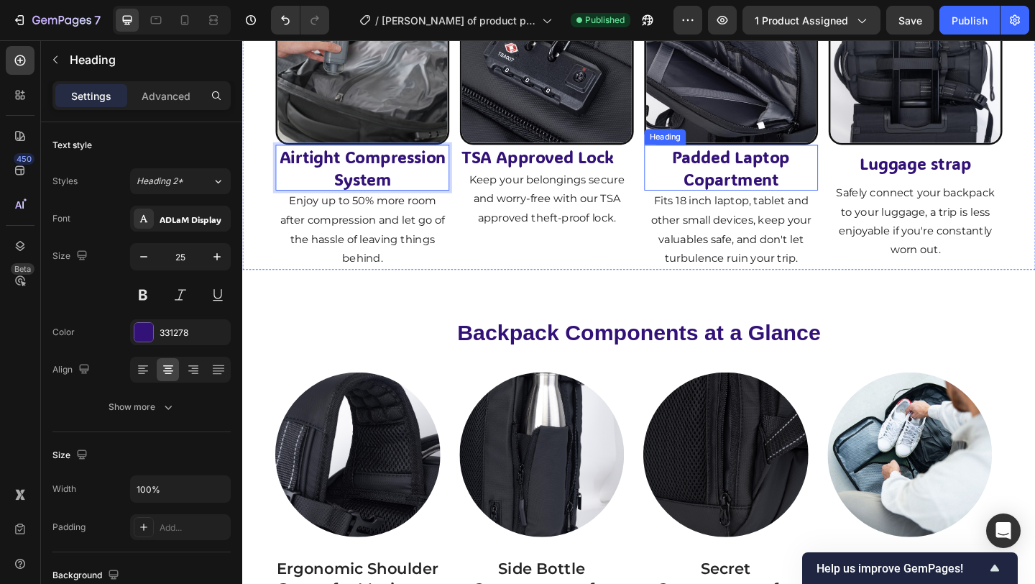
click at [745, 190] on h2 "Padded Laptop Copartment" at bounding box center [773, 179] width 189 height 50
click at [740, 191] on h2 "Padded Laptop Copartment" at bounding box center [773, 179] width 189 height 50
click at [372, 170] on p "Airtight Compression System" at bounding box center [373, 178] width 186 height 47
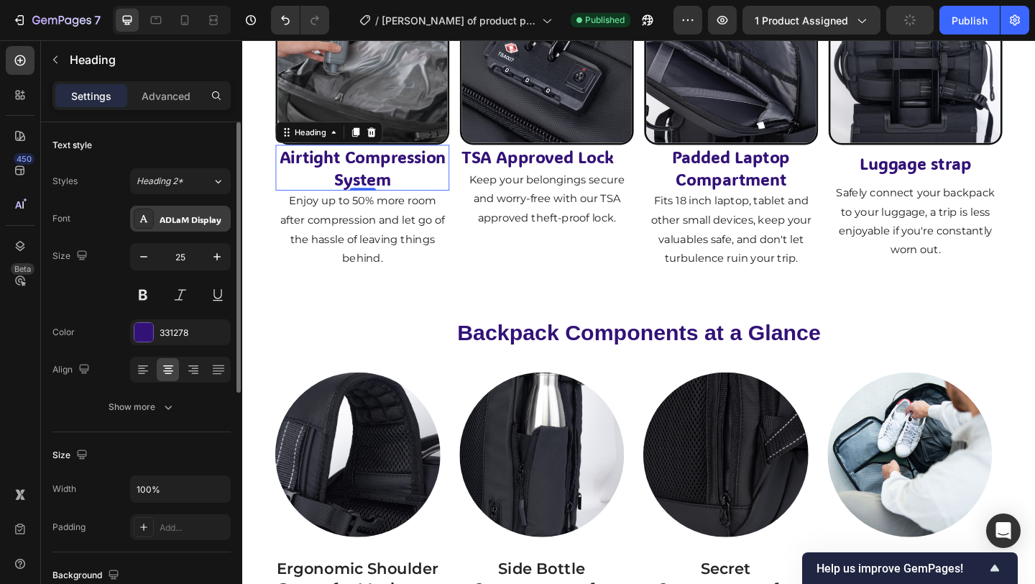
click at [193, 226] on div "ADLaM Display" at bounding box center [180, 219] width 101 height 26
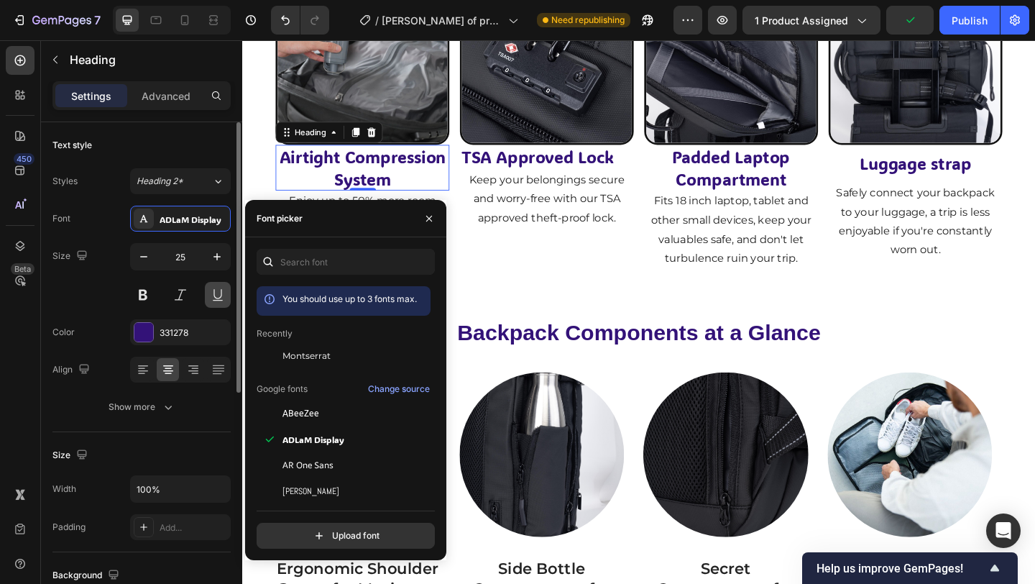
drag, startPoint x: 328, startPoint y: 353, endPoint x: 204, endPoint y: 282, distance: 142.9
click at [328, 353] on span "Montserrat" at bounding box center [306, 355] width 48 height 13
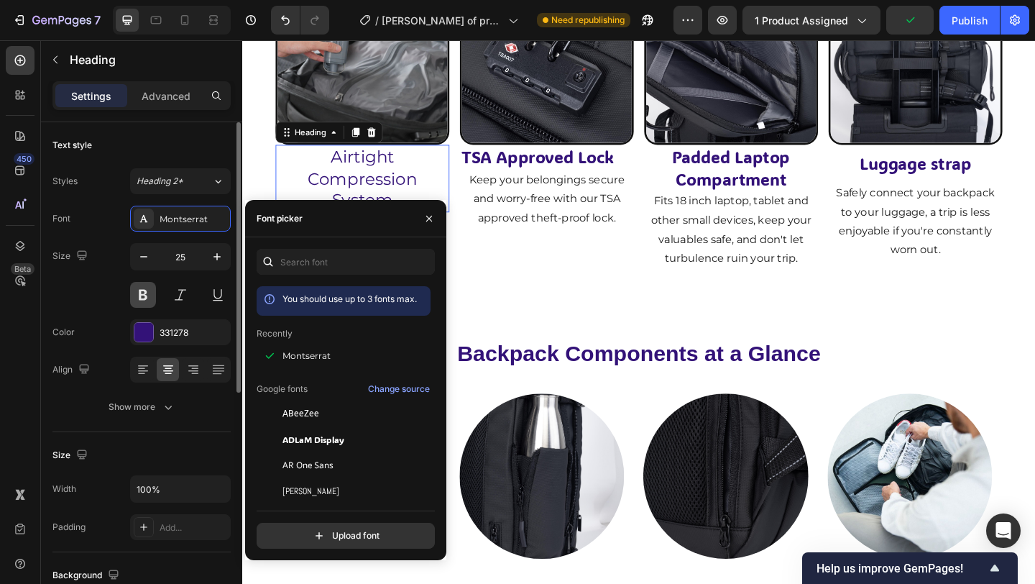
click at [144, 296] on button at bounding box center [143, 295] width 26 height 26
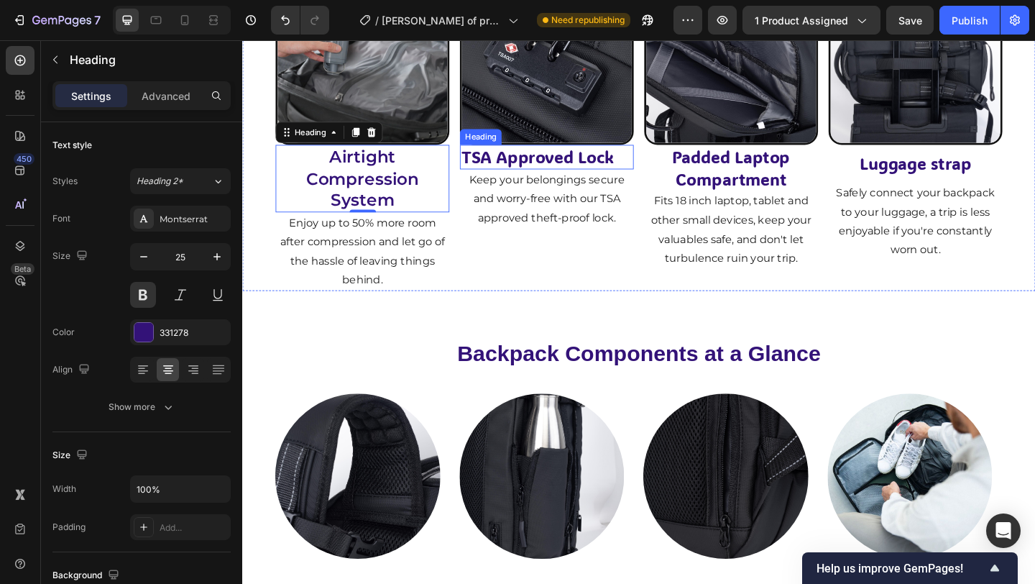
click at [574, 169] on h2 "TSA Approved Lock" at bounding box center [573, 167] width 189 height 27
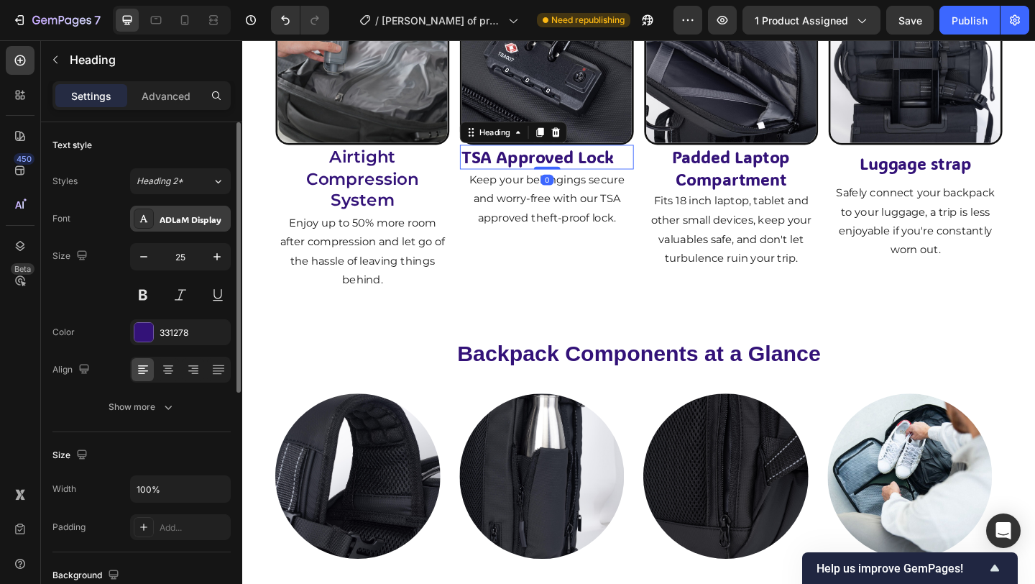
click at [178, 216] on div "ADLaM Display" at bounding box center [194, 219] width 68 height 13
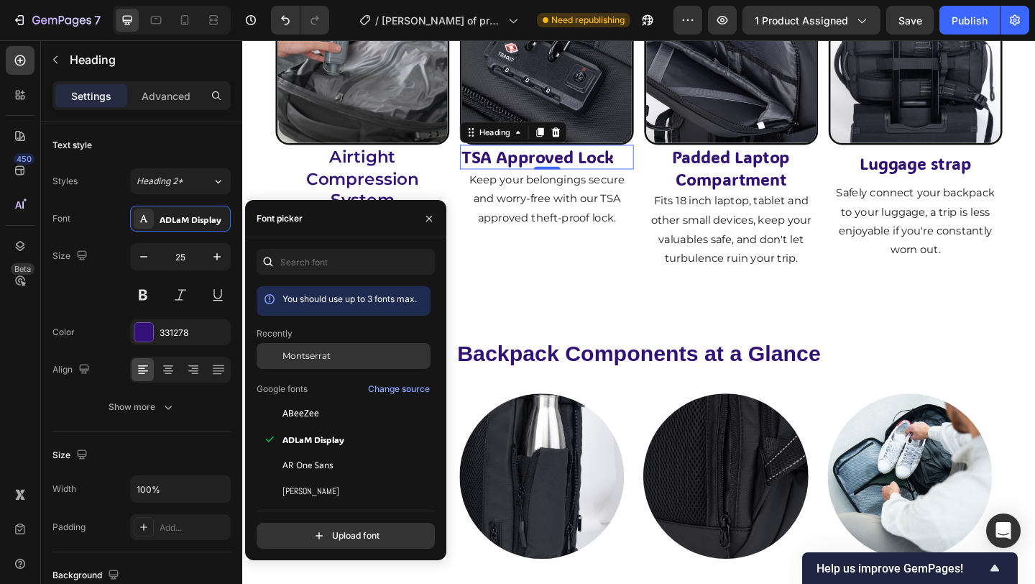
click at [325, 358] on span "Montserrat" at bounding box center [306, 355] width 48 height 13
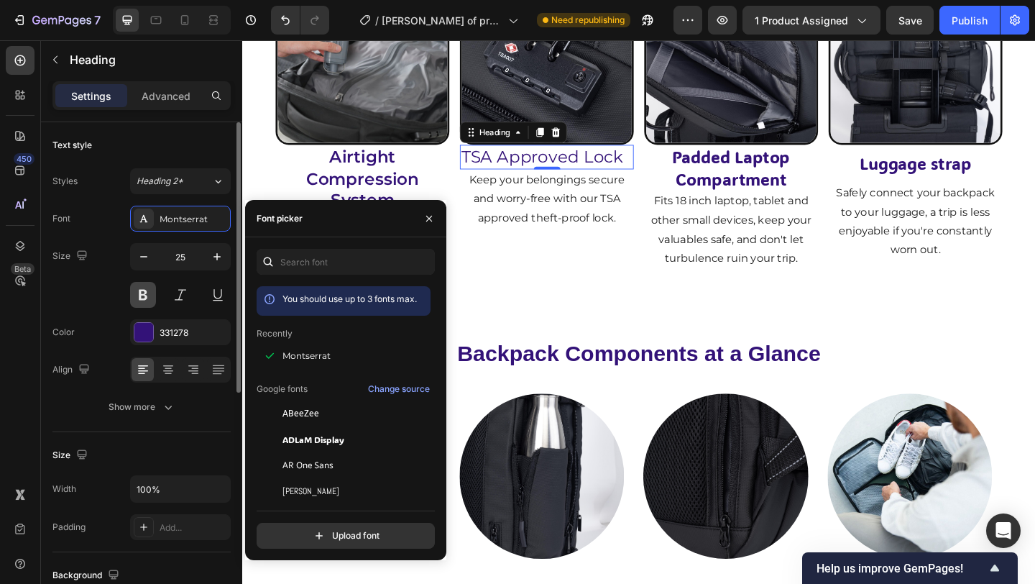
click at [149, 292] on button at bounding box center [143, 295] width 26 height 26
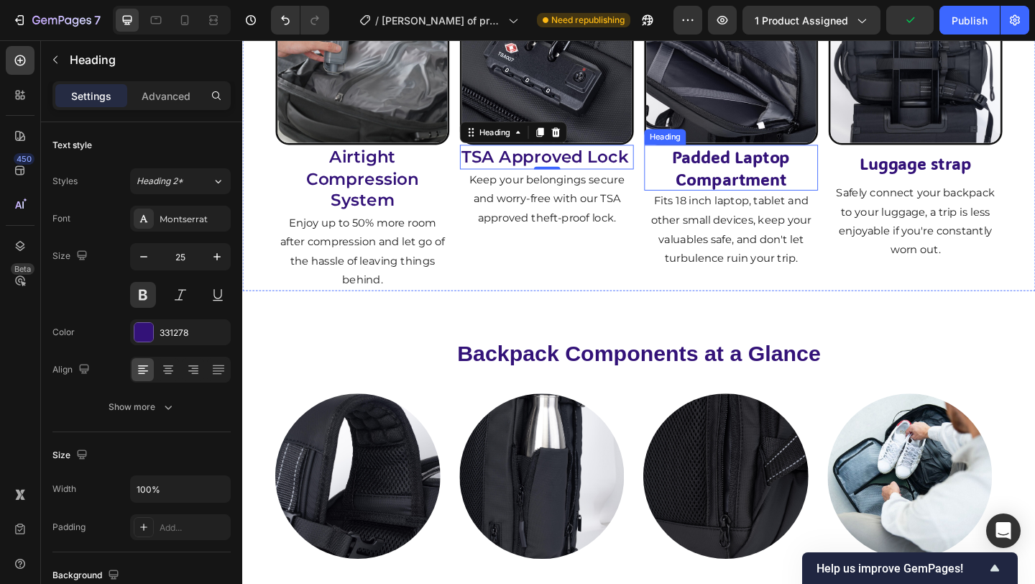
click at [721, 174] on p "Padded Laptop Compartment" at bounding box center [774, 178] width 186 height 47
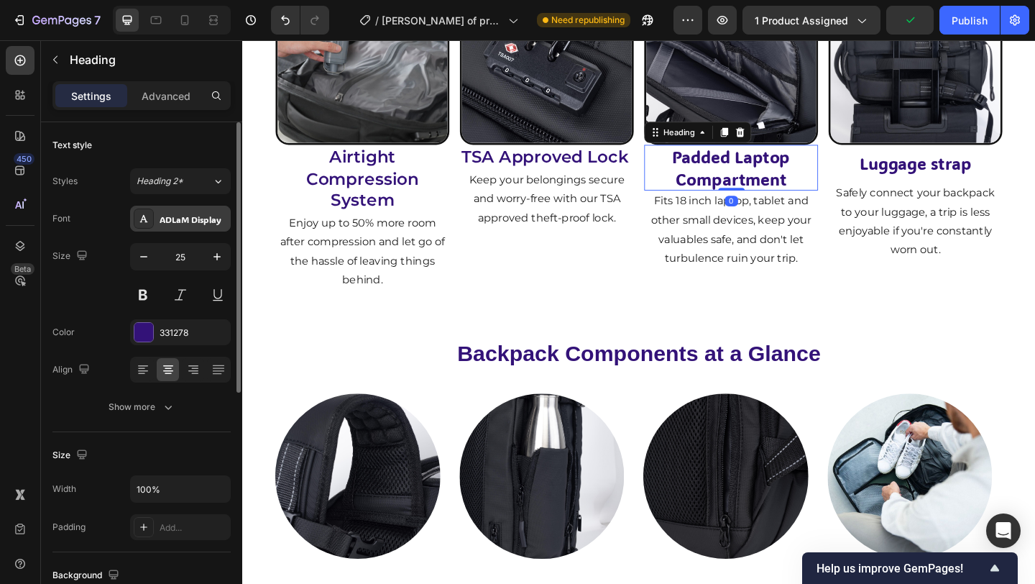
click at [179, 222] on div "ADLaM Display" at bounding box center [194, 219] width 68 height 13
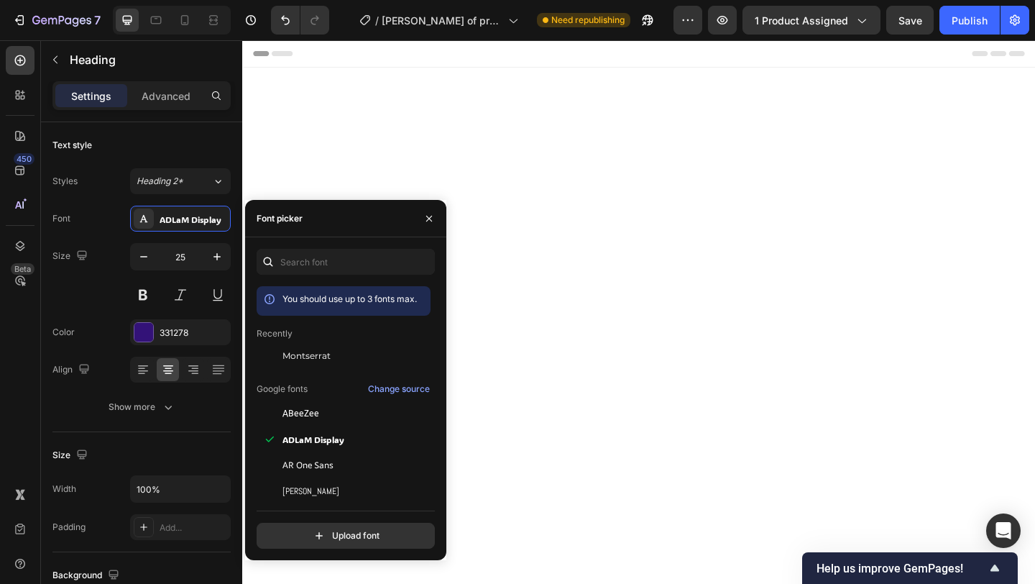
scroll to position [4584, 0]
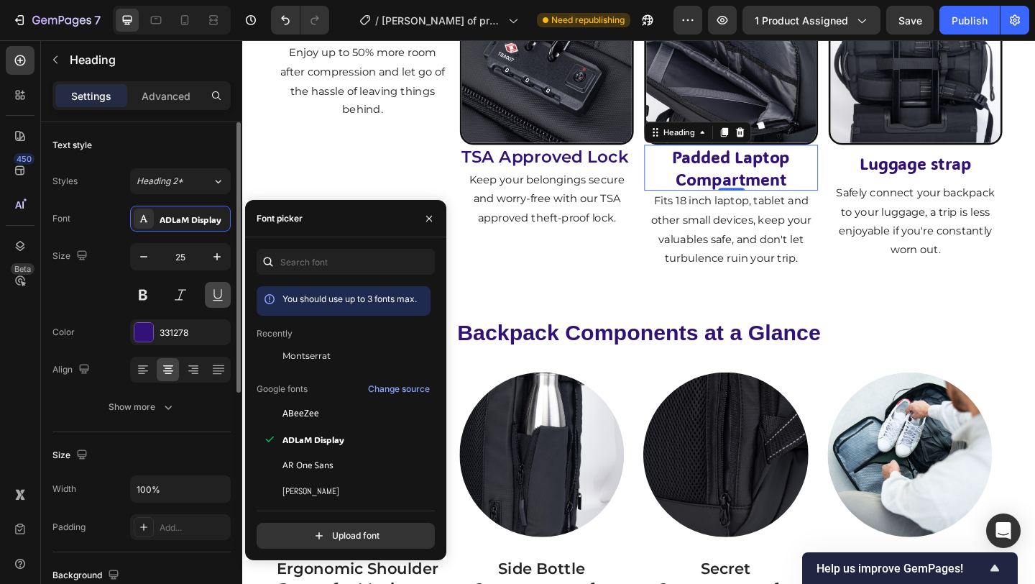
drag, startPoint x: 295, startPoint y: 364, endPoint x: 216, endPoint y: 291, distance: 107.3
click at [295, 363] on div "Montserrat" at bounding box center [344, 356] width 174 height 26
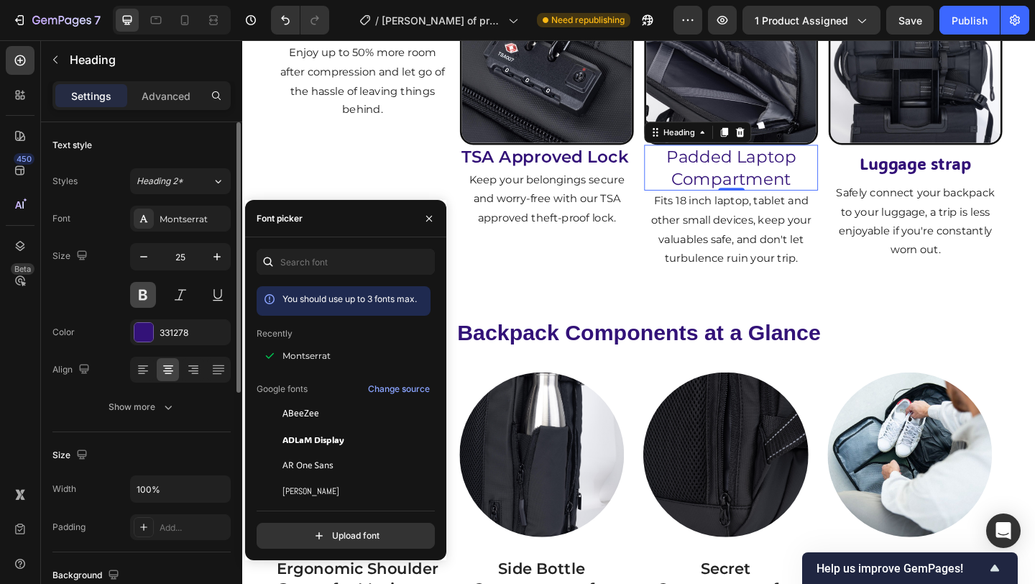
click at [144, 295] on button at bounding box center [143, 295] width 26 height 26
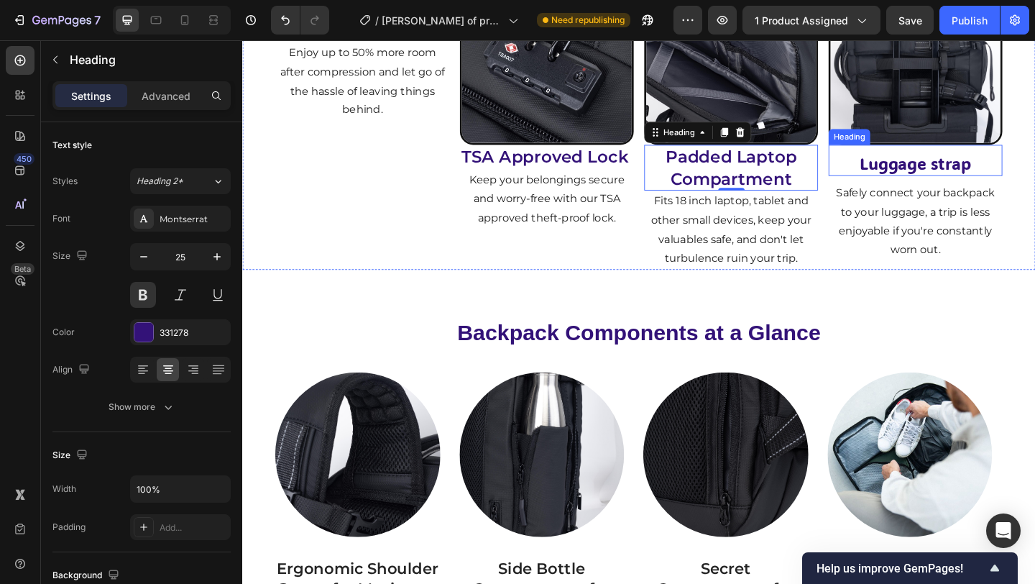
click at [937, 172] on h2 "Luggage strap" at bounding box center [974, 174] width 189 height 27
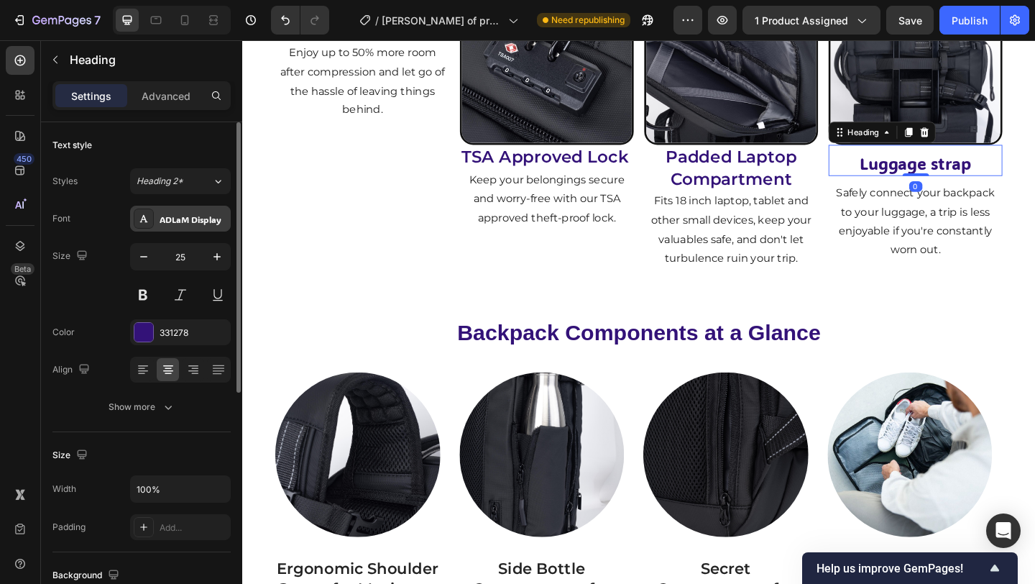
click at [163, 225] on div "ADLaM Display" at bounding box center [194, 219] width 68 height 13
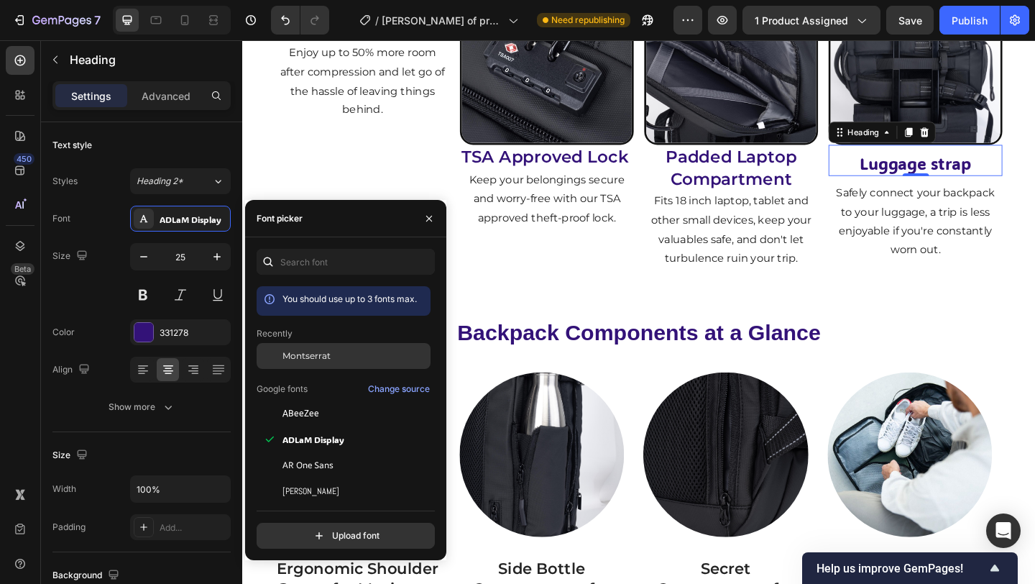
click at [310, 357] on span "Montserrat" at bounding box center [306, 355] width 48 height 13
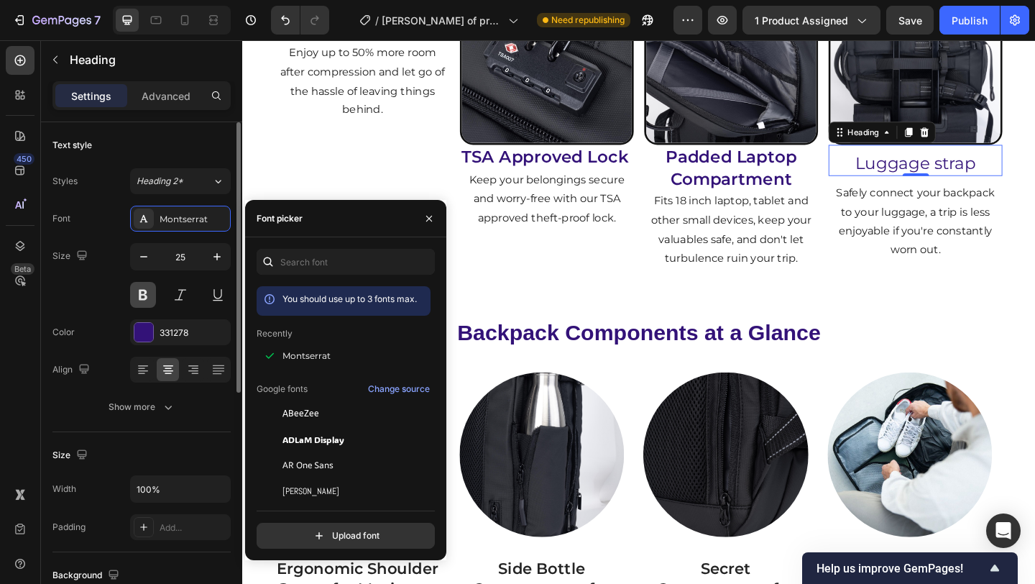
click at [141, 300] on button at bounding box center [143, 295] width 26 height 26
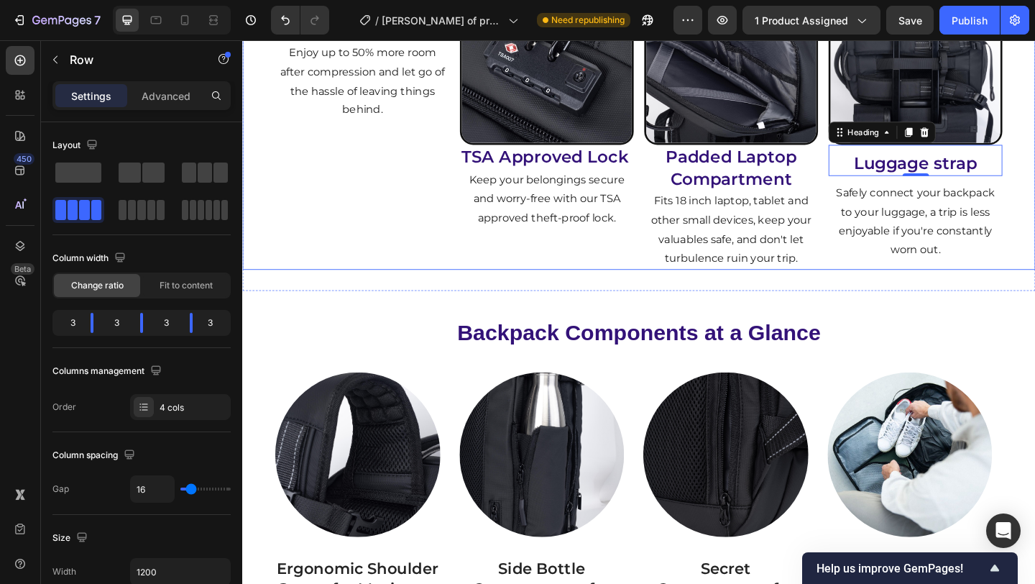
click at [1034, 188] on div "Image Airtight Compression System Heading Enjoy up to 50% more room after compr…" at bounding box center [673, 127] width 862 height 324
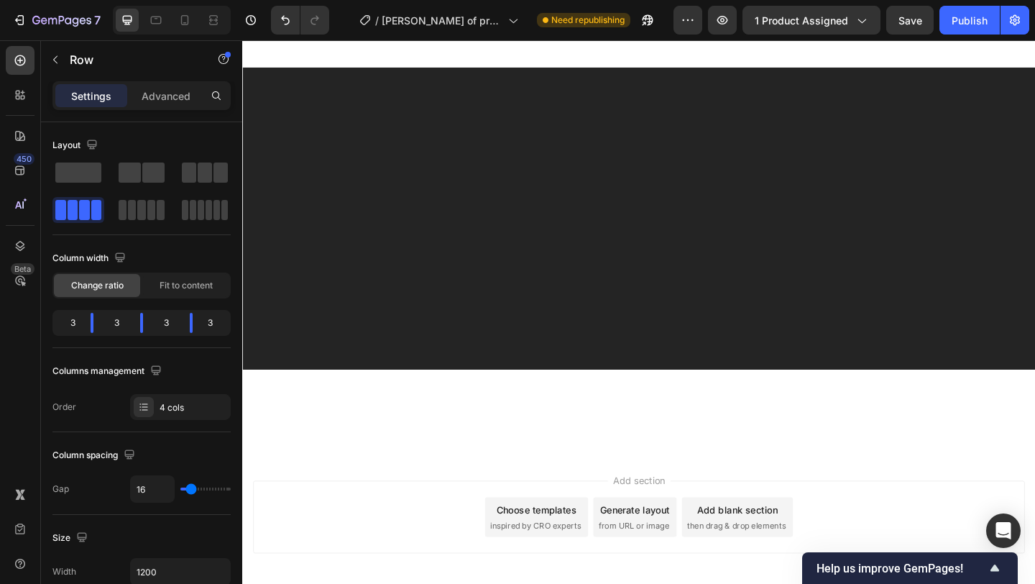
scroll to position [3959, 0]
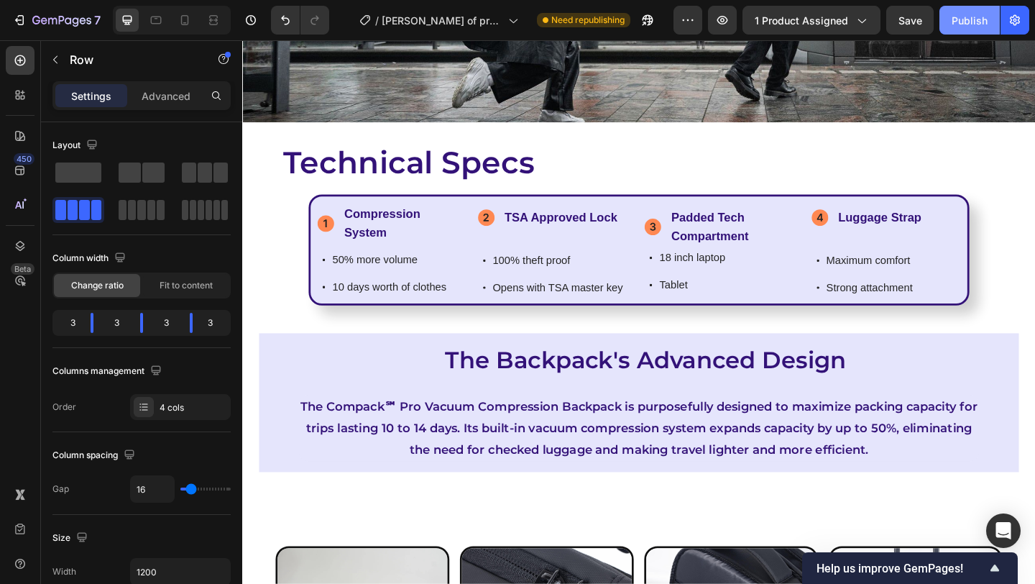
click at [965, 19] on div "Publish" at bounding box center [970, 20] width 36 height 15
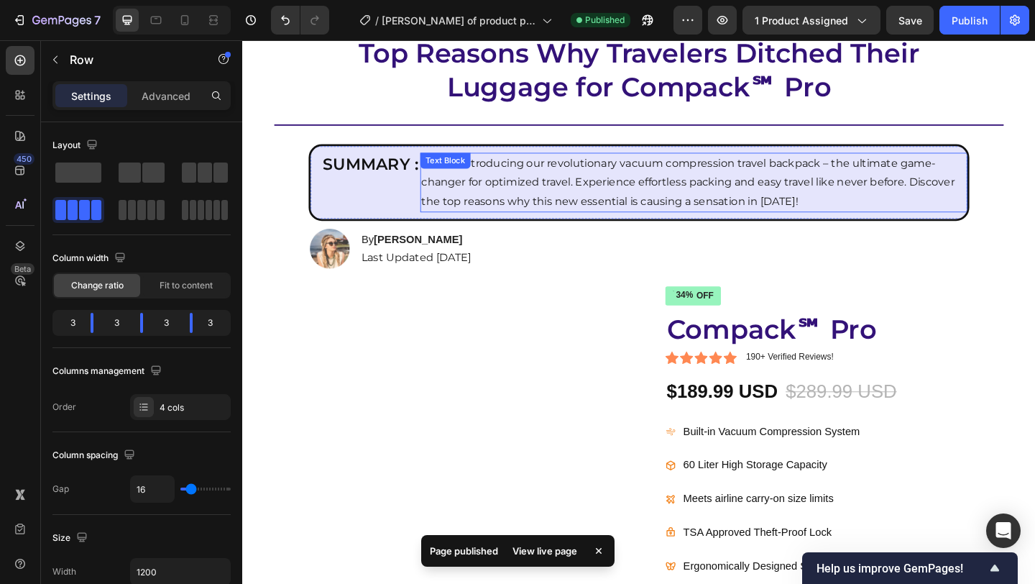
scroll to position [0, 0]
